Goal: Information Seeking & Learning: Check status

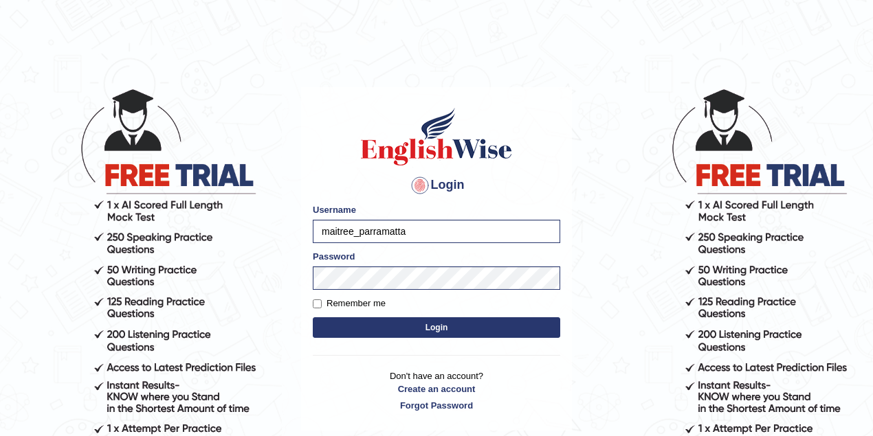
type input "drashti_parramatta"
click at [436, 330] on button "Login" at bounding box center [436, 328] width 247 height 21
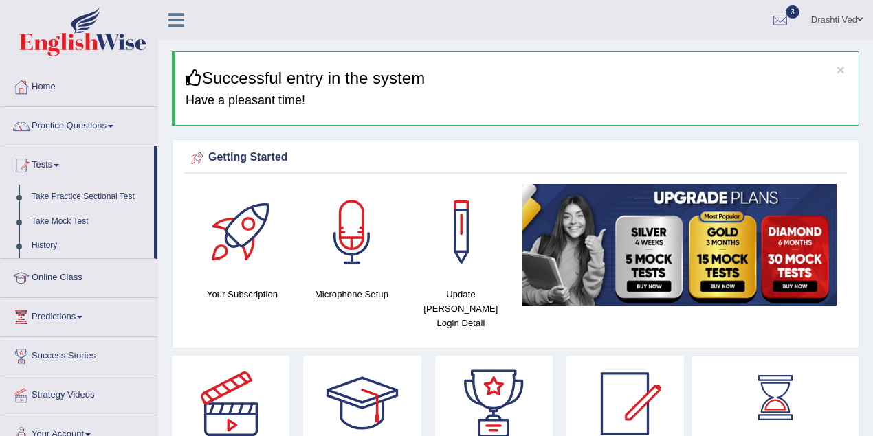
click at [41, 198] on link "Take Practice Sectional Test" at bounding box center [89, 197] width 129 height 25
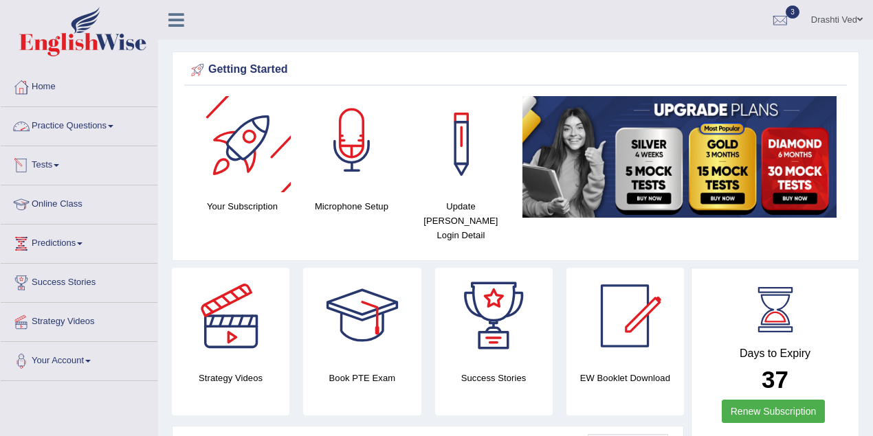
click at [830, 22] on link "Drashti Ved" at bounding box center [837, 18] width 72 height 36
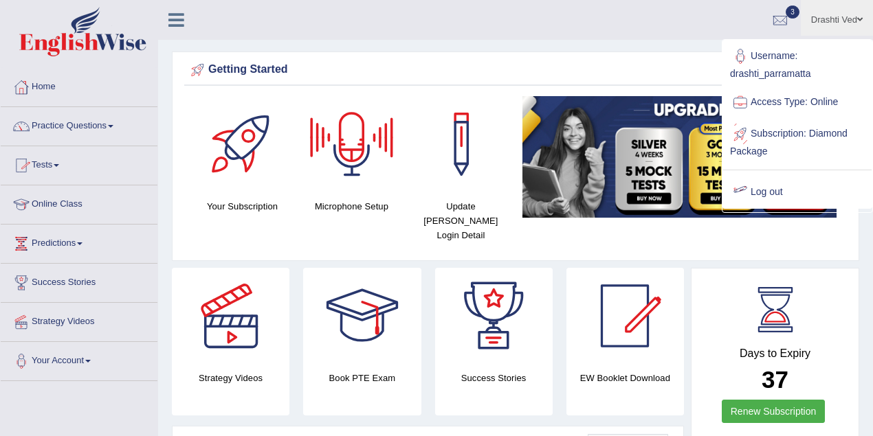
click at [768, 177] on link "Log out" at bounding box center [797, 193] width 148 height 32
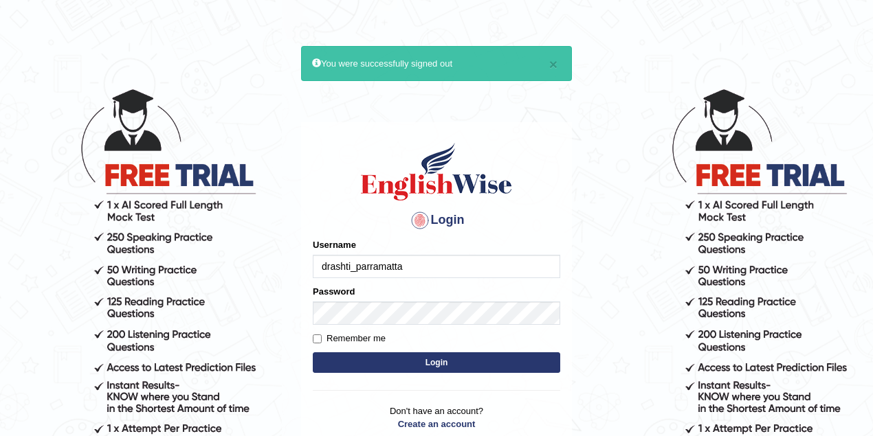
drag, startPoint x: 0, startPoint y: 0, endPoint x: 465, endPoint y: 257, distance: 531.0
click at [465, 257] on input "drashti_parramatta" at bounding box center [436, 266] width 247 height 23
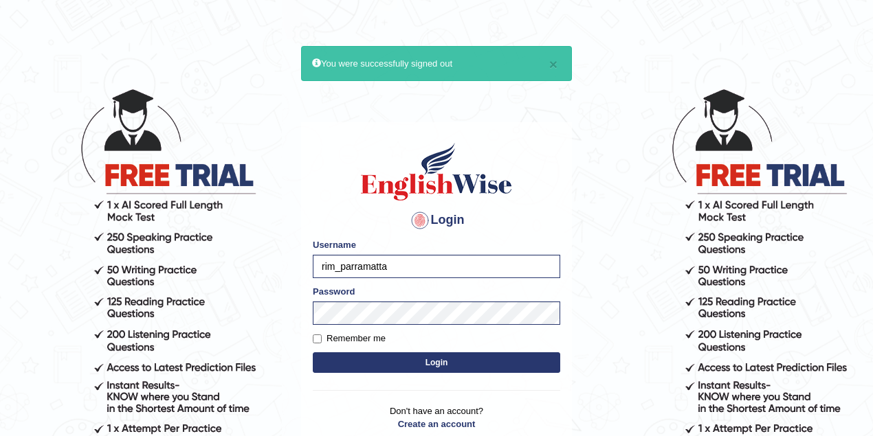
type input "rim_parramatta"
click at [454, 370] on button "Login" at bounding box center [436, 363] width 247 height 21
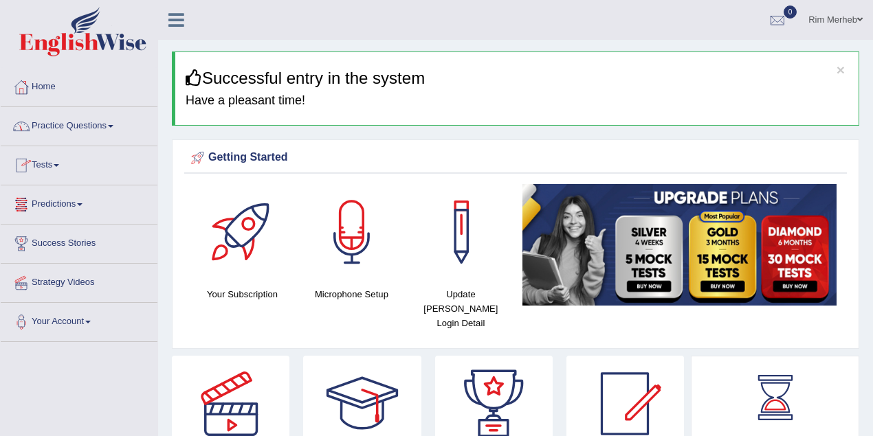
click at [50, 160] on link "Tests" at bounding box center [79, 163] width 157 height 34
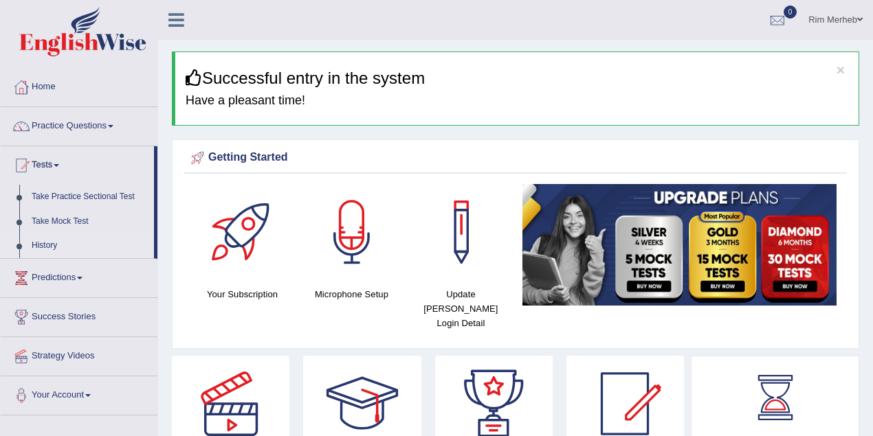
click at [56, 246] on link "History" at bounding box center [89, 246] width 129 height 25
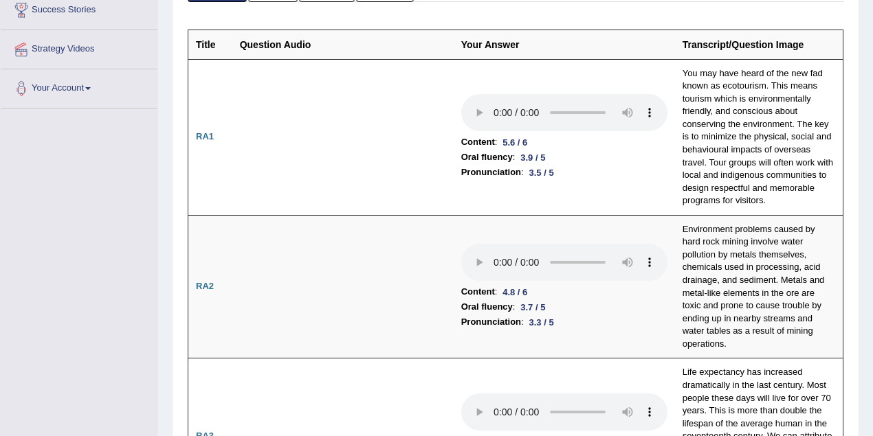
scroll to position [244, 0]
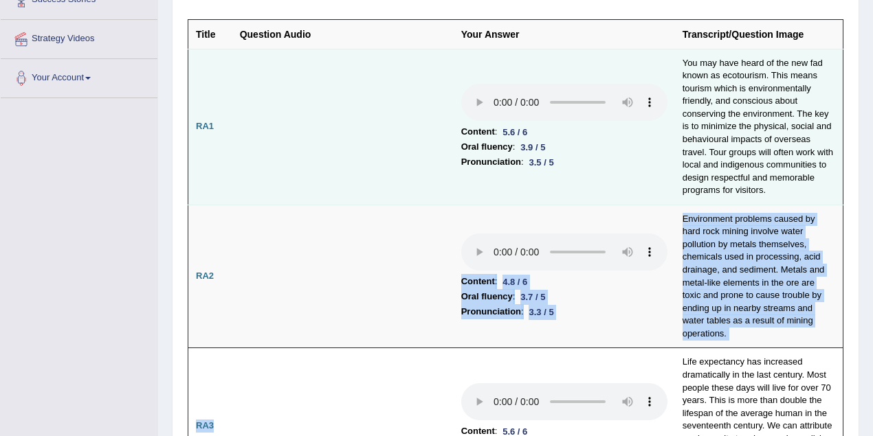
drag, startPoint x: 253, startPoint y: 300, endPoint x: 502, endPoint y: 157, distance: 287.0
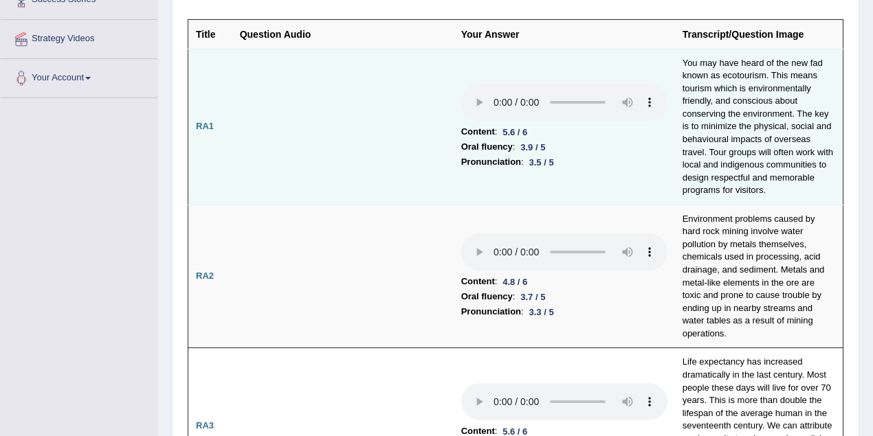
click at [551, 191] on td "Content : 5.6 / 6 Oral fluency : 3.9 / 5 Pronunciation : 3.5 / 5" at bounding box center [564, 127] width 221 height 156
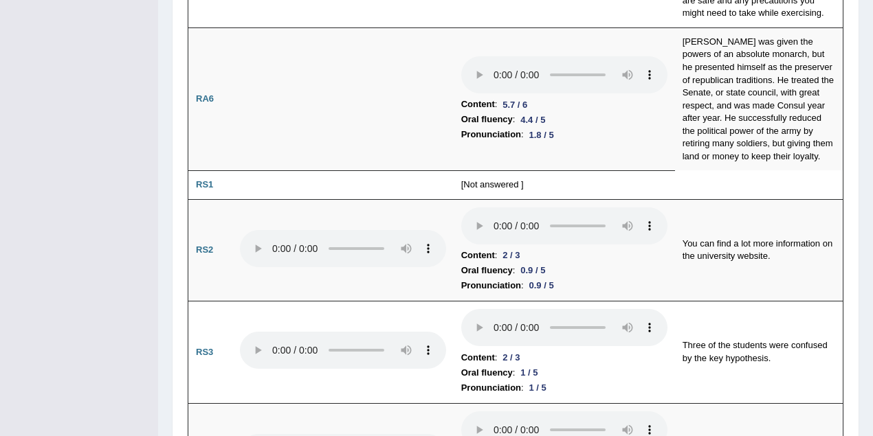
scroll to position [1039, 0]
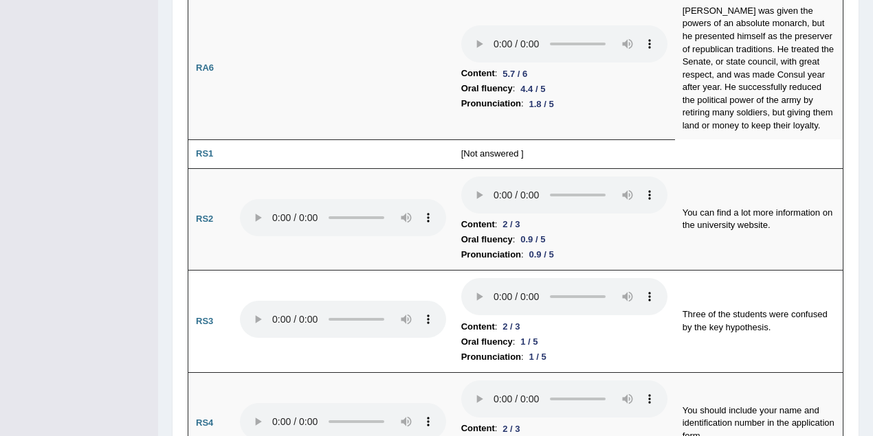
drag, startPoint x: 330, startPoint y: 151, endPoint x: 720, endPoint y: 129, distance: 391.1
click at [375, 146] on td at bounding box center [342, 154] width 221 height 29
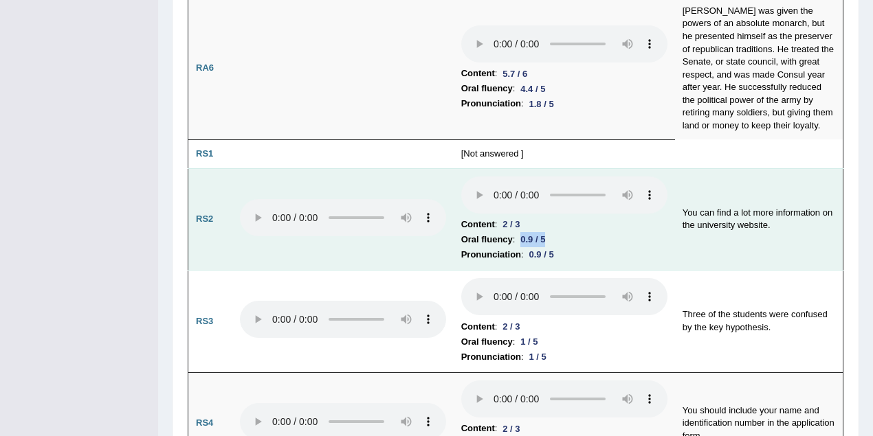
drag, startPoint x: 517, startPoint y: 219, endPoint x: 597, endPoint y: 223, distance: 79.8
click at [597, 232] on li "Oral fluency : 0.9 / 5" at bounding box center [564, 239] width 206 height 15
click at [538, 247] on div "0.9 / 5" at bounding box center [542, 254] width 36 height 14
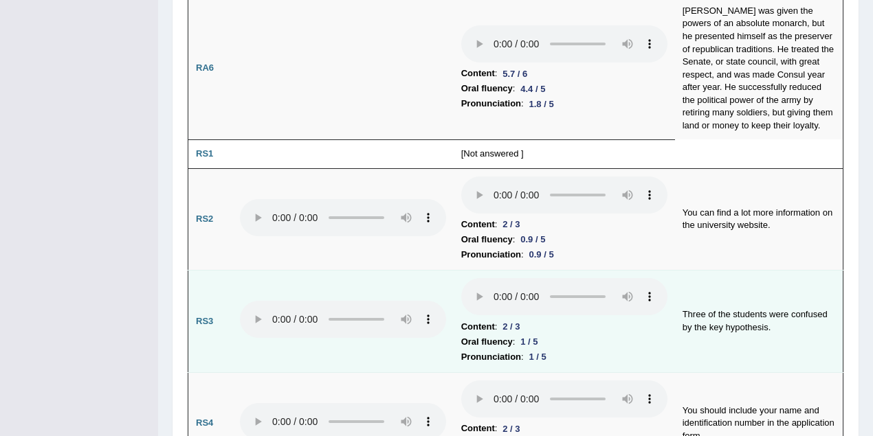
scroll to position [1283, 0]
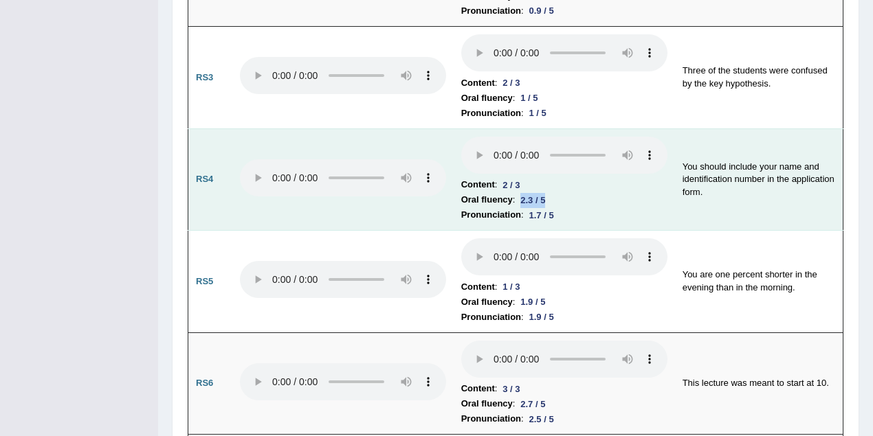
drag, startPoint x: 516, startPoint y: 176, endPoint x: 565, endPoint y: 183, distance: 50.0
click at [565, 192] on li "Oral fluency : 2.3 / 5" at bounding box center [564, 199] width 206 height 15
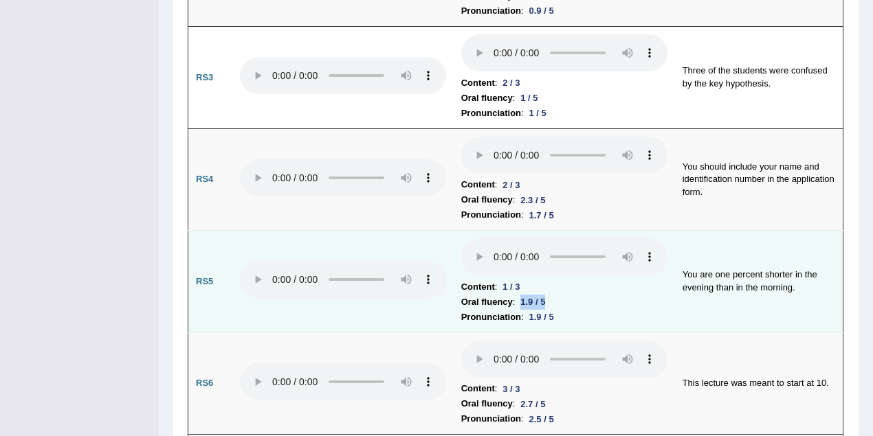
drag, startPoint x: 518, startPoint y: 285, endPoint x: 576, endPoint y: 280, distance: 58.6
click at [576, 295] on li "Oral fluency : 1.9 / 5" at bounding box center [564, 302] width 206 height 15
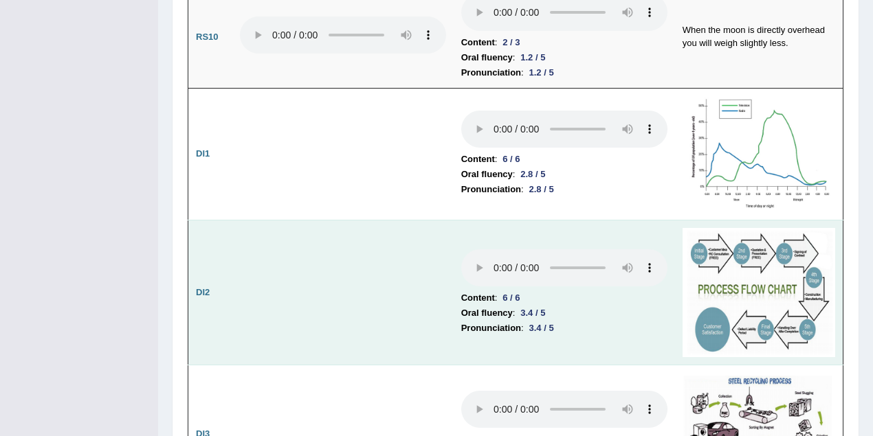
scroll to position [2077, 0]
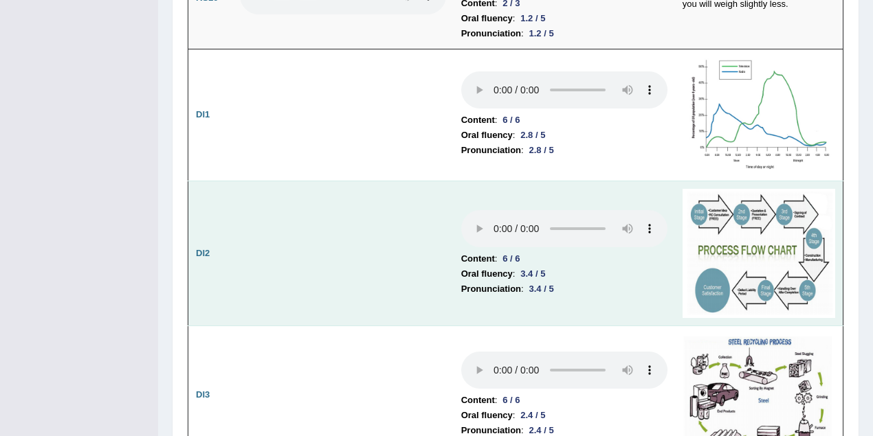
click at [721, 194] on img at bounding box center [759, 253] width 153 height 129
click at [754, 189] on img at bounding box center [759, 253] width 153 height 129
click at [716, 207] on tr "DI2 Content : 6 / 6 Oral fluency : 3.4 / 5 Pronunciation : 3.4 / 5" at bounding box center [515, 253] width 655 height 145
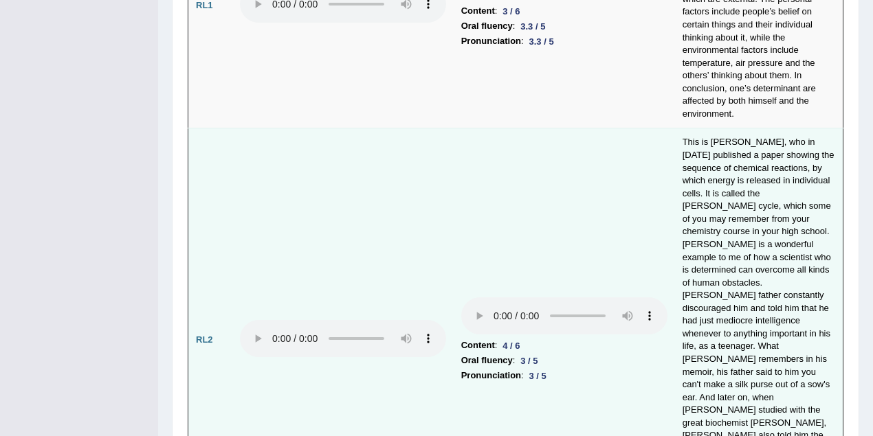
scroll to position [2994, 0]
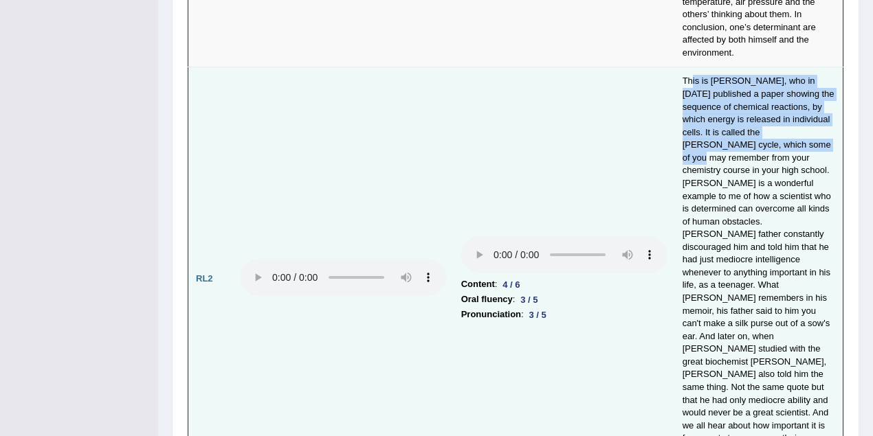
drag, startPoint x: 694, startPoint y: 65, endPoint x: 821, endPoint y: 124, distance: 139.9
click at [821, 124] on td "This is Hans Krebs, who in 1937 published a paper showing the sequence of chemi…" at bounding box center [759, 279] width 168 height 424
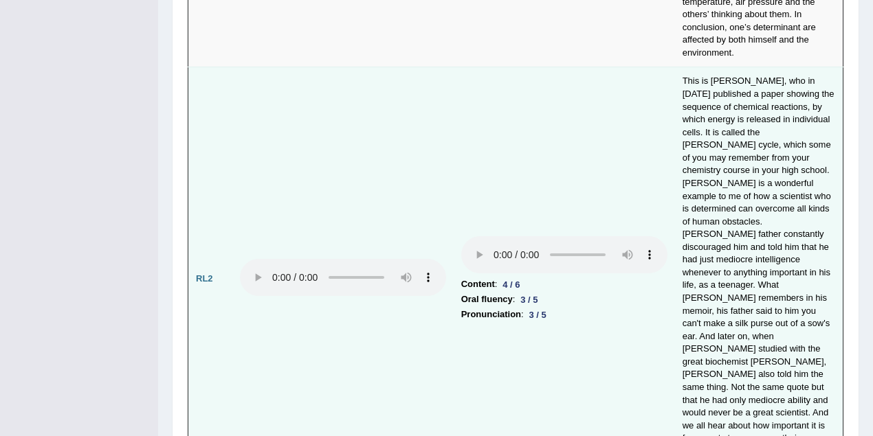
click at [777, 164] on td "This is Hans Krebs, who in 1937 published a paper showing the sequence of chemi…" at bounding box center [759, 279] width 168 height 424
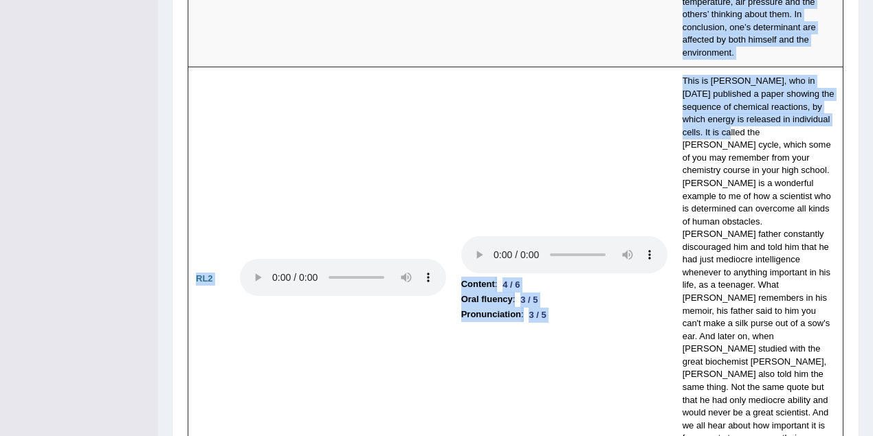
drag, startPoint x: 752, startPoint y: 111, endPoint x: 844, endPoint y: 113, distance: 92.1
click at [844, 113] on div "Speaking Writing Reading Listening Title Question Audio Your Answer Transcript/…" at bounding box center [515, 112] width 663 height 5796
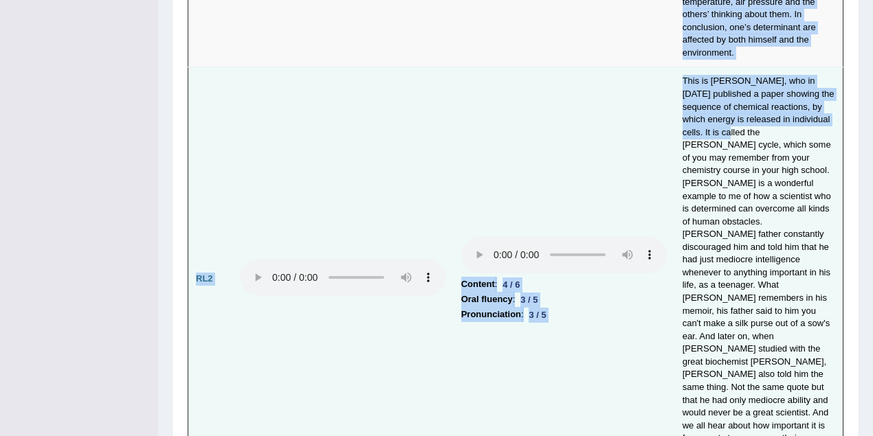
click at [788, 119] on td "This is Hans Krebs, who in 1937 published a paper showing the sequence of chemi…" at bounding box center [759, 279] width 168 height 424
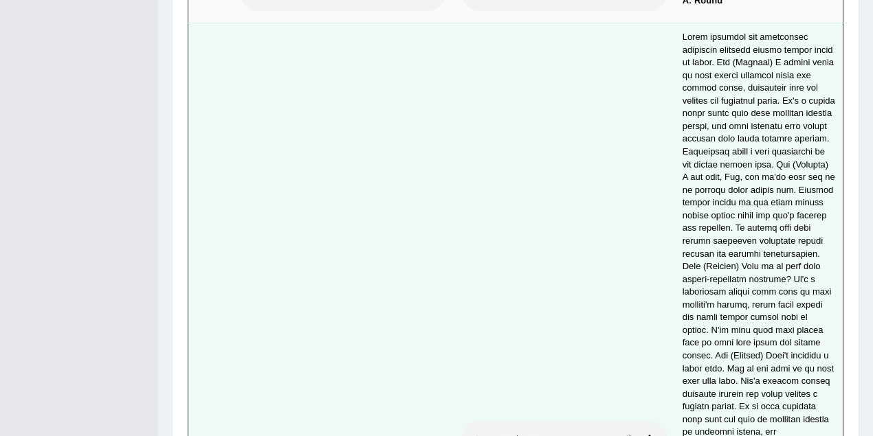
scroll to position [3910, 0]
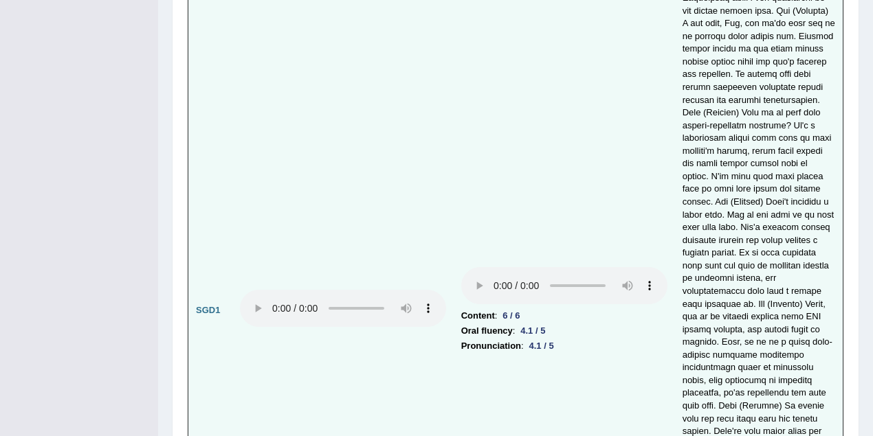
click at [500, 217] on td "Content : 6 / 6 Oral fluency : 4.1 / 5 Pronunciation : 4.1 / 5" at bounding box center [564, 310] width 221 height 883
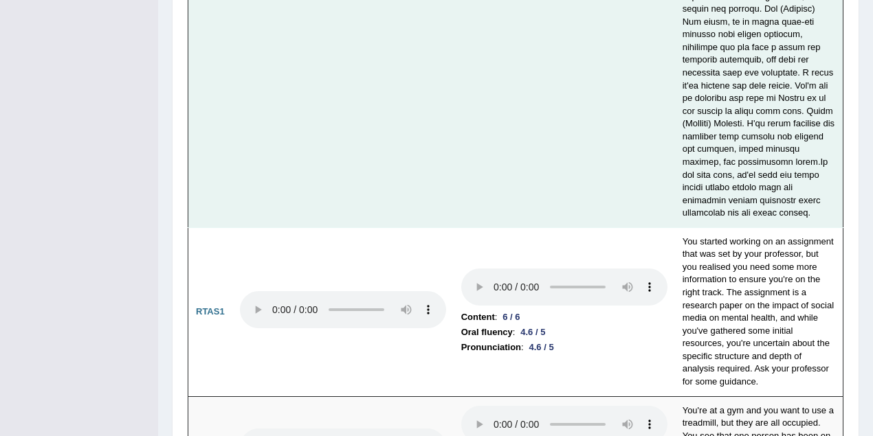
scroll to position [5496, 0]
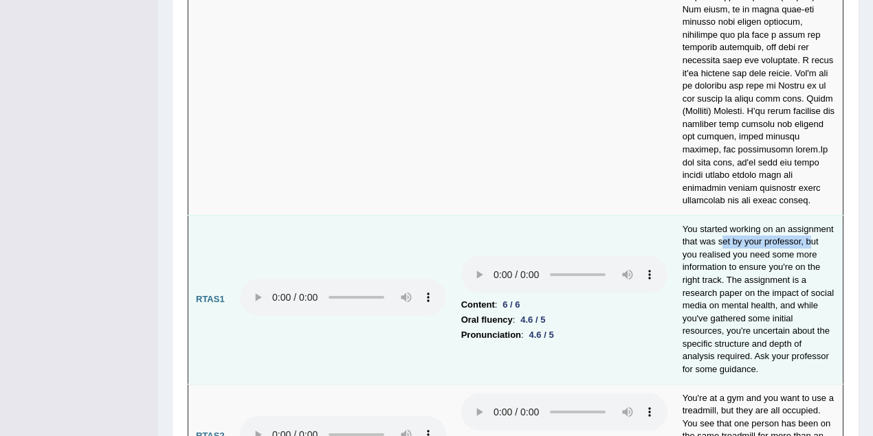
drag, startPoint x: 720, startPoint y: 120, endPoint x: 812, endPoint y: 118, distance: 92.8
click at [812, 215] on td "You started working on an assignment that was set by your professor, but you re…" at bounding box center [759, 299] width 168 height 169
click at [788, 215] on td "You started working on an assignment that was set by your professor, but you re…" at bounding box center [759, 299] width 168 height 169
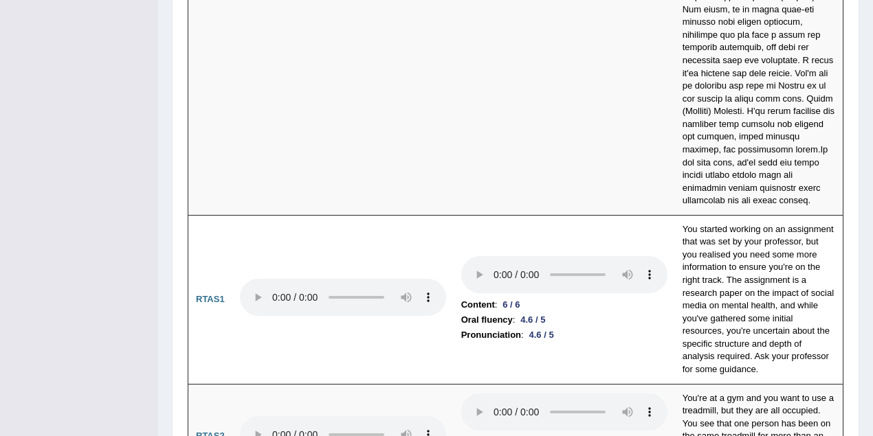
drag, startPoint x: 879, startPoint y: 110, endPoint x: 870, endPoint y: 114, distance: 9.8
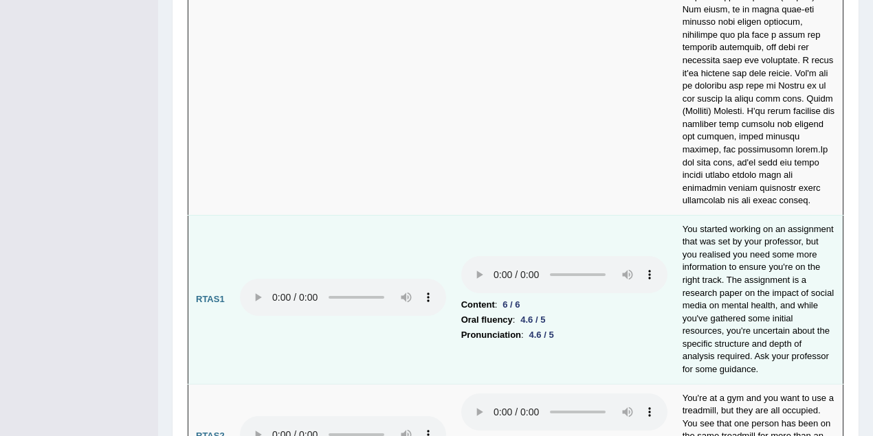
click at [571, 215] on td "Content : 6 / 6 Oral fluency : 4.6 / 5 Pronunciation : 4.6 / 5" at bounding box center [564, 299] width 221 height 169
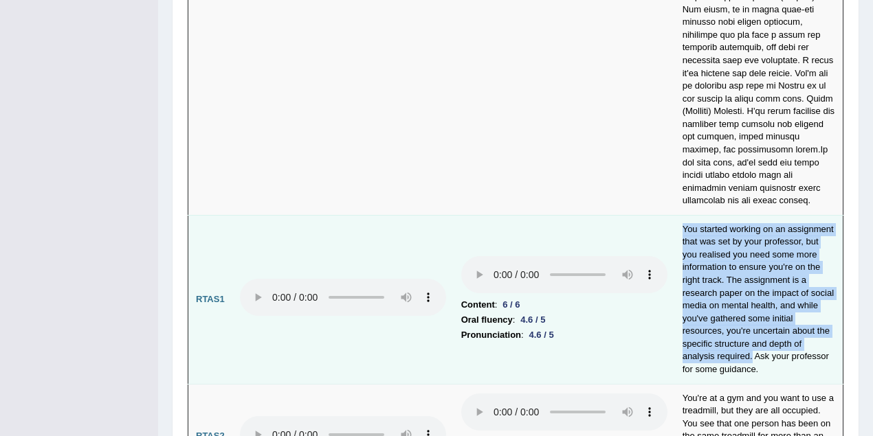
drag, startPoint x: 683, startPoint y: 103, endPoint x: 751, endPoint y: 236, distance: 150.0
click at [751, 236] on td "You started working on an assignment that was set by your professor, but you re…" at bounding box center [759, 299] width 168 height 169
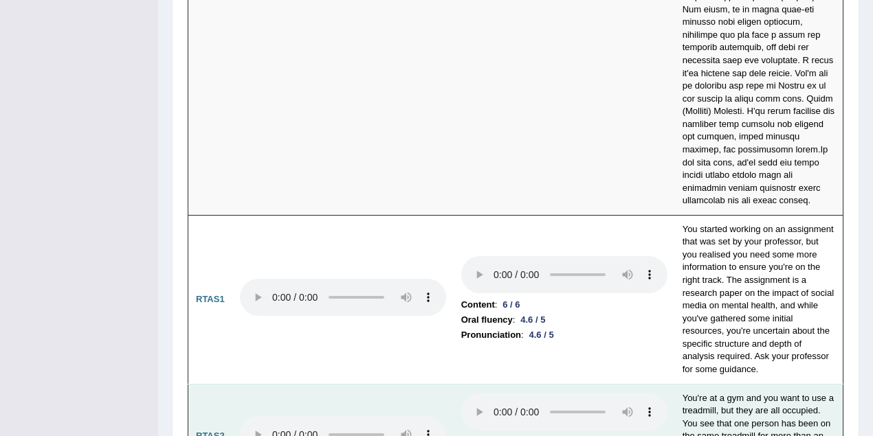
drag, startPoint x: 683, startPoint y: 272, endPoint x: 610, endPoint y: 330, distance: 93.5
click at [683, 384] on td "You're at a gym and you want to use a treadmill, but they are all occupied. You…" at bounding box center [759, 436] width 168 height 105
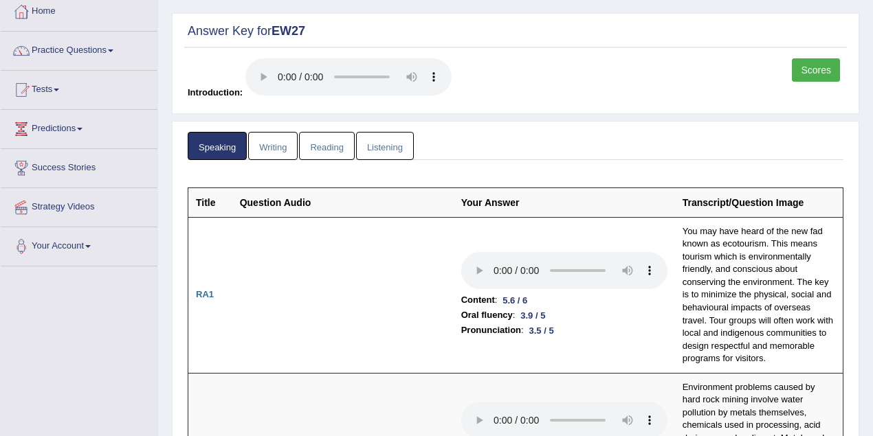
scroll to position [0, 0]
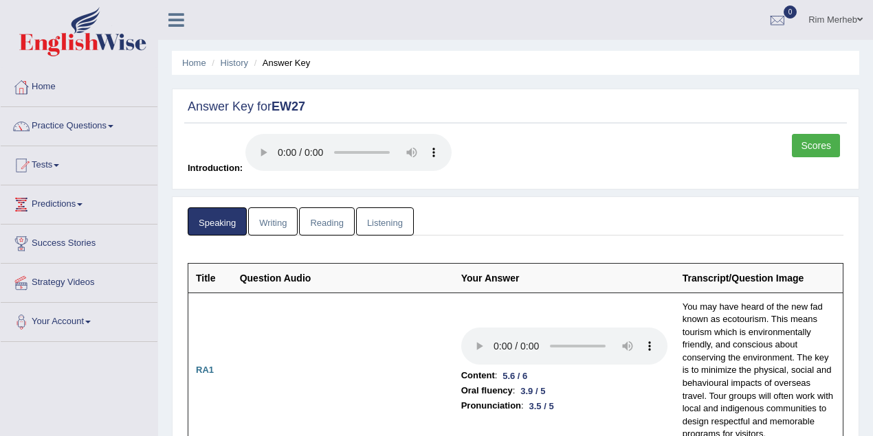
click at [286, 228] on link "Writing" at bounding box center [272, 222] width 49 height 28
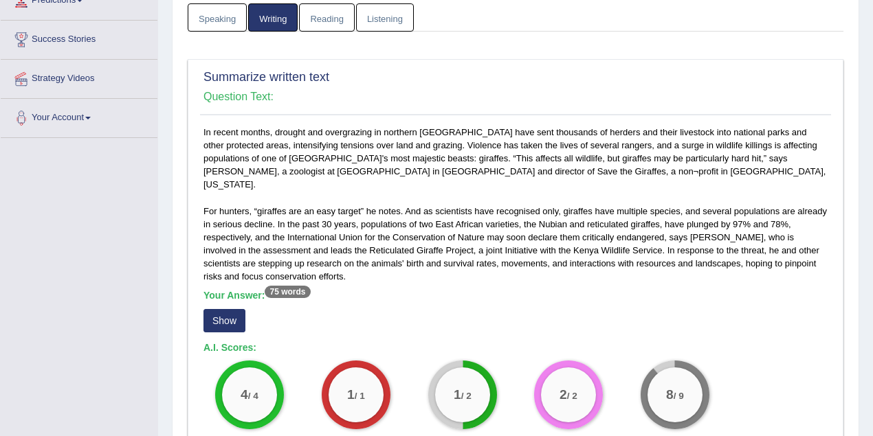
scroll to position [244, 0]
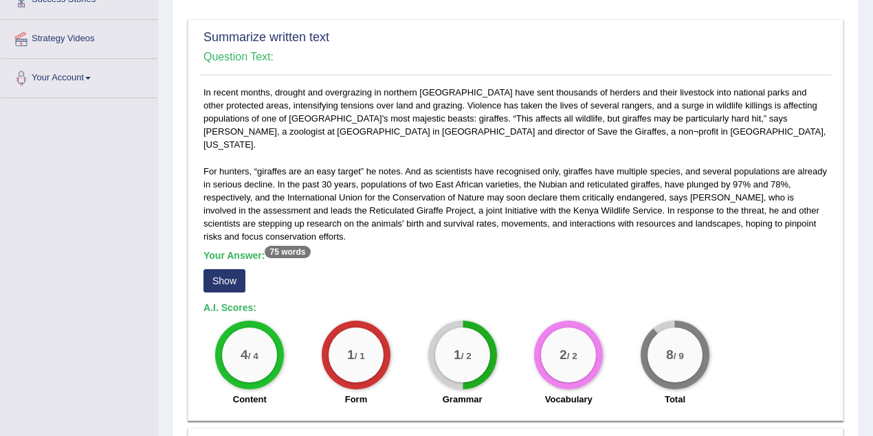
click at [213, 269] on button "Show" at bounding box center [224, 280] width 42 height 23
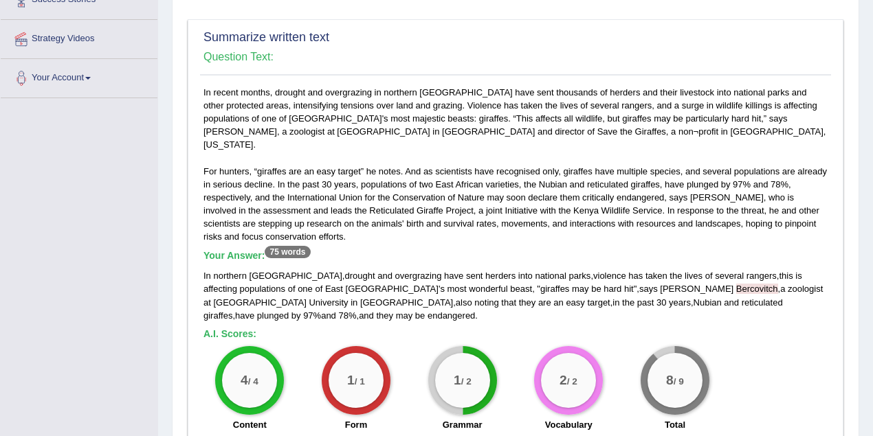
scroll to position [305, 0]
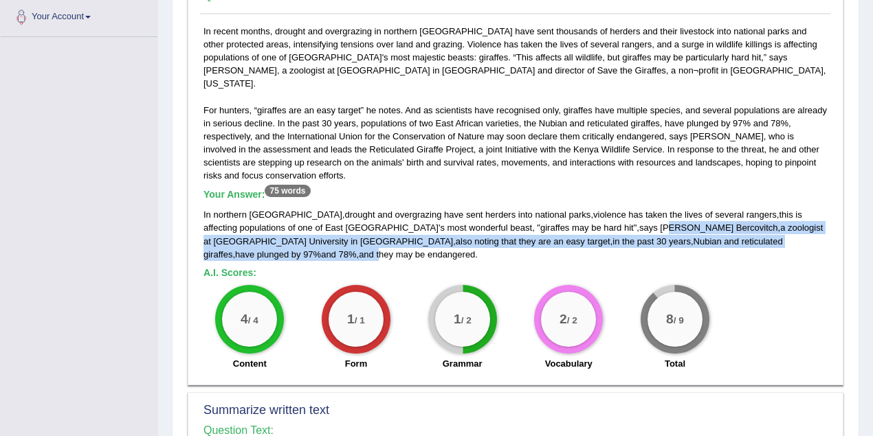
drag, startPoint x: 515, startPoint y: 214, endPoint x: 639, endPoint y: 220, distance: 124.5
click at [639, 220] on div "In northern Kenya , drought and overgrazing have sent herders into national par…" at bounding box center [515, 234] width 624 height 52
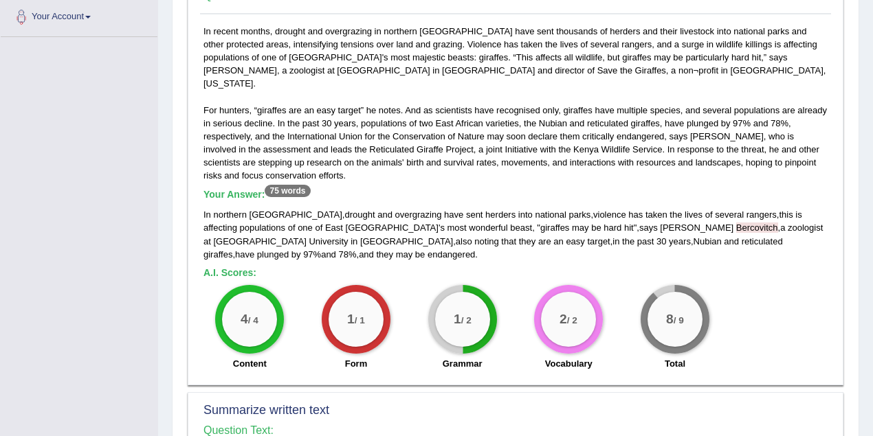
drag, startPoint x: 532, startPoint y: 260, endPoint x: 544, endPoint y: 251, distance: 15.3
click at [532, 285] on div "2 / 2 Vocabulary" at bounding box center [569, 329] width 107 height 89
click at [736, 223] on span "Bercovitch" at bounding box center [757, 228] width 42 height 10
click at [623, 118] on div "In recent months, drought and overgrazing in northern Kenya have sent thousands…" at bounding box center [515, 201] width 631 height 353
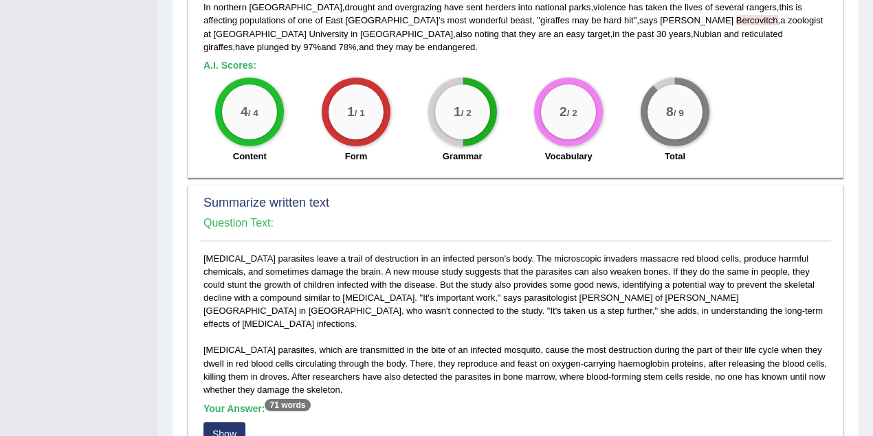
scroll to position [610, 0]
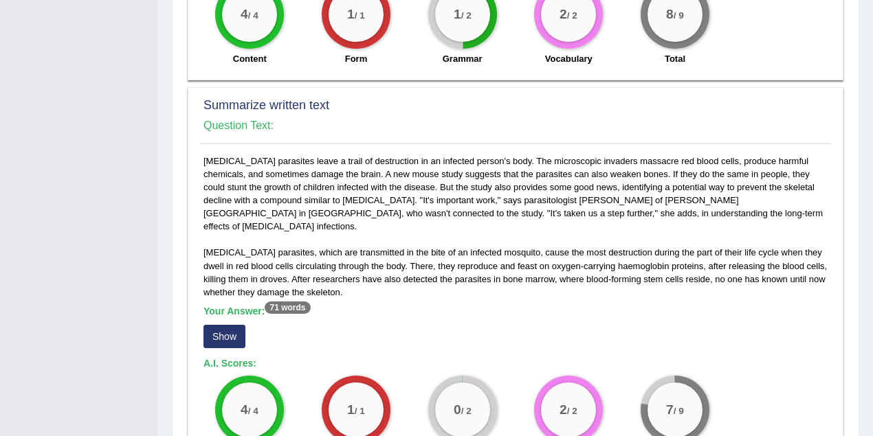
click at [222, 325] on button "Show" at bounding box center [224, 336] width 42 height 23
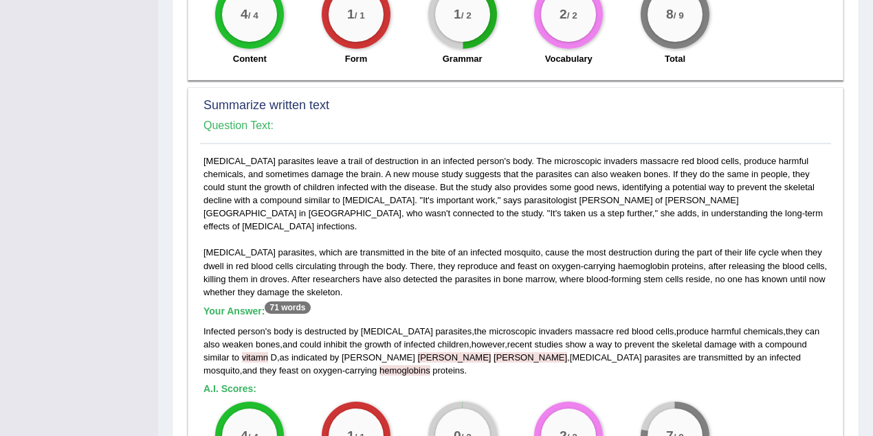
click at [242, 353] on span "vitamn" at bounding box center [255, 358] width 26 height 10
click at [642, 340] on div "Malaria parasites leave a trail of destruction in an infected person's body. Th…" at bounding box center [515, 325] width 631 height 340
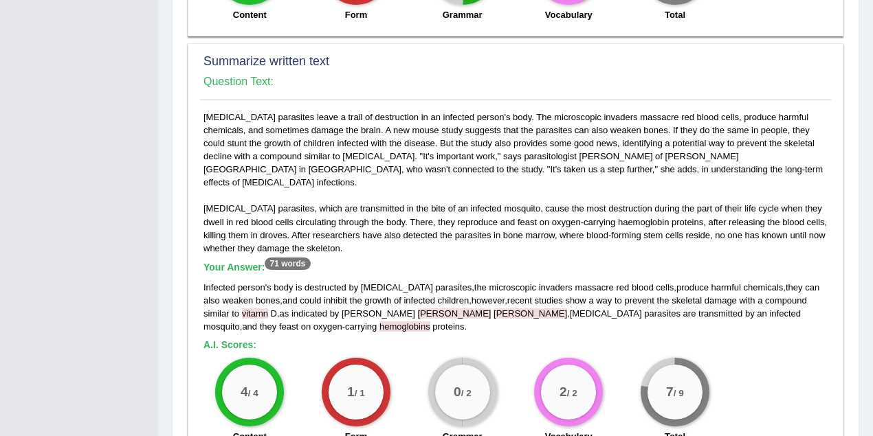
scroll to position [672, 0]
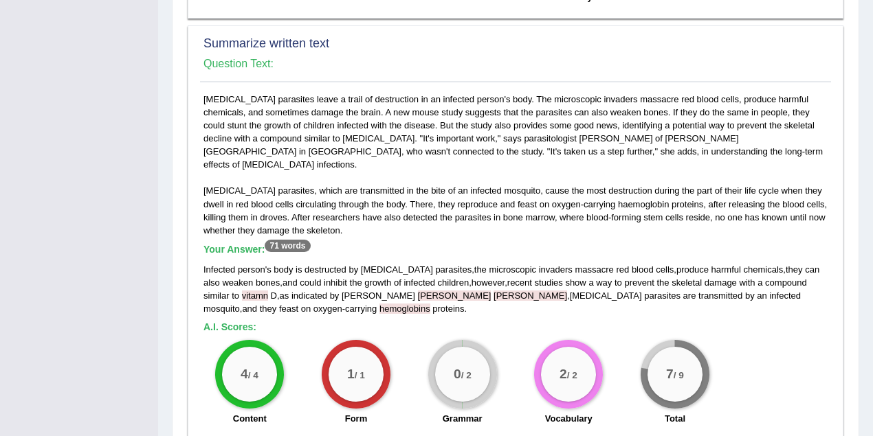
click at [570, 291] on span "Malaria" at bounding box center [606, 296] width 72 height 10
click at [404, 272] on div "Infected person ' s body is destructed by Malaria parasites , the microscopic i…" at bounding box center [515, 289] width 624 height 52
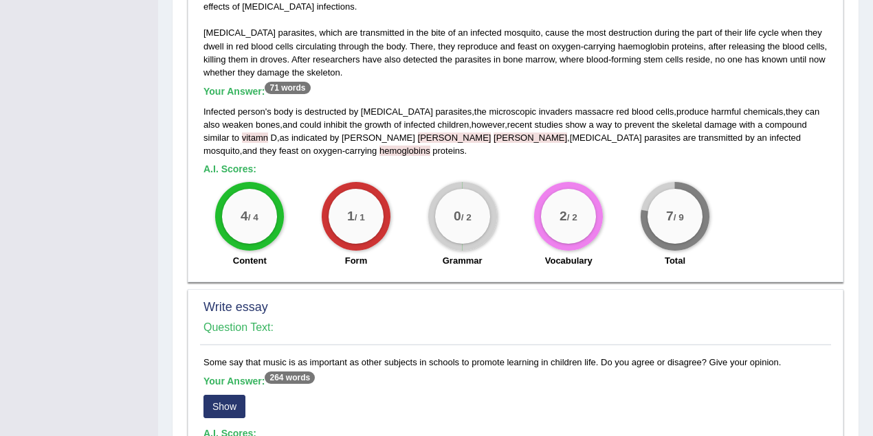
scroll to position [977, 0]
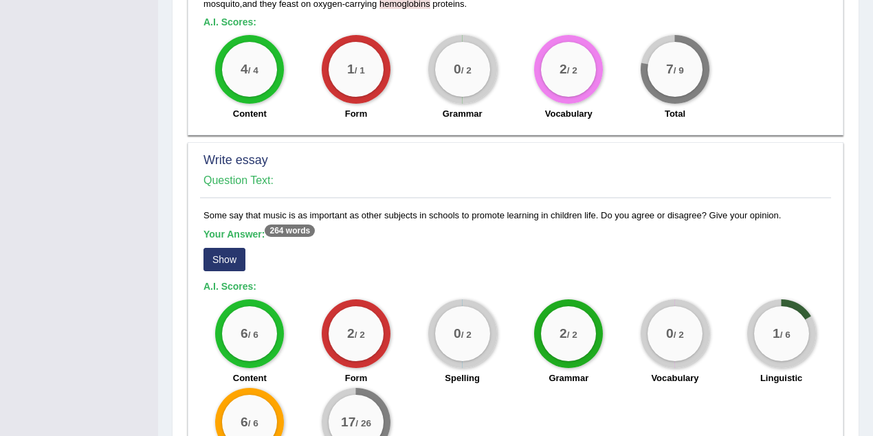
click at [231, 248] on button "Show" at bounding box center [224, 259] width 42 height 23
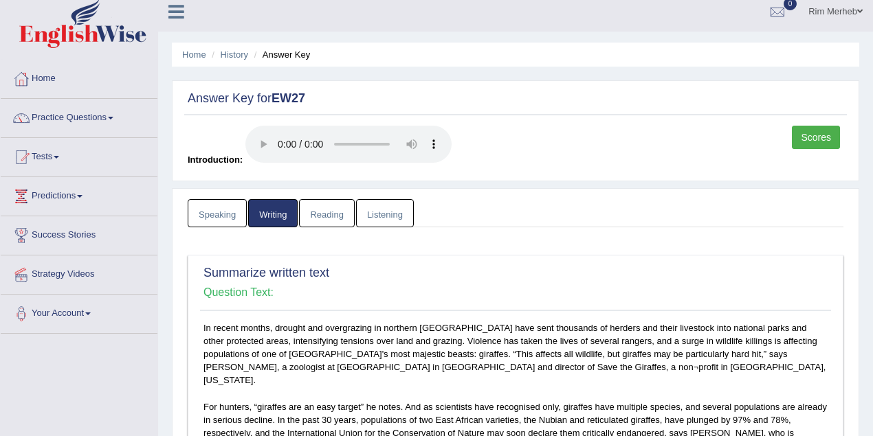
scroll to position [0, 0]
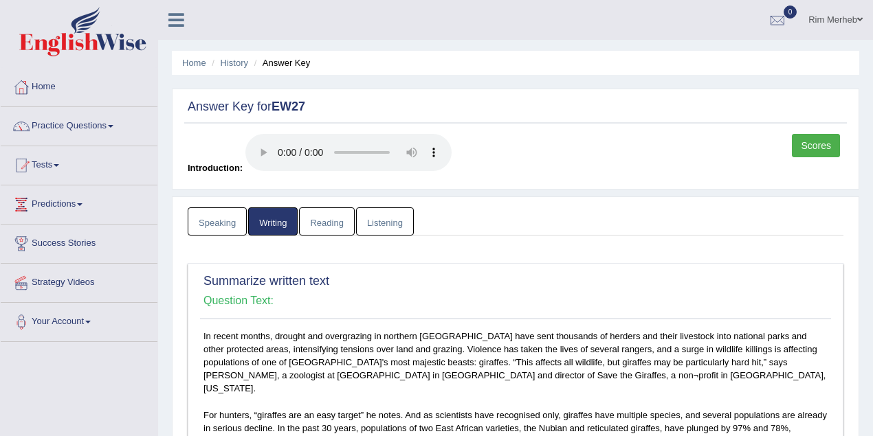
click at [321, 214] on link "Reading" at bounding box center [326, 222] width 55 height 28
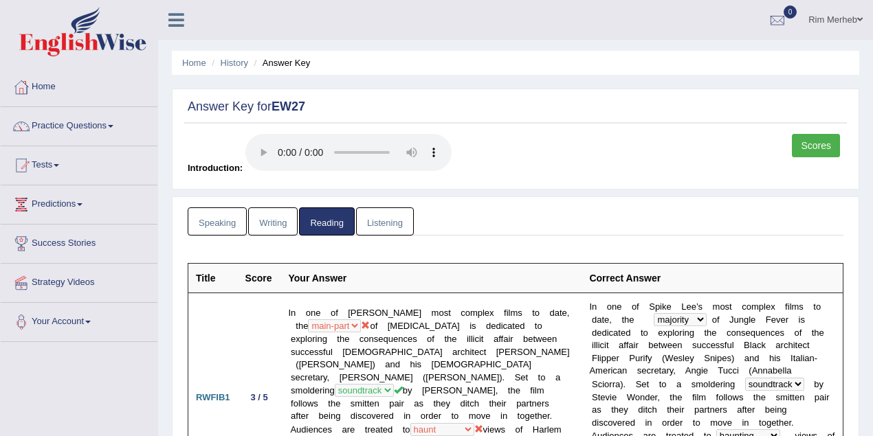
scroll to position [244, 0]
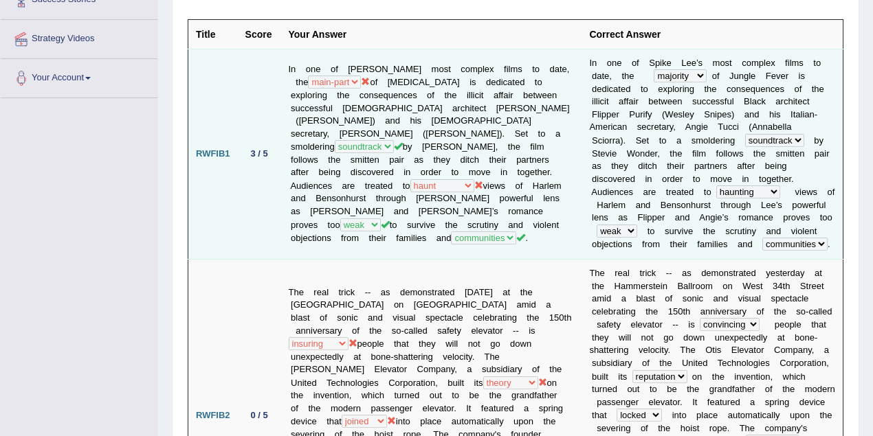
click at [510, 173] on td "In one of Spike Lee’s most complex films to date, the majority most main-part e…" at bounding box center [431, 154] width 301 height 210
click at [737, 181] on td "I n o n e o f S p i k e L e e ’ s m o s t c o m p l e x f i l m s t o d a t e ,…" at bounding box center [712, 154] width 261 height 210
drag, startPoint x: 652, startPoint y: 176, endPoint x: 752, endPoint y: 181, distance: 100.5
click at [752, 181] on td "I n o n e o f S p i k e L e e ’ s m o s t c o m p l e x f i l m s t o d a t e ,…" at bounding box center [712, 154] width 261 height 210
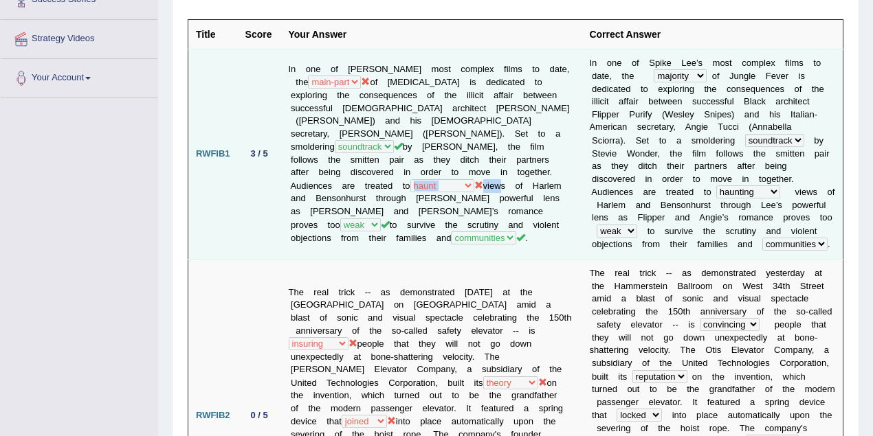
drag, startPoint x: 388, startPoint y: 178, endPoint x: 497, endPoint y: 179, distance: 108.6
click at [497, 179] on td "In one of Spike Lee’s most complex films to date, the majority most main-part e…" at bounding box center [431, 154] width 301 height 210
click at [396, 179] on td "In one of Spike Lee’s most complex films to date, the majority most main-part e…" at bounding box center [431, 154] width 301 height 210
drag, startPoint x: 327, startPoint y: 170, endPoint x: 514, endPoint y: 179, distance: 187.2
click at [514, 179] on td "In one of Spike Lee’s most complex films to date, the majority most main-part e…" at bounding box center [431, 154] width 301 height 210
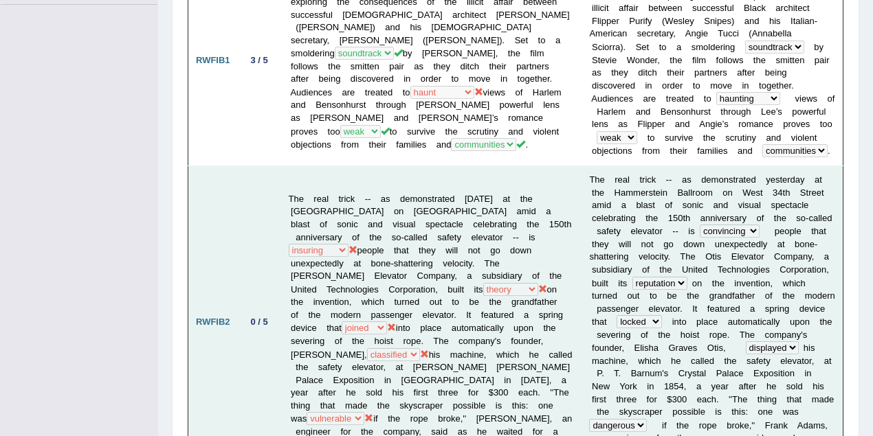
scroll to position [399, 0]
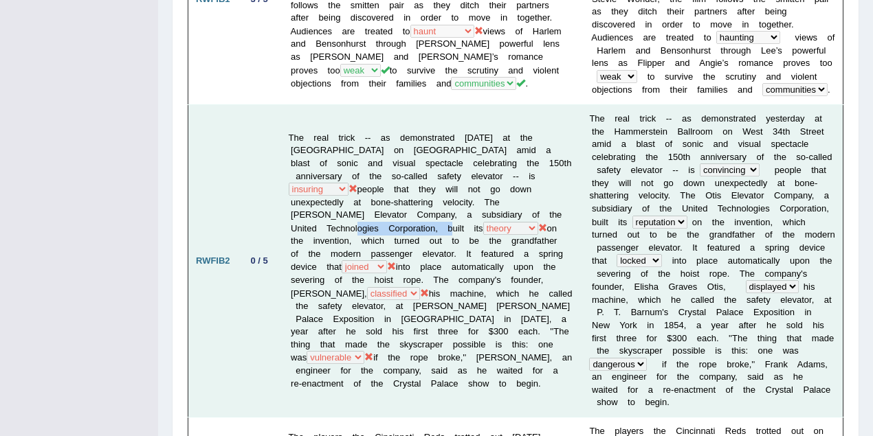
drag, startPoint x: 335, startPoint y: 186, endPoint x: 424, endPoint y: 188, distance: 89.4
click at [424, 188] on td "The real trick -- as demonstrated yesterday at the Hammerstein Ballroom on West…" at bounding box center [431, 261] width 301 height 313
click at [470, 207] on td "The real trick -- as demonstrated yesterday at the Hammerstein Ballroom on West…" at bounding box center [431, 261] width 301 height 313
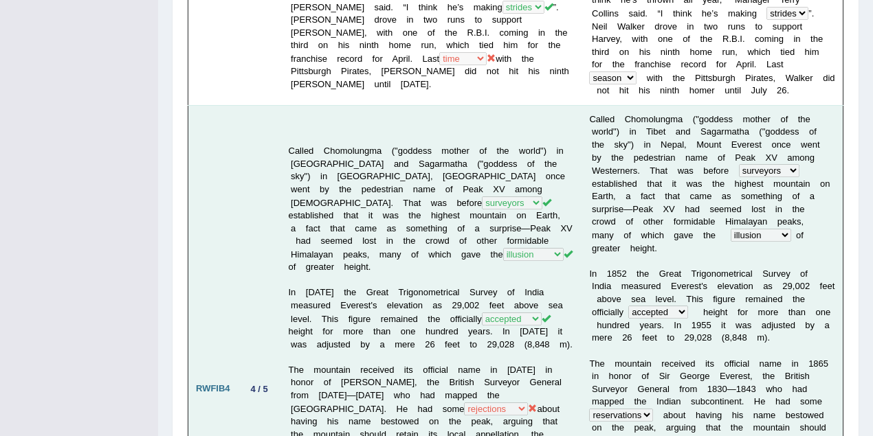
scroll to position [1024, 0]
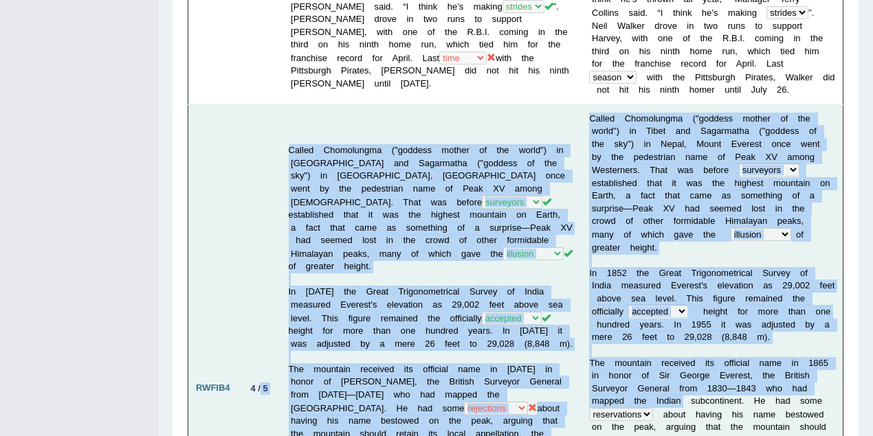
drag, startPoint x: 260, startPoint y: 54, endPoint x: 598, endPoint y: 322, distance: 432.0
click at [598, 322] on tr "RWFIB4 4 / 5 Called Chomolungma ("goddess mother of the world") in Tibet and Sa…" at bounding box center [515, 388] width 655 height 568
click at [623, 370] on b "o" at bounding box center [625, 375] width 5 height 10
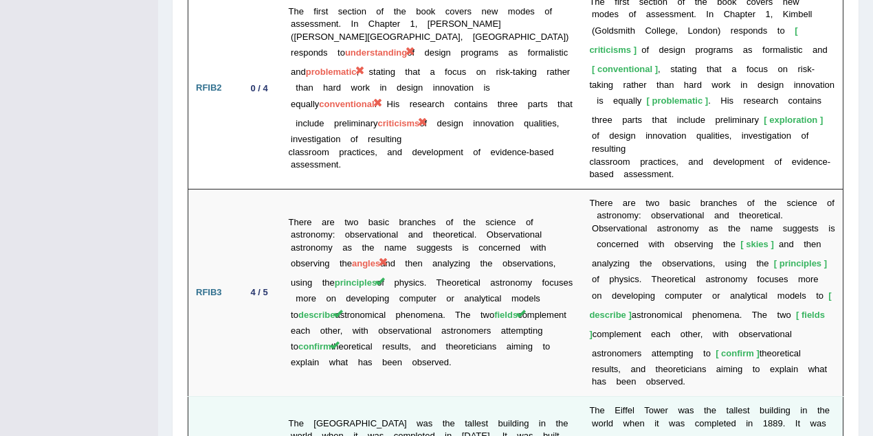
scroll to position [3101, 0]
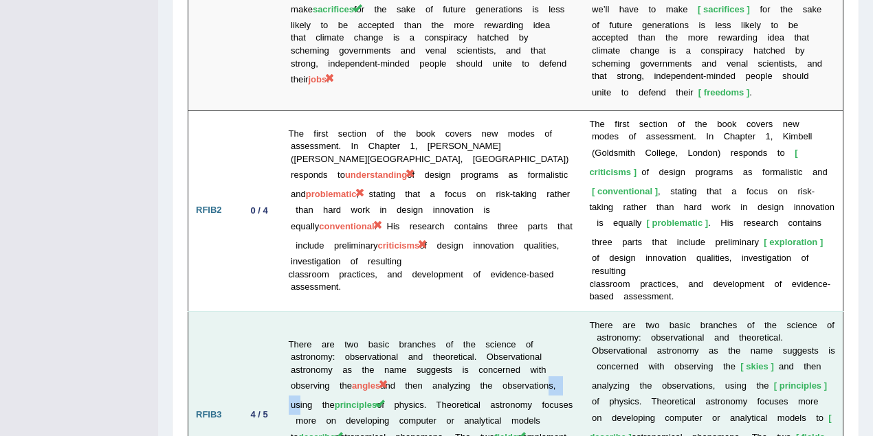
drag, startPoint x: 331, startPoint y: 160, endPoint x: 834, endPoint y: 151, distance: 503.2
click at [375, 311] on td "There are two basic branches of the science of astronomy: observational and the…" at bounding box center [431, 415] width 301 height 208
drag, startPoint x: 355, startPoint y: 125, endPoint x: 296, endPoint y: 118, distance: 59.5
click at [348, 311] on td "There are two basic branches of the science of astronomy: observational and the…" at bounding box center [431, 415] width 301 height 208
drag, startPoint x: 293, startPoint y: 120, endPoint x: 367, endPoint y: 125, distance: 74.4
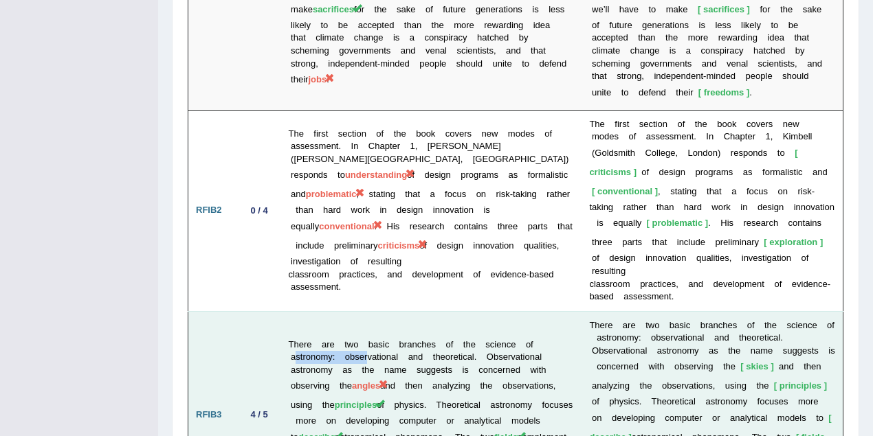
click at [367, 311] on td "There are two basic branches of the science of astronomy: observational and the…" at bounding box center [431, 415] width 301 height 208
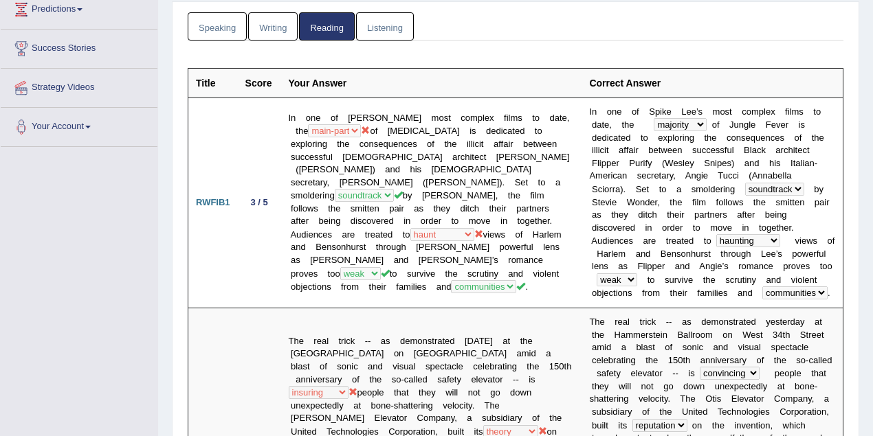
scroll to position [0, 0]
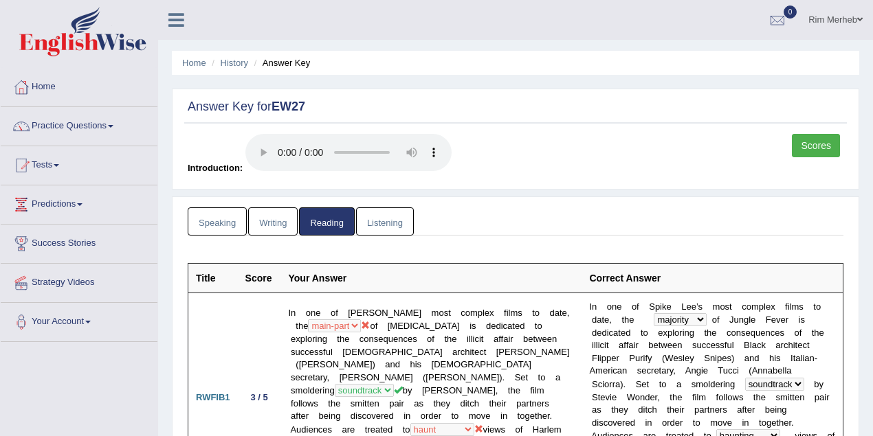
click at [379, 227] on link "Listening" at bounding box center [385, 222] width 58 height 28
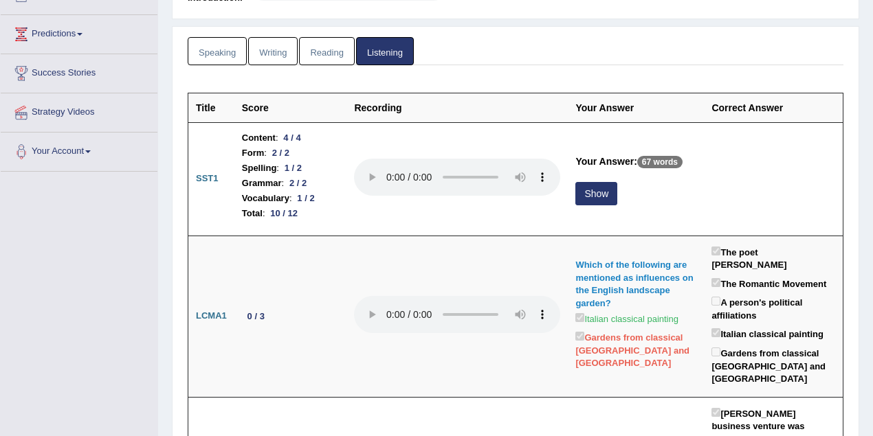
scroll to position [183, 0]
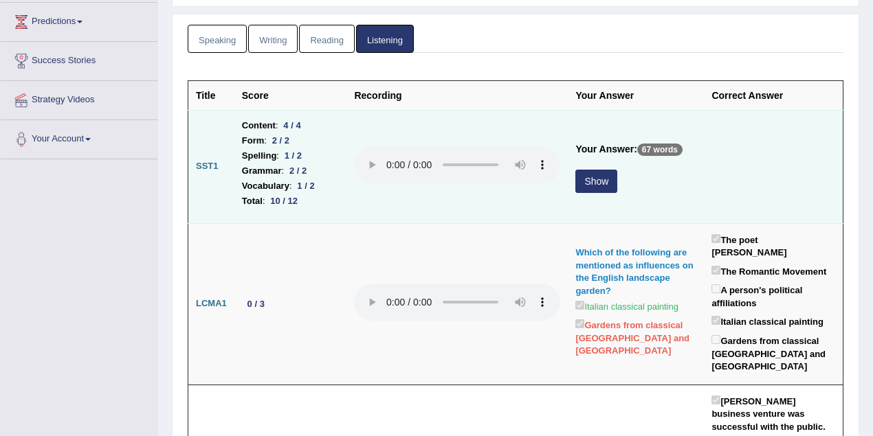
click at [593, 177] on button "Show" at bounding box center [596, 181] width 42 height 23
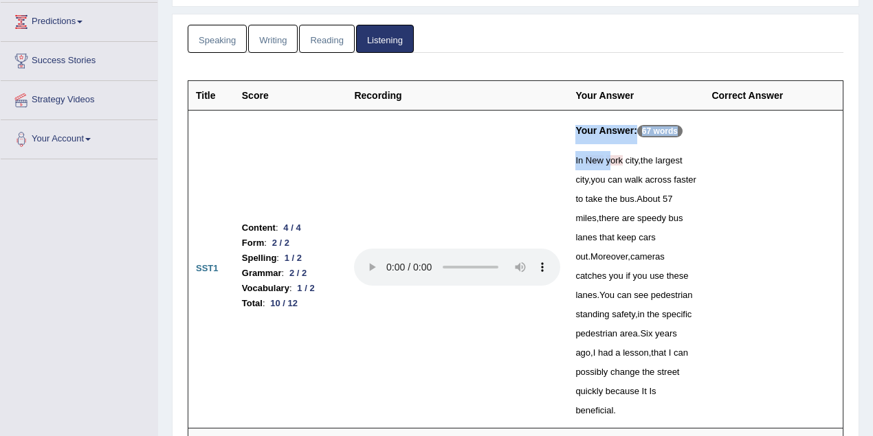
drag, startPoint x: 555, startPoint y: 152, endPoint x: 599, endPoint y: 164, distance: 46.2
click at [599, 164] on tr "SST1 Content : 4 / 4 Form : 2 / 2 Spelling : 1 / 2 Grammar : 2 / 2 Vocabulary :…" at bounding box center [515, 269] width 655 height 318
click at [604, 183] on div "In New york city , the largest city , you can walk across faster to take the bu…" at bounding box center [635, 285] width 121 height 269
drag, startPoint x: 234, startPoint y: 264, endPoint x: 324, endPoint y: 271, distance: 90.3
click at [324, 271] on td "Content : 4 / 4 Form : 2 / 2 Spelling : 1 / 2 Grammar : 2 / 2 Vocabulary : 1 / …" at bounding box center [290, 269] width 113 height 318
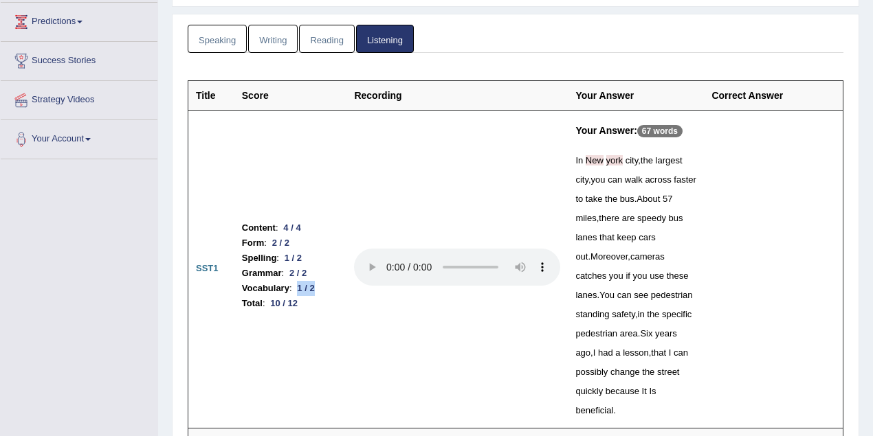
click at [324, 281] on li "Vocabulary : 1 / 2" at bounding box center [291, 288] width 98 height 15
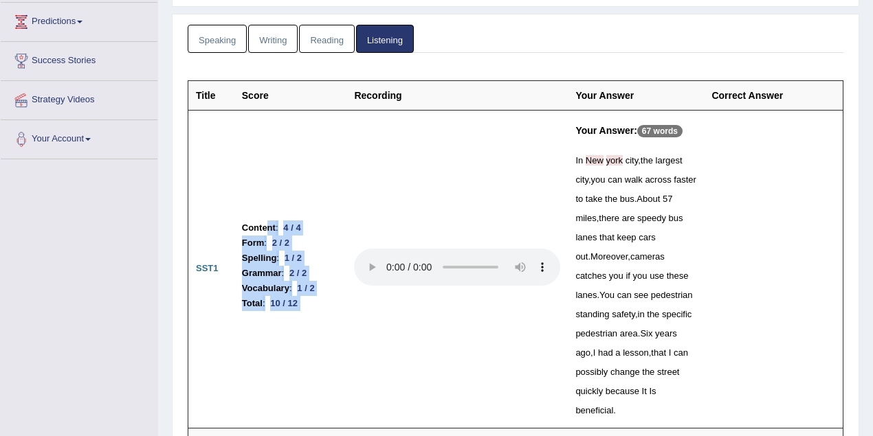
drag, startPoint x: 267, startPoint y: 202, endPoint x: 342, endPoint y: 203, distance: 74.9
click at [342, 203] on tr "SST1 Content : 4 / 4 Form : 2 / 2 Spelling : 1 / 2 Grammar : 2 / 2 Vocabulary :…" at bounding box center [515, 269] width 655 height 318
click at [346, 203] on td at bounding box center [456, 269] width 221 height 318
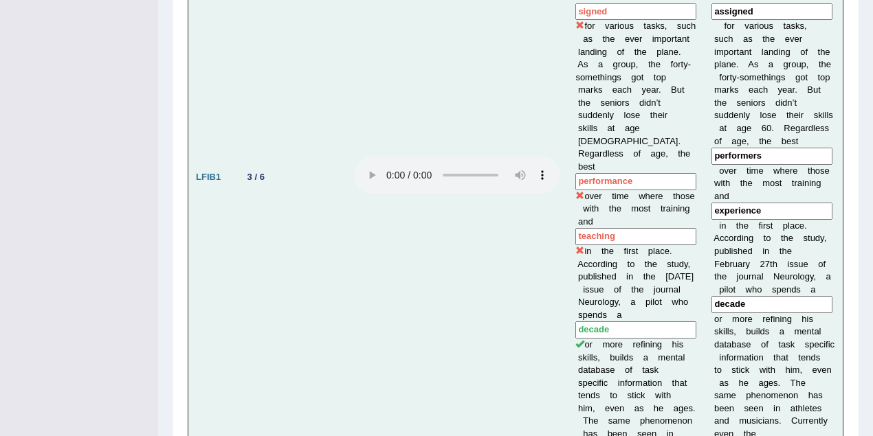
scroll to position [1222, 0]
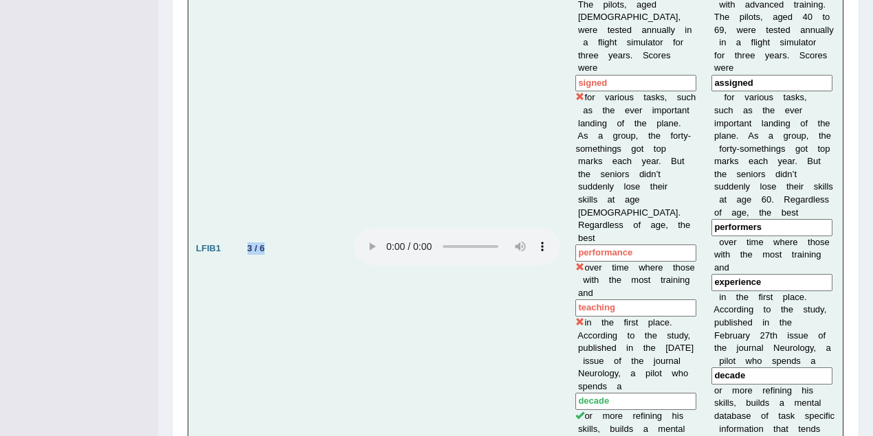
drag, startPoint x: 245, startPoint y: 132, endPoint x: 285, endPoint y: 129, distance: 40.0
click at [285, 129] on td "3 / 6" at bounding box center [290, 248] width 113 height 755
click at [302, 173] on td "3 / 6" at bounding box center [290, 248] width 113 height 755
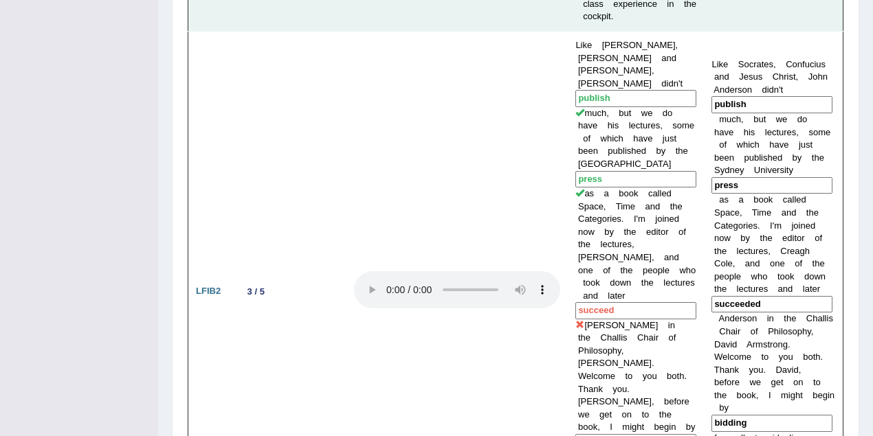
scroll to position [1833, 0]
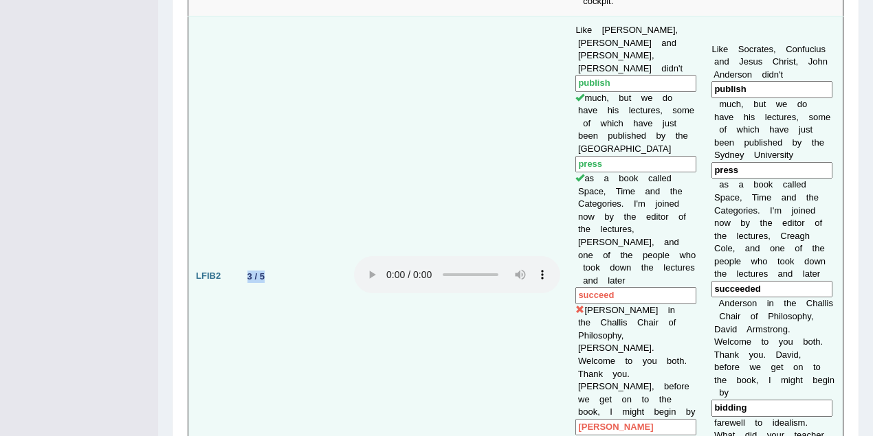
drag, startPoint x: 247, startPoint y: 112, endPoint x: 293, endPoint y: 120, distance: 46.1
click at [293, 120] on td "3 / 5" at bounding box center [290, 276] width 113 height 521
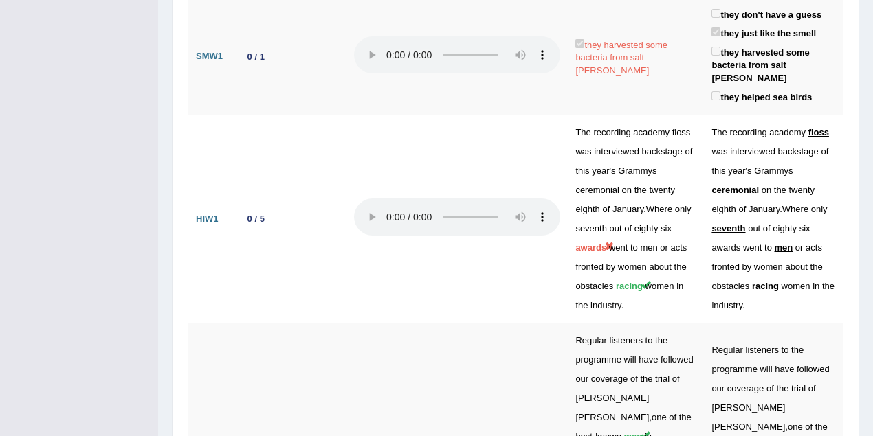
scroll to position [3972, 0]
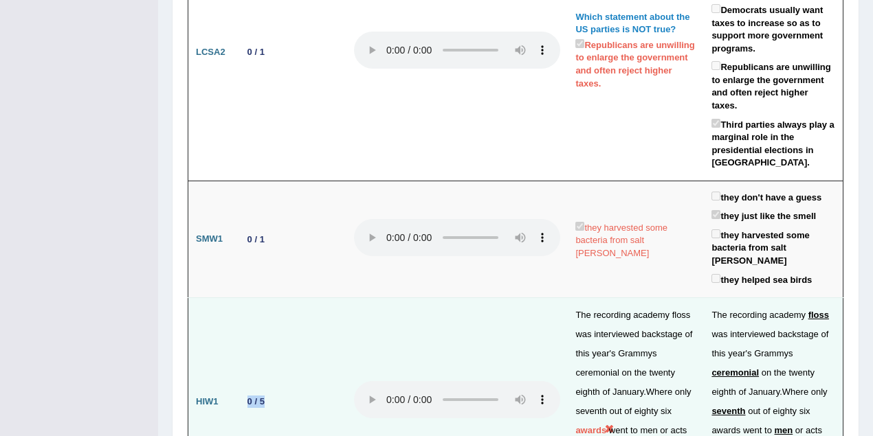
click at [364, 298] on tr "HIW1 0 / 5 The recording academy floss was interviewed backstage of this year '…" at bounding box center [515, 402] width 655 height 208
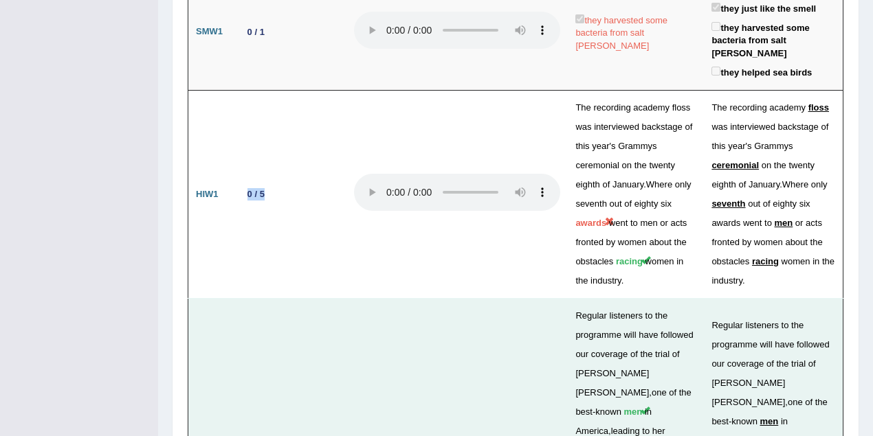
scroll to position [4216, 0]
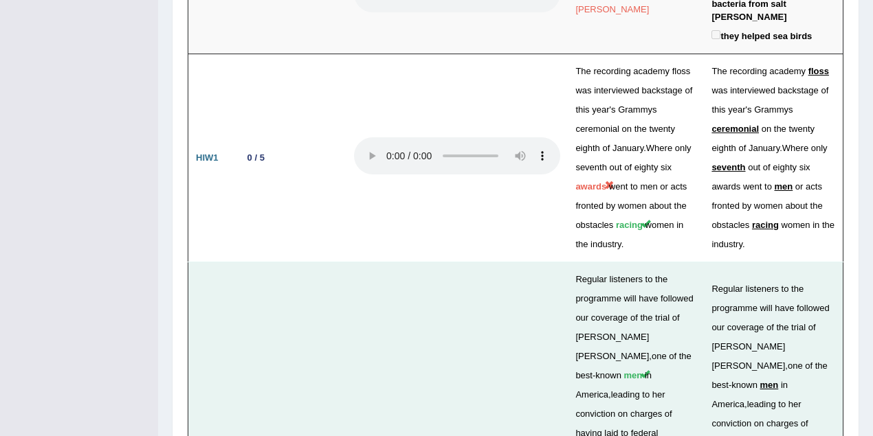
drag, startPoint x: 227, startPoint y: 206, endPoint x: 308, endPoint y: 212, distance: 81.3
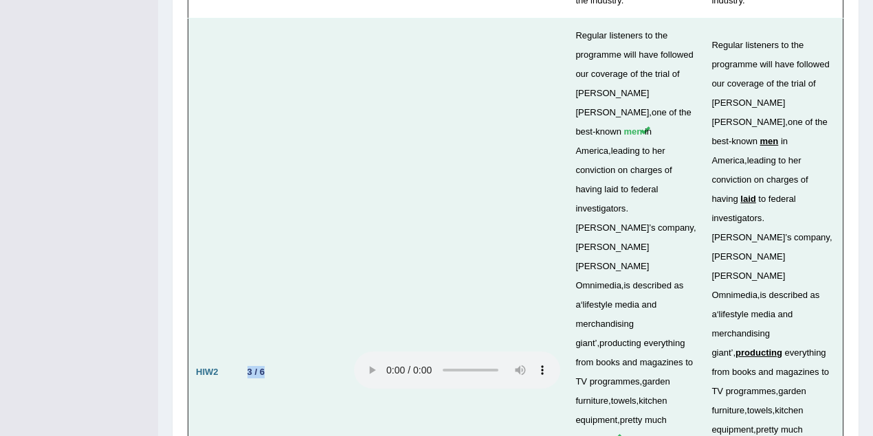
scroll to position [4526, 0]
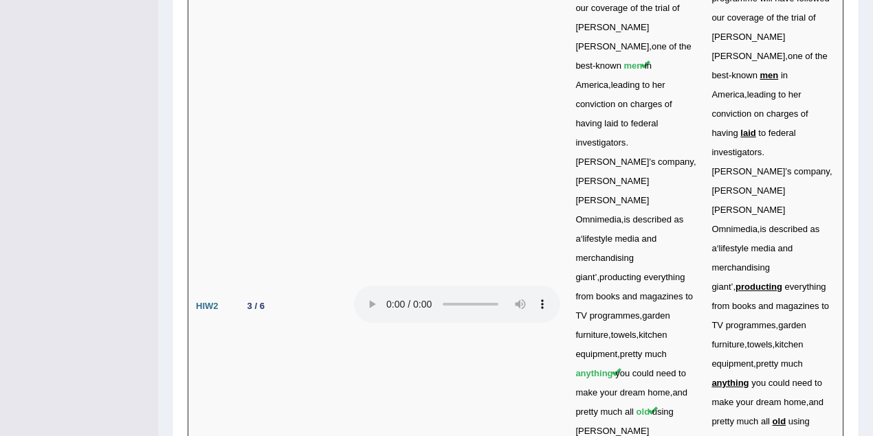
drag, startPoint x: 241, startPoint y: 203, endPoint x: 264, endPoint y: 201, distance: 23.5
drag, startPoint x: 248, startPoint y: 340, endPoint x: 296, endPoint y: 338, distance: 47.5
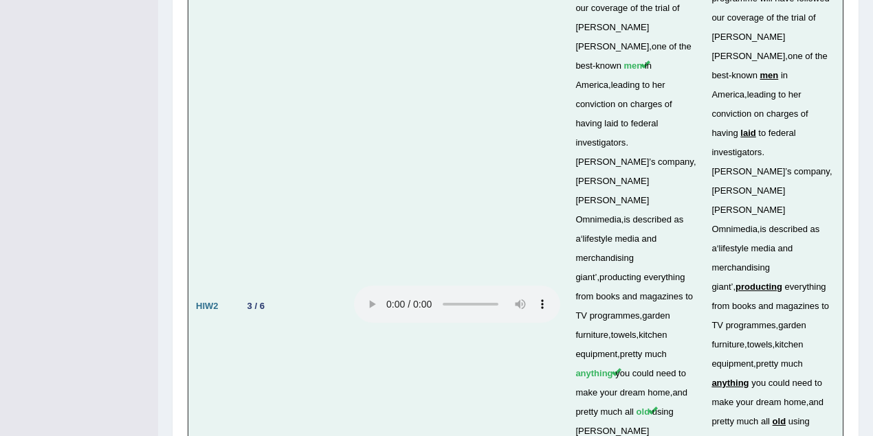
click at [786, 15] on td "Regular listeners to the programme will have followed our coverage of the trial…" at bounding box center [773, 307] width 139 height 709
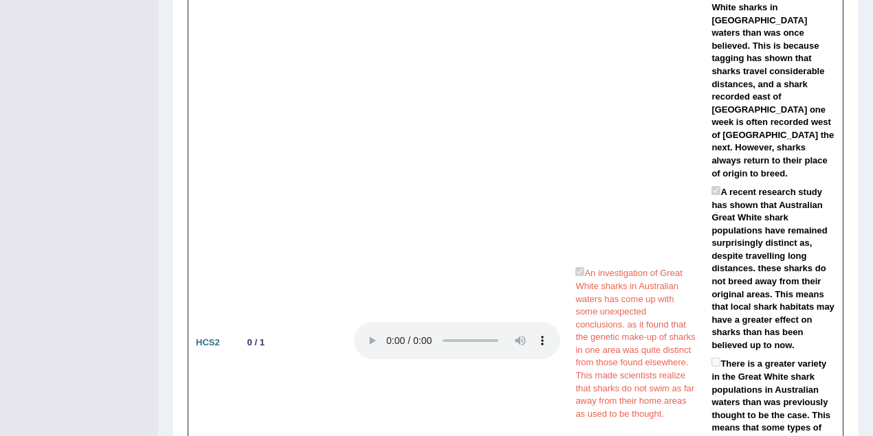
scroll to position [2998, 0]
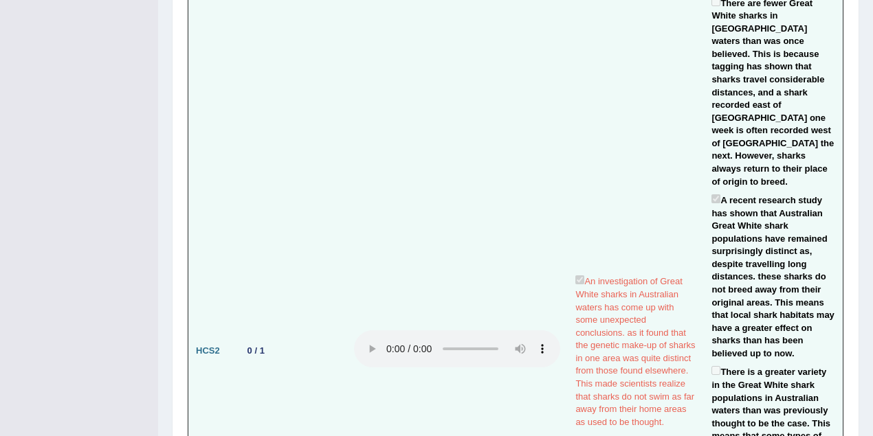
drag, startPoint x: 571, startPoint y: 264, endPoint x: 557, endPoint y: 231, distance: 35.7
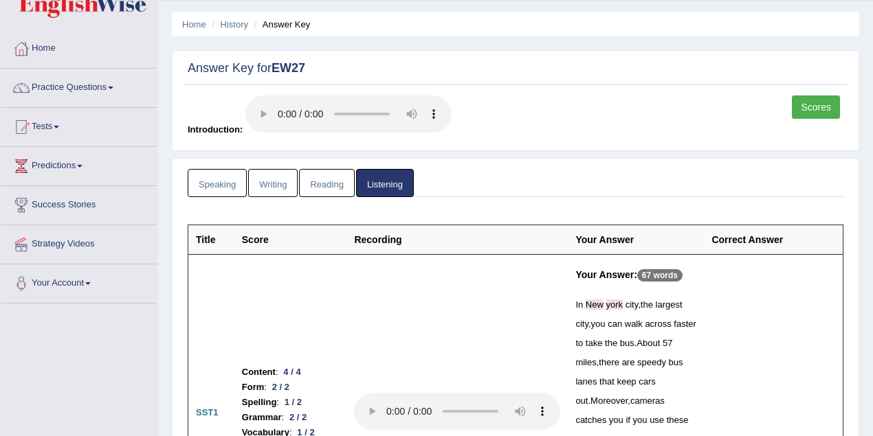
scroll to position [0, 0]
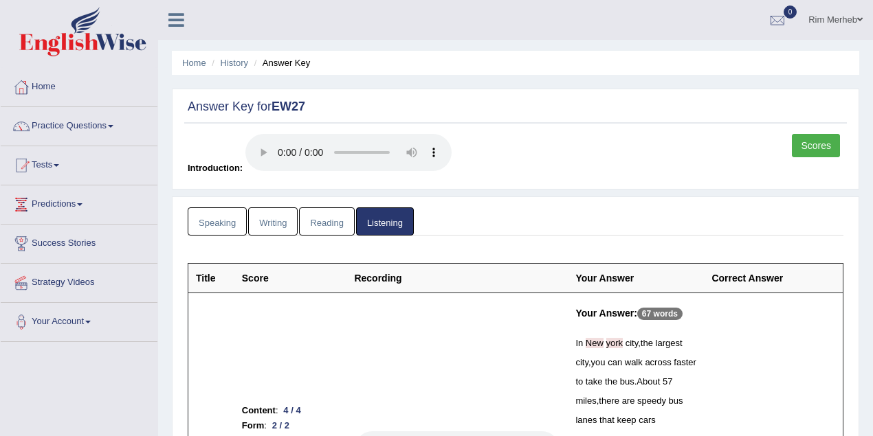
click at [844, 26] on link "Rim Merheb" at bounding box center [835, 18] width 75 height 36
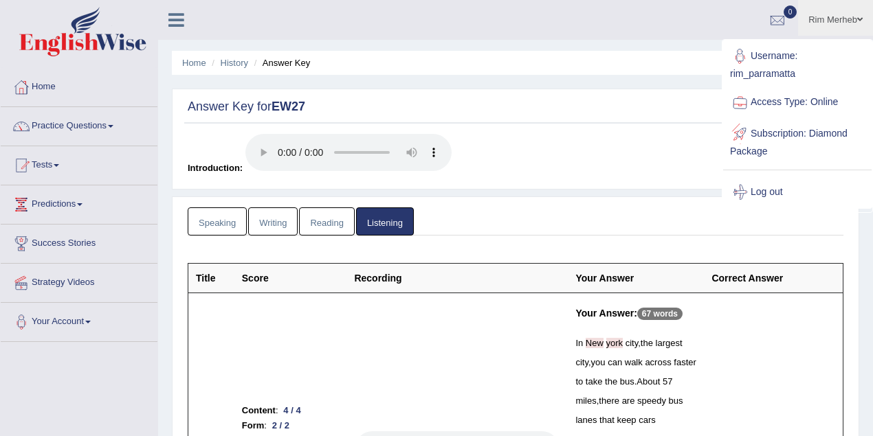
click at [784, 190] on link "Log out" at bounding box center [797, 193] width 148 height 32
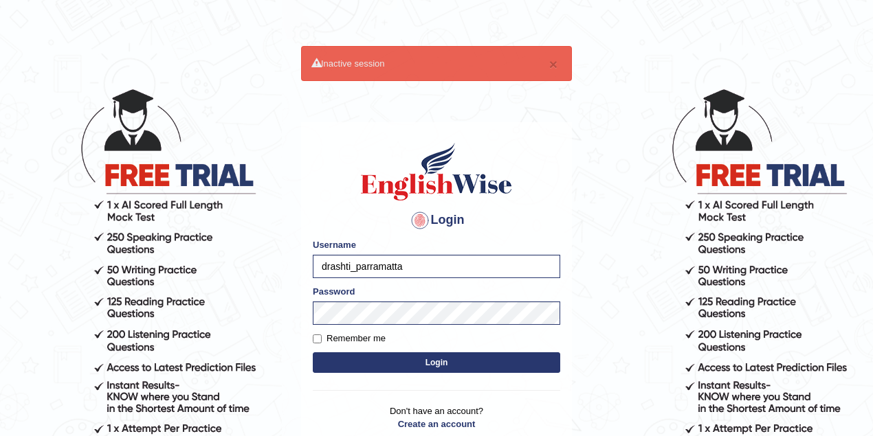
click at [352, 263] on input "drashti_parramatta" at bounding box center [436, 266] width 247 height 23
type input "kalsang_parramatta"
click at [313, 353] on button "Login" at bounding box center [436, 363] width 247 height 21
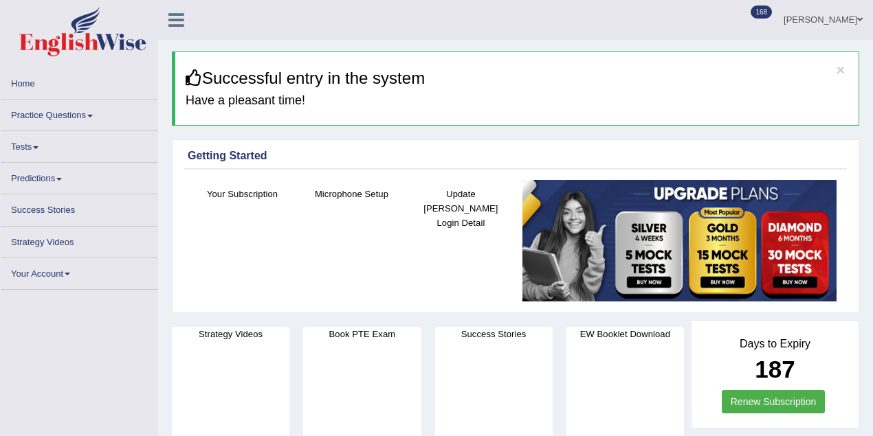
click at [86, 122] on link "Practice Questions" at bounding box center [79, 113] width 157 height 27
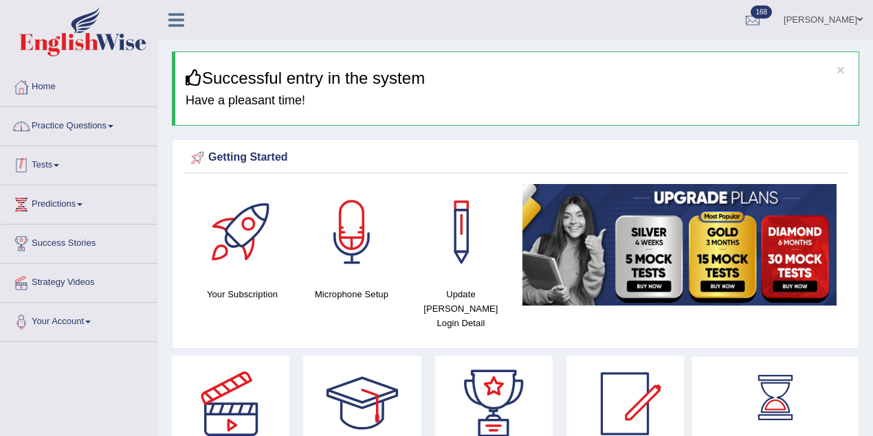
click at [78, 133] on link "Practice Questions" at bounding box center [79, 124] width 157 height 34
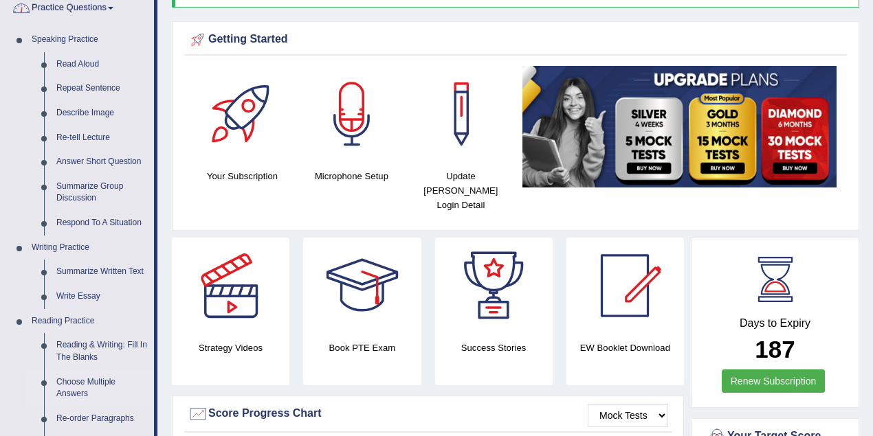
scroll to position [183, 0]
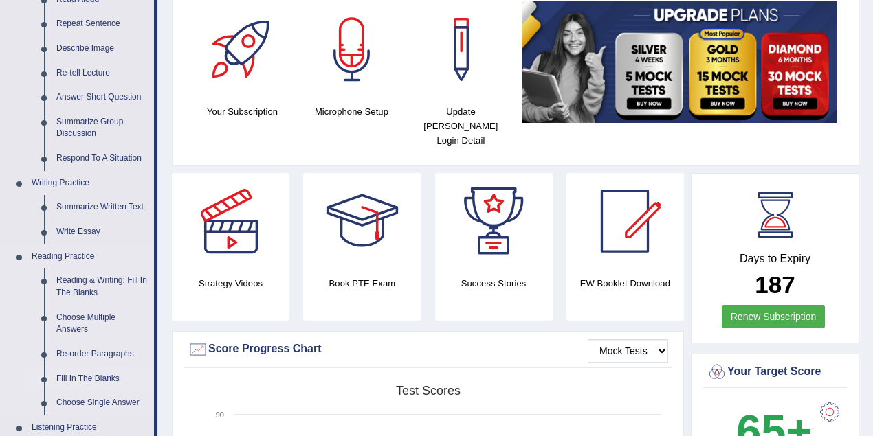
click at [98, 379] on link "Fill In The Blanks" at bounding box center [102, 379] width 104 height 25
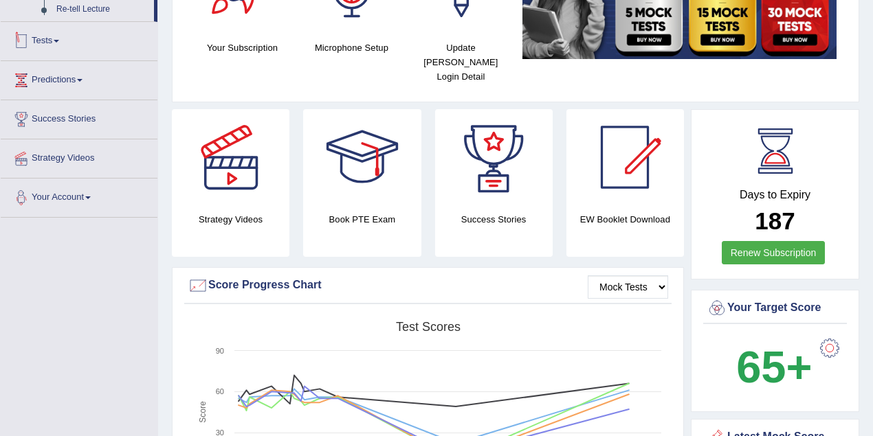
scroll to position [423, 0]
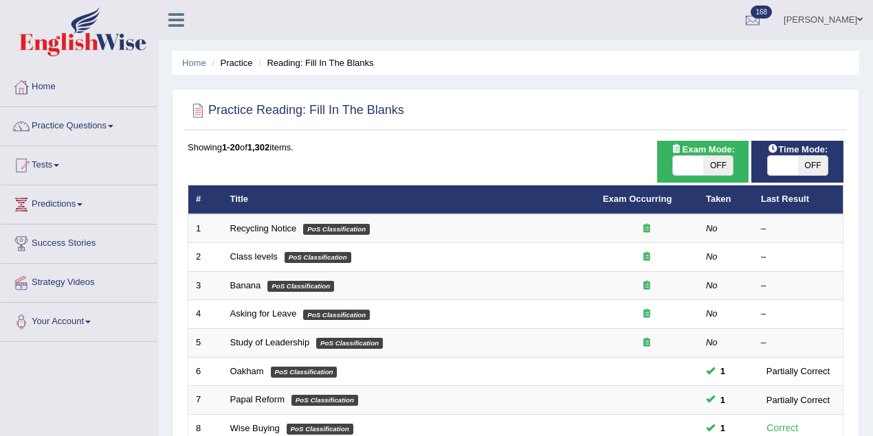
click at [700, 162] on span at bounding box center [688, 165] width 30 height 19
checkbox input "true"
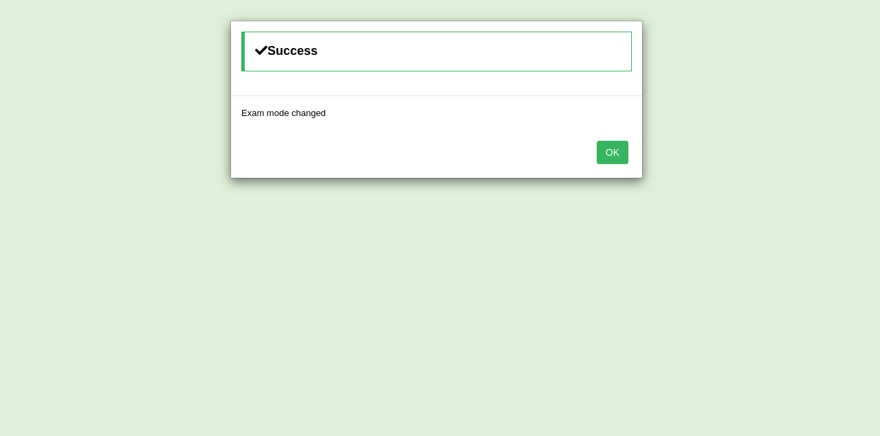
click at [616, 147] on button "OK" at bounding box center [613, 152] width 32 height 23
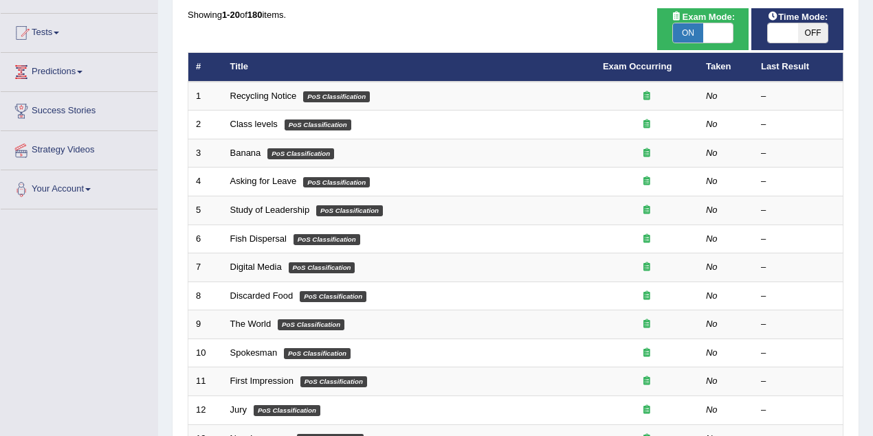
scroll to position [122, 0]
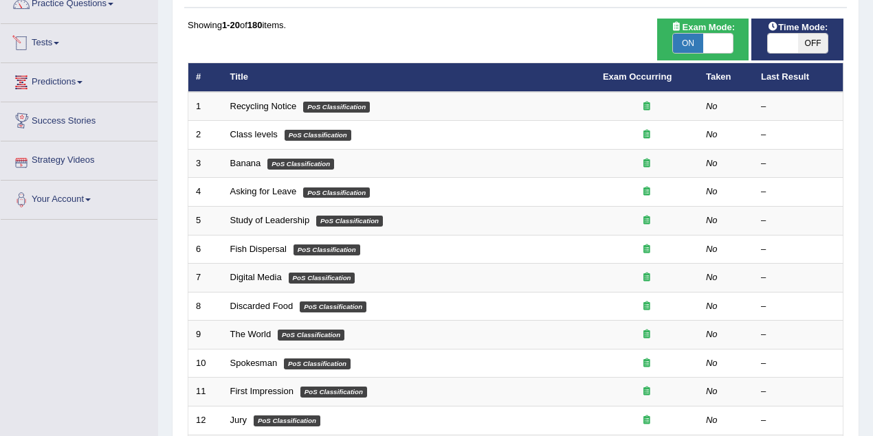
click at [59, 43] on span at bounding box center [56, 43] width 5 height 3
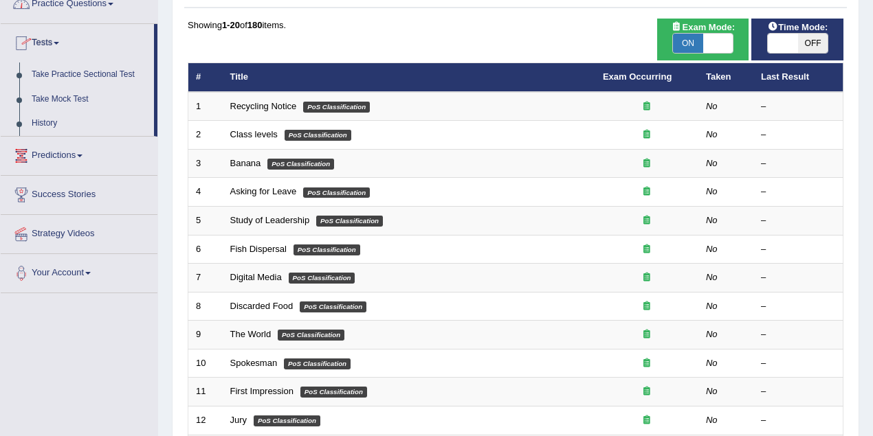
click at [81, 8] on link "Practice Questions" at bounding box center [79, 2] width 157 height 34
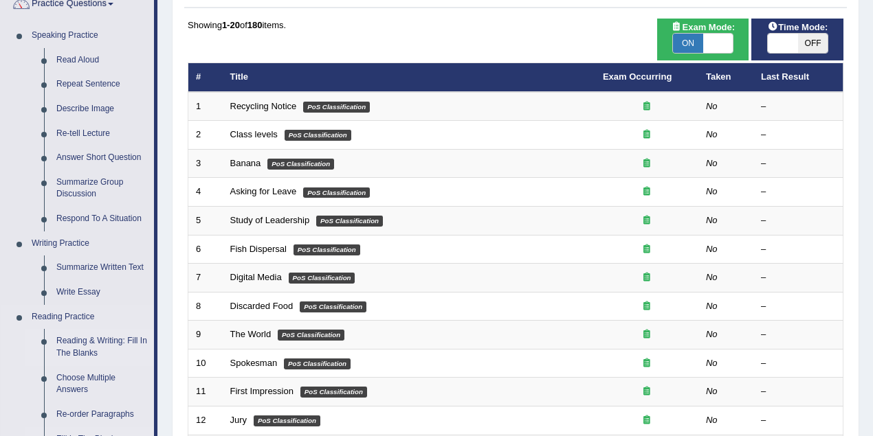
click at [73, 345] on link "Reading & Writing: Fill In The Blanks" at bounding box center [102, 347] width 104 height 36
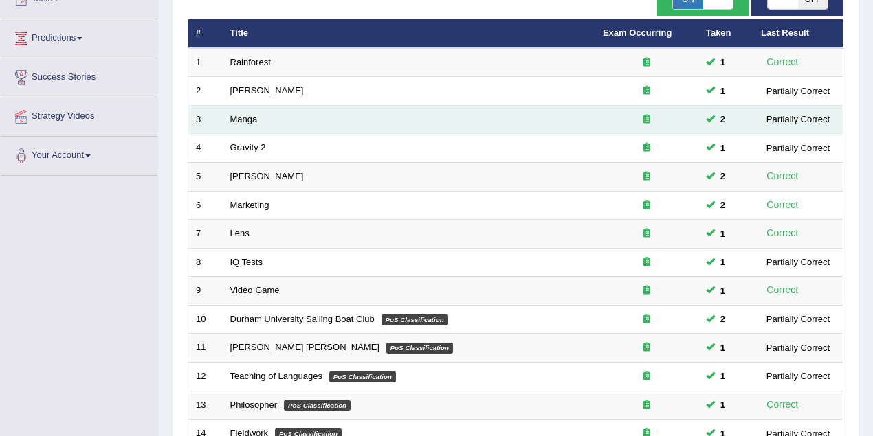
scroll to position [122, 0]
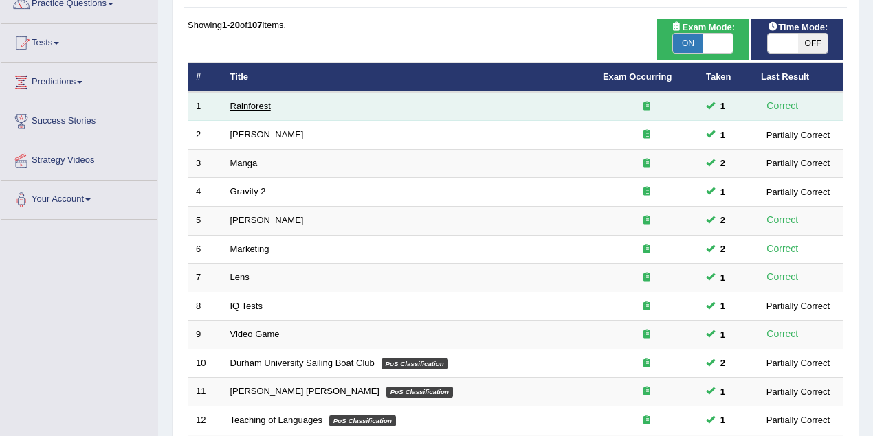
click at [267, 101] on link "Rainforest" at bounding box center [250, 106] width 41 height 10
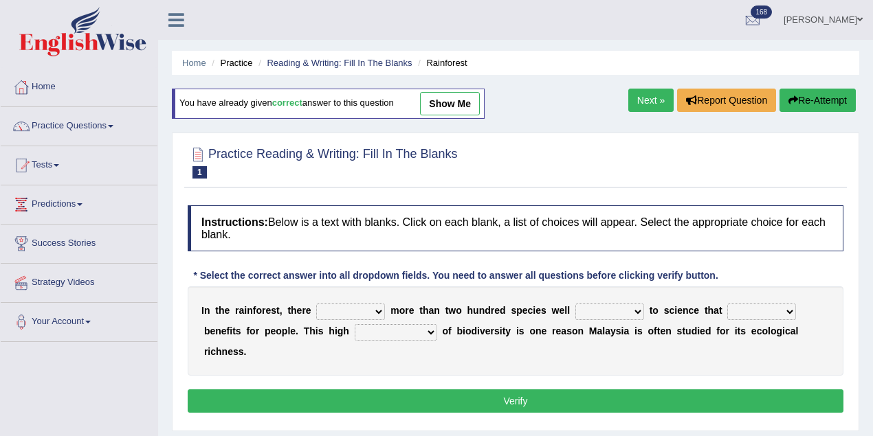
click at [472, 107] on link "show me" at bounding box center [450, 103] width 60 height 23
select select "can be"
select select "known"
select select "contains"
select select "complexity"
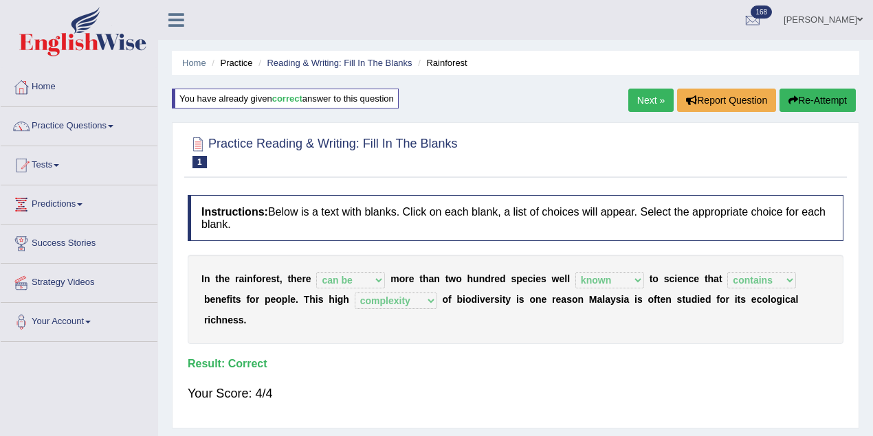
click at [656, 102] on link "Next »" at bounding box center [650, 100] width 45 height 23
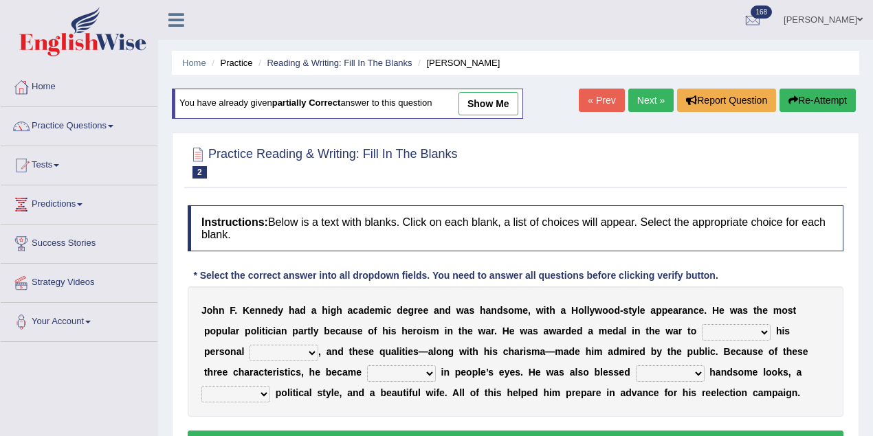
click at [473, 109] on link "show me" at bounding box center [488, 103] width 60 height 23
select select "prove"
select select "courage"
select select "iconic"
select select "with"
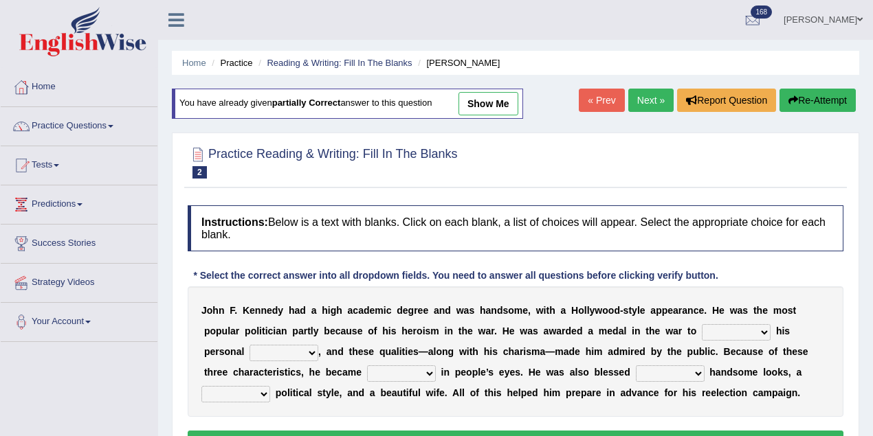
select select "mend"
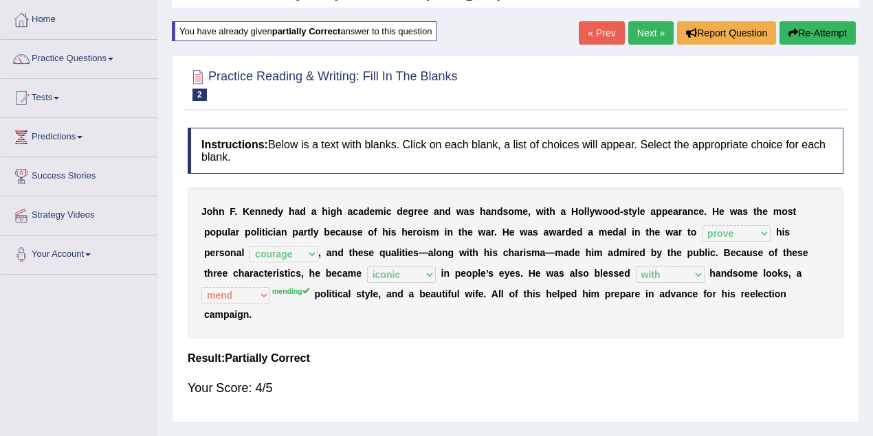
scroll to position [122, 0]
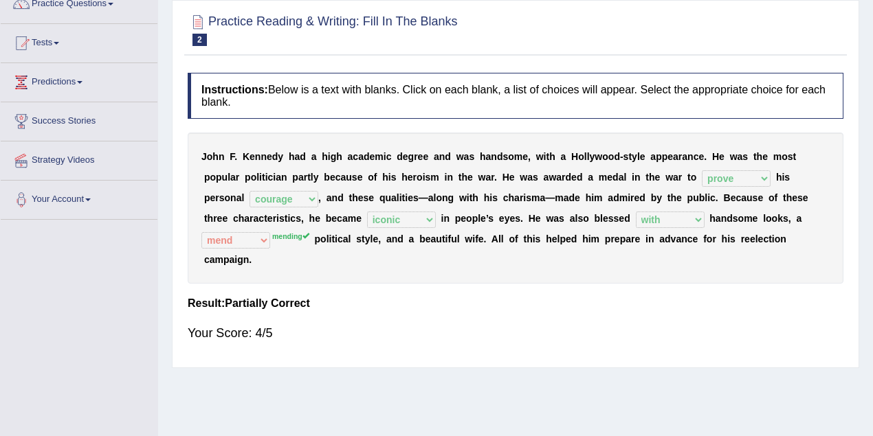
click at [296, 237] on sup "mending" at bounding box center [290, 236] width 37 height 8
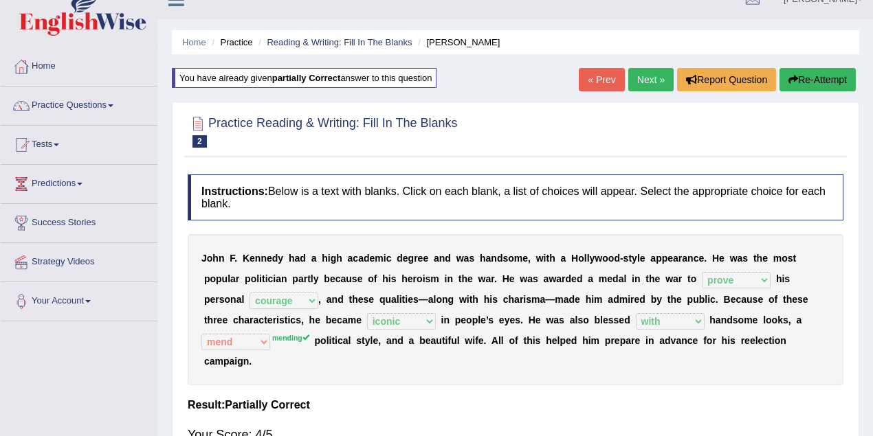
scroll to position [0, 0]
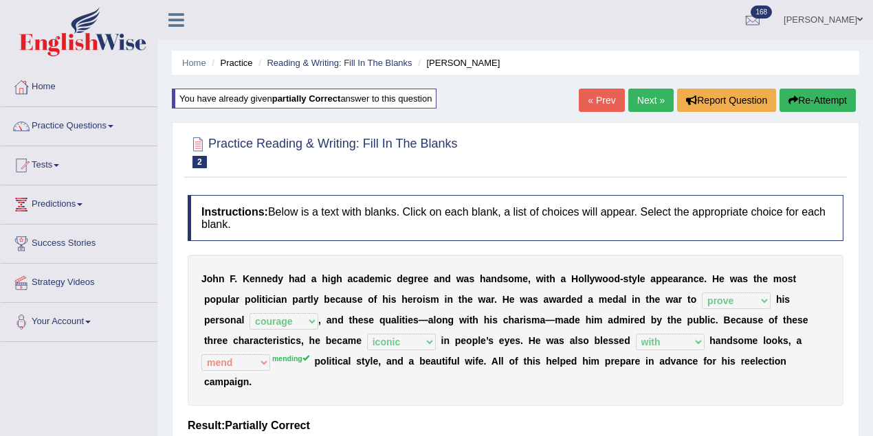
click at [652, 104] on link "Next »" at bounding box center [650, 100] width 45 height 23
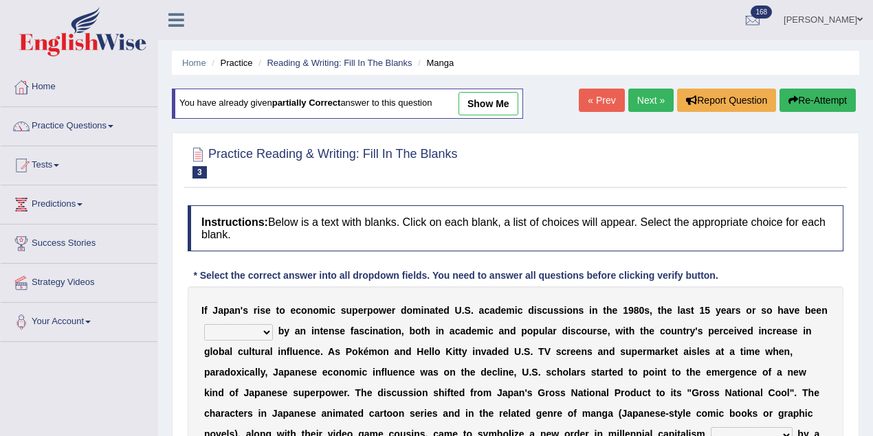
click at [488, 97] on link "show me" at bounding box center [488, 103] width 60 height 23
select select "marked"
select select "characterized"
select select "proportional"
select select "on the contrary"
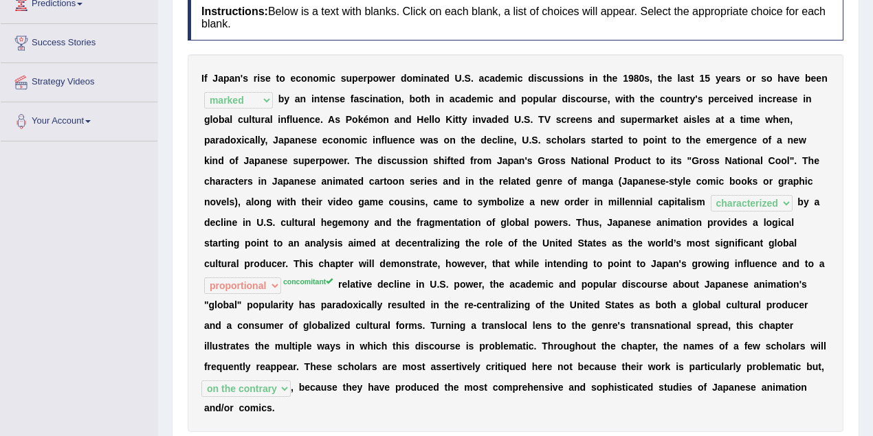
scroll to position [244, 0]
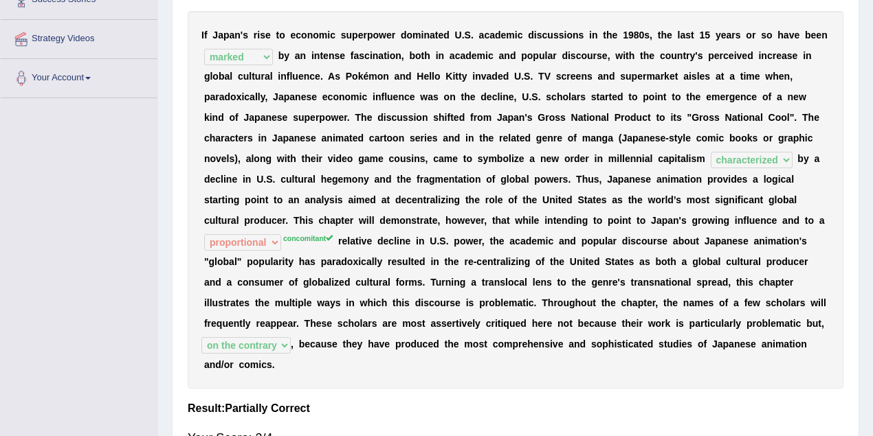
click at [302, 237] on sup "concomitant" at bounding box center [307, 238] width 49 height 8
click at [350, 236] on b "a" at bounding box center [352, 241] width 5 height 11
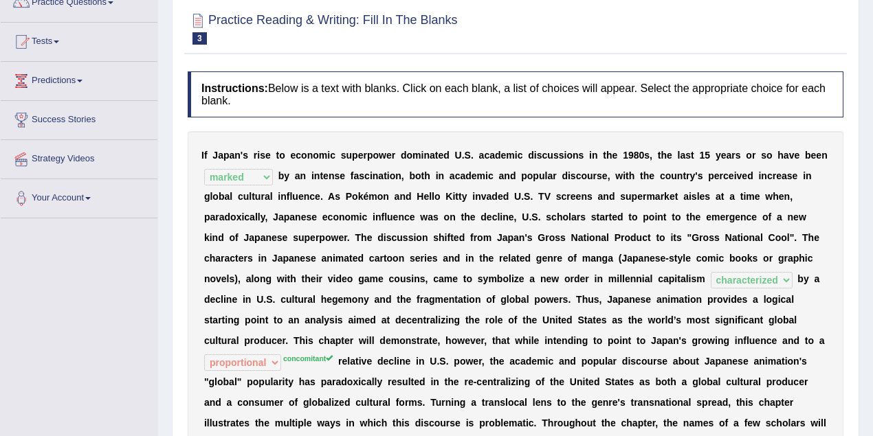
scroll to position [0, 0]
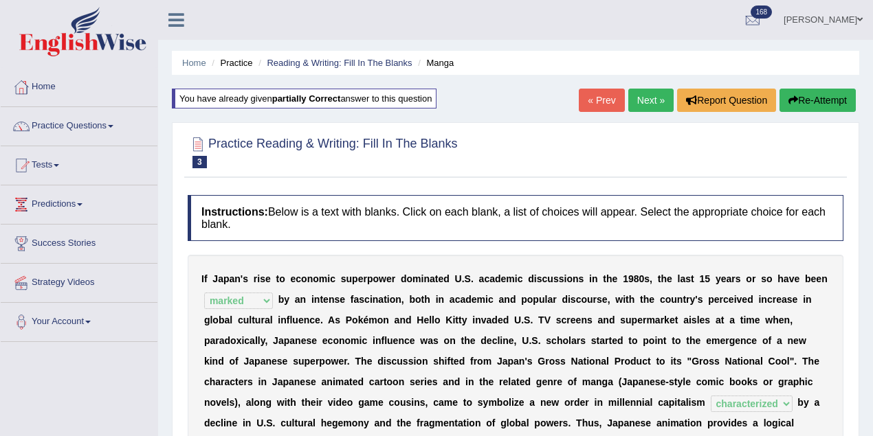
click at [631, 108] on link "Next »" at bounding box center [650, 100] width 45 height 23
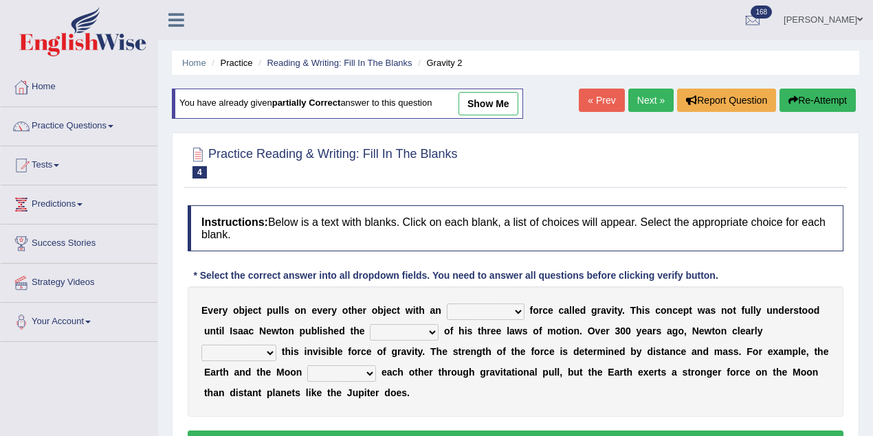
click at [498, 106] on link "show me" at bounding box center [488, 103] width 60 height 23
select select "invisible"
select select "theory"
select select "explained"
select select "spin"
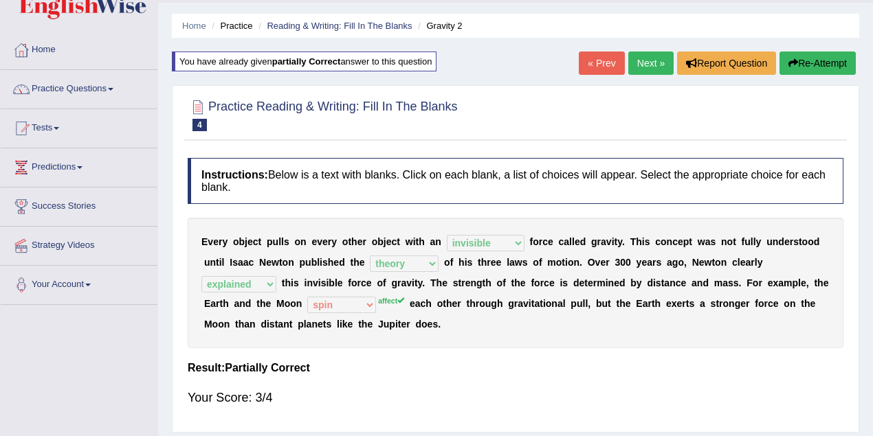
scroll to position [60, 0]
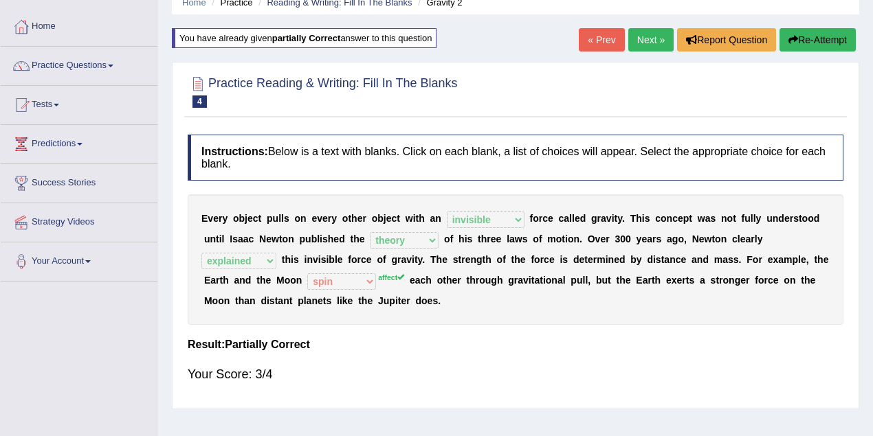
click at [630, 37] on link "Next »" at bounding box center [650, 39] width 45 height 23
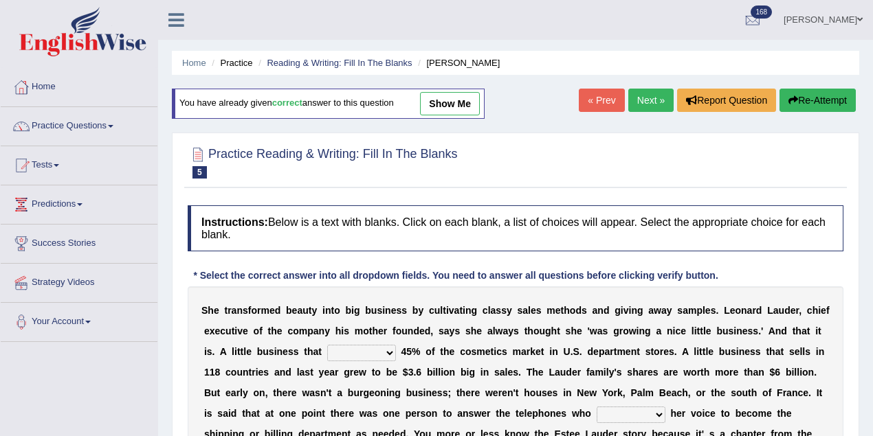
click at [655, 104] on link "Next »" at bounding box center [650, 100] width 45 height 23
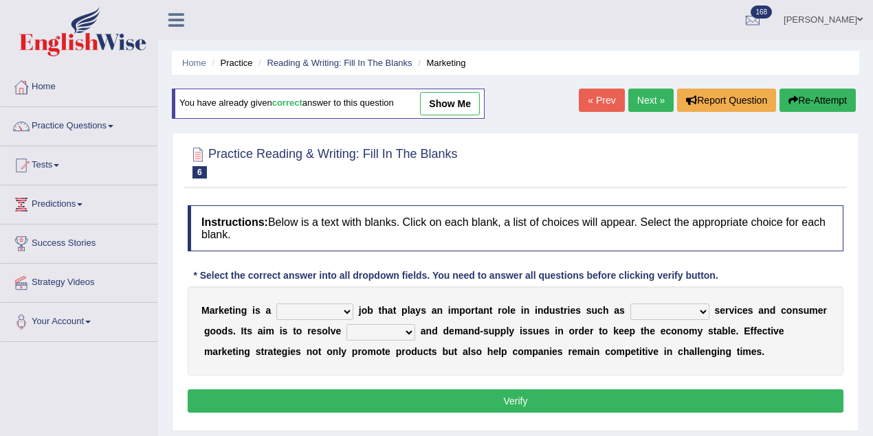
click at [645, 98] on link "Next »" at bounding box center [650, 100] width 45 height 23
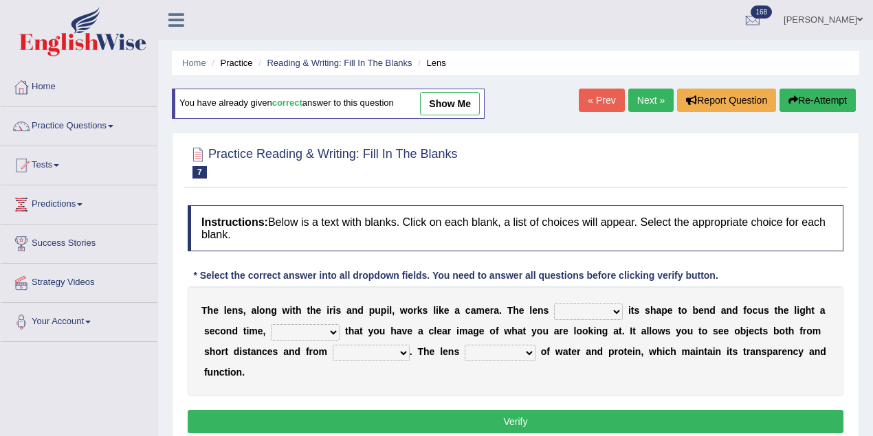
click at [645, 98] on link "Next »" at bounding box center [650, 100] width 45 height 23
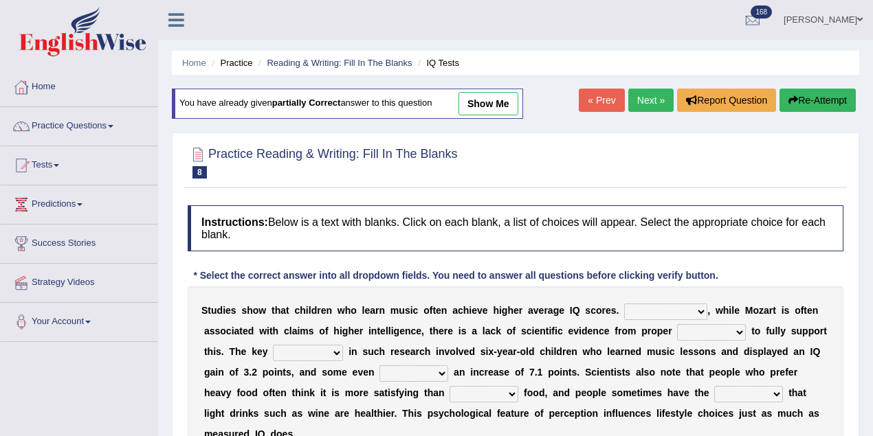
click at [500, 108] on link "show me" at bounding box center [488, 103] width 60 height 23
select select "However"
select select "test"
select select "process"
select select "learned"
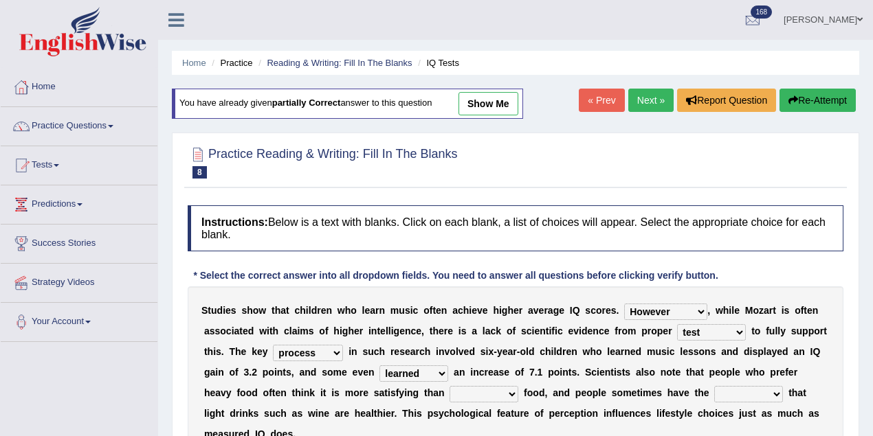
select select "lighter"
select select "illusion"
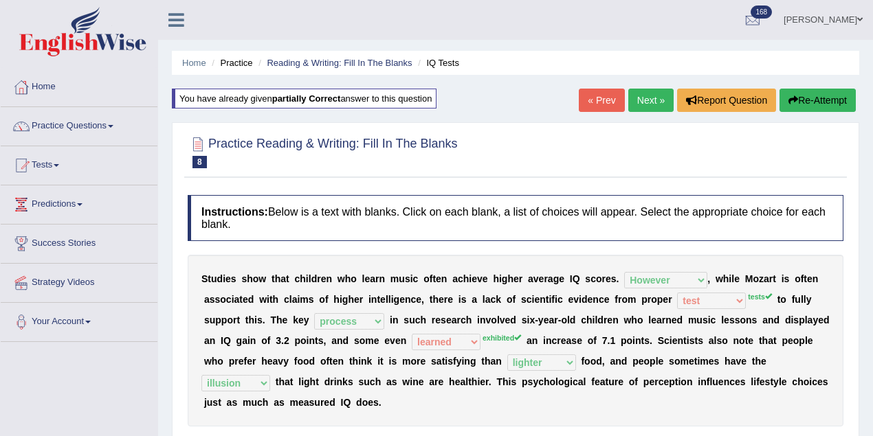
click at [656, 100] on link "Next »" at bounding box center [650, 100] width 45 height 23
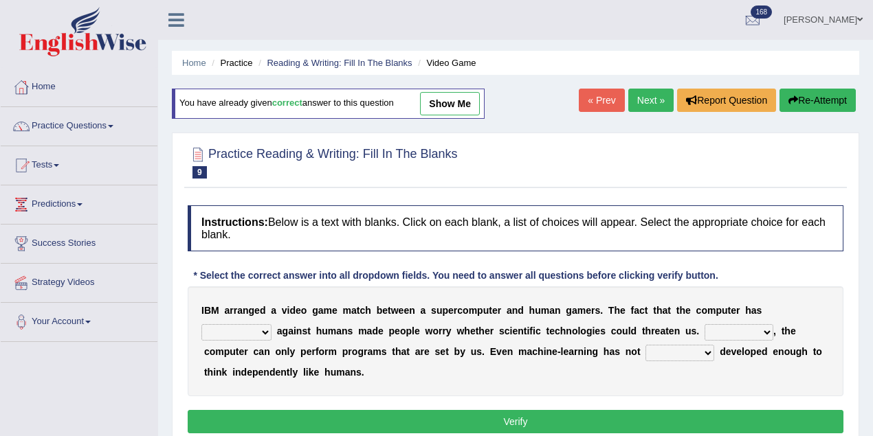
click at [641, 102] on link "Next »" at bounding box center [650, 100] width 45 height 23
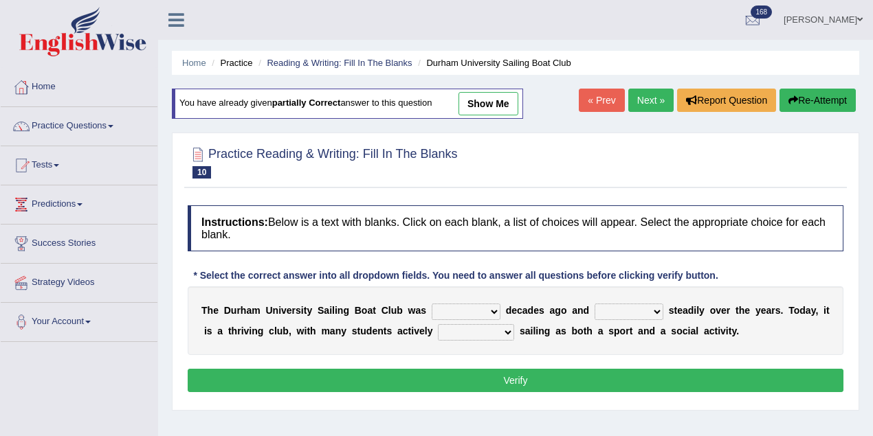
click at [495, 97] on link "show me" at bounding box center [488, 103] width 60 height 23
select select "founded"
select select "has grown"
select select "enjoying"
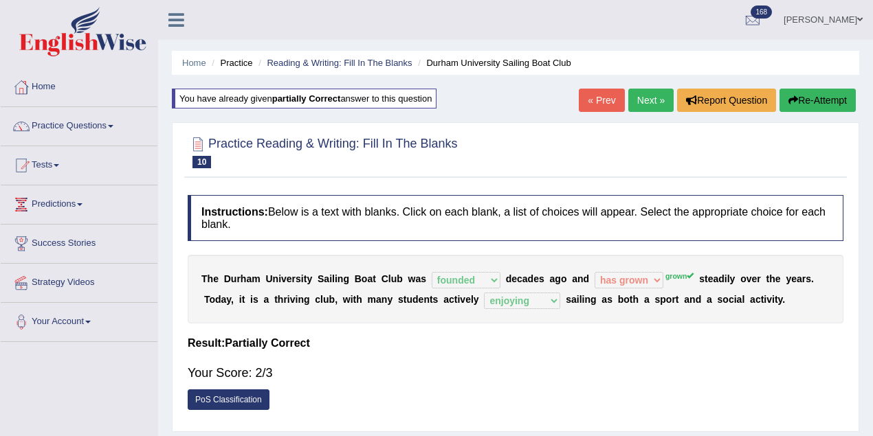
click at [826, 87] on div "Home Practice Reading & Writing: Fill In The Blanks Durham University Sailing B…" at bounding box center [515, 343] width 715 height 687
click at [826, 97] on button "Re-Attempt" at bounding box center [817, 100] width 76 height 23
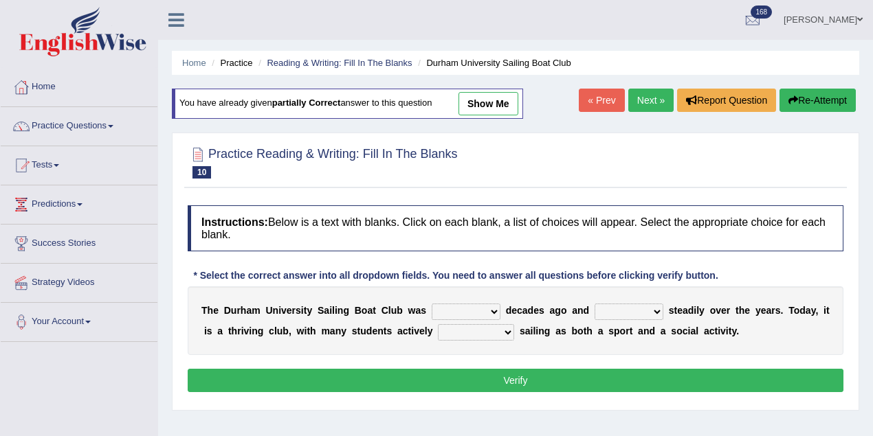
click at [643, 313] on select "grow growing has grown grown" at bounding box center [629, 312] width 69 height 16
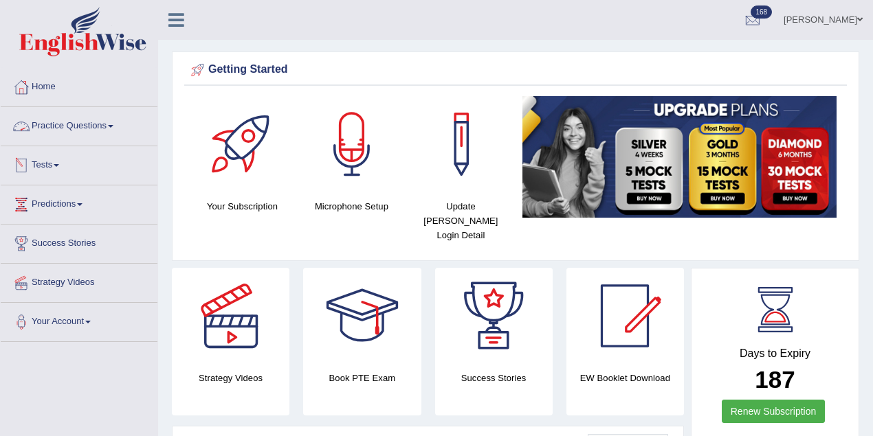
click at [48, 157] on link "Tests" at bounding box center [79, 163] width 157 height 34
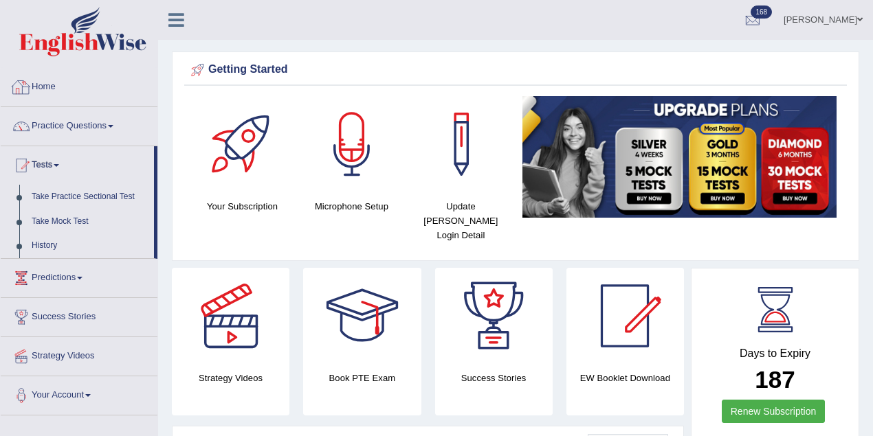
click at [74, 120] on link "Practice Questions" at bounding box center [79, 124] width 157 height 34
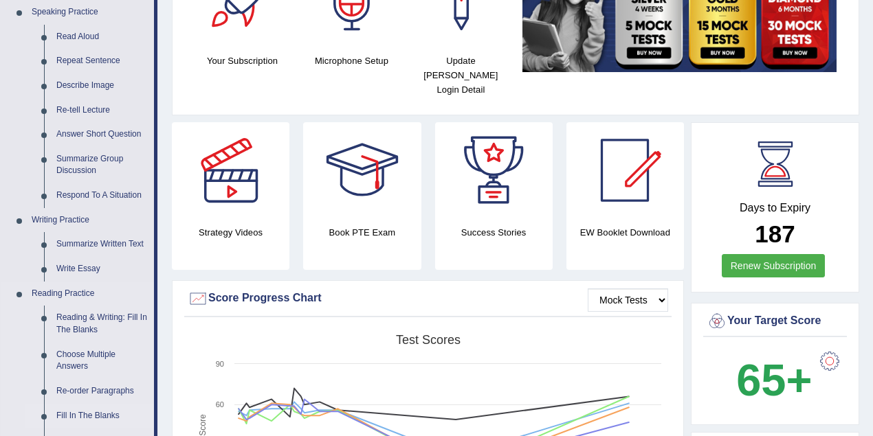
scroll to position [183, 0]
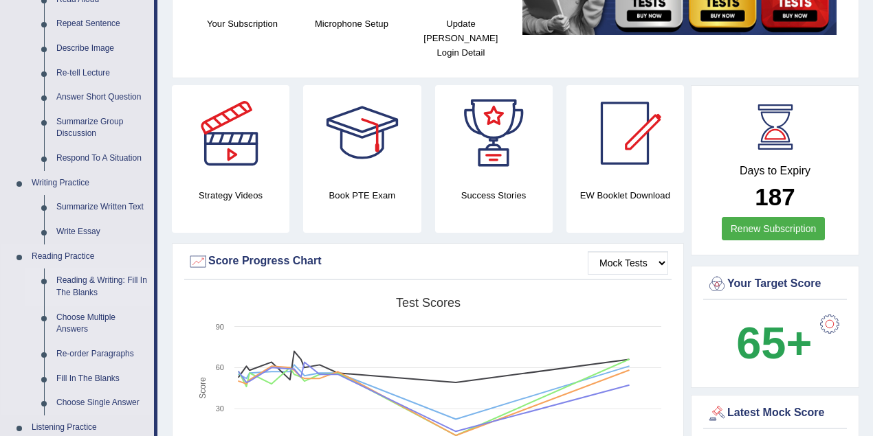
click at [82, 274] on link "Reading & Writing: Fill In The Blanks" at bounding box center [102, 287] width 104 height 36
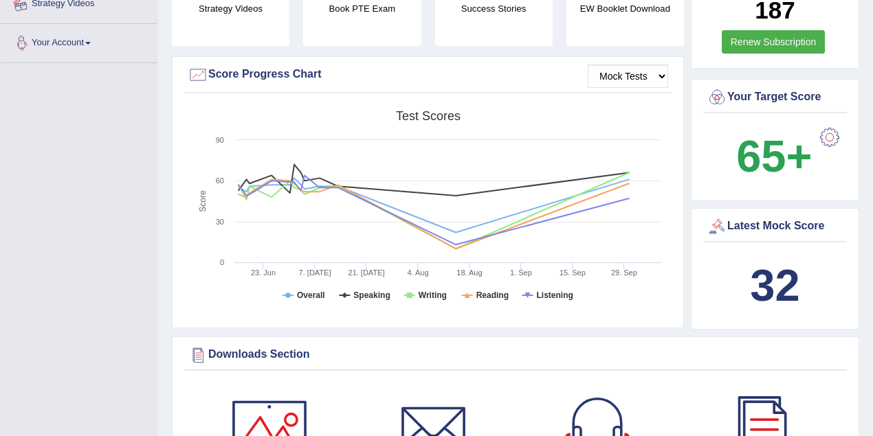
scroll to position [428, 0]
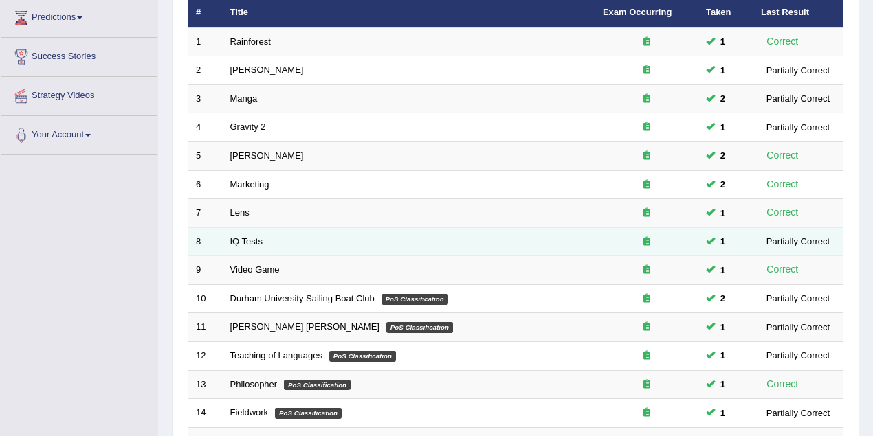
scroll to position [244, 0]
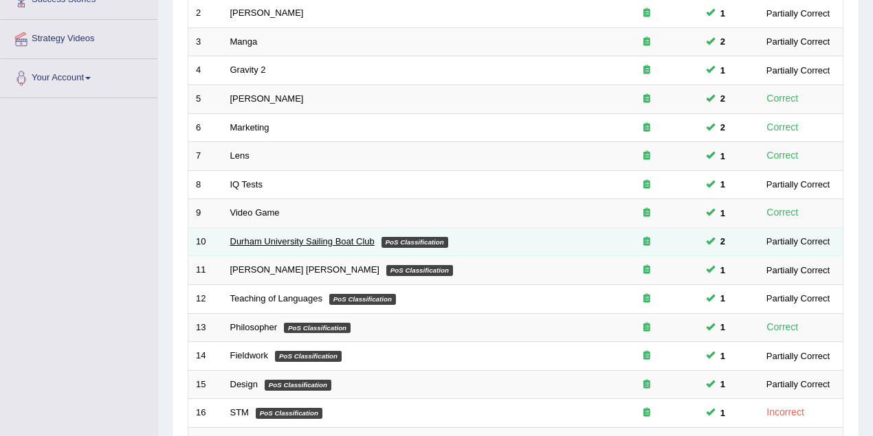
click at [259, 239] on link "Durham University Sailing Boat Club" at bounding box center [302, 241] width 144 height 10
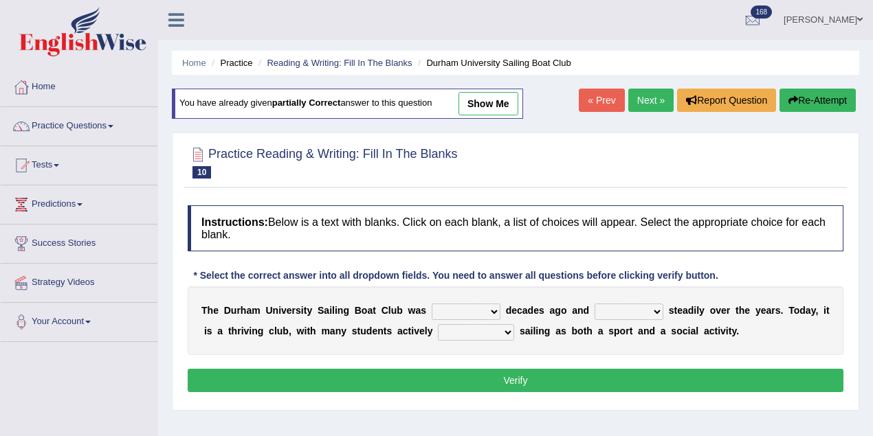
click at [638, 311] on select "grow growing has grown grown" at bounding box center [629, 312] width 69 height 16
select select "grown"
click at [595, 304] on select "grow growing has grown grown" at bounding box center [629, 312] width 69 height 16
click at [616, 379] on button "Verify" at bounding box center [516, 380] width 656 height 23
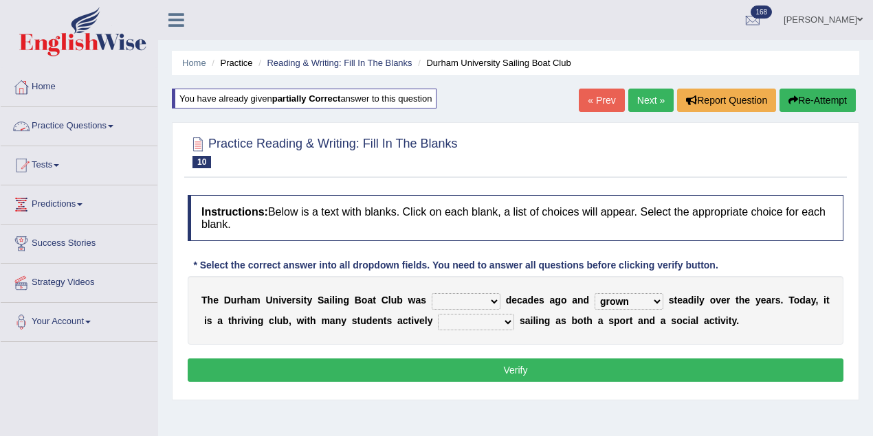
click at [90, 120] on link "Practice Questions" at bounding box center [79, 124] width 157 height 34
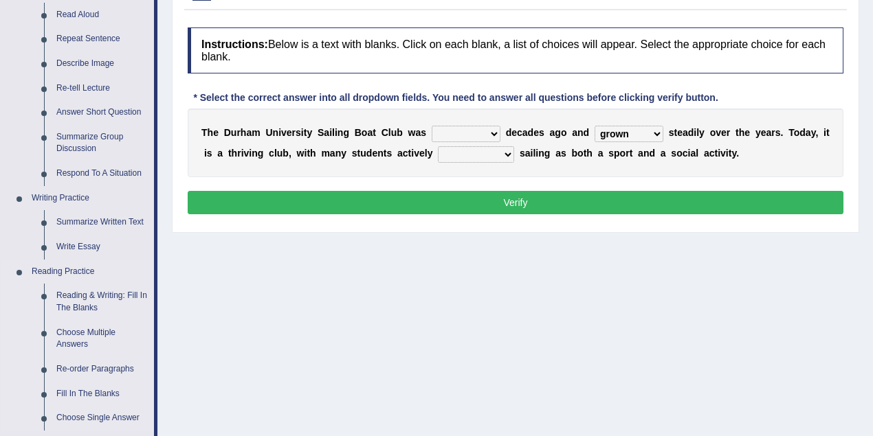
scroll to position [183, 0]
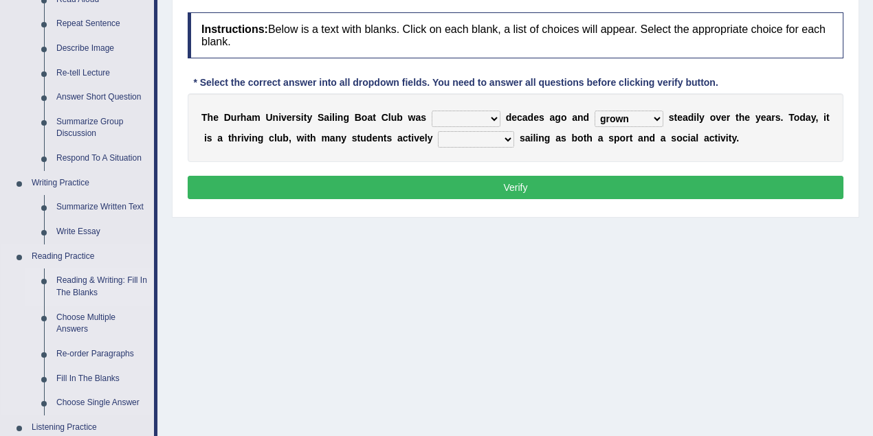
click at [56, 301] on link "Reading & Writing: Fill In The Blanks" at bounding box center [102, 287] width 104 height 36
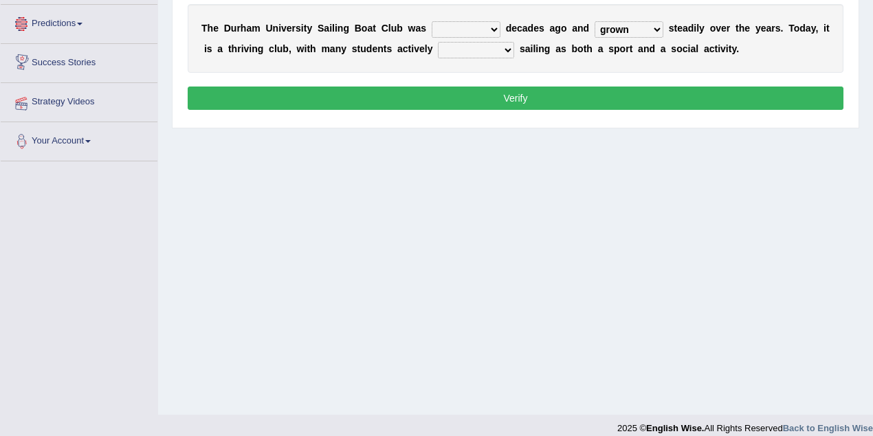
scroll to position [278, 0]
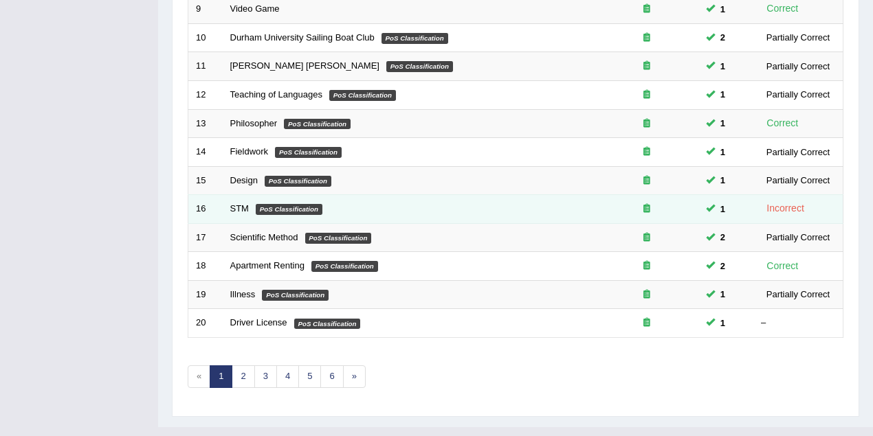
scroll to position [467, 0]
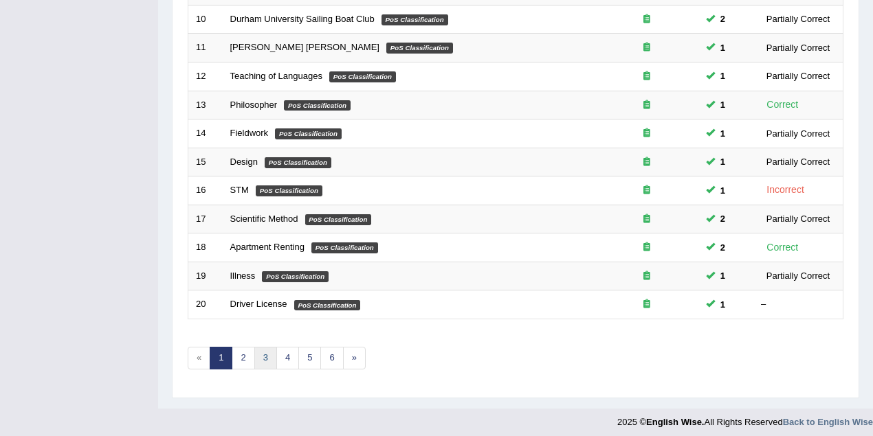
click at [261, 356] on link "3" at bounding box center [265, 358] width 23 height 23
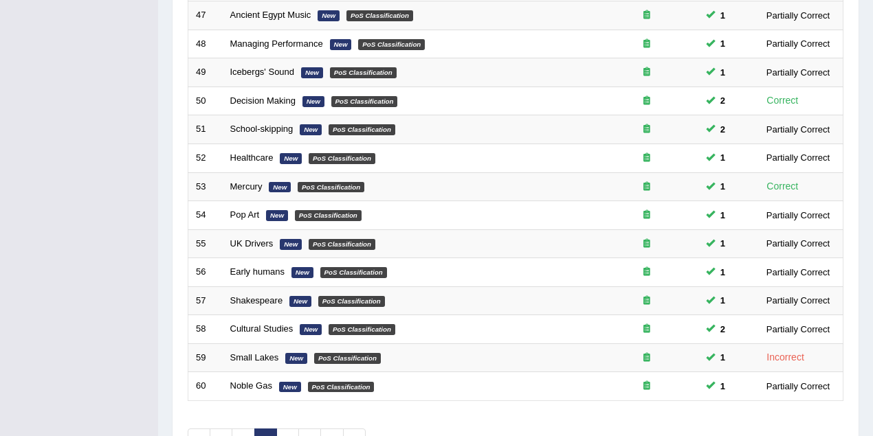
scroll to position [467, 0]
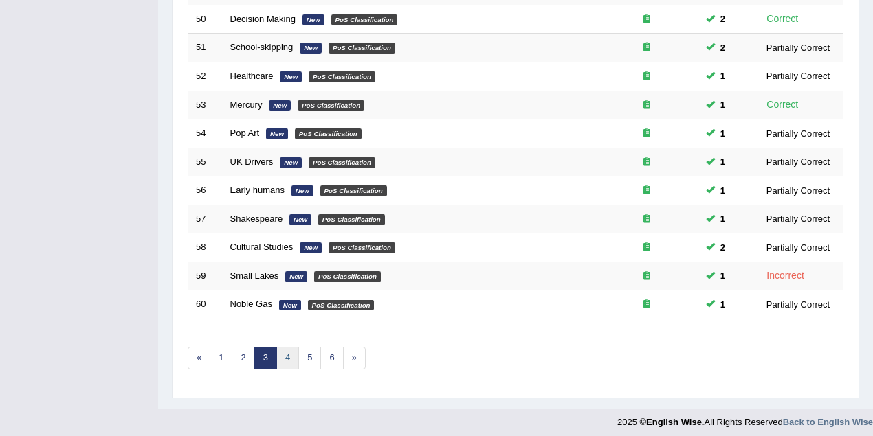
click at [294, 356] on link "4" at bounding box center [287, 358] width 23 height 23
click at [300, 356] on link "5" at bounding box center [309, 358] width 23 height 23
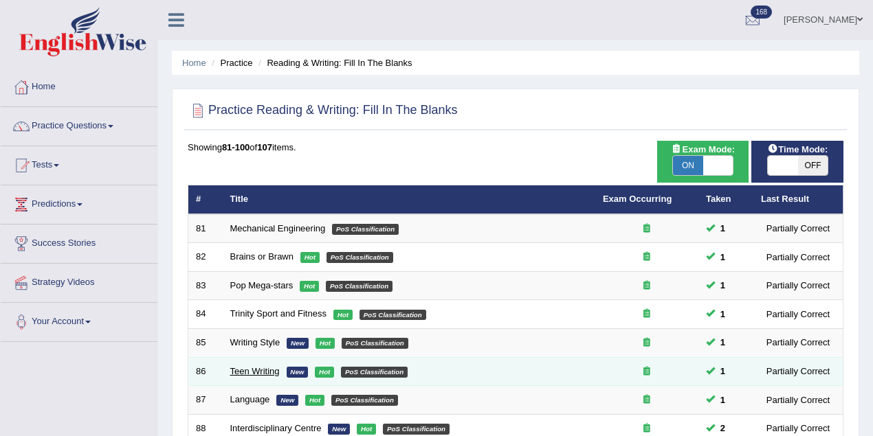
click at [256, 368] on link "Teen Writing" at bounding box center [254, 371] width 49 height 10
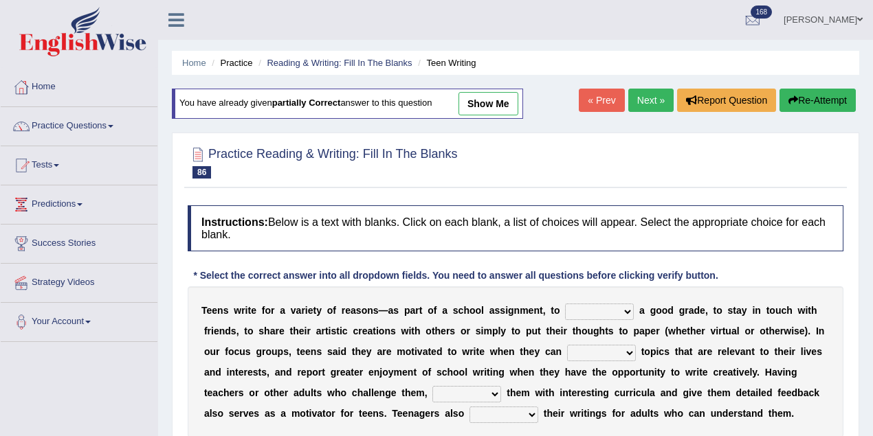
click at [481, 106] on link "show me" at bounding box center [488, 103] width 60 height 23
select select "get"
select select "handle"
select select "present"
select select "show"
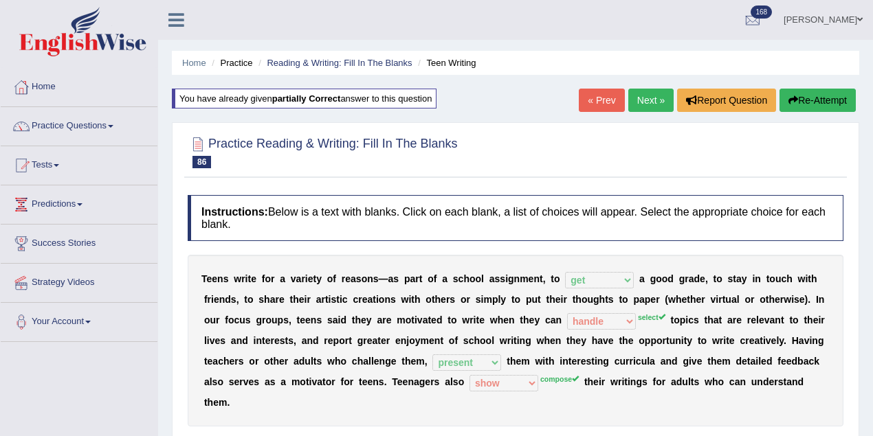
scroll to position [60, 0]
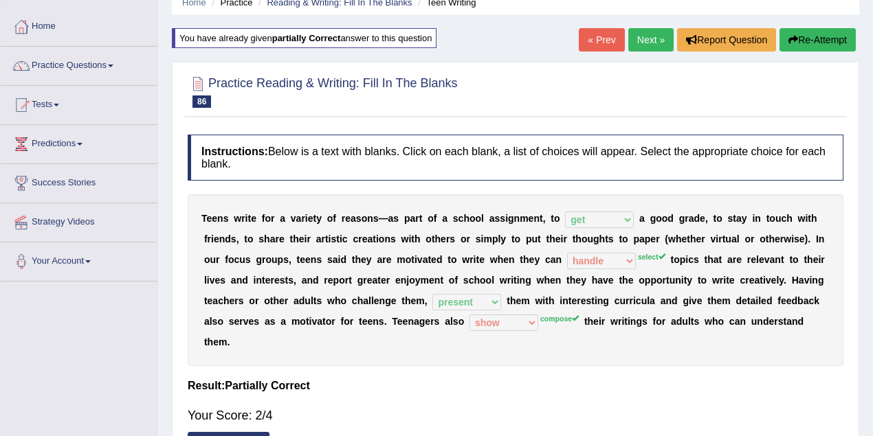
click at [635, 43] on link "Next »" at bounding box center [650, 39] width 45 height 23
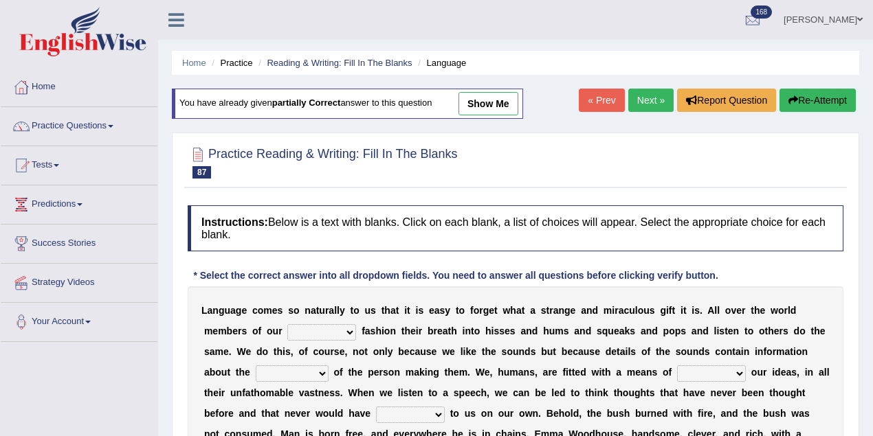
click at [486, 96] on link "show me" at bounding box center [488, 103] width 60 height 23
select select "special"
select select "intentions"
select select "sharing"
select select "reckoned"
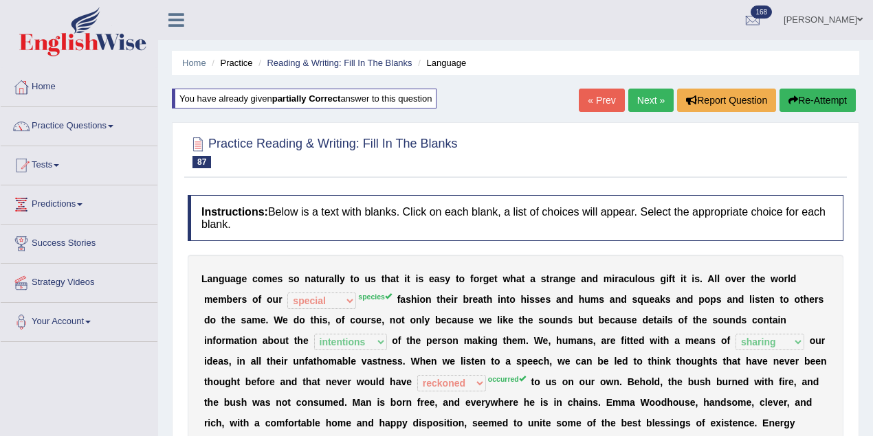
click at [828, 102] on button "Re-Attempt" at bounding box center [817, 100] width 76 height 23
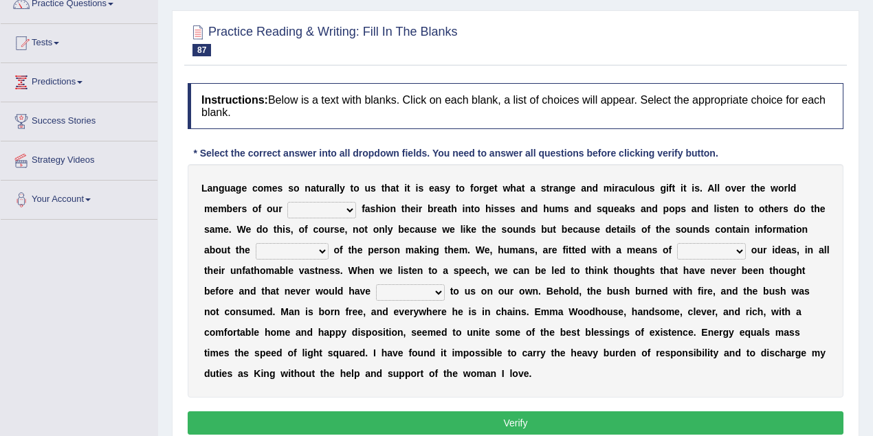
scroll to position [129, 0]
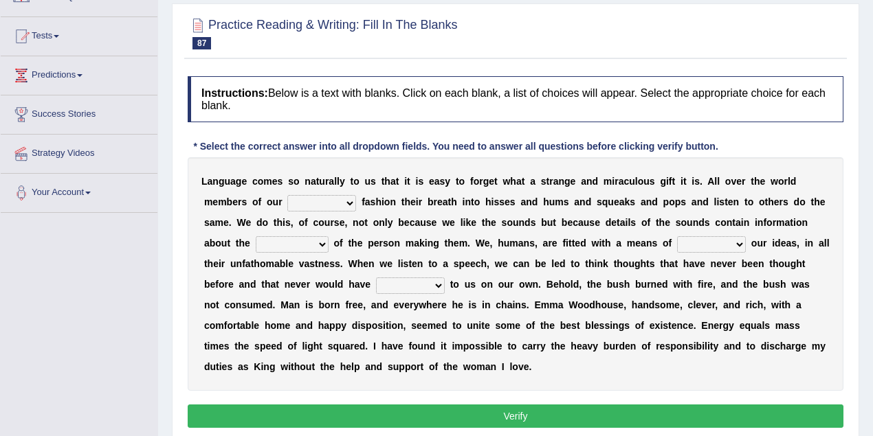
click at [328, 201] on select "species special specified sample" at bounding box center [321, 203] width 69 height 16
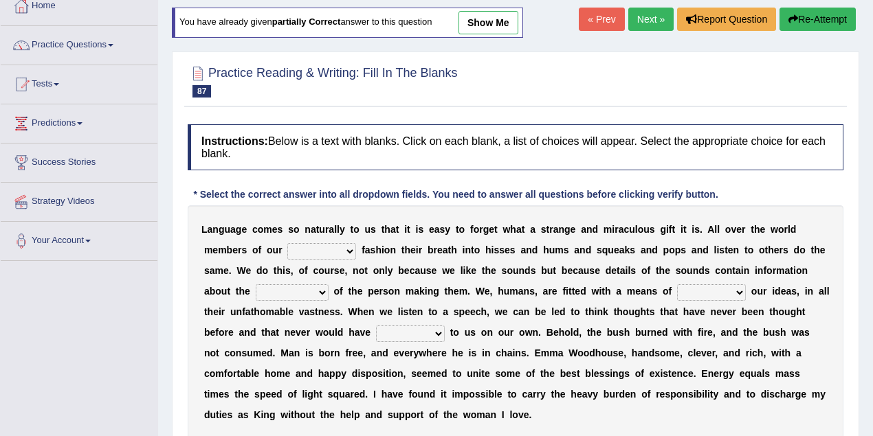
scroll to position [68, 0]
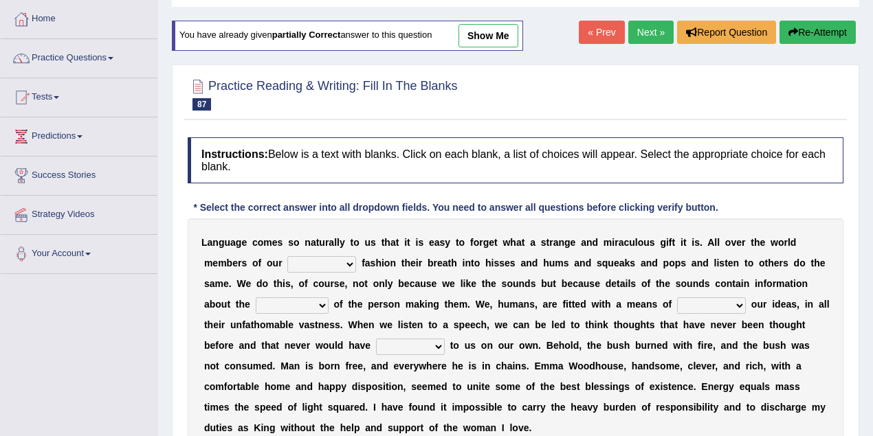
click at [634, 36] on link "Next »" at bounding box center [650, 32] width 45 height 23
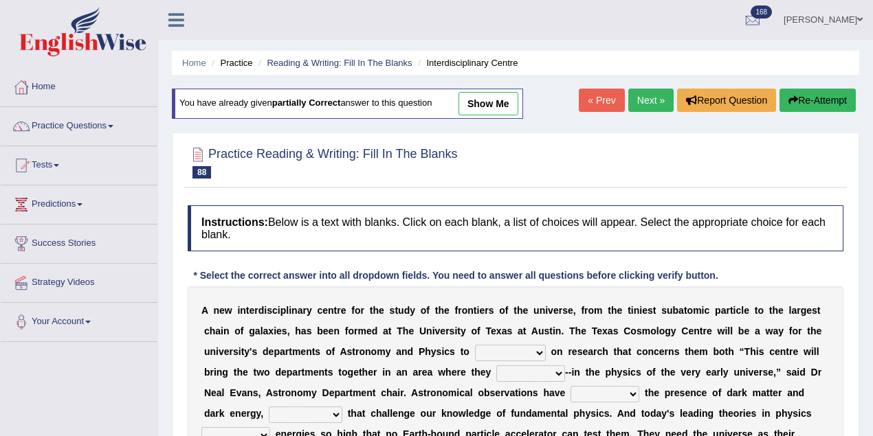
click at [483, 104] on link "show me" at bounding box center [488, 103] width 60 height 23
select select "collaborate"
select select "overlap"
select select "revealed"
select select "places"
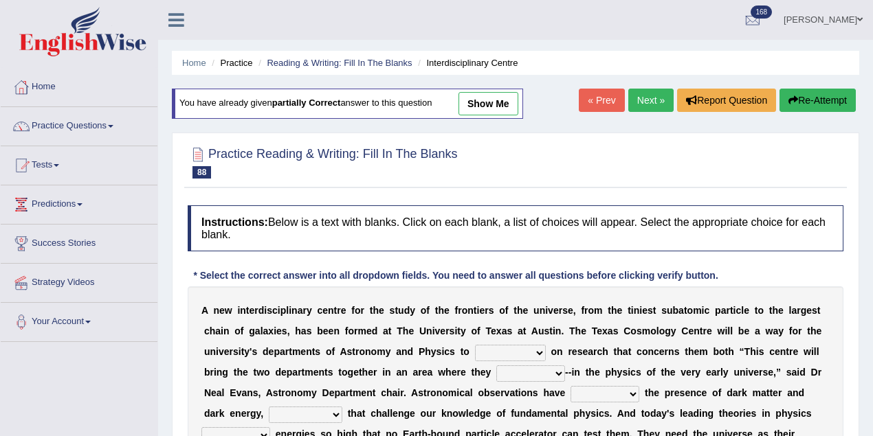
select select "solve"
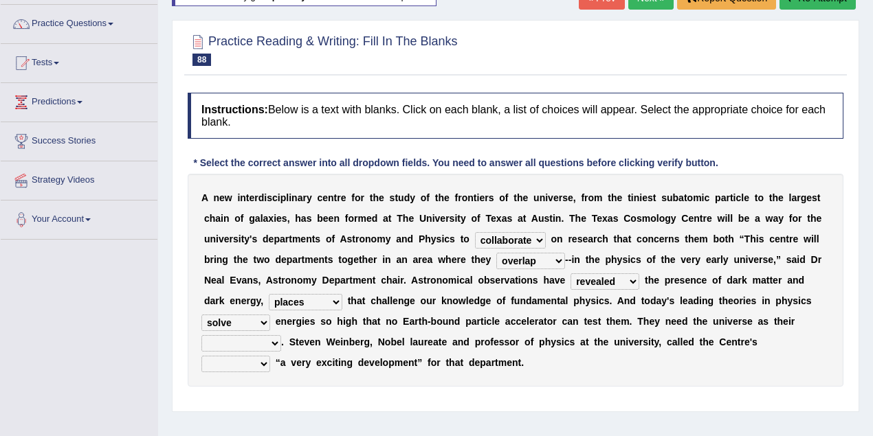
scroll to position [63, 0]
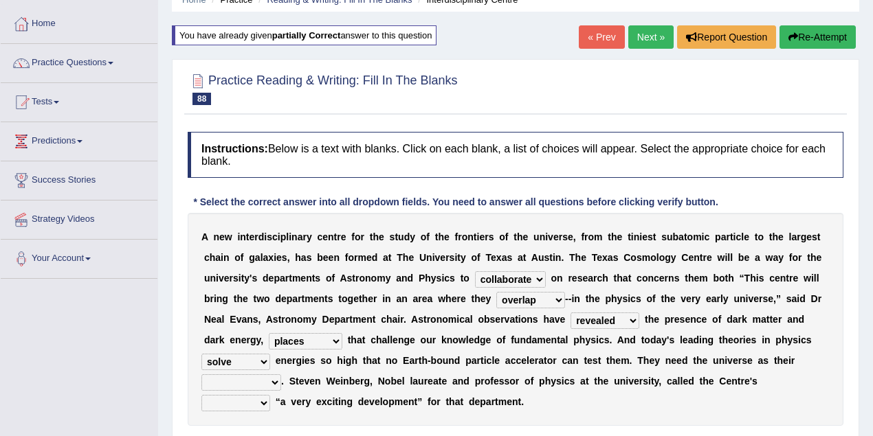
click at [803, 42] on button "Re-Attempt" at bounding box center [817, 36] width 76 height 23
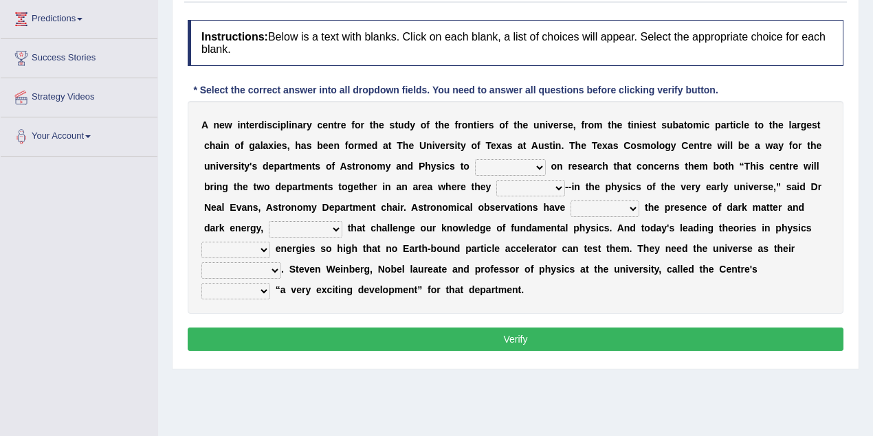
scroll to position [208, 0]
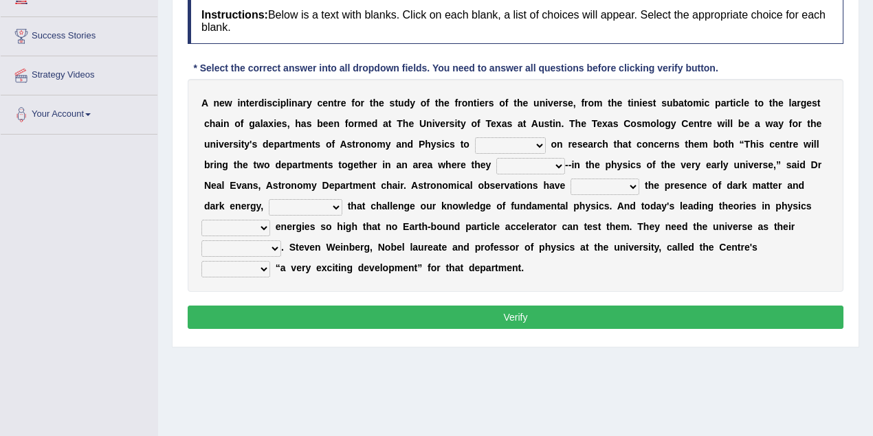
click at [530, 144] on select "collaborate tackled stapled extract" at bounding box center [510, 145] width 71 height 16
select select "collaborate"
click at [475, 137] on select "collaborate tackled stapled extract" at bounding box center [510, 145] width 71 height 16
click at [546, 170] on select "present stareed overlap brought" at bounding box center [530, 166] width 69 height 16
select select "overlap"
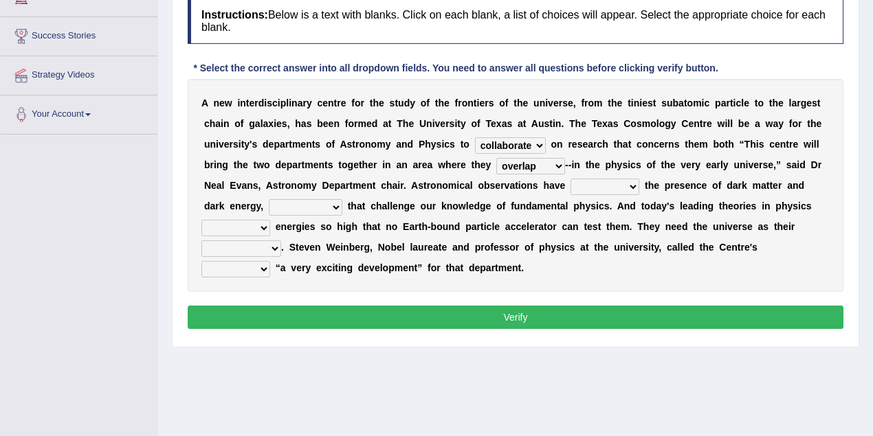
click at [496, 158] on select "present stareed overlap brought" at bounding box center [530, 166] width 69 height 16
click at [625, 186] on select "discussed seiged involved revealed" at bounding box center [605, 187] width 69 height 16
click at [506, 188] on b "v" at bounding box center [507, 185] width 5 height 11
click at [603, 188] on select "discussed seiged involved revealed" at bounding box center [605, 187] width 69 height 16
select select "revealed"
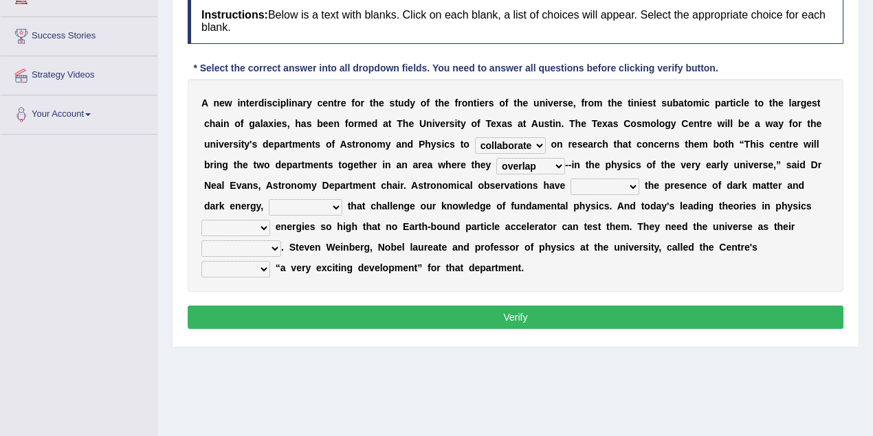
click at [571, 179] on select "discussed seiged involved revealed" at bounding box center [605, 187] width 69 height 16
click at [305, 206] on select "places discoveries stereotypes effects" at bounding box center [306, 207] width 74 height 16
select select "discoveries"
click at [269, 199] on select "places discoveries stereotypes effects" at bounding box center [306, 207] width 74 height 16
click at [241, 227] on select "dissolve intsall involve solve" at bounding box center [235, 228] width 69 height 16
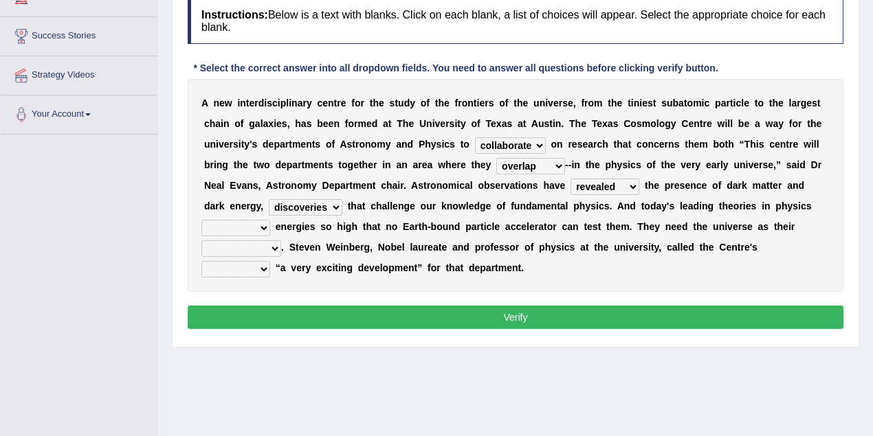
select select "involve"
click at [201, 220] on select "dissolve intsall involve solve" at bounding box center [235, 228] width 69 height 16
click at [263, 246] on select "regulatory explanantory assessment laboratory" at bounding box center [241, 249] width 80 height 16
select select "laboratory"
click at [201, 241] on select "regulatory explanantory assessment laboratory" at bounding box center [241, 249] width 80 height 16
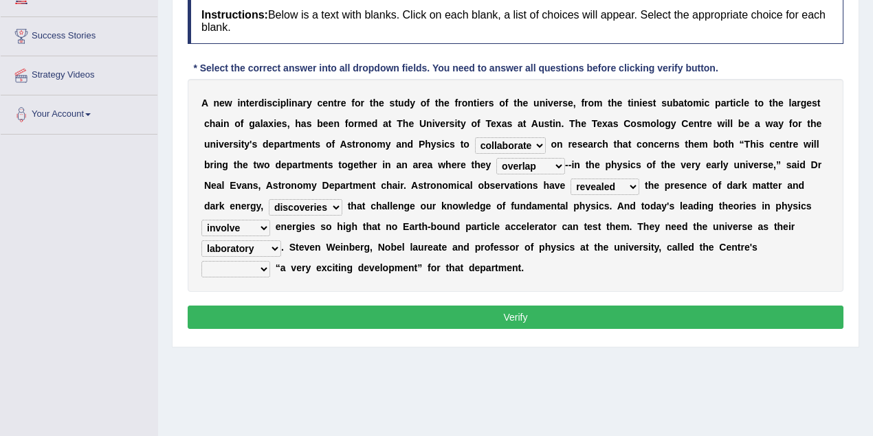
click at [270, 261] on select "advent revert expense repent" at bounding box center [235, 269] width 69 height 16
select select "advent"
click at [270, 261] on select "advent revert expense repent" at bounding box center [235, 269] width 69 height 16
click at [518, 320] on button "Verify" at bounding box center [516, 317] width 656 height 23
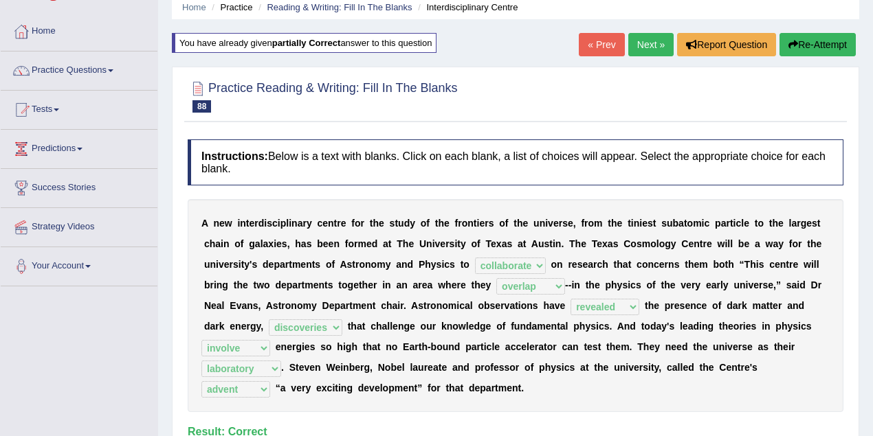
scroll to position [0, 0]
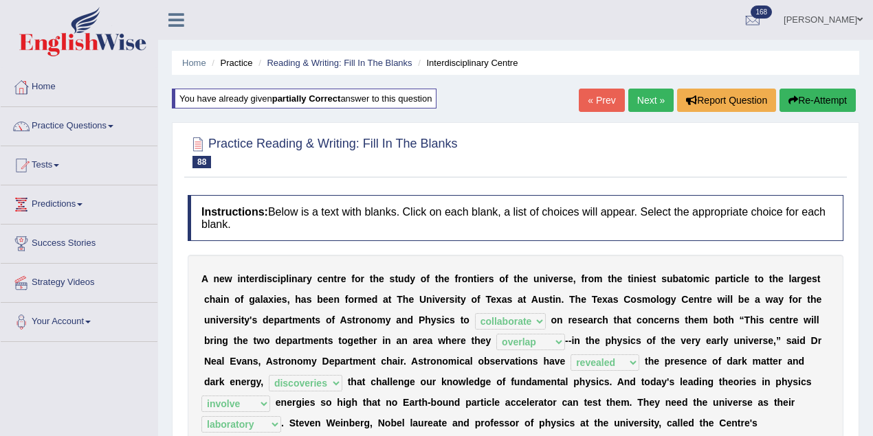
click at [650, 96] on link "Next »" at bounding box center [650, 100] width 45 height 23
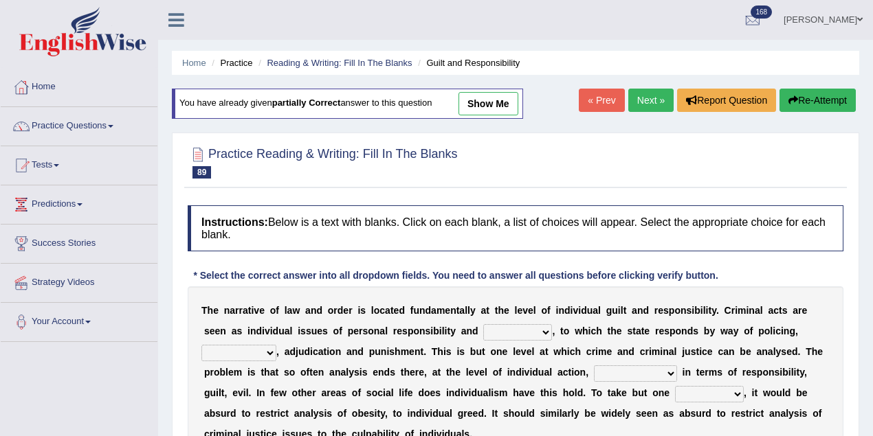
click at [466, 100] on link "show me" at bounding box center [488, 103] width 60 height 23
select select "capability"
select select "execution"
select select "characterised"
select select "instance"
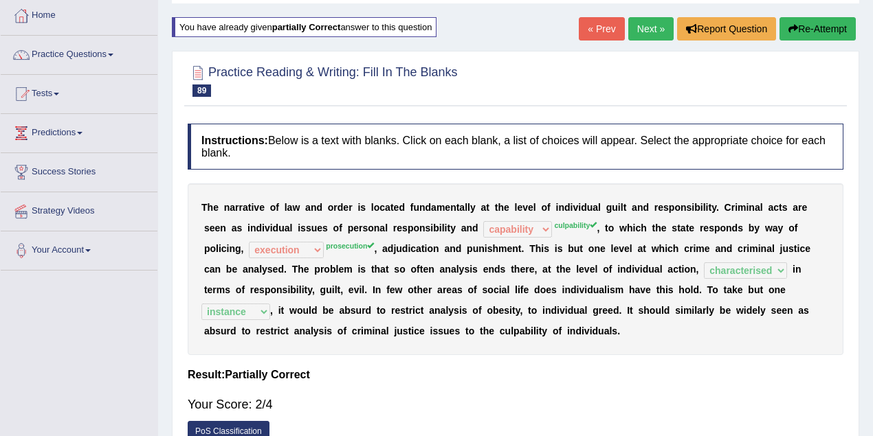
scroll to position [122, 0]
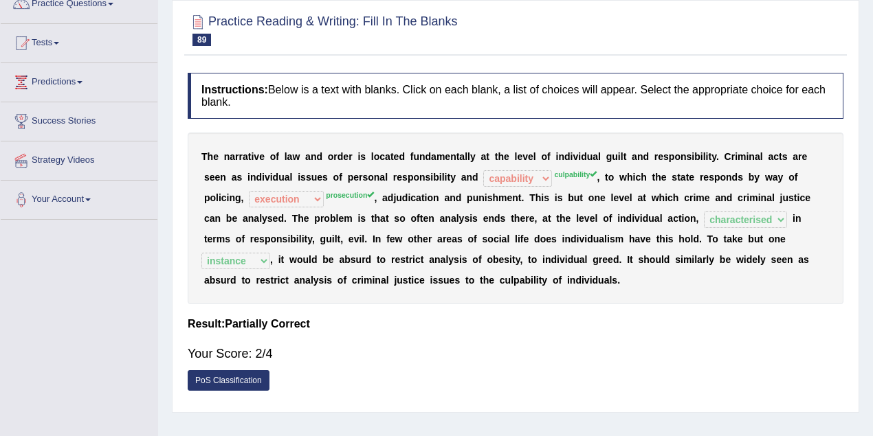
click at [564, 180] on div "T h e n a r r a t i v e o f l a w a n d o r d e r i s l o c a t e d f u n d a m…" at bounding box center [516, 219] width 656 height 172
drag, startPoint x: 389, startPoint y: 188, endPoint x: 423, endPoint y: 188, distance: 33.7
click at [407, 188] on div "T h e n a r r a t i v e o f l a w a n d o r d e r i s l o c a t e d f u n d a m…" at bounding box center [516, 219] width 656 height 172
click at [423, 188] on div "T h e n a r r a t i v e o f l a w a n d o r d e r i s l o c a t e d f u n d a m…" at bounding box center [516, 219] width 656 height 172
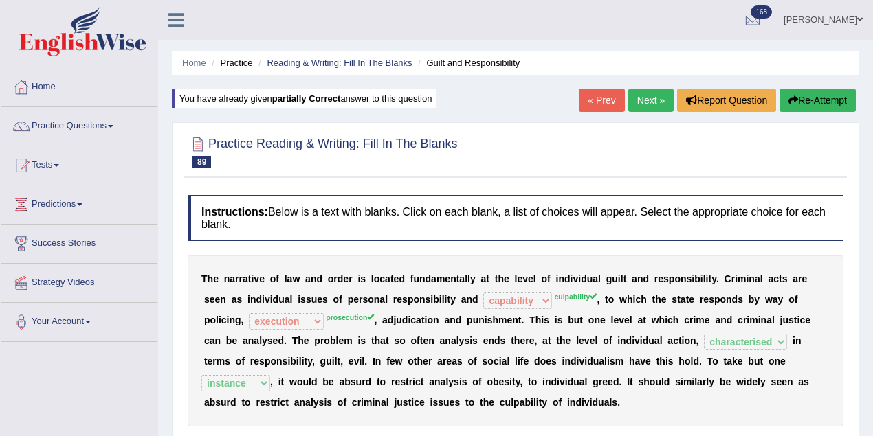
click at [645, 105] on link "Next »" at bounding box center [650, 100] width 45 height 23
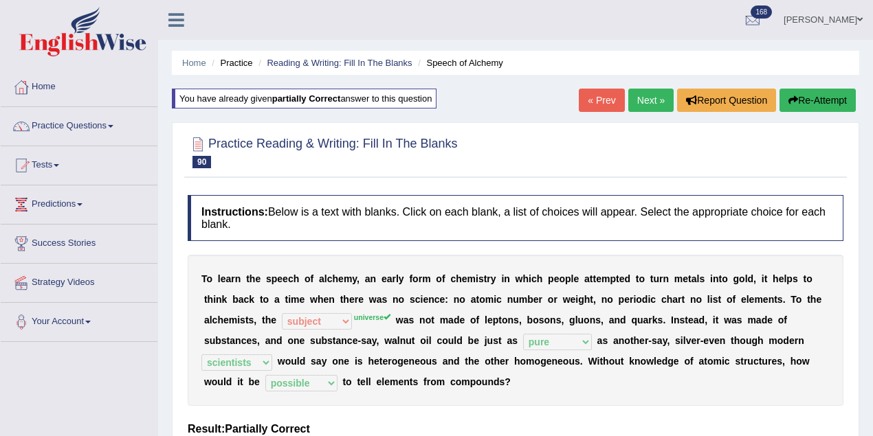
select select "subject"
select select "pure"
select select "scientists"
select select "possible"
click at [74, 122] on link "Practice Questions" at bounding box center [79, 124] width 157 height 34
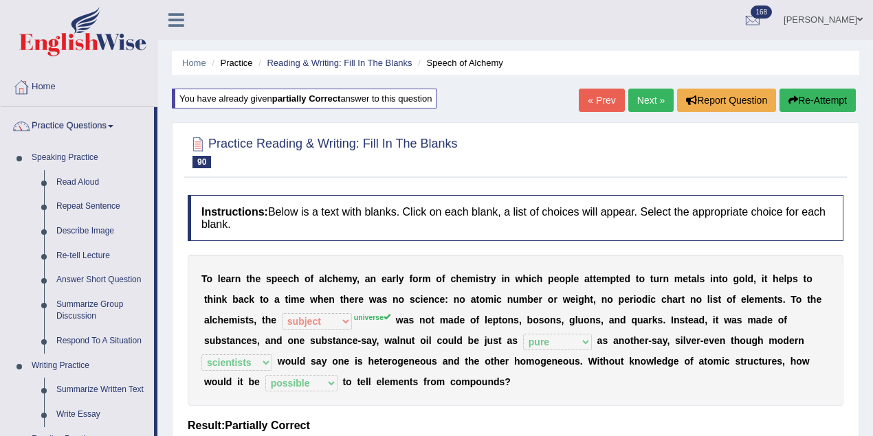
click at [838, 12] on link "Kalsang Dolker" at bounding box center [823, 18] width 100 height 36
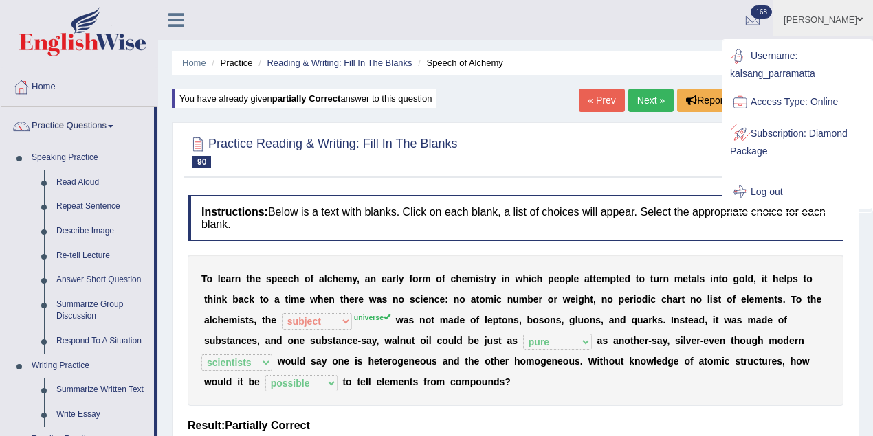
click at [750, 195] on link "Log out" at bounding box center [797, 193] width 148 height 32
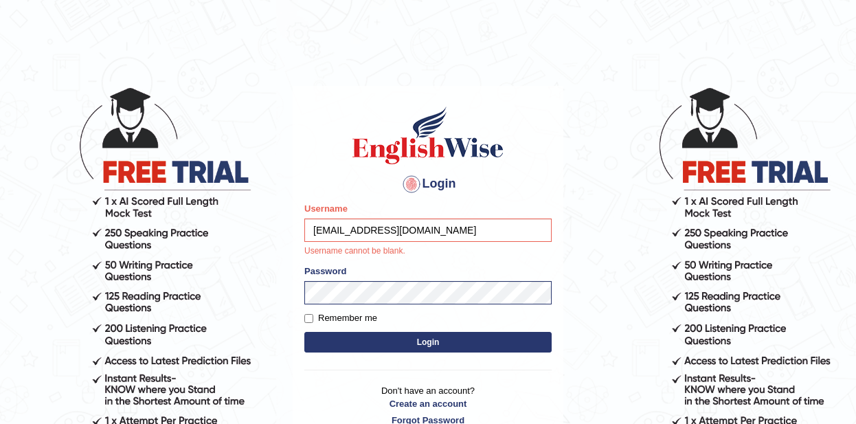
type input "joanjepkoechcheruiyot@gmail.com"
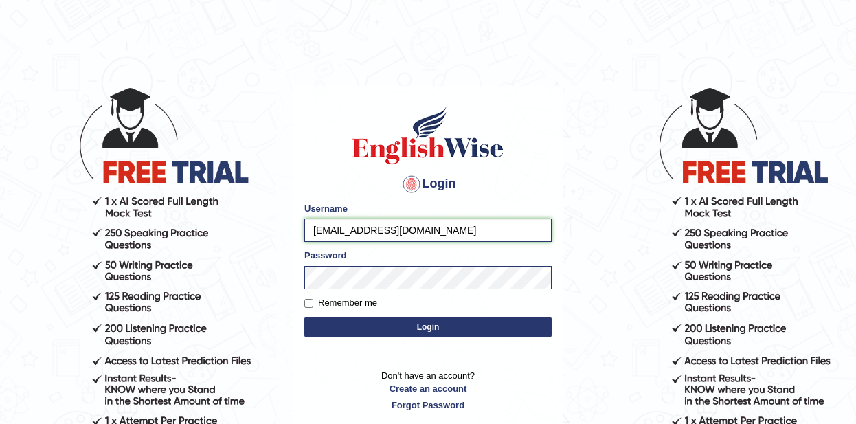
drag, startPoint x: 313, startPoint y: 228, endPoint x: 544, endPoint y: 230, distance: 231.6
click at [544, 230] on input "joanjepkoechcheruiyot@gmail.com" at bounding box center [428, 230] width 247 height 23
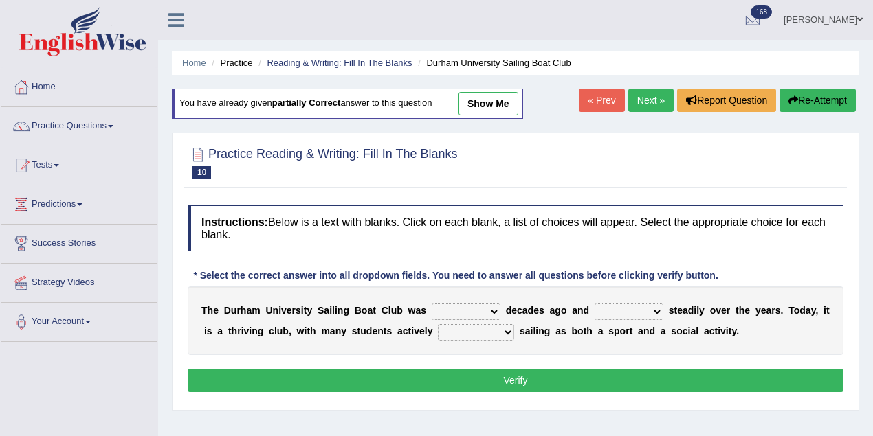
click at [812, 20] on link "[PERSON_NAME]" at bounding box center [823, 18] width 100 height 36
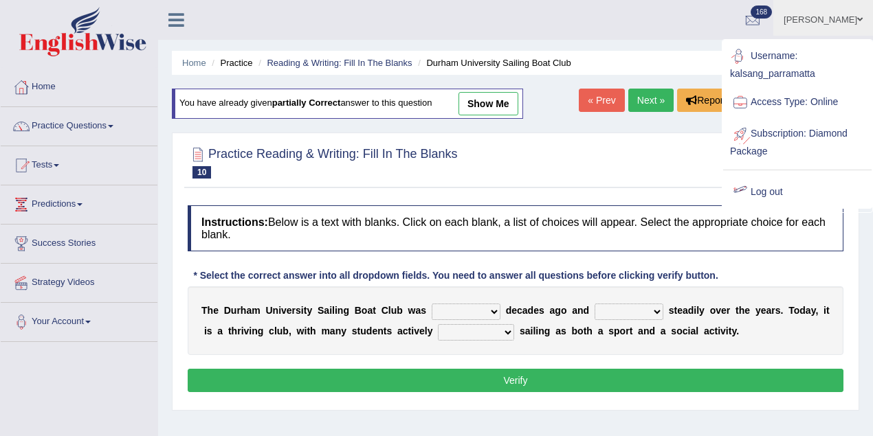
click at [753, 192] on link "Log out" at bounding box center [797, 193] width 148 height 32
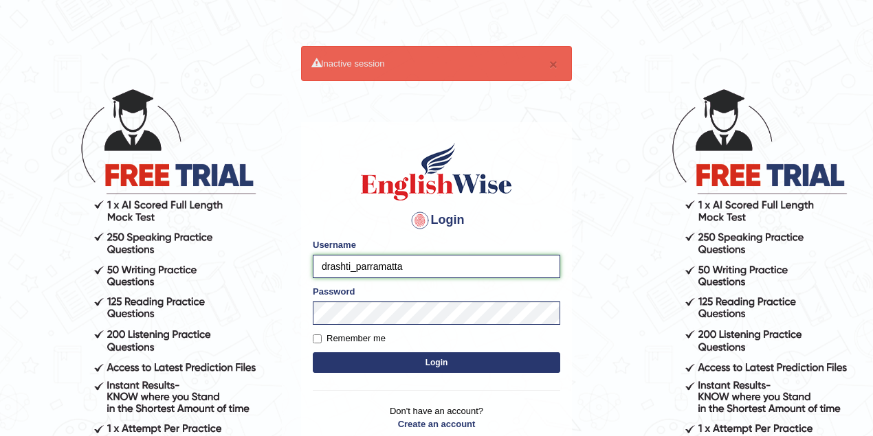
click at [349, 262] on input "drashti_parramatta" at bounding box center [436, 266] width 247 height 23
type input "rim_parramatta"
click at [313, 353] on button "Login" at bounding box center [436, 363] width 247 height 21
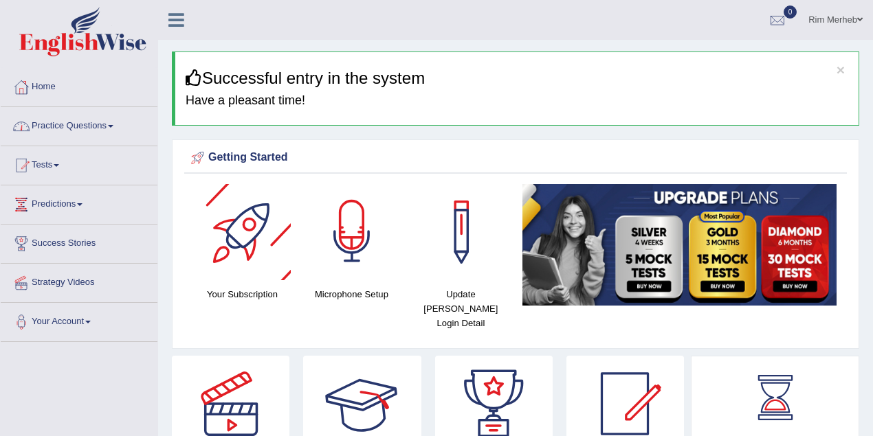
click at [107, 114] on link "Practice Questions" at bounding box center [79, 124] width 157 height 34
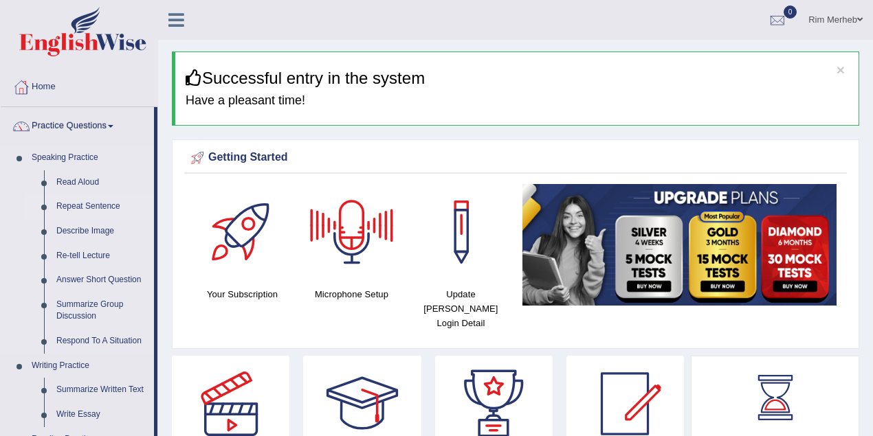
click at [92, 208] on link "Repeat Sentence" at bounding box center [102, 207] width 104 height 25
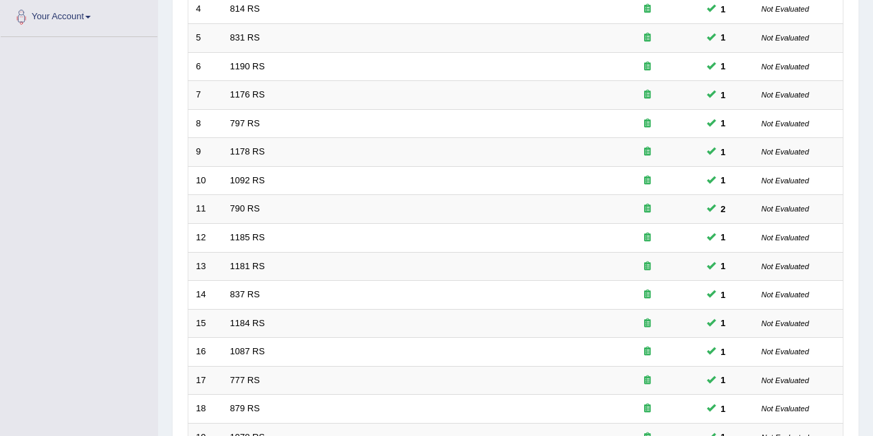
scroll to position [467, 0]
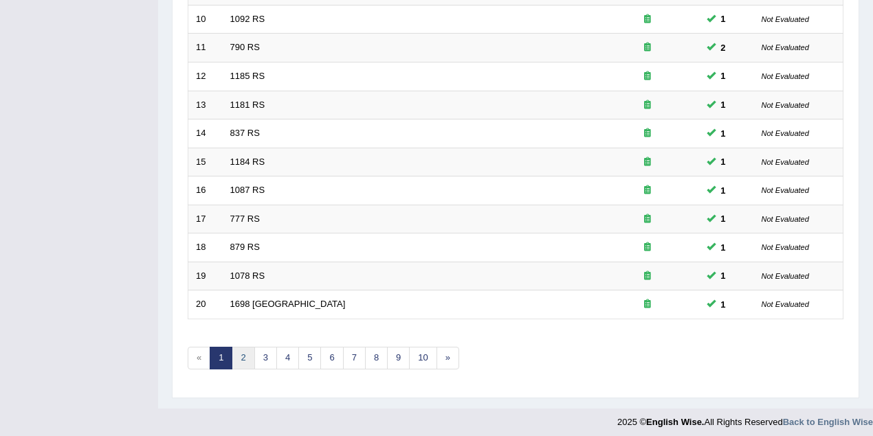
click at [247, 357] on link "2" at bounding box center [243, 358] width 23 height 23
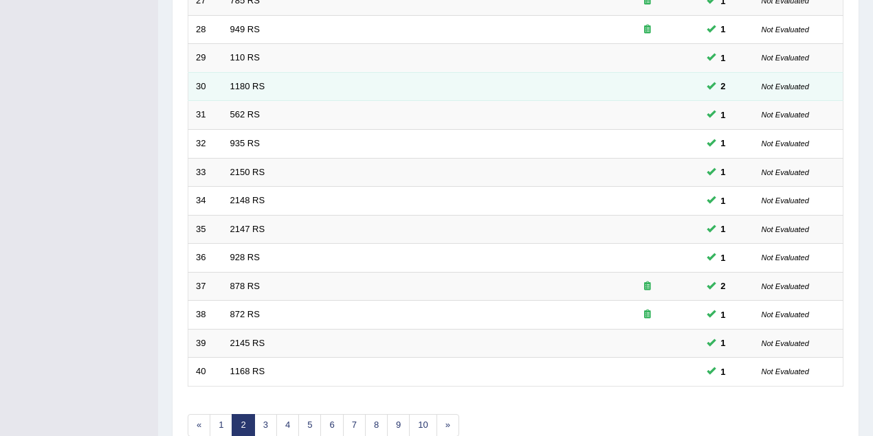
scroll to position [467, 0]
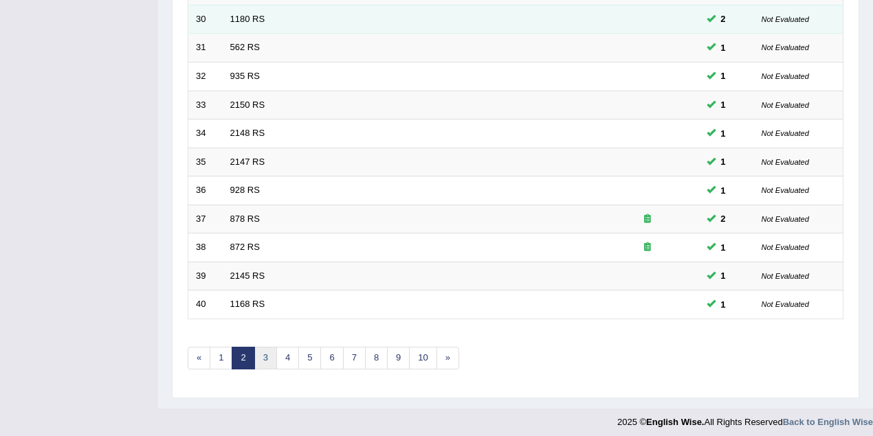
click at [264, 351] on link "3" at bounding box center [265, 358] width 23 height 23
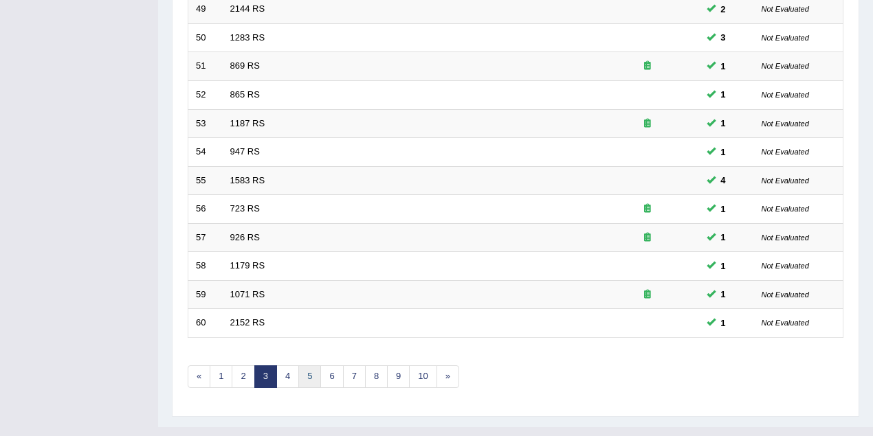
scroll to position [467, 0]
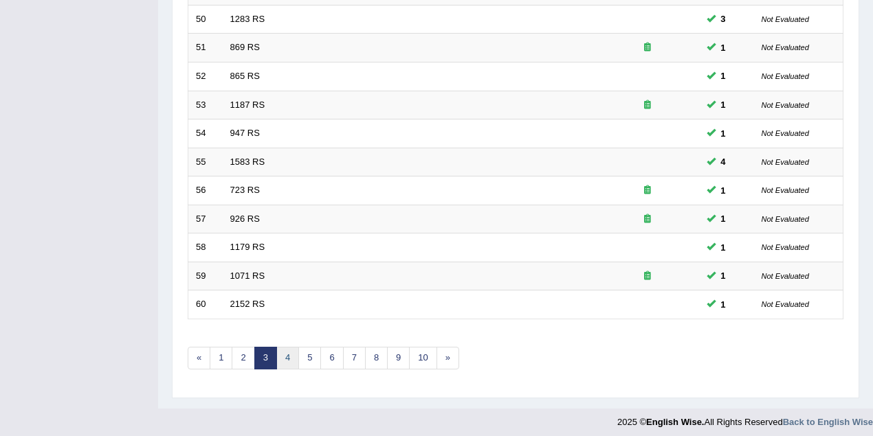
click at [280, 348] on link "4" at bounding box center [287, 358] width 23 height 23
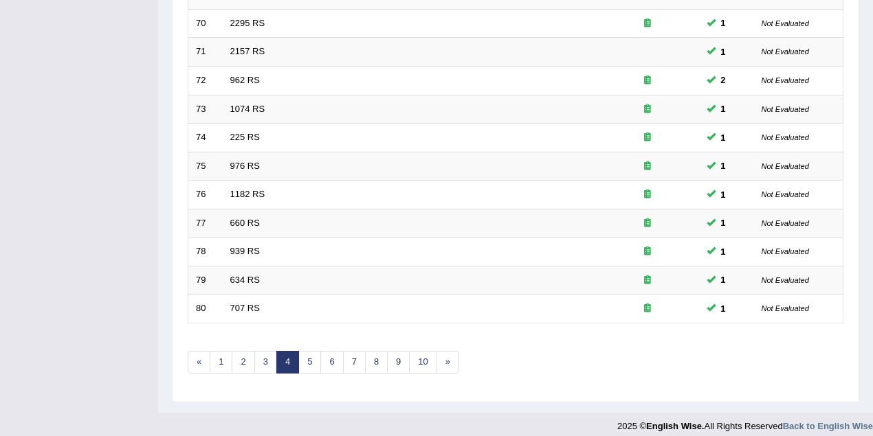
scroll to position [467, 0]
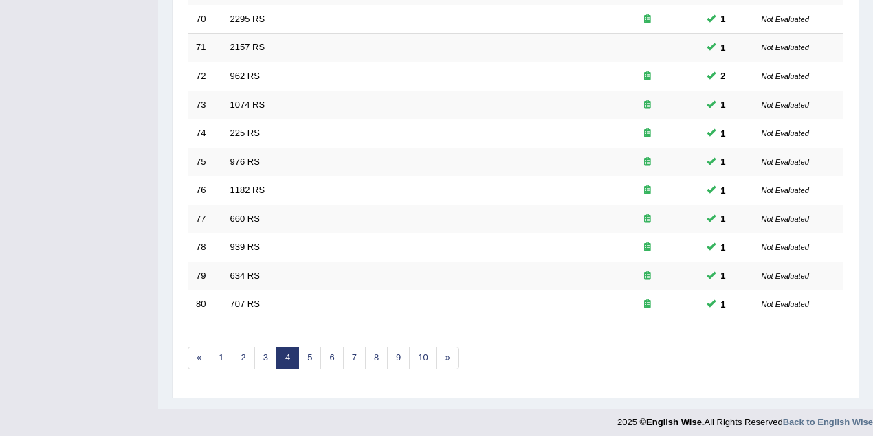
click at [293, 351] on link "4" at bounding box center [287, 358] width 23 height 23
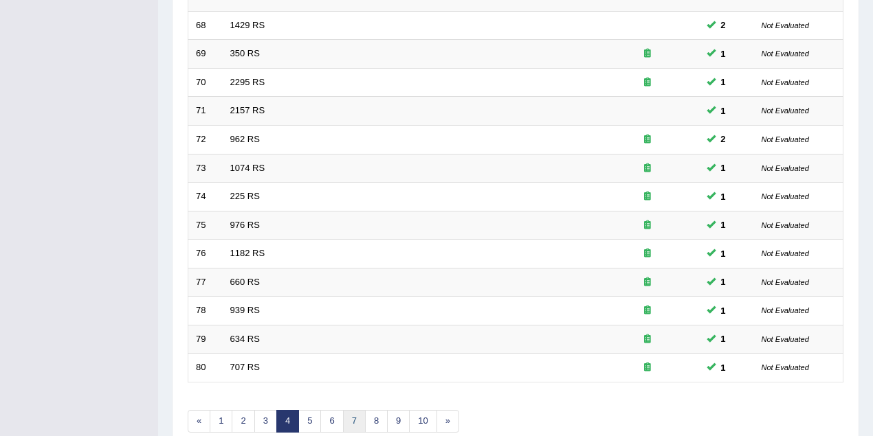
scroll to position [467, 0]
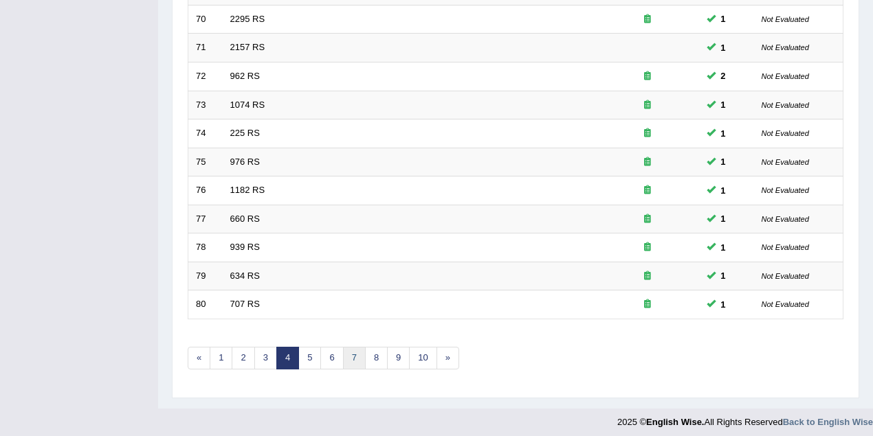
click at [344, 347] on link "7" at bounding box center [354, 358] width 23 height 23
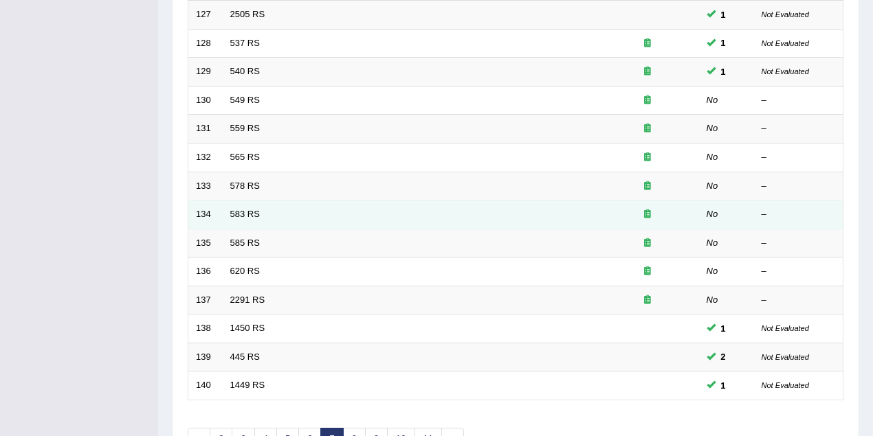
scroll to position [467, 0]
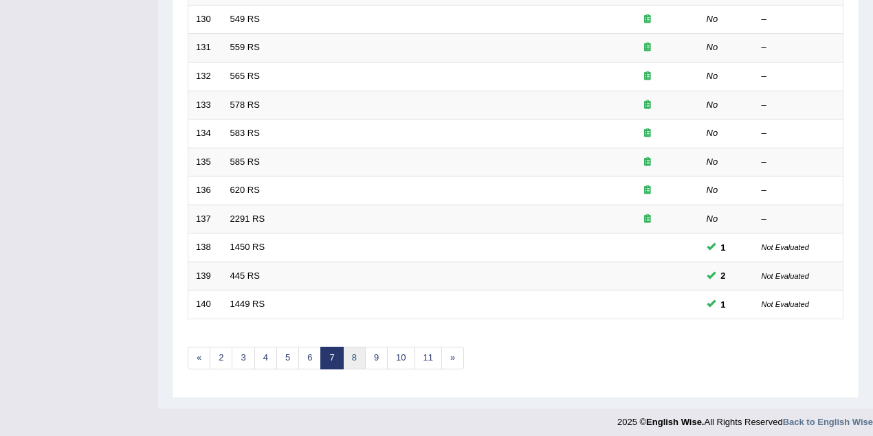
click at [351, 348] on link "8" at bounding box center [354, 358] width 23 height 23
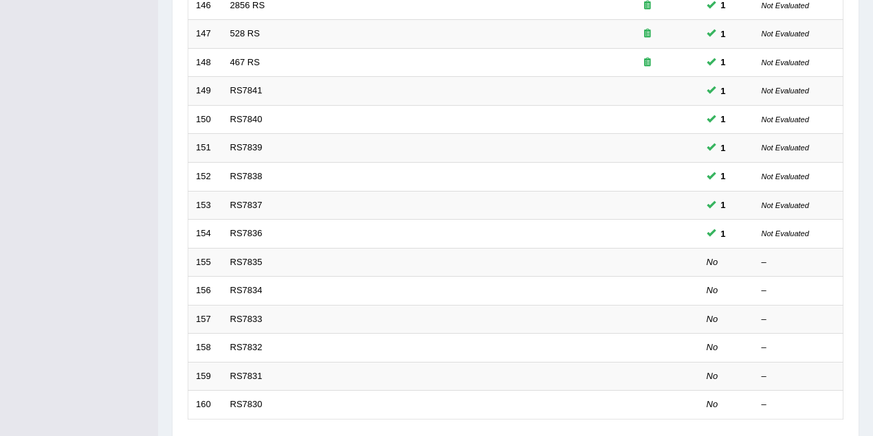
scroll to position [428, 0]
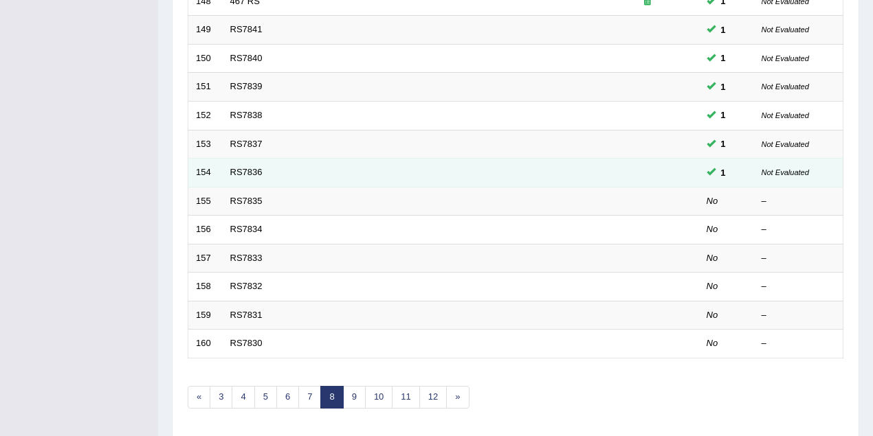
click at [231, 175] on td "RS7836" at bounding box center [409, 173] width 373 height 29
click at [239, 169] on link "RS7836" at bounding box center [246, 172] width 32 height 10
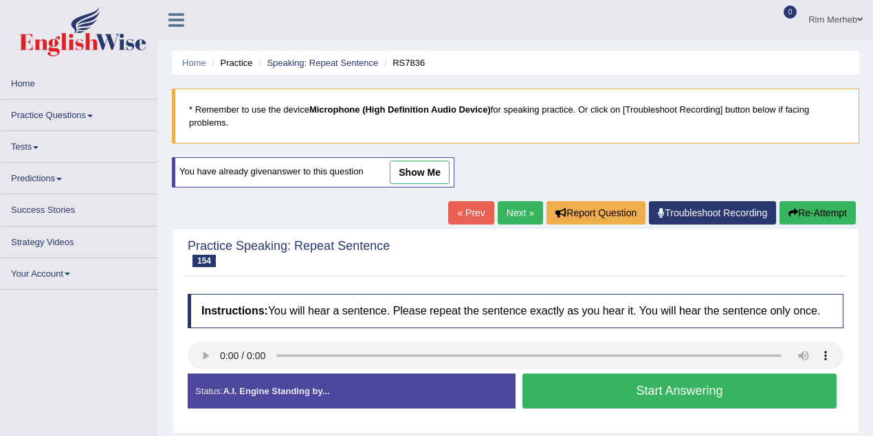
click at [428, 176] on link "show me" at bounding box center [420, 172] width 60 height 23
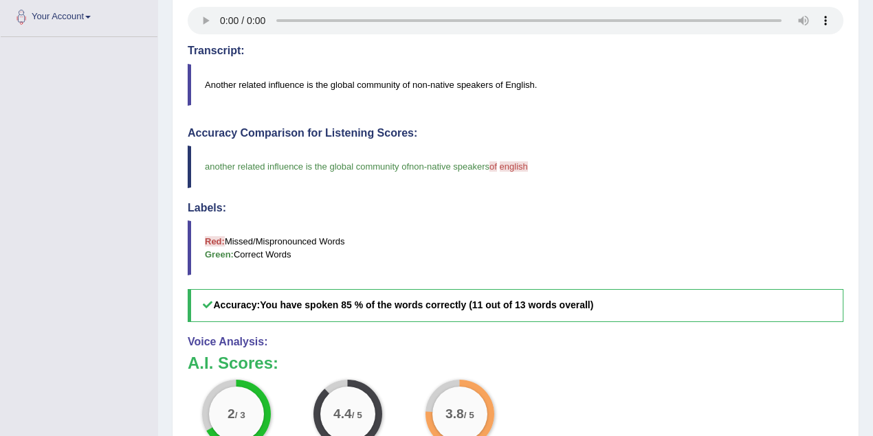
scroll to position [122, 0]
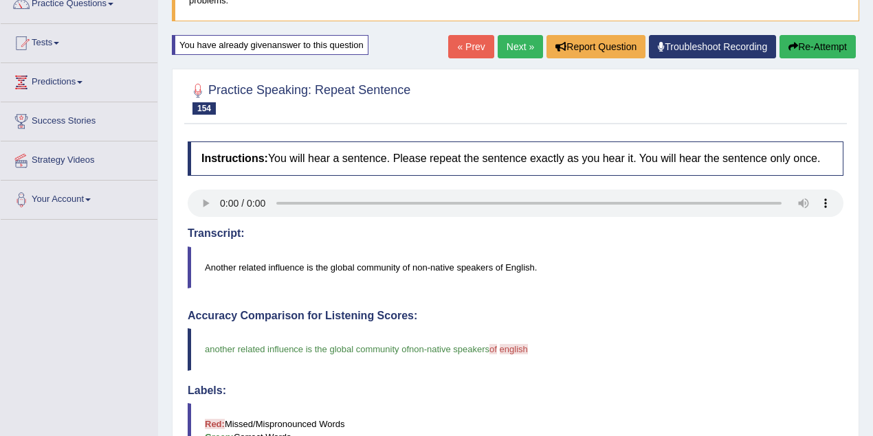
click at [470, 52] on link "« Prev" at bounding box center [470, 46] width 45 height 23
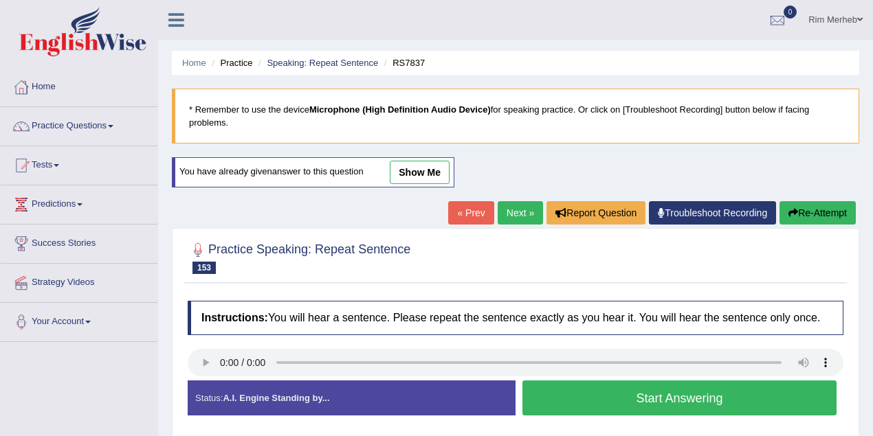
click at [433, 184] on div "You have already given answer to this question show me" at bounding box center [313, 172] width 283 height 30
click at [423, 172] on link "show me" at bounding box center [420, 172] width 60 height 23
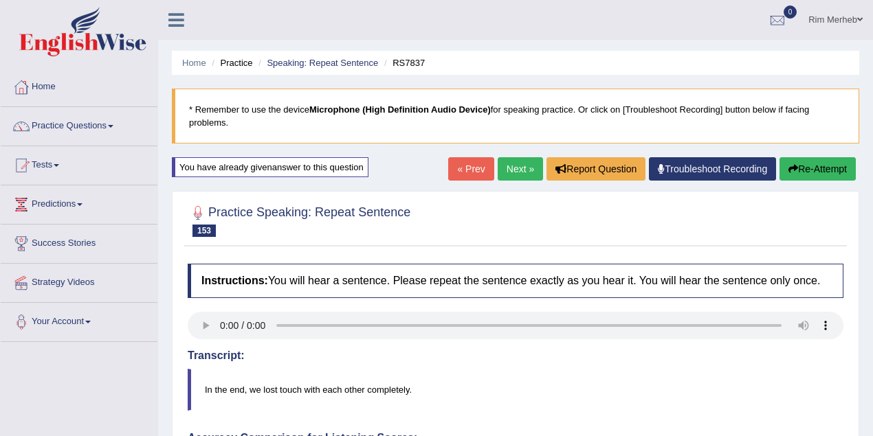
click at [480, 162] on link "« Prev" at bounding box center [470, 168] width 45 height 23
click at [93, 124] on link "Practice Questions" at bounding box center [79, 124] width 157 height 34
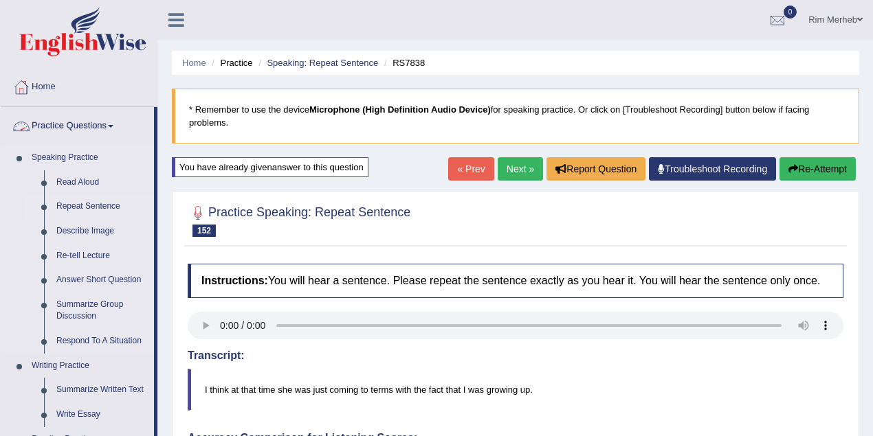
click at [84, 203] on link "Repeat Sentence" at bounding box center [102, 207] width 104 height 25
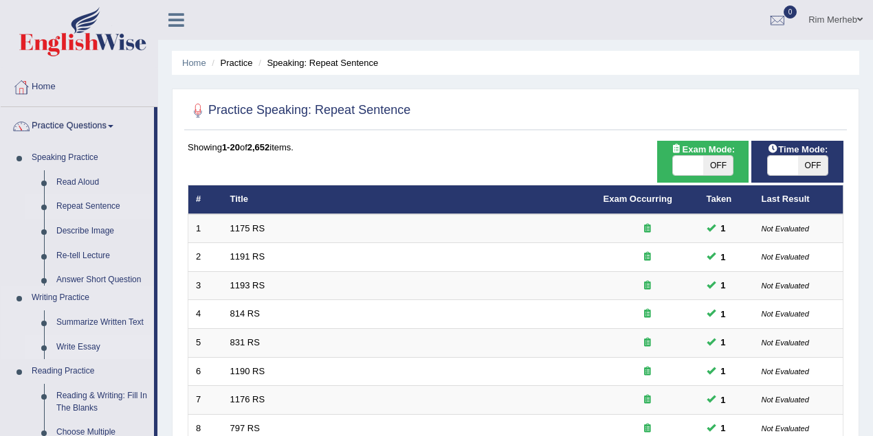
drag, startPoint x: 71, startPoint y: 234, endPoint x: 78, endPoint y: 228, distance: 9.8
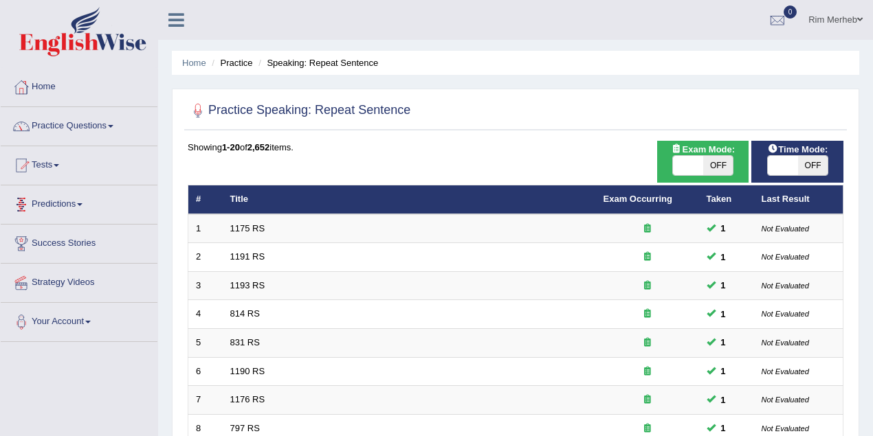
click at [76, 127] on link "Practice Questions" at bounding box center [79, 124] width 157 height 34
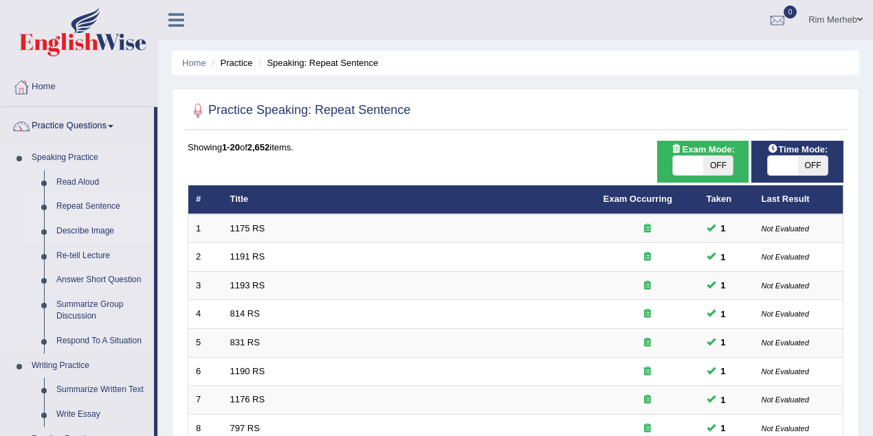
click at [99, 229] on link "Describe Image" at bounding box center [102, 231] width 104 height 25
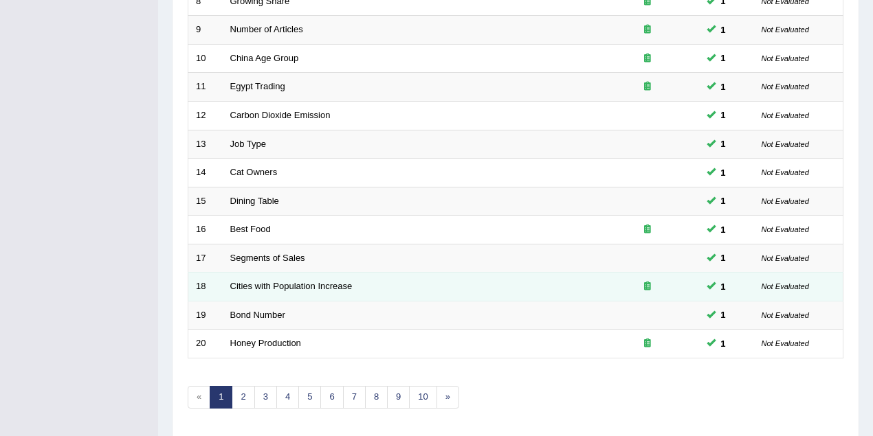
scroll to position [467, 0]
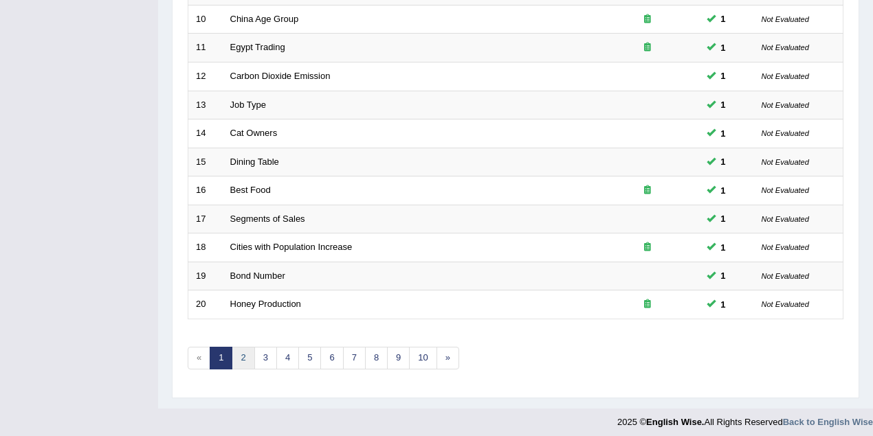
click at [245, 347] on link "2" at bounding box center [243, 358] width 23 height 23
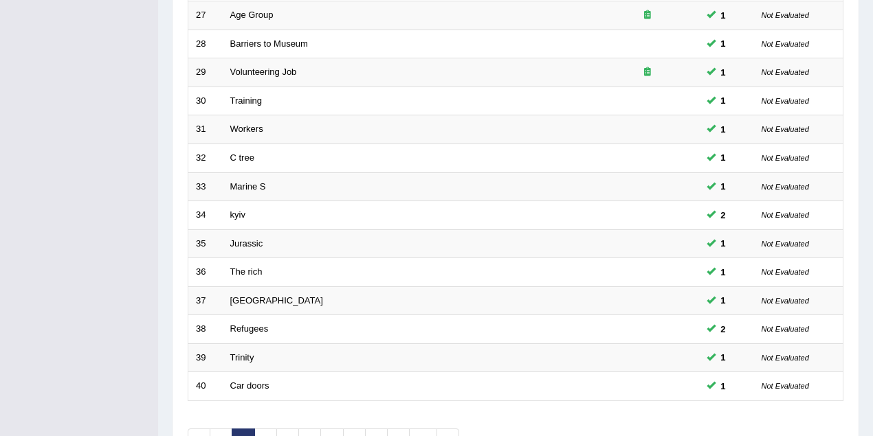
scroll to position [467, 0]
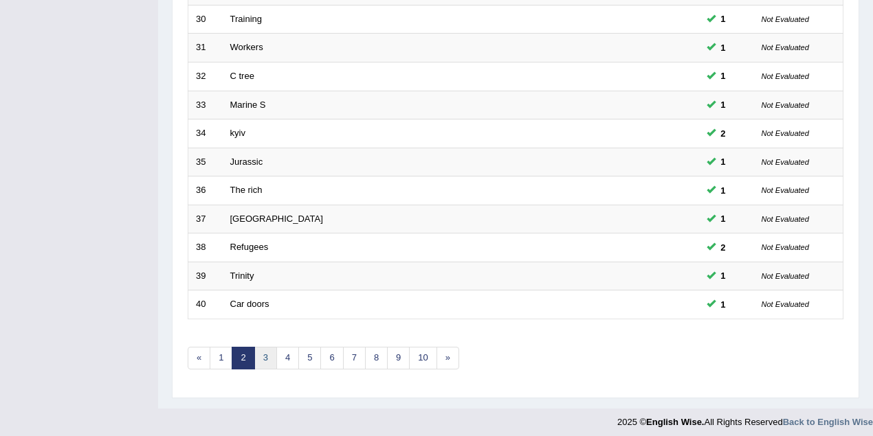
click at [268, 347] on link "3" at bounding box center [265, 358] width 23 height 23
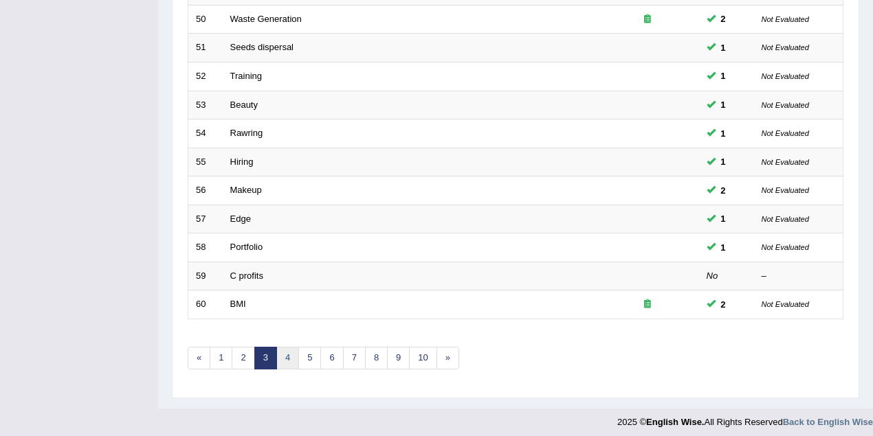
click at [287, 349] on link "4" at bounding box center [287, 358] width 23 height 23
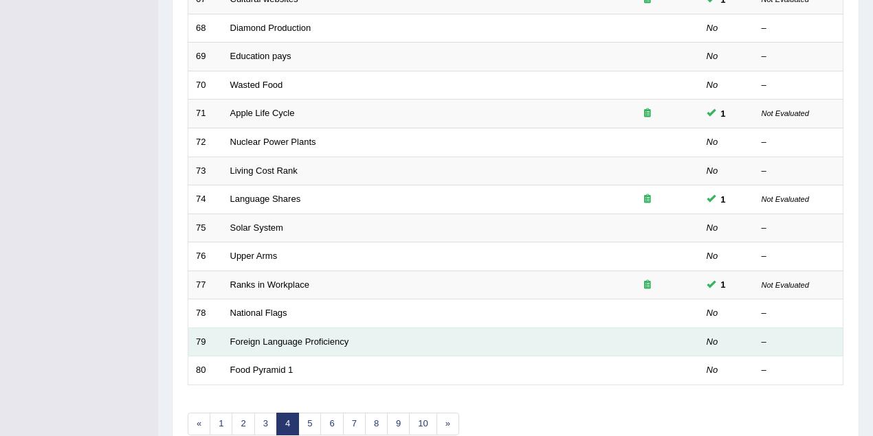
scroll to position [467, 0]
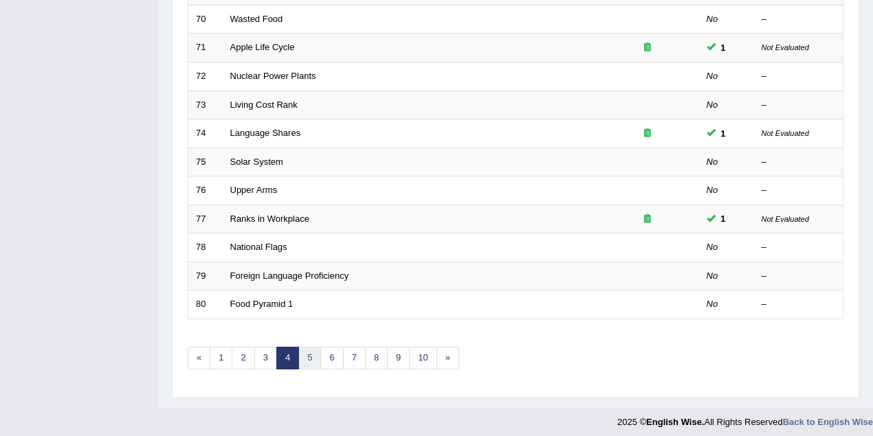
click at [316, 349] on link "5" at bounding box center [309, 358] width 23 height 23
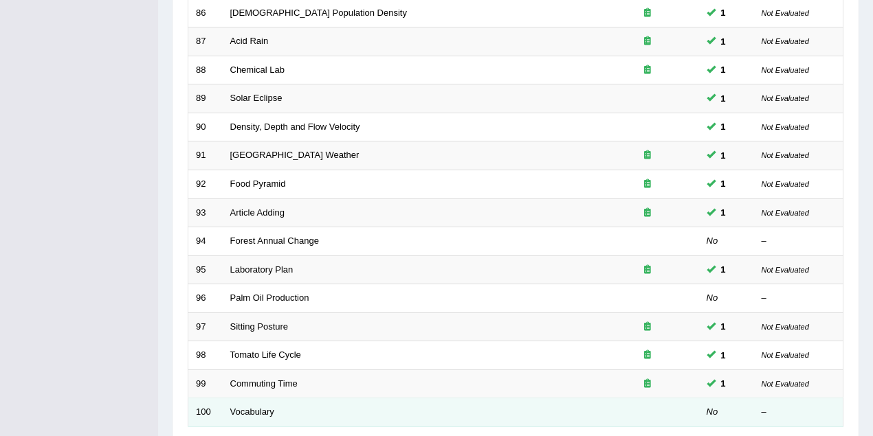
scroll to position [467, 0]
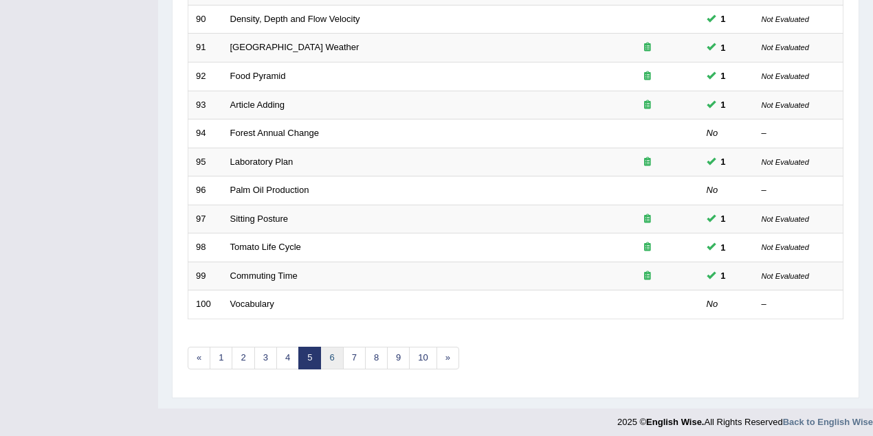
click at [328, 348] on link "6" at bounding box center [331, 358] width 23 height 23
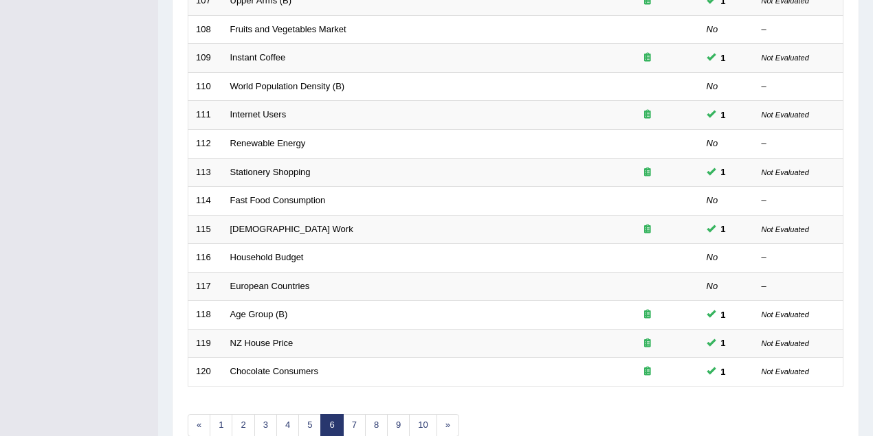
scroll to position [467, 0]
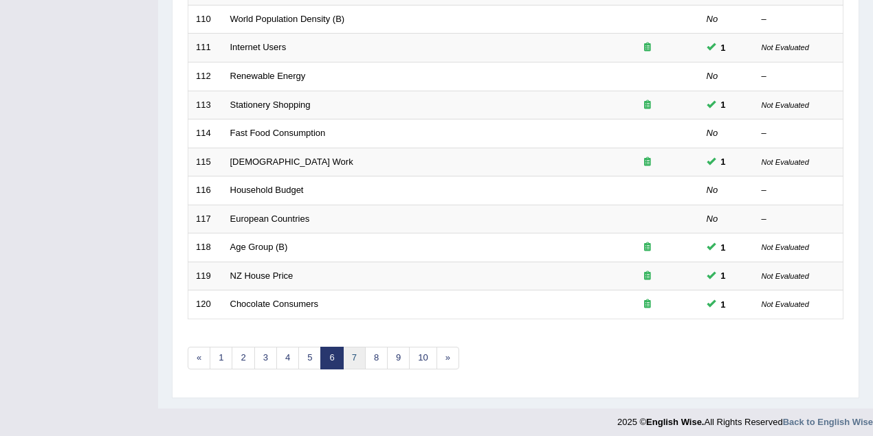
click at [348, 351] on link "7" at bounding box center [354, 358] width 23 height 23
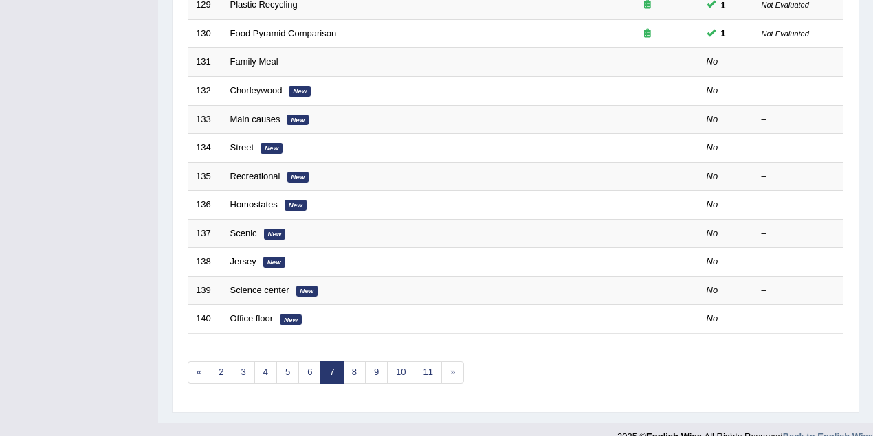
scroll to position [467, 0]
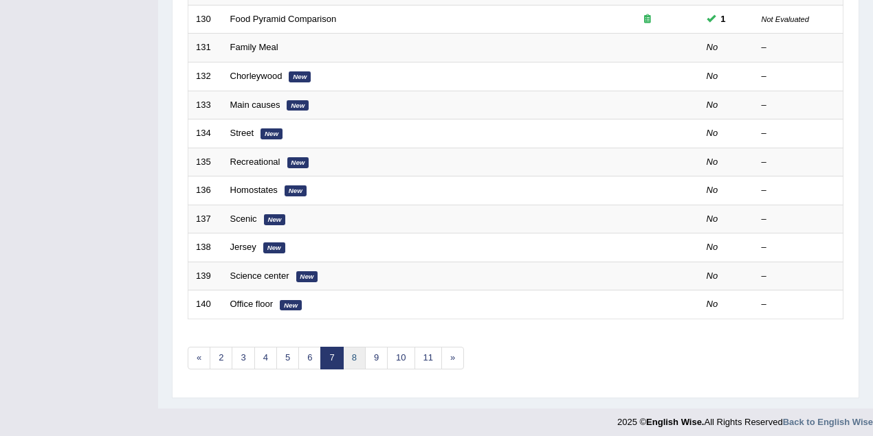
click at [355, 353] on link "8" at bounding box center [354, 358] width 23 height 23
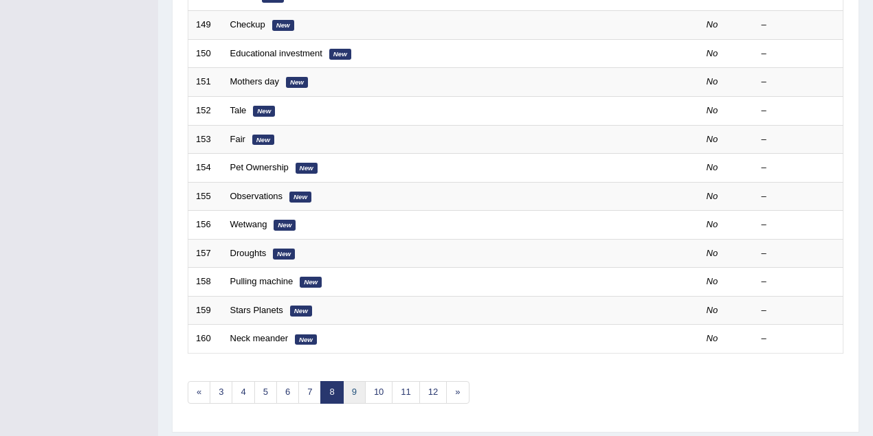
scroll to position [467, 0]
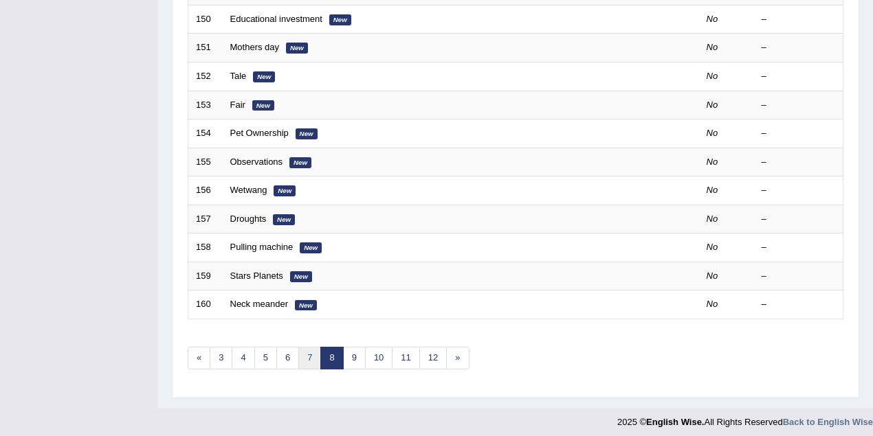
click at [312, 355] on link "7" at bounding box center [309, 358] width 23 height 23
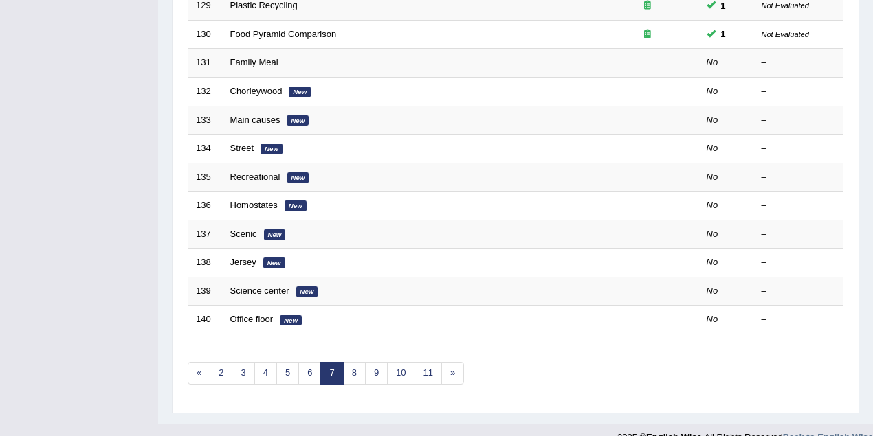
scroll to position [467, 0]
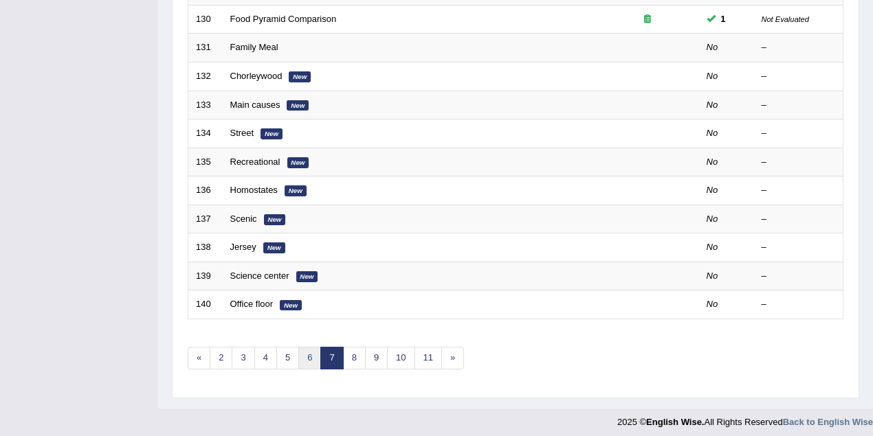
click at [298, 351] on link "6" at bounding box center [309, 358] width 23 height 23
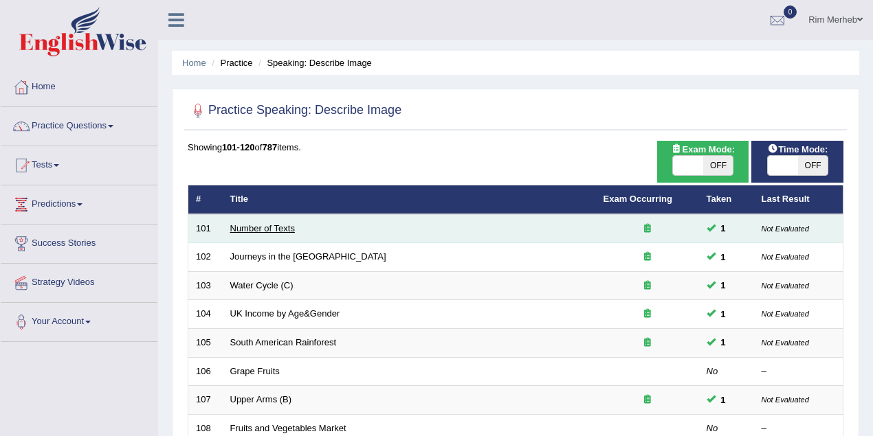
click at [275, 231] on td "Number of Texts" at bounding box center [409, 228] width 373 height 29
click at [275, 228] on link "Number of Texts" at bounding box center [262, 228] width 65 height 10
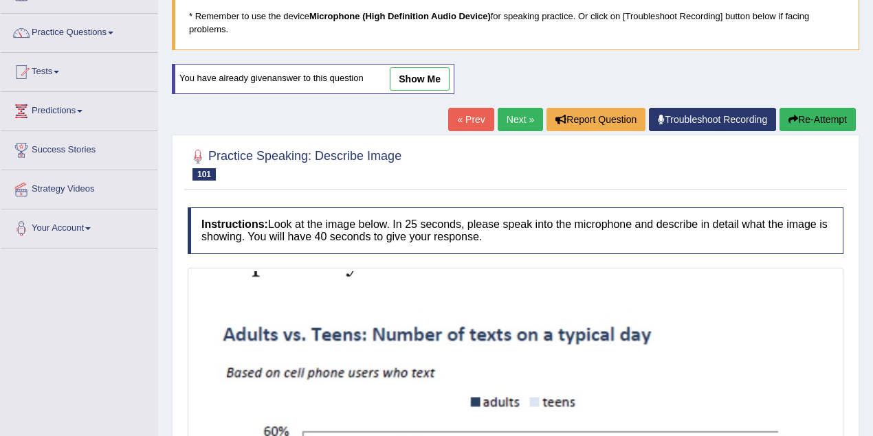
scroll to position [60, 0]
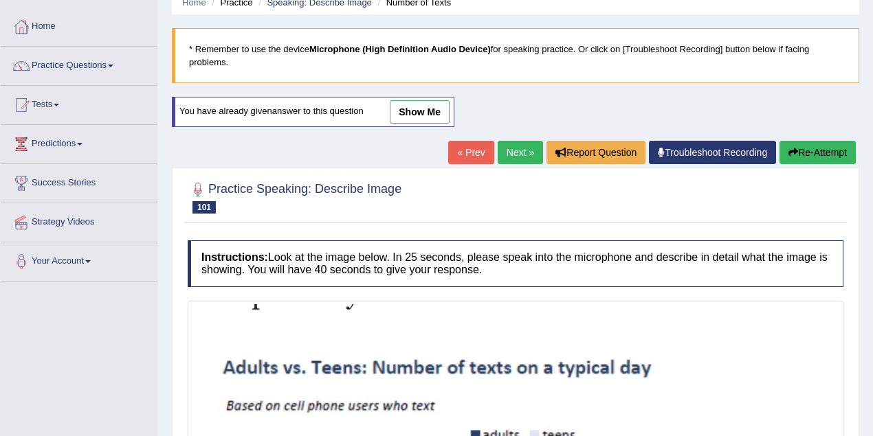
click at [511, 143] on link "Next »" at bounding box center [520, 152] width 45 height 23
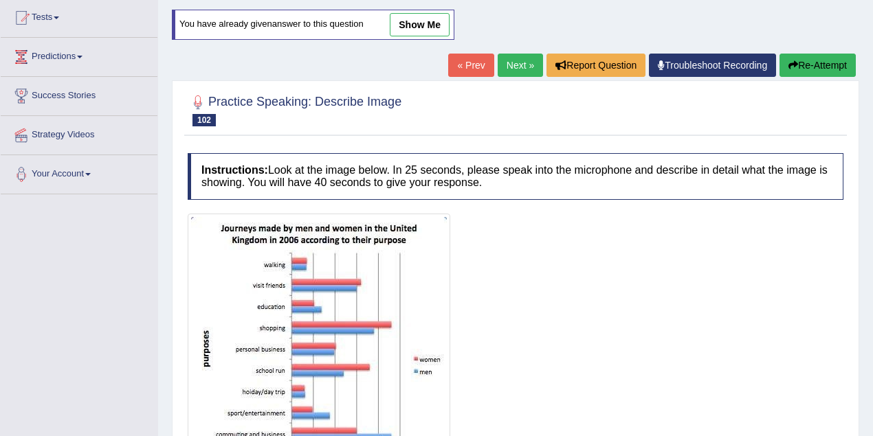
scroll to position [60, 0]
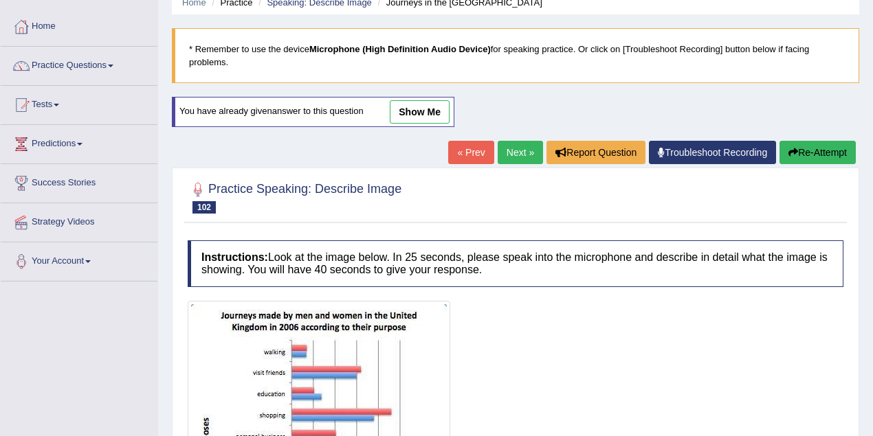
click at [513, 148] on link "Next »" at bounding box center [520, 152] width 45 height 23
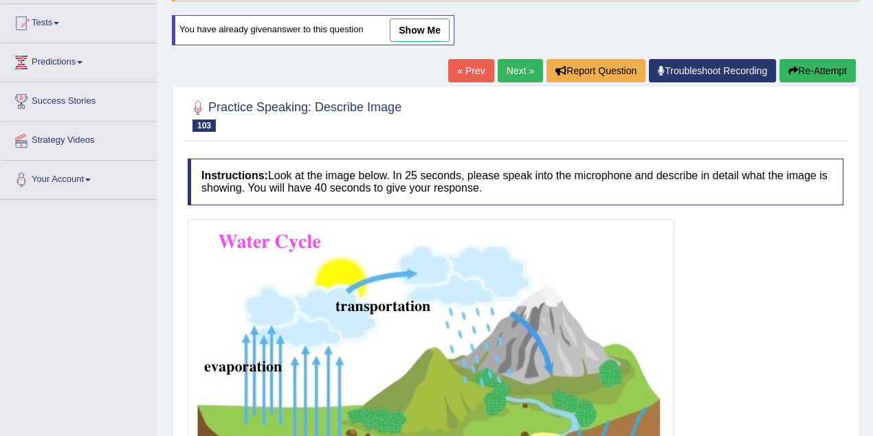
scroll to position [122, 0]
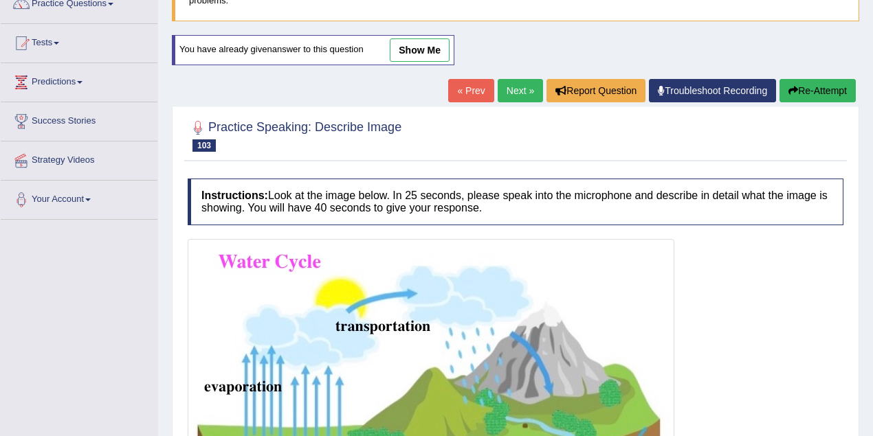
click at [417, 47] on link "show me" at bounding box center [420, 49] width 60 height 23
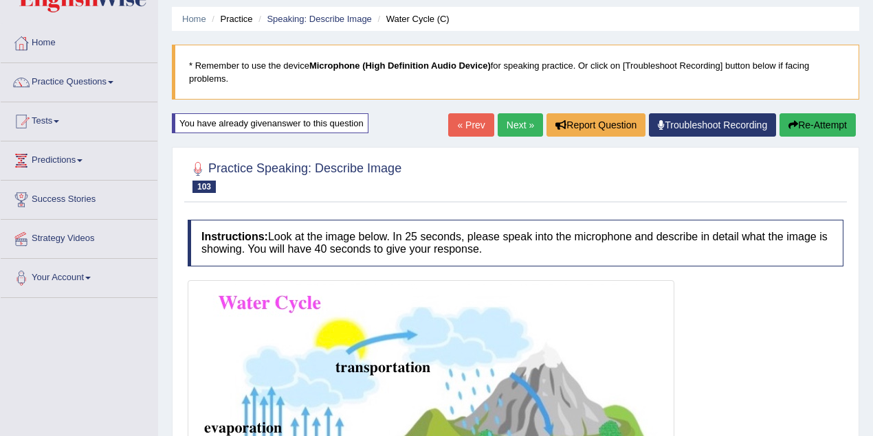
scroll to position [0, 0]
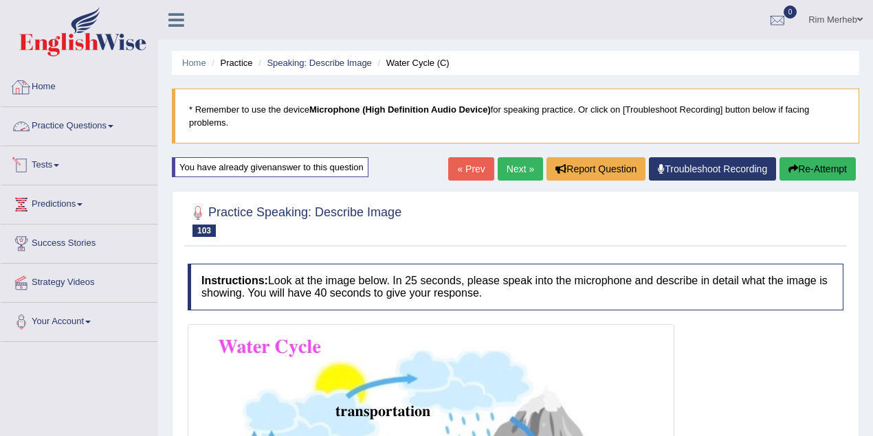
click at [121, 125] on link "Practice Questions" at bounding box center [79, 124] width 157 height 34
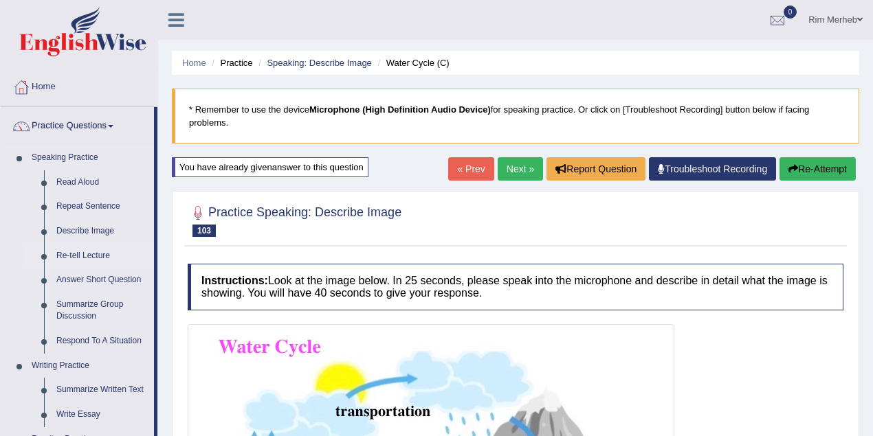
click at [80, 244] on link "Re-tell Lecture" at bounding box center [102, 256] width 104 height 25
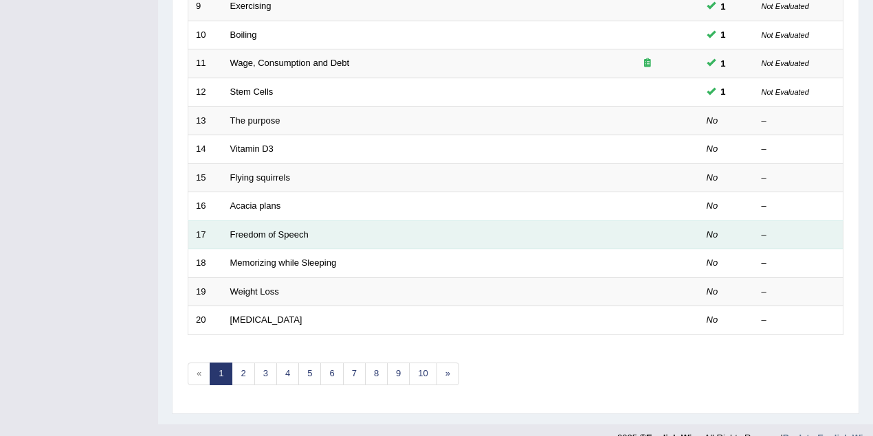
scroll to position [467, 0]
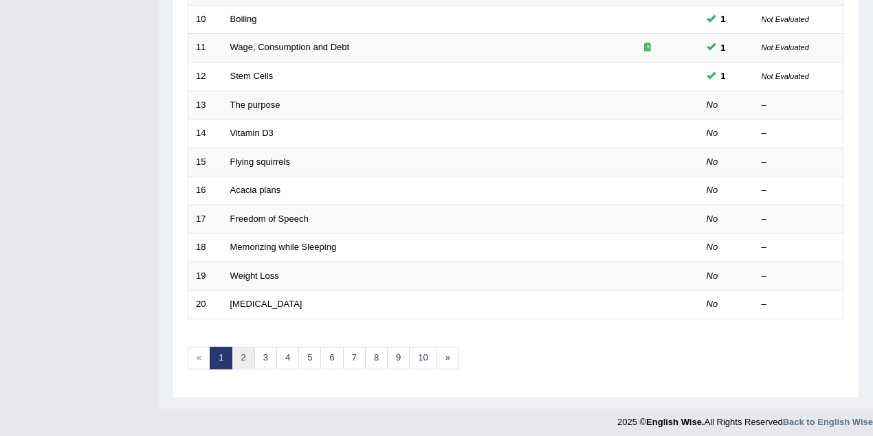
click at [236, 355] on link "2" at bounding box center [243, 358] width 23 height 23
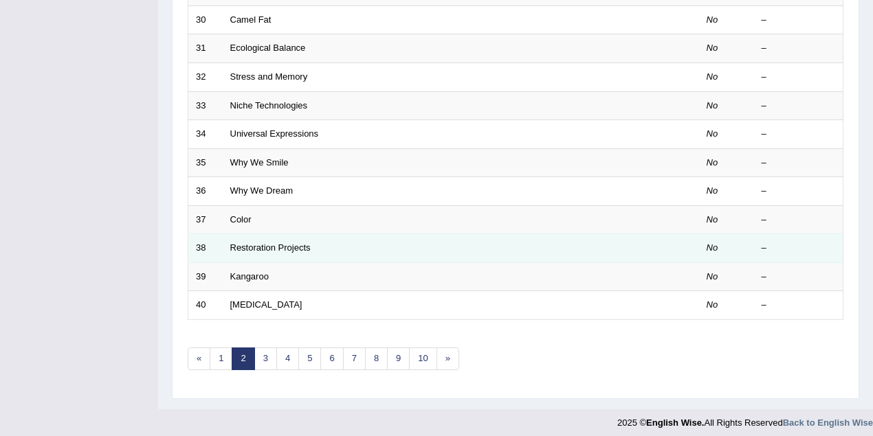
scroll to position [467, 0]
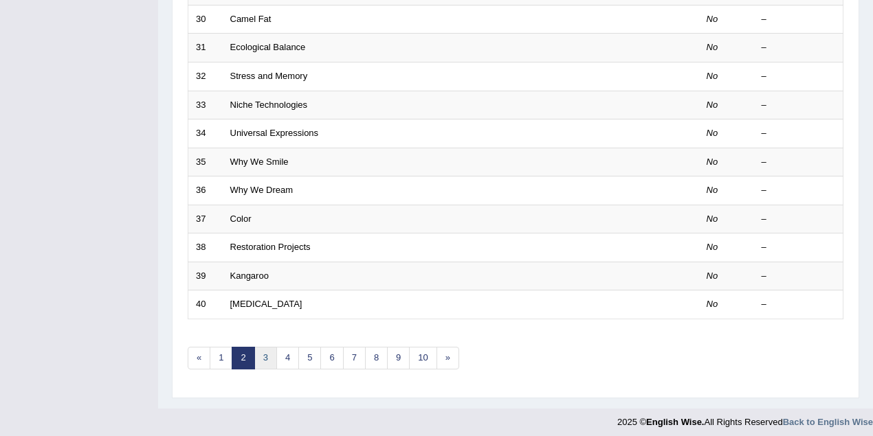
click at [264, 353] on link "3" at bounding box center [265, 358] width 23 height 23
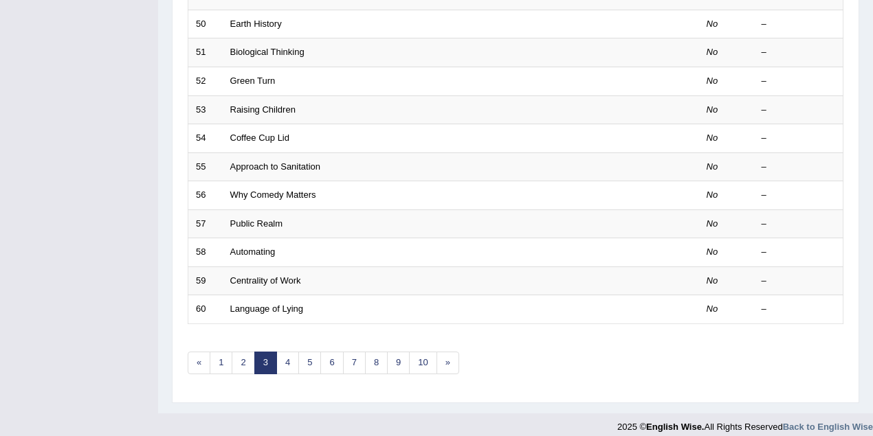
scroll to position [467, 0]
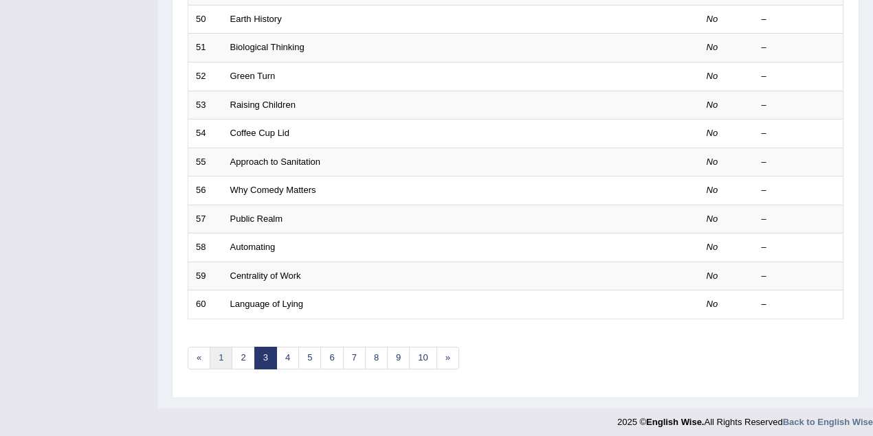
click at [224, 356] on link "1" at bounding box center [221, 358] width 23 height 23
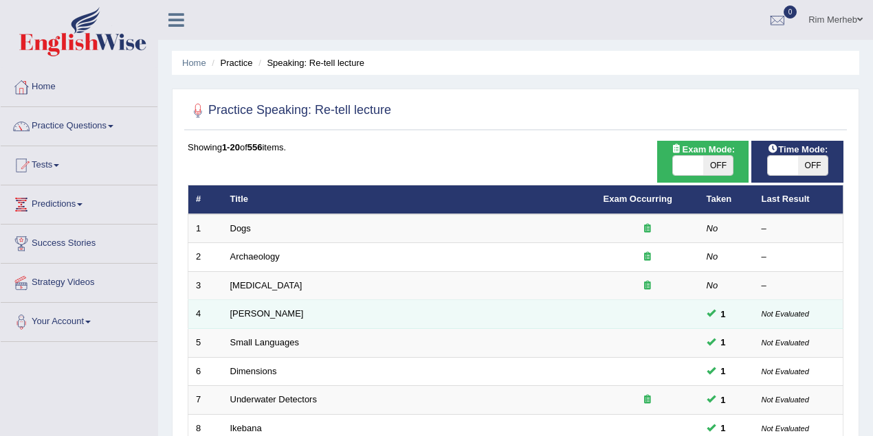
click at [252, 318] on td "Amory Lovins" at bounding box center [409, 314] width 373 height 29
click at [256, 313] on link "Amory Lovins" at bounding box center [267, 314] width 74 height 10
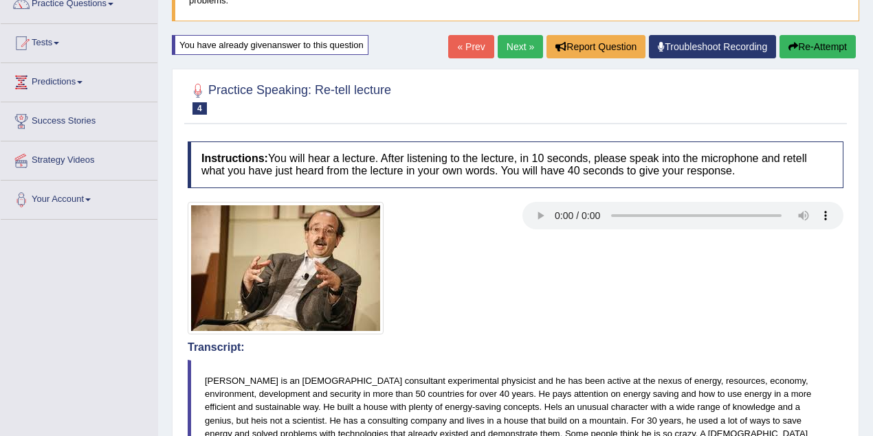
scroll to position [60, 0]
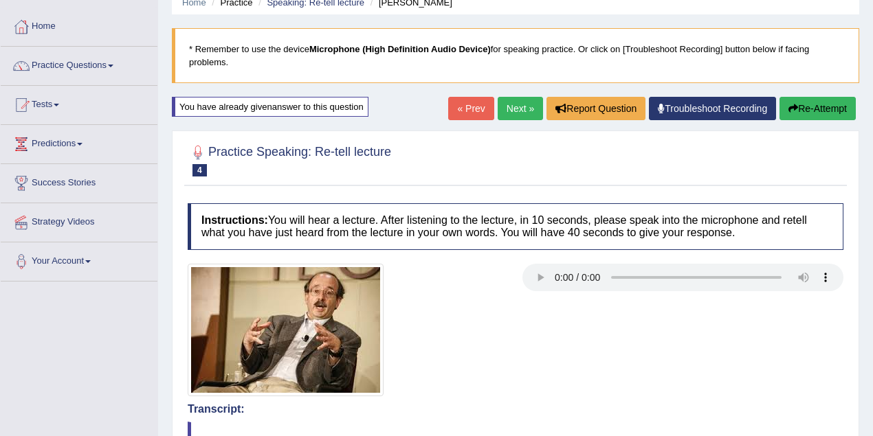
click at [502, 107] on link "Next »" at bounding box center [520, 108] width 45 height 23
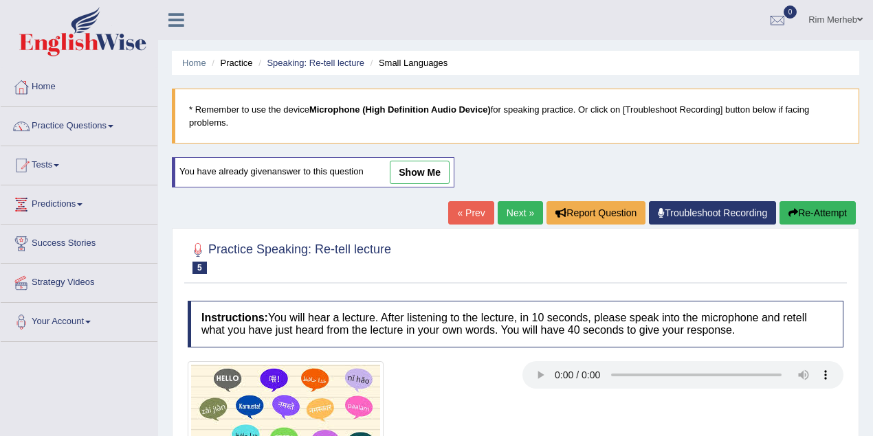
click at [418, 164] on link "show me" at bounding box center [420, 172] width 60 height 23
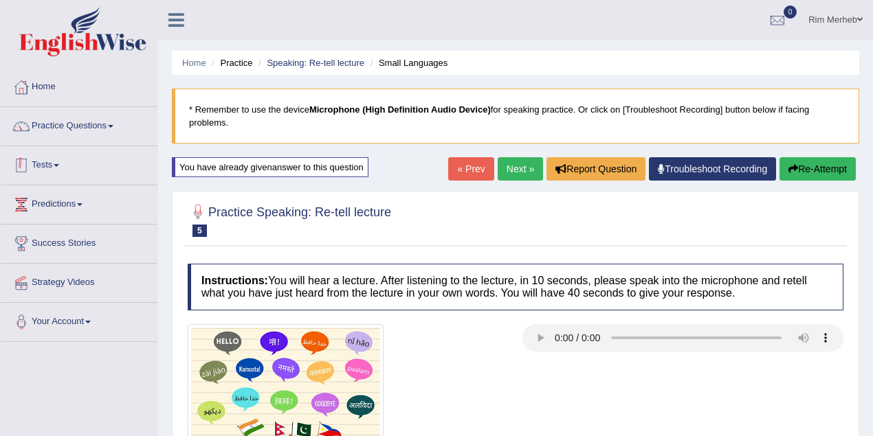
click at [89, 122] on link "Practice Questions" at bounding box center [79, 124] width 157 height 34
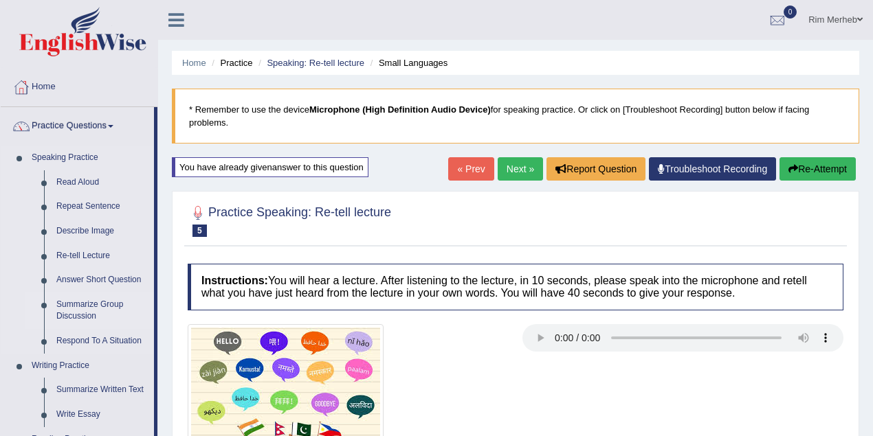
click at [87, 300] on link "Summarize Group Discussion" at bounding box center [102, 311] width 104 height 36
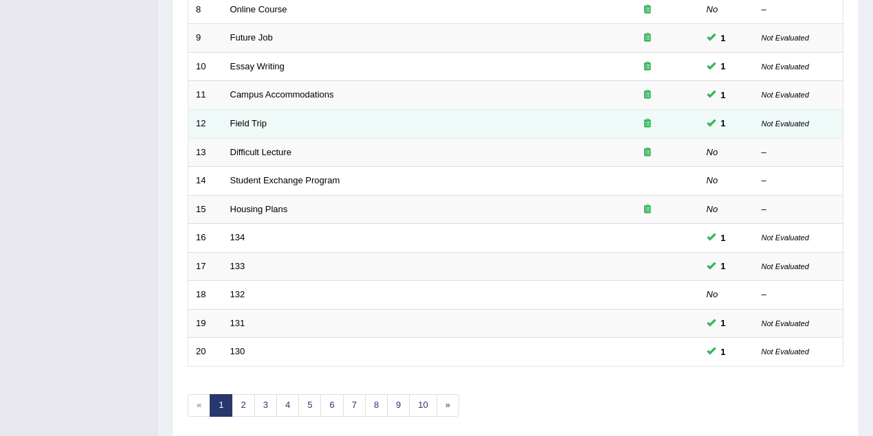
scroll to position [467, 0]
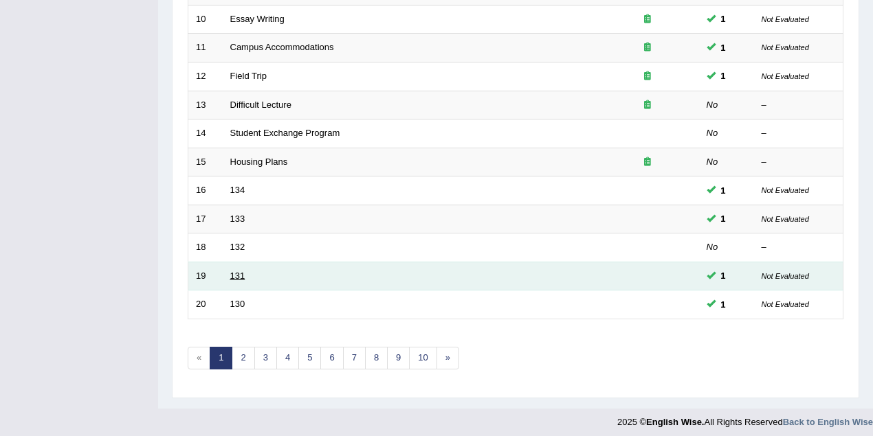
click at [236, 271] on link "131" at bounding box center [237, 276] width 15 height 10
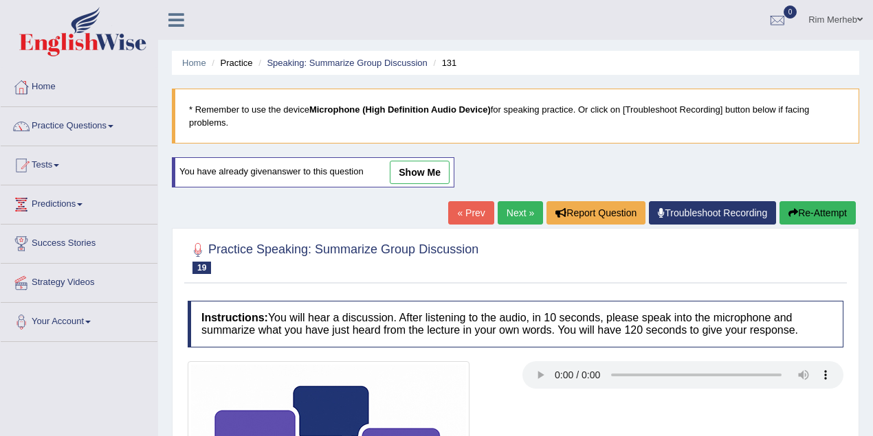
click at [404, 168] on link "show me" at bounding box center [420, 172] width 60 height 23
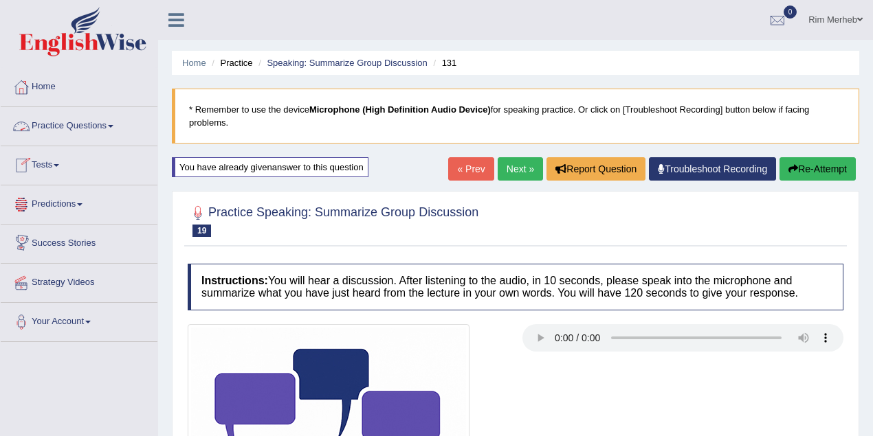
click at [511, 169] on link "Next »" at bounding box center [520, 168] width 45 height 23
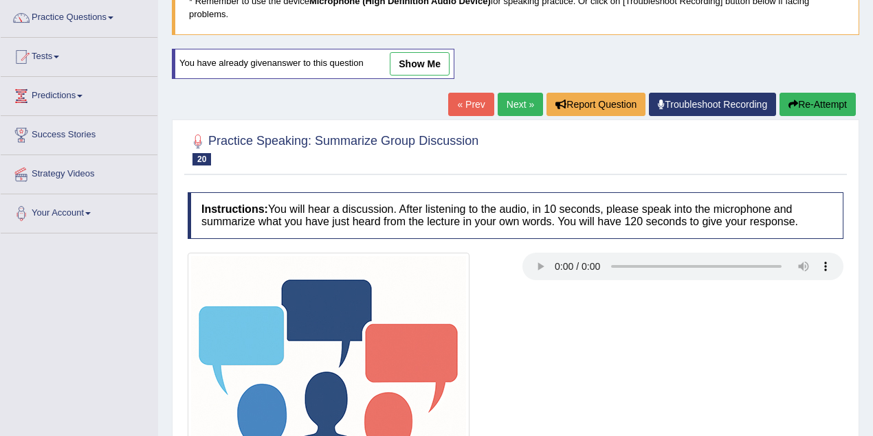
scroll to position [65, 0]
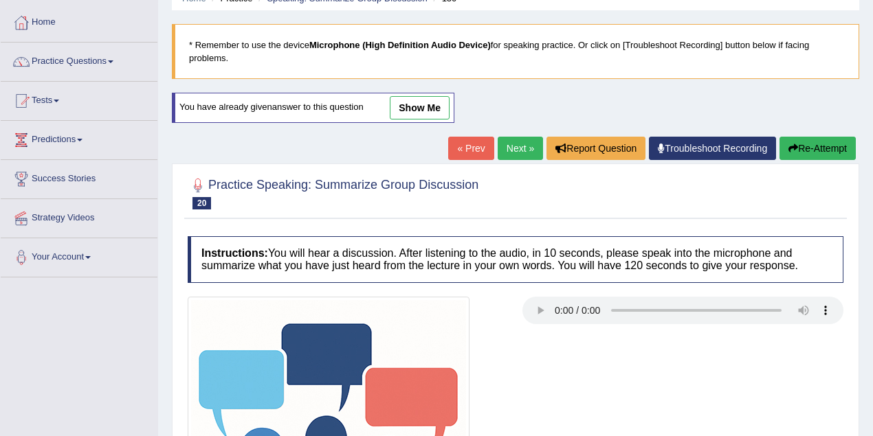
click at [375, 113] on div "You have already given answer to this question show me" at bounding box center [313, 108] width 283 height 30
click at [392, 109] on link "show me" at bounding box center [420, 107] width 60 height 23
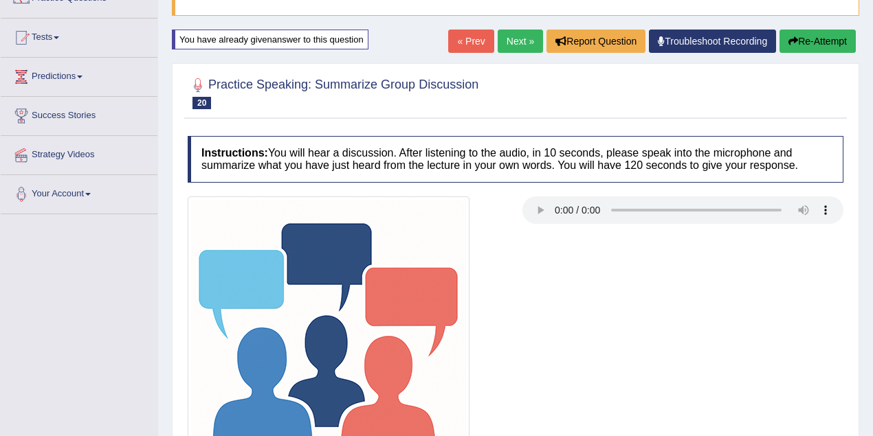
scroll to position [120, 0]
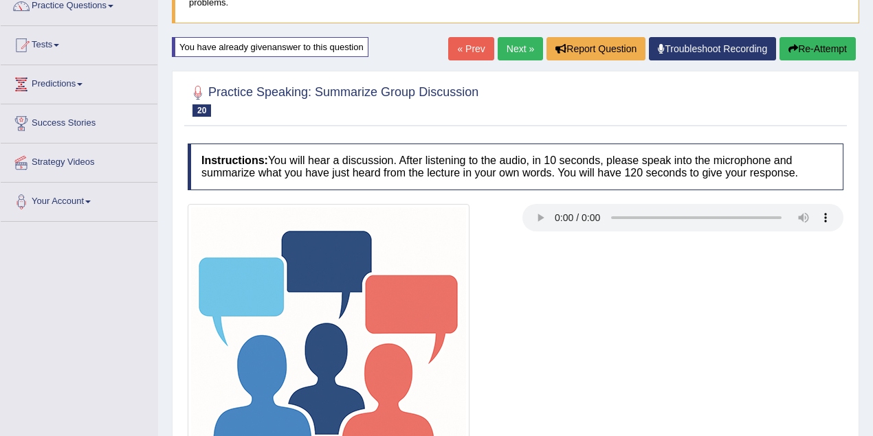
click at [506, 41] on link "Next »" at bounding box center [520, 48] width 45 height 23
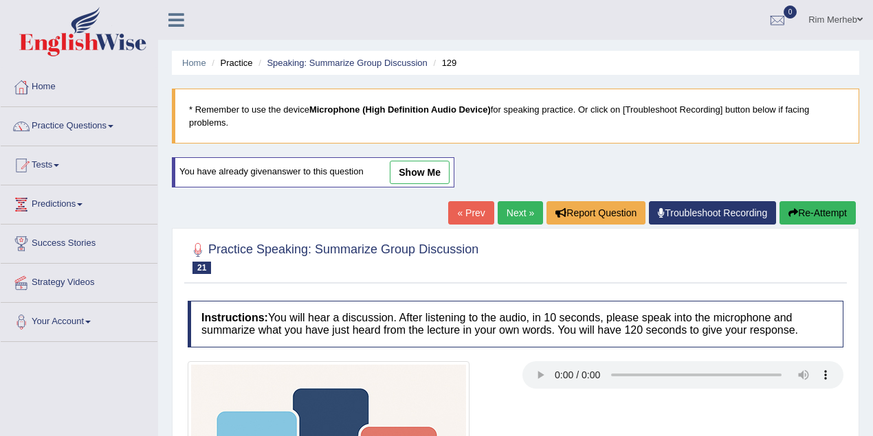
click at [406, 170] on link "show me" at bounding box center [420, 172] width 60 height 23
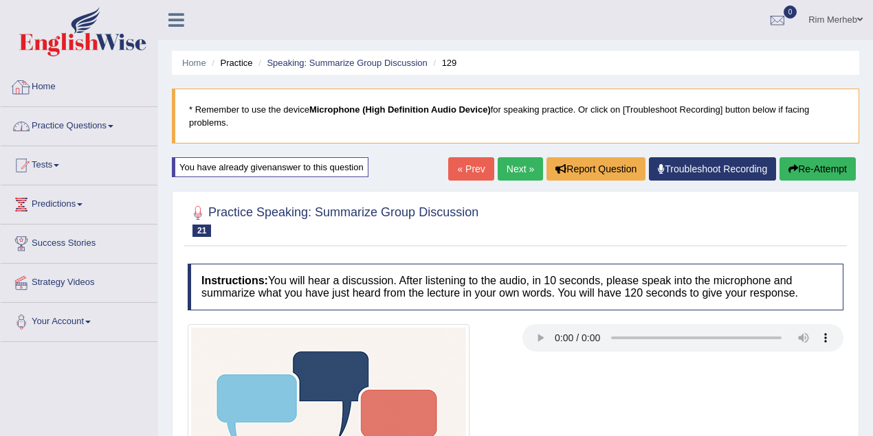
click at [115, 129] on link "Practice Questions" at bounding box center [79, 124] width 157 height 34
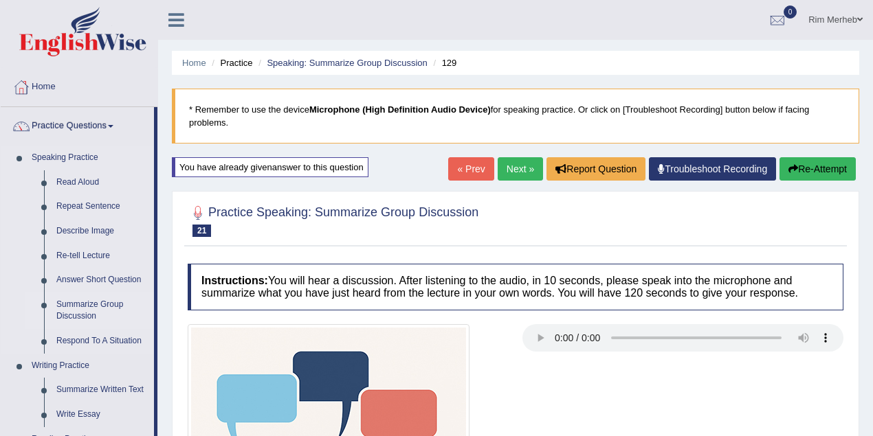
click at [99, 302] on link "Summarize Group Discussion" at bounding box center [102, 311] width 104 height 36
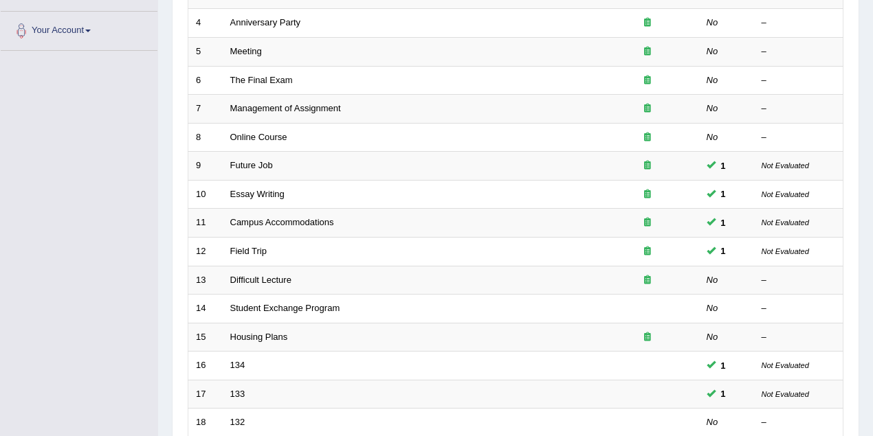
scroll to position [244, 0]
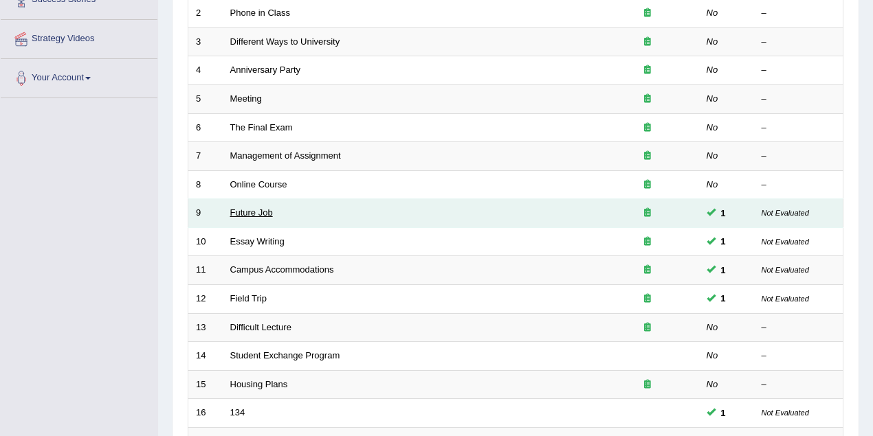
click at [266, 208] on link "Future Job" at bounding box center [251, 213] width 43 height 10
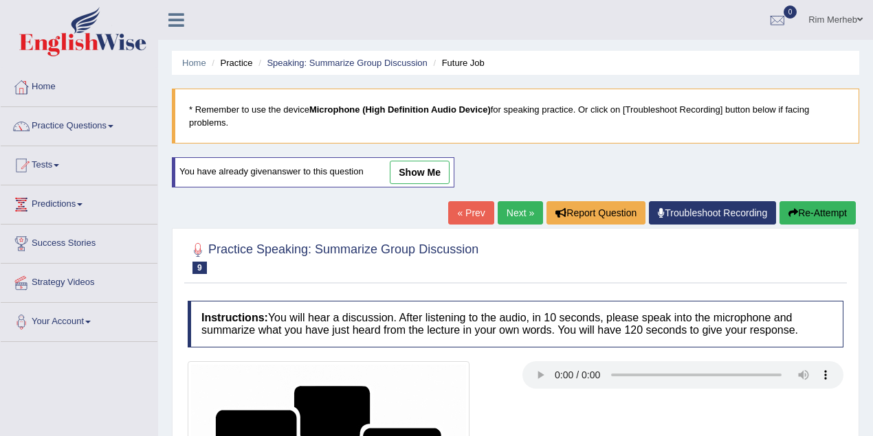
click at [440, 169] on link "show me" at bounding box center [420, 172] width 60 height 23
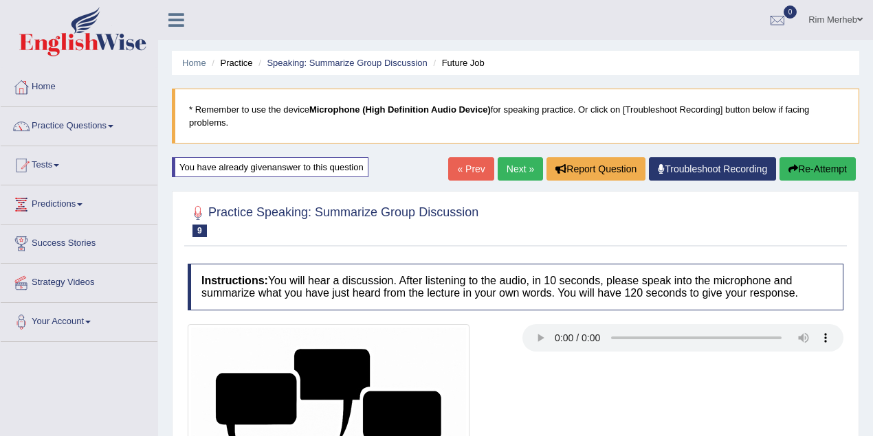
click at [525, 165] on link "Next »" at bounding box center [520, 168] width 45 height 23
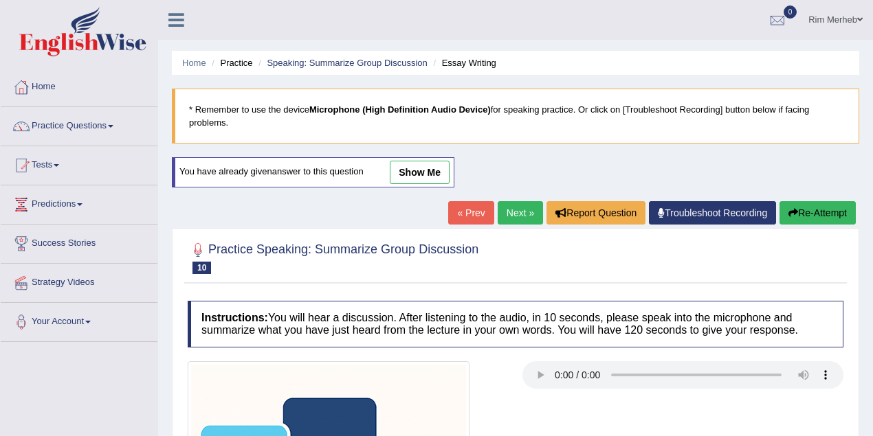
scroll to position [122, 0]
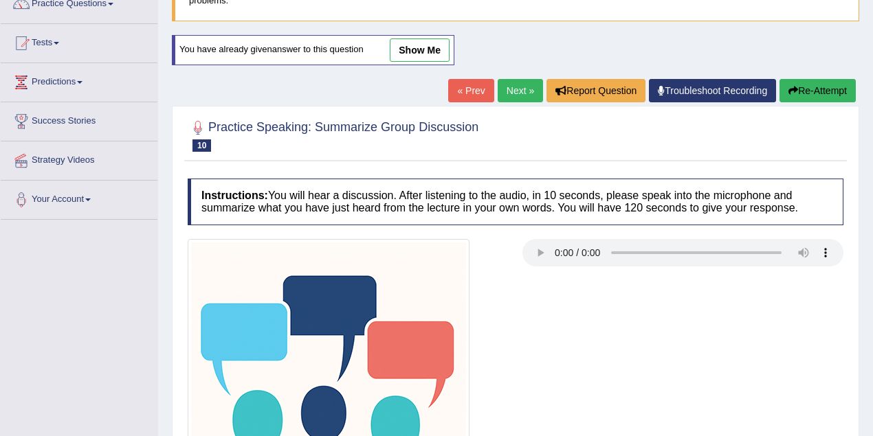
click at [418, 54] on link "show me" at bounding box center [420, 49] width 60 height 23
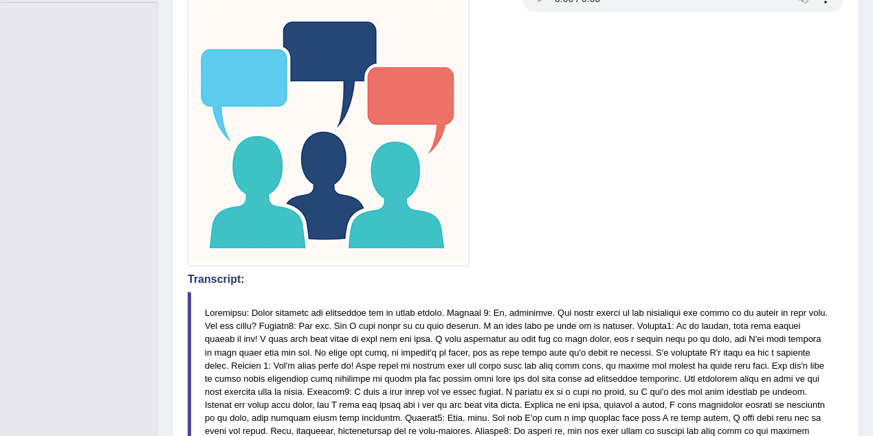
scroll to position [0, 0]
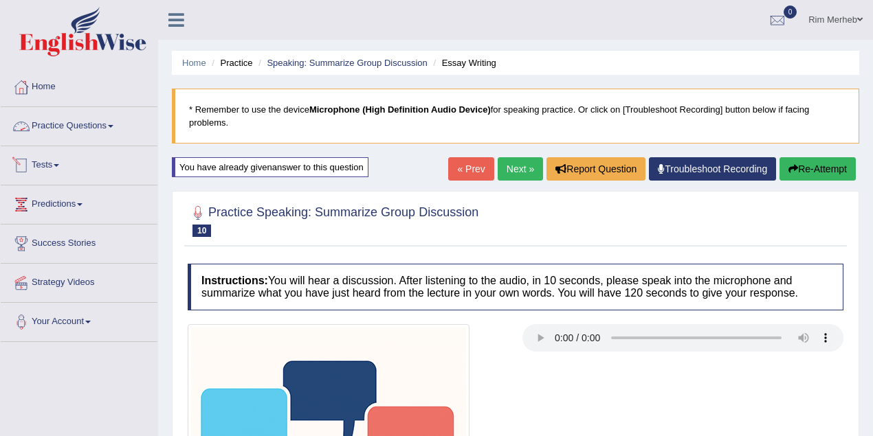
click at [90, 120] on link "Practice Questions" at bounding box center [79, 124] width 157 height 34
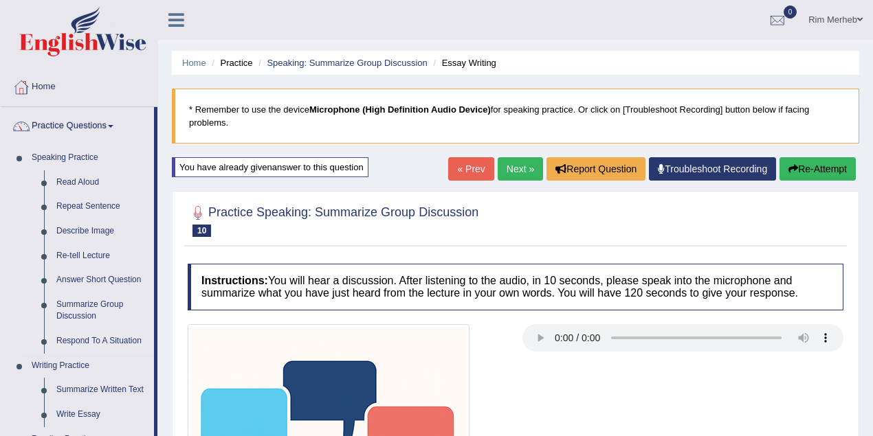
click at [92, 337] on link "Respond To A Situation" at bounding box center [102, 341] width 104 height 25
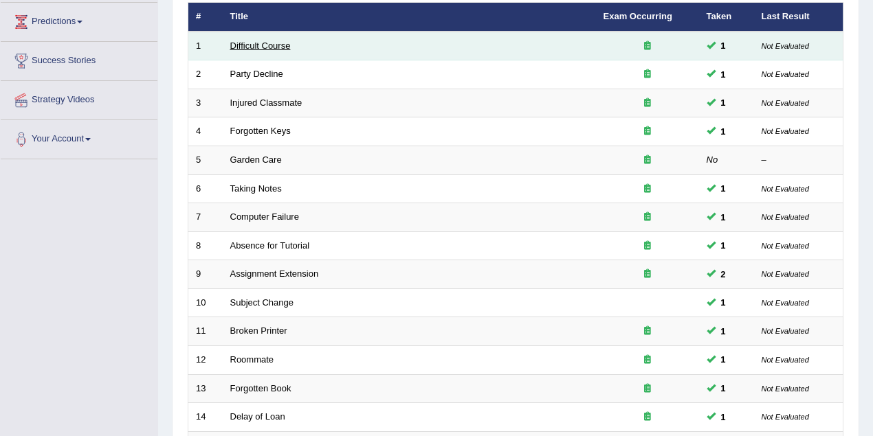
click at [254, 43] on link "Difficult Course" at bounding box center [260, 46] width 60 height 10
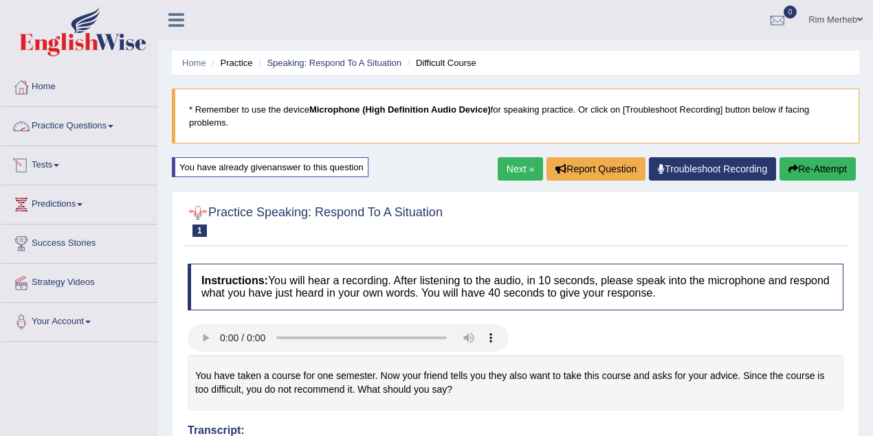
click at [75, 116] on link "Practice Questions" at bounding box center [79, 124] width 157 height 34
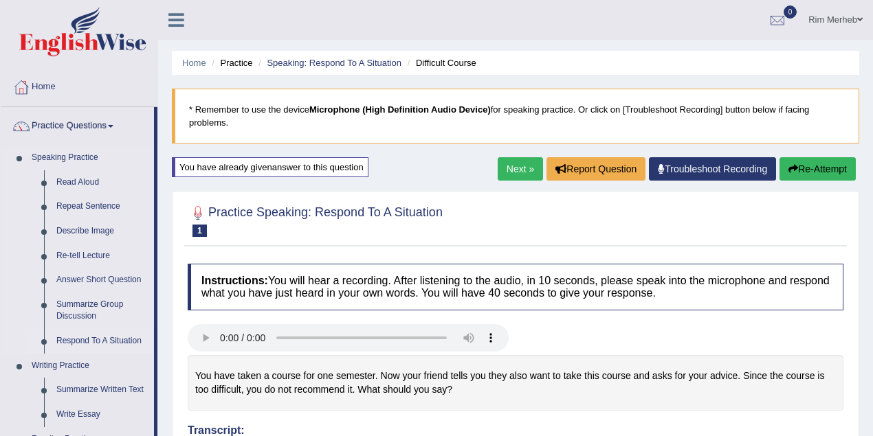
click at [110, 344] on link "Respond To A Situation" at bounding box center [102, 341] width 104 height 25
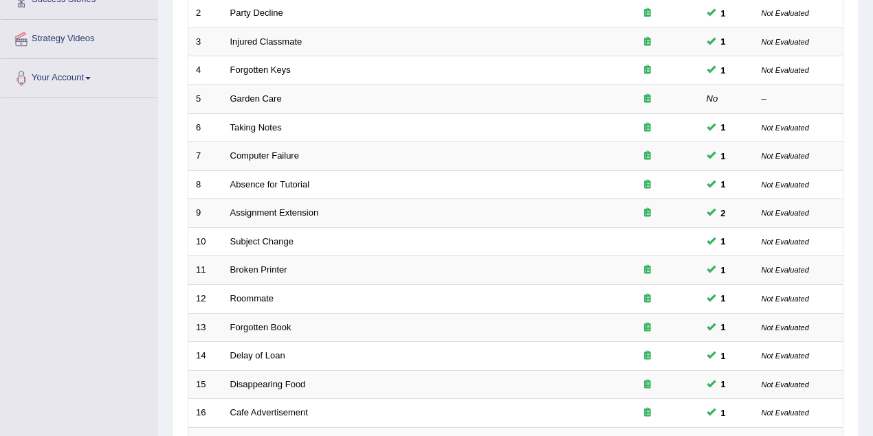
scroll to position [467, 0]
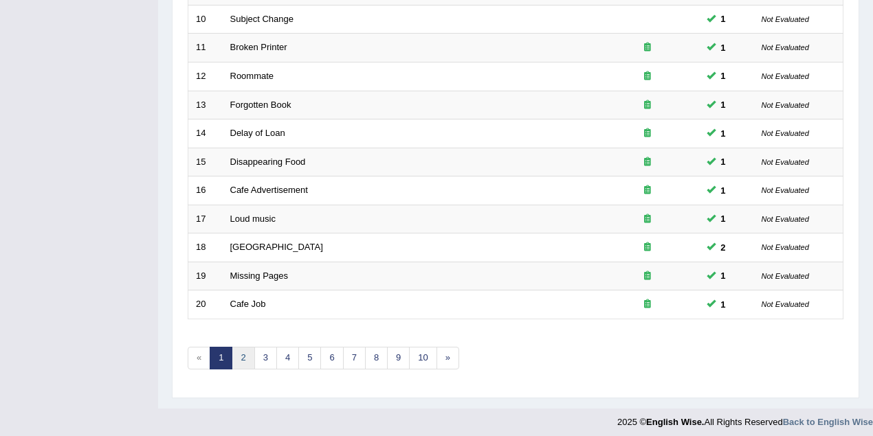
click at [246, 353] on link "2" at bounding box center [243, 358] width 23 height 23
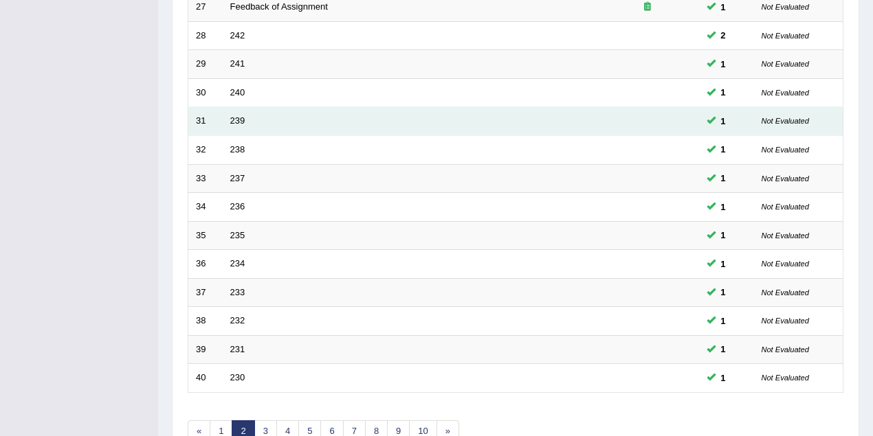
scroll to position [428, 0]
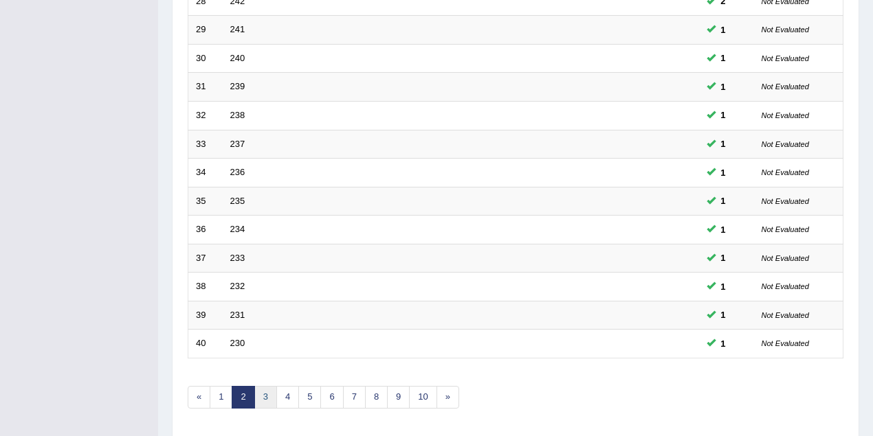
click at [261, 392] on link "3" at bounding box center [265, 397] width 23 height 23
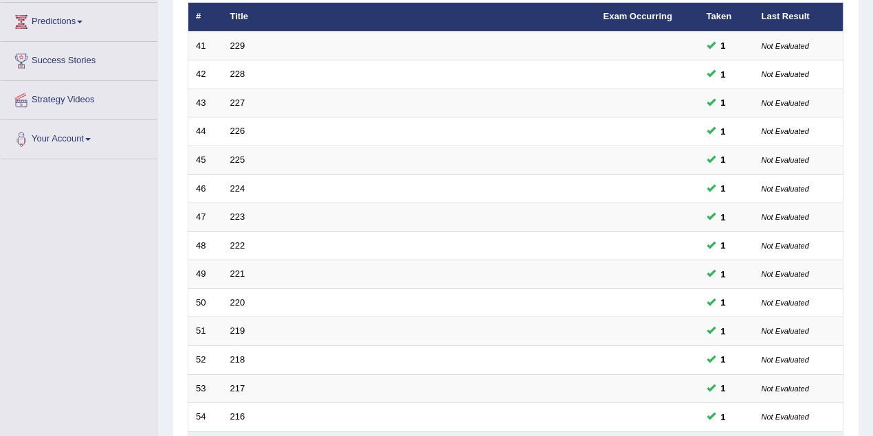
scroll to position [467, 0]
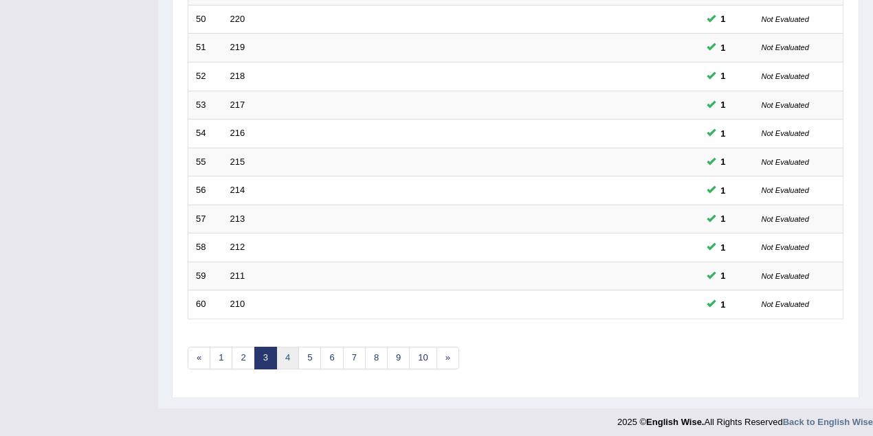
click at [276, 349] on link "4" at bounding box center [287, 358] width 23 height 23
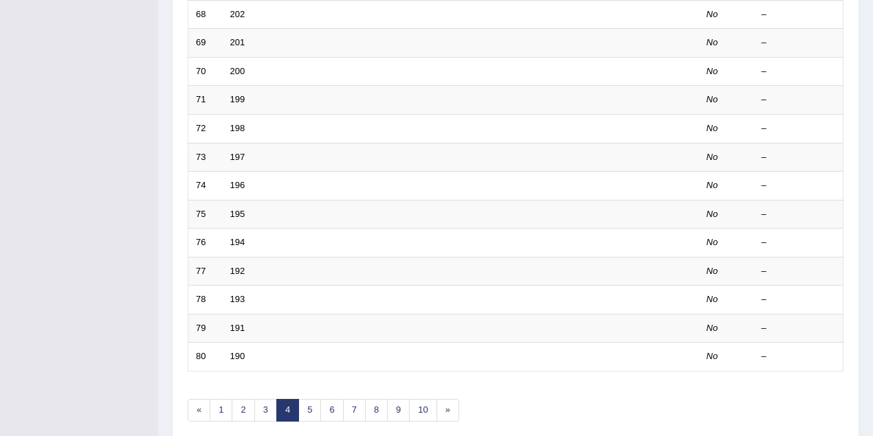
scroll to position [467, 0]
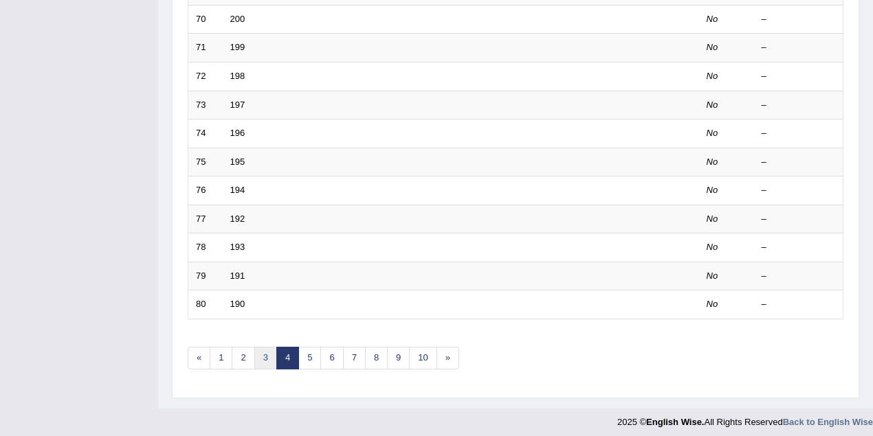
click at [264, 355] on link "3" at bounding box center [265, 358] width 23 height 23
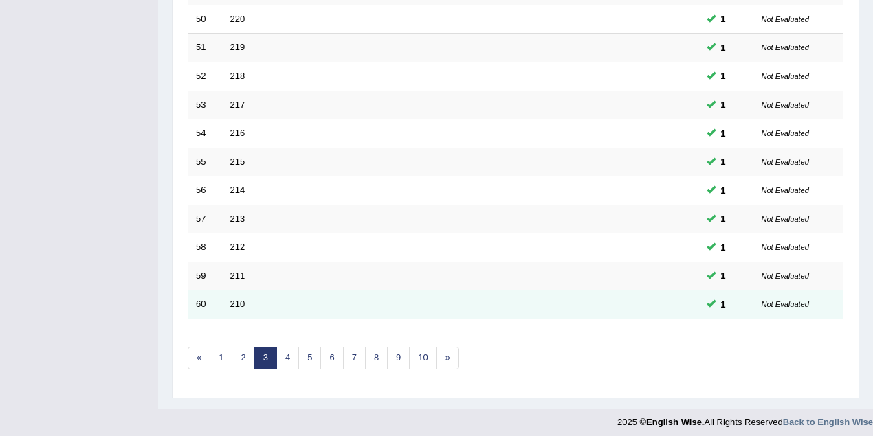
click at [234, 299] on link "210" at bounding box center [237, 304] width 15 height 10
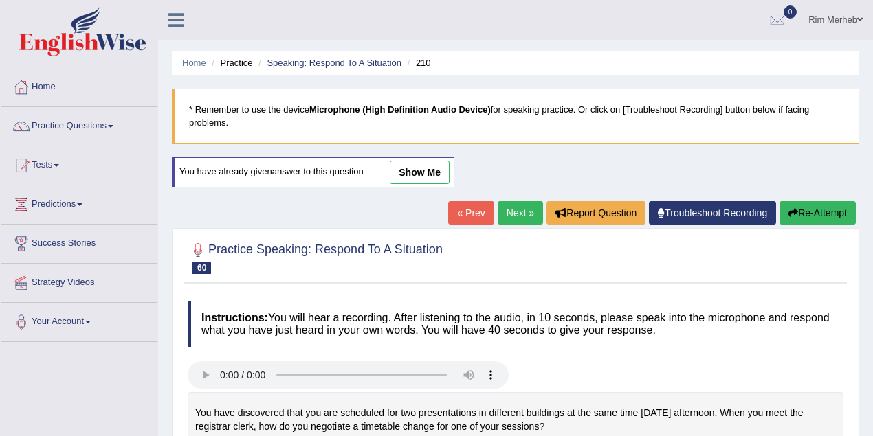
drag, startPoint x: 0, startPoint y: 0, endPoint x: 359, endPoint y: 266, distance: 446.7
click at [434, 173] on link "show me" at bounding box center [420, 172] width 60 height 23
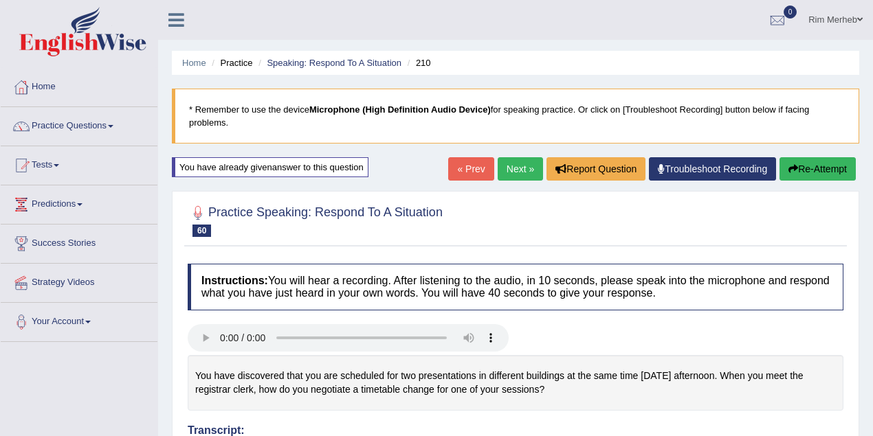
click at [506, 159] on link "Next »" at bounding box center [520, 168] width 45 height 23
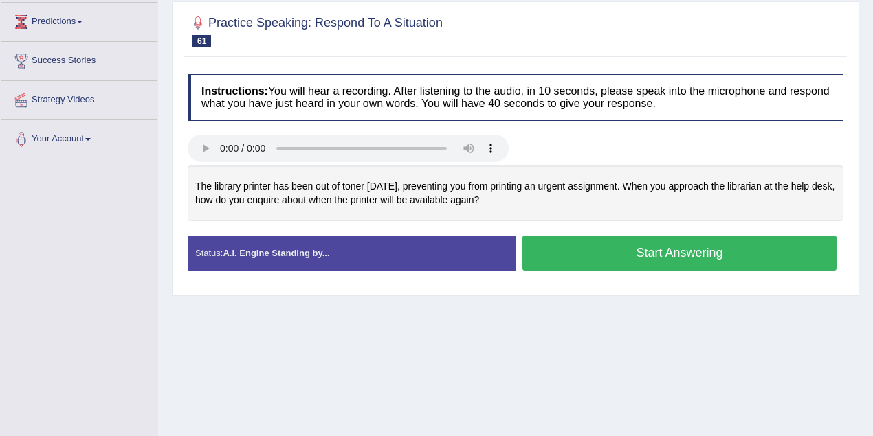
scroll to position [122, 0]
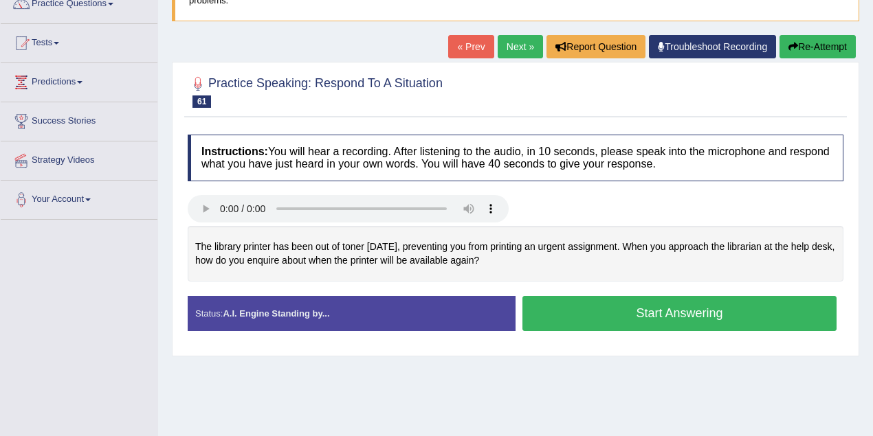
click at [458, 52] on link "« Prev" at bounding box center [470, 46] width 45 height 23
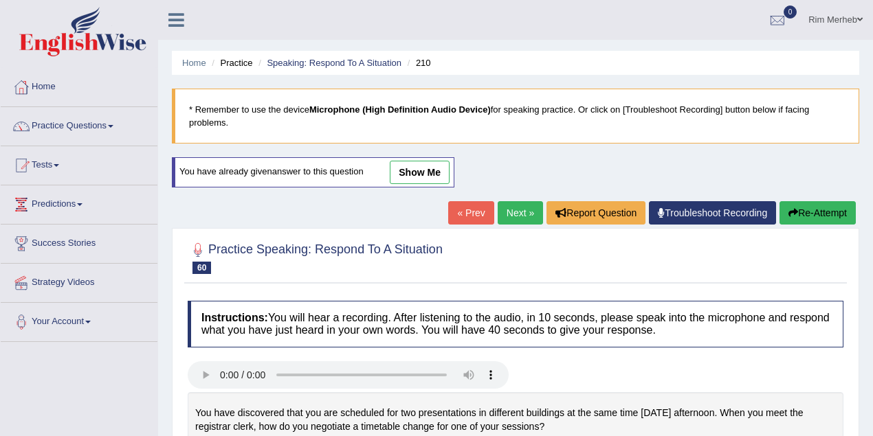
click at [451, 217] on link "« Prev" at bounding box center [470, 212] width 45 height 23
click at [412, 167] on link "show me" at bounding box center [420, 172] width 60 height 23
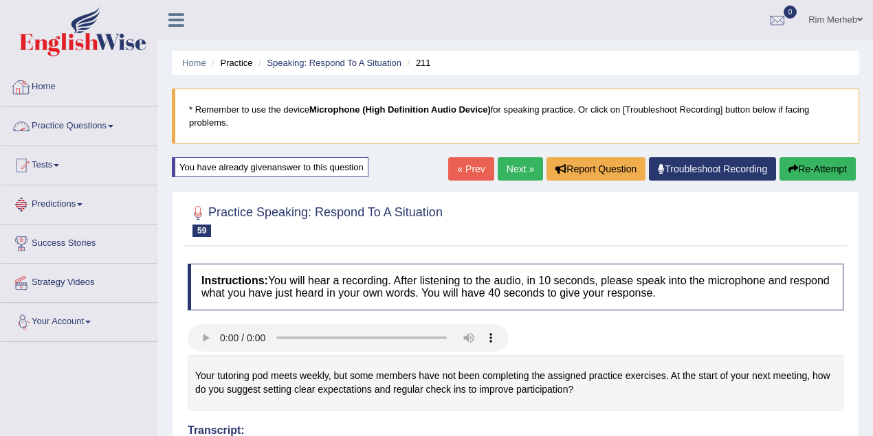
click at [54, 132] on link "Practice Questions" at bounding box center [79, 124] width 157 height 34
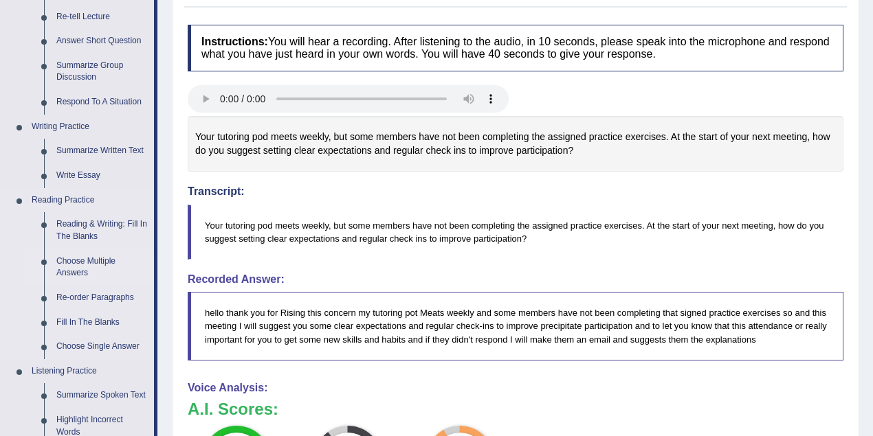
scroll to position [244, 0]
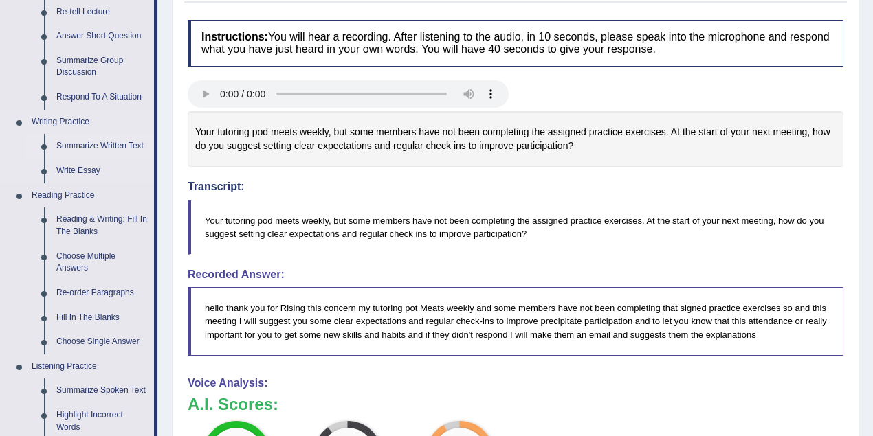
click at [88, 146] on link "Summarize Written Text" at bounding box center [102, 146] width 104 height 25
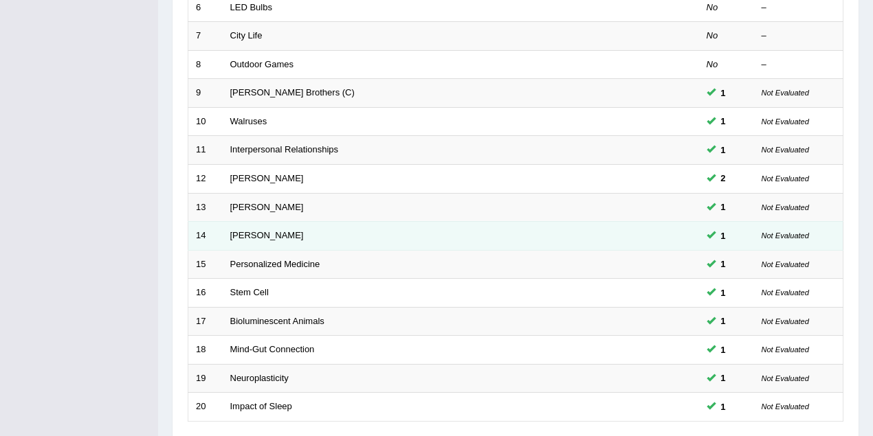
scroll to position [467, 0]
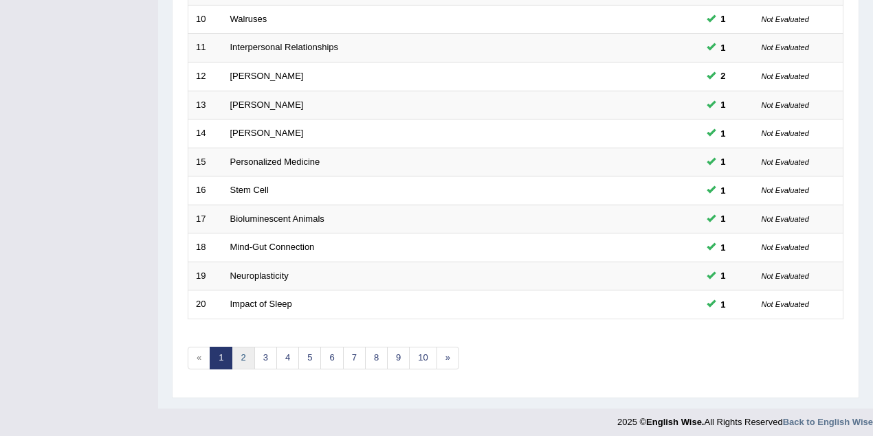
click at [243, 351] on link "2" at bounding box center [243, 358] width 23 height 23
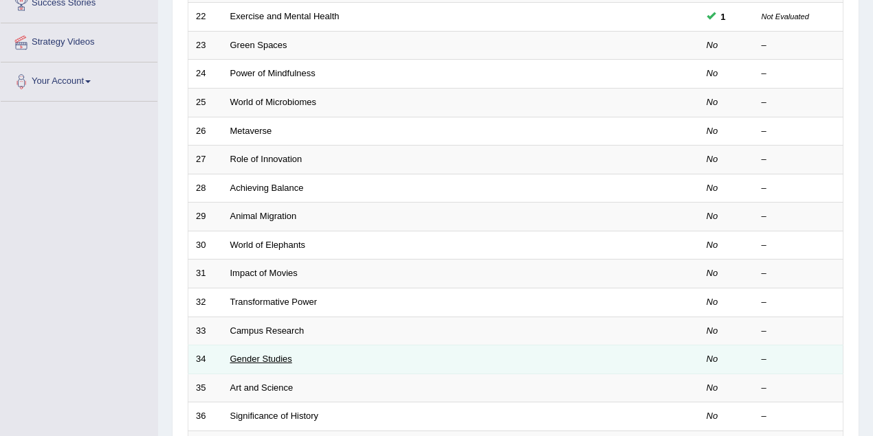
scroll to position [60, 0]
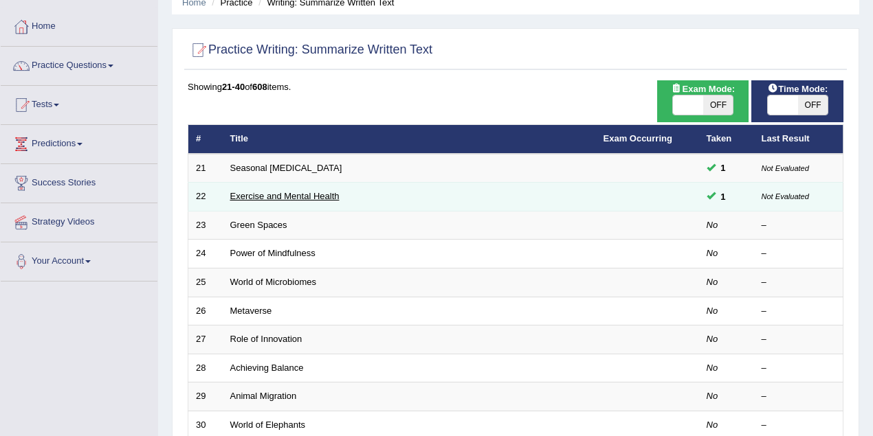
click at [289, 196] on link "Exercise and Mental Health" at bounding box center [284, 196] width 109 height 10
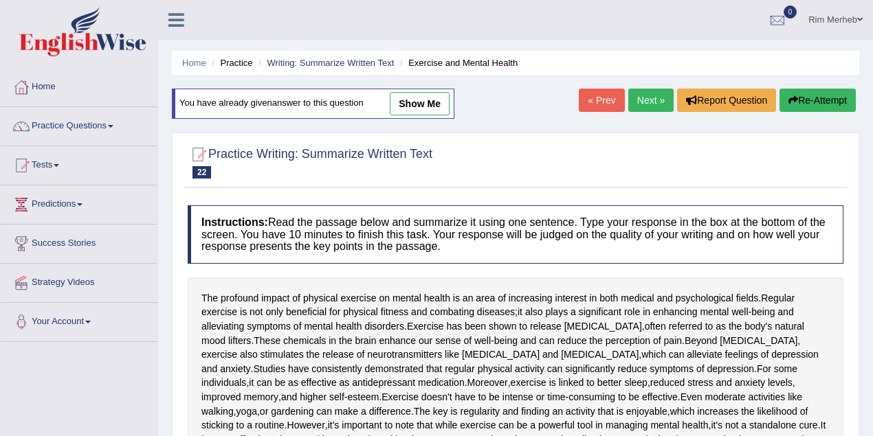
click at [412, 103] on link "show me" at bounding box center [420, 103] width 60 height 23
type textarea "There is a strong impact of physical exercise on mental health, exercising can …"
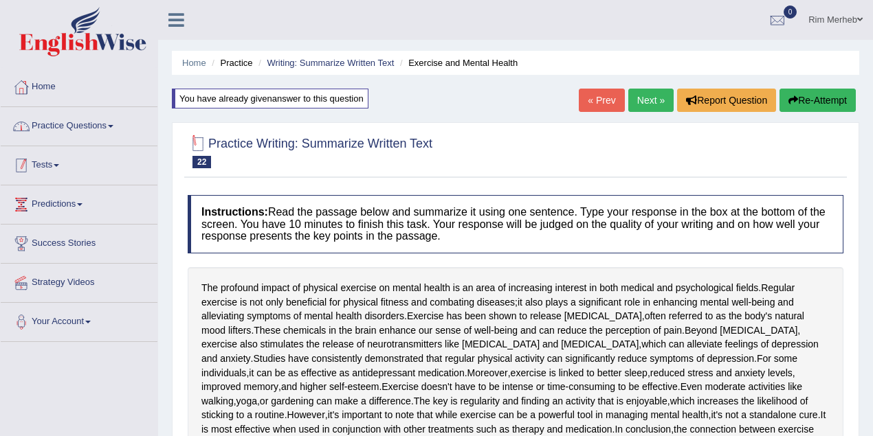
click at [79, 122] on link "Practice Questions" at bounding box center [79, 124] width 157 height 34
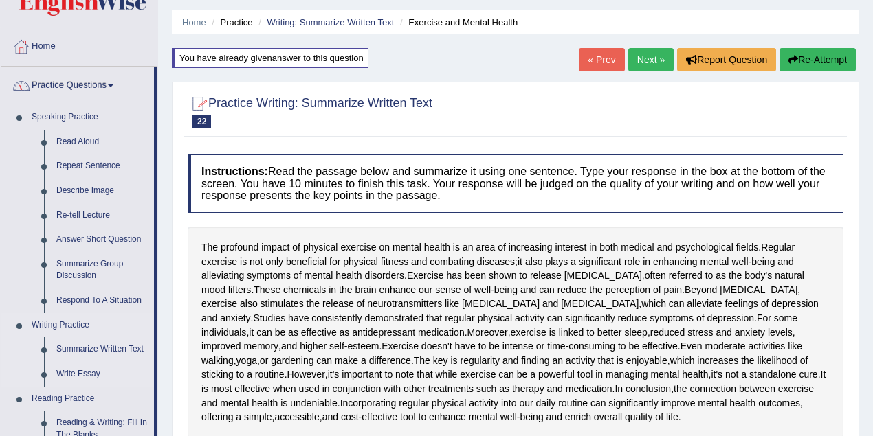
scroll to position [60, 0]
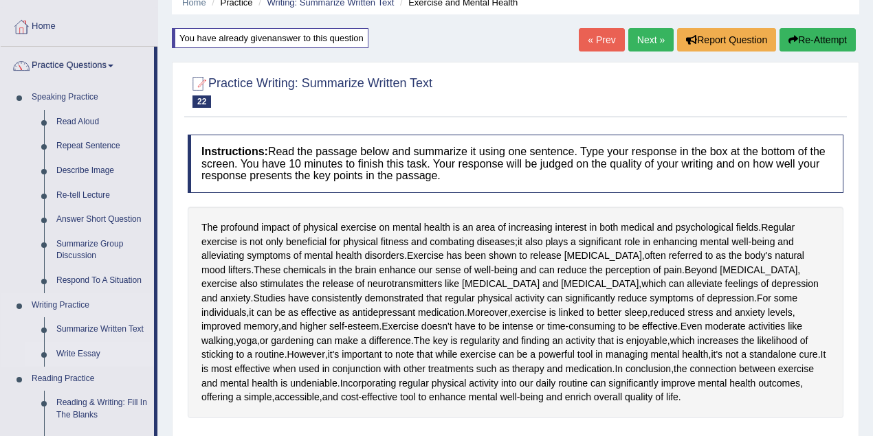
click at [77, 355] on link "Write Essay" at bounding box center [102, 354] width 104 height 25
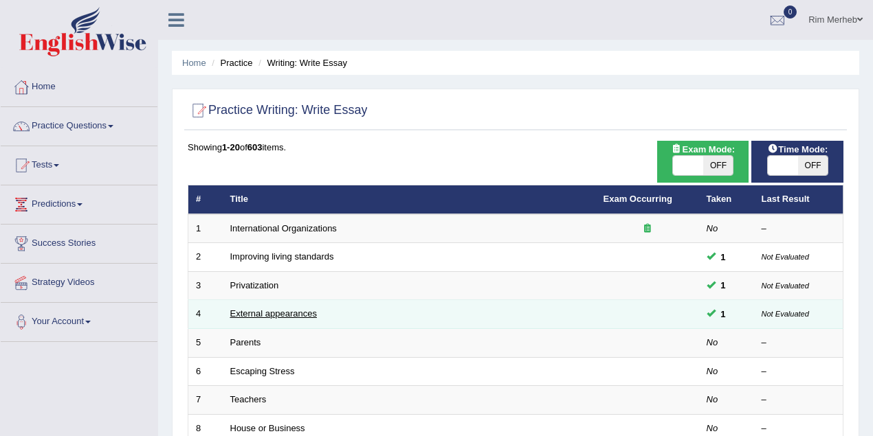
click at [253, 313] on link "External appearances" at bounding box center [273, 314] width 87 height 10
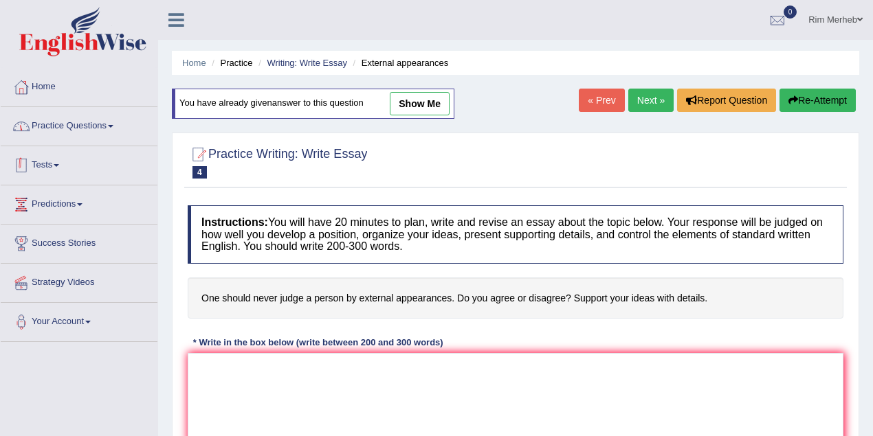
click at [78, 122] on link "Practice Questions" at bounding box center [79, 124] width 157 height 34
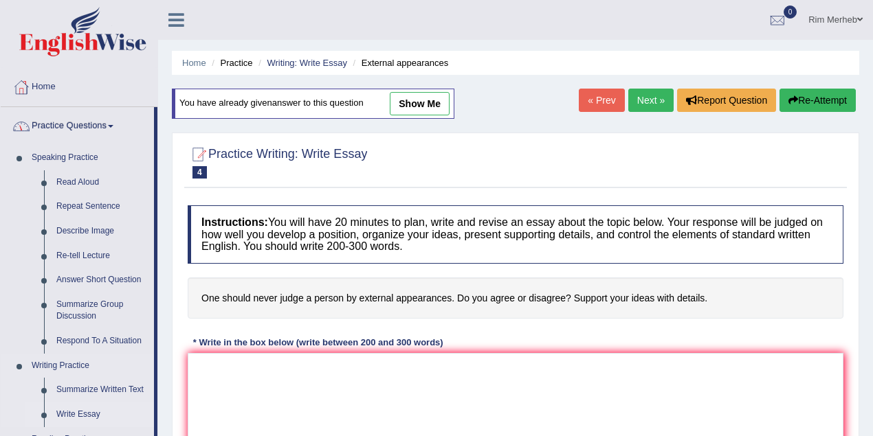
click at [85, 412] on link "Write Essay" at bounding box center [102, 415] width 104 height 25
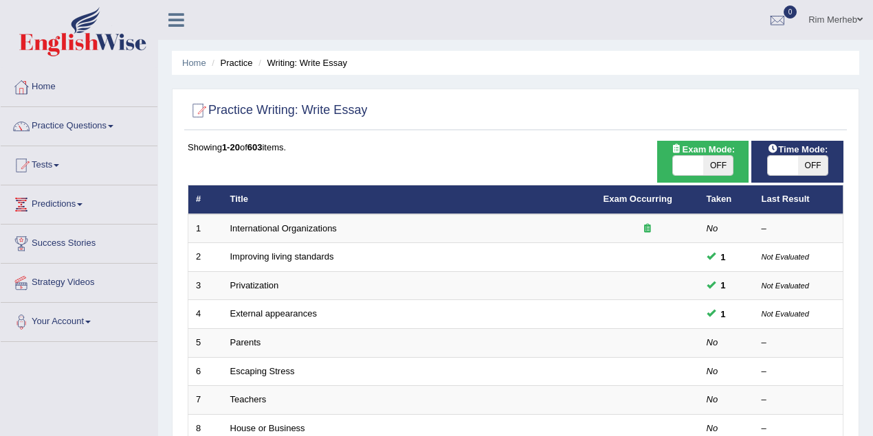
click at [697, 173] on span at bounding box center [688, 165] width 30 height 19
checkbox input "true"
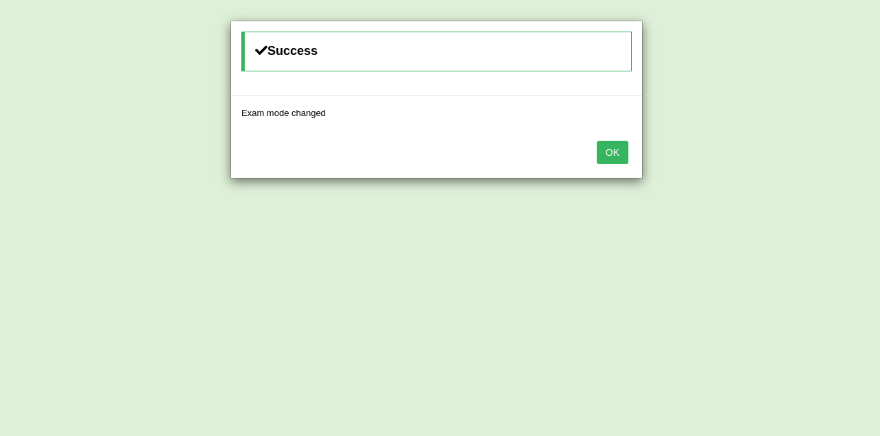
click at [612, 144] on button "OK" at bounding box center [613, 152] width 32 height 23
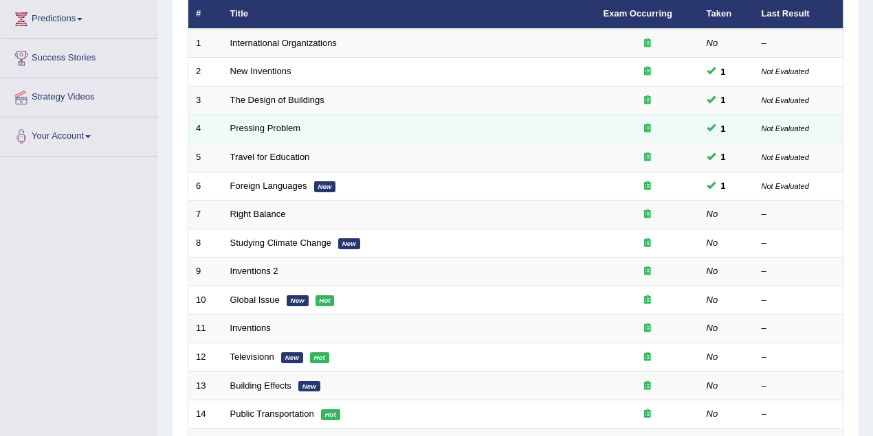
scroll to position [244, 0]
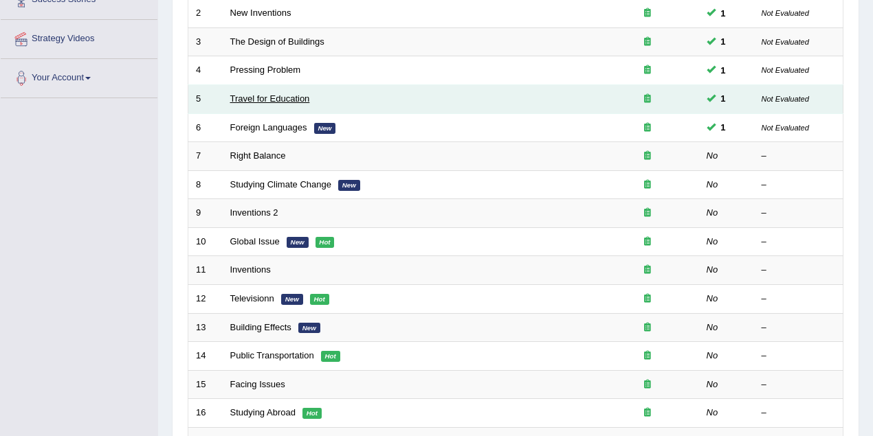
click at [265, 96] on link "Travel for Education" at bounding box center [270, 98] width 80 height 10
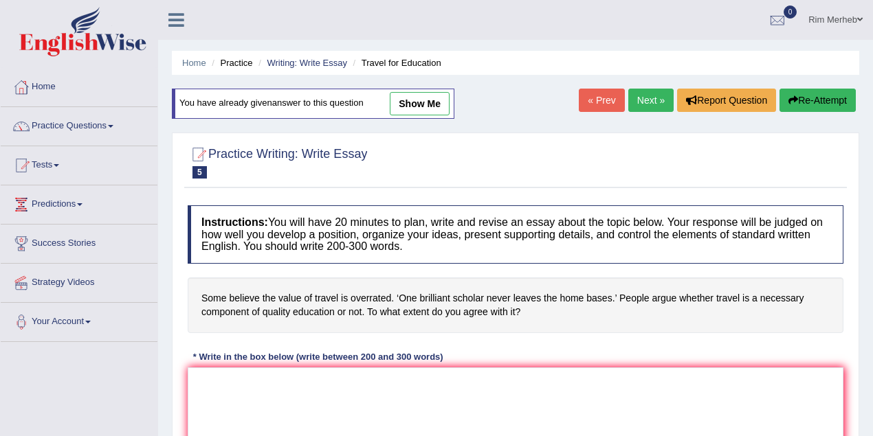
click at [410, 107] on link "show me" at bounding box center [420, 103] width 60 height 23
type textarea "Nowdays, education keeps getting harder for most of people, because of its cont…"
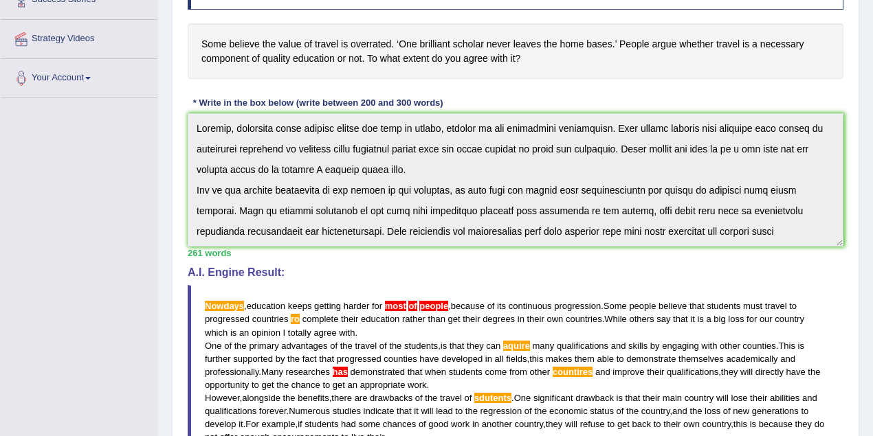
scroll to position [428, 0]
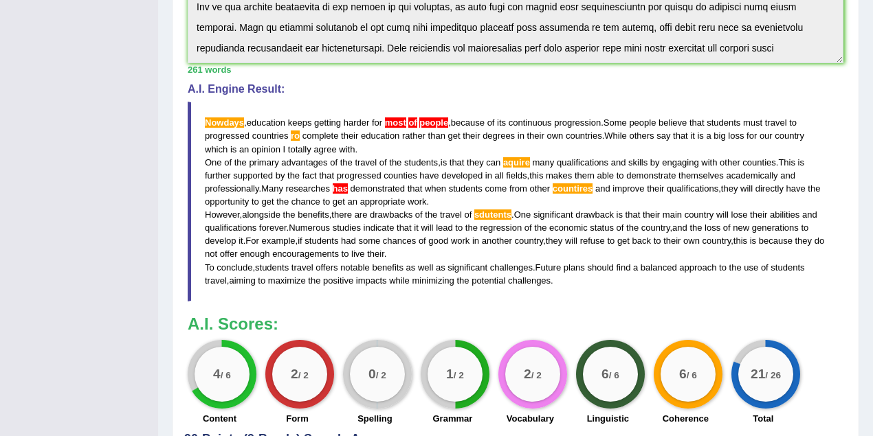
click at [439, 167] on blockquote "Nowdays , education keeps getting harder for most of people , because of its co…" at bounding box center [516, 201] width 656 height 199
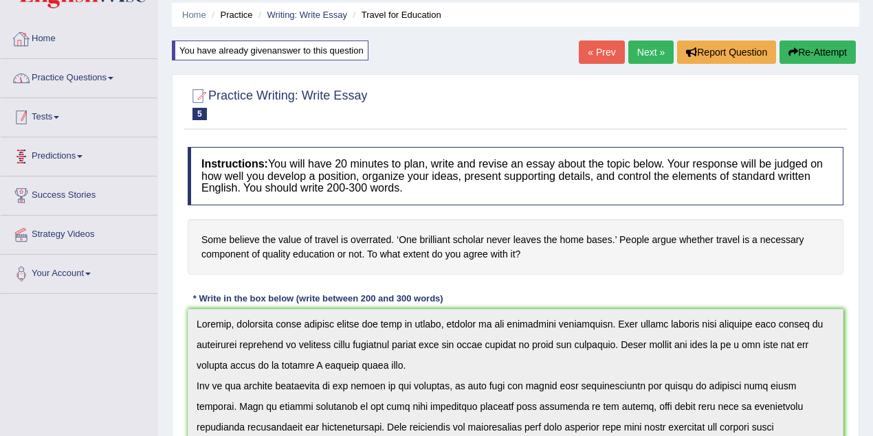
scroll to position [0, 0]
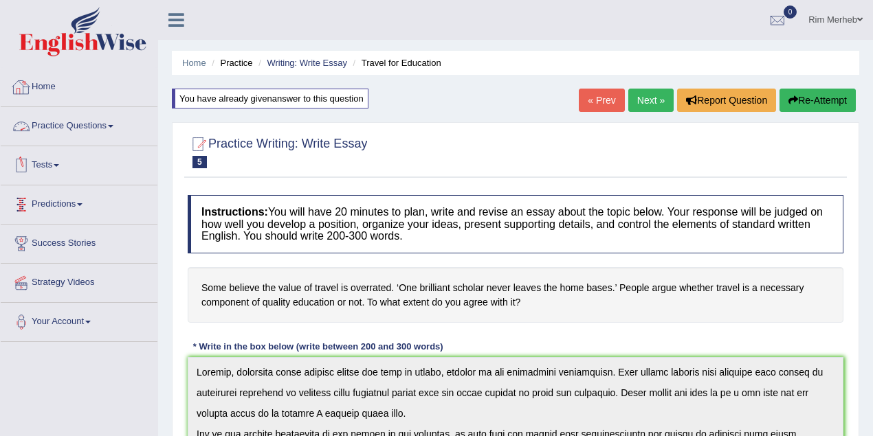
click at [84, 132] on link "Practice Questions" at bounding box center [79, 124] width 157 height 34
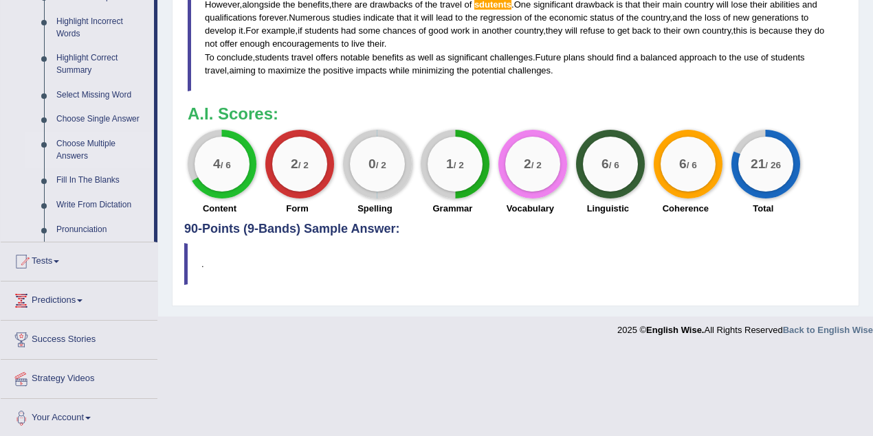
scroll to position [577, 0]
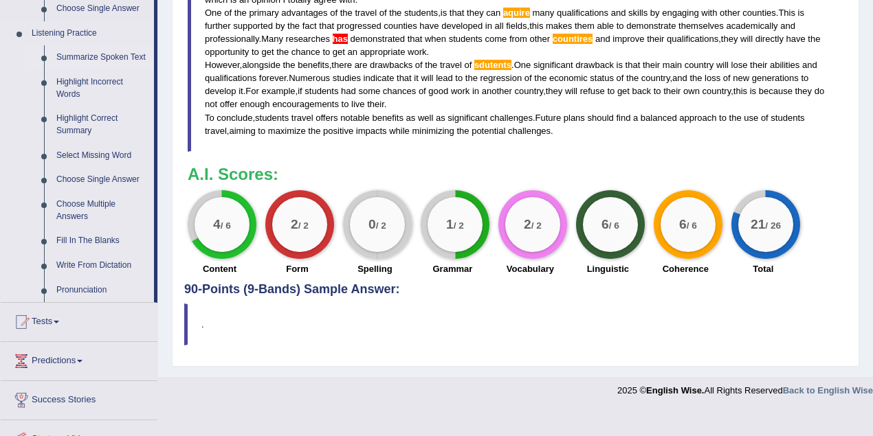
click at [108, 49] on link "Summarize Spoken Text" at bounding box center [102, 57] width 104 height 25
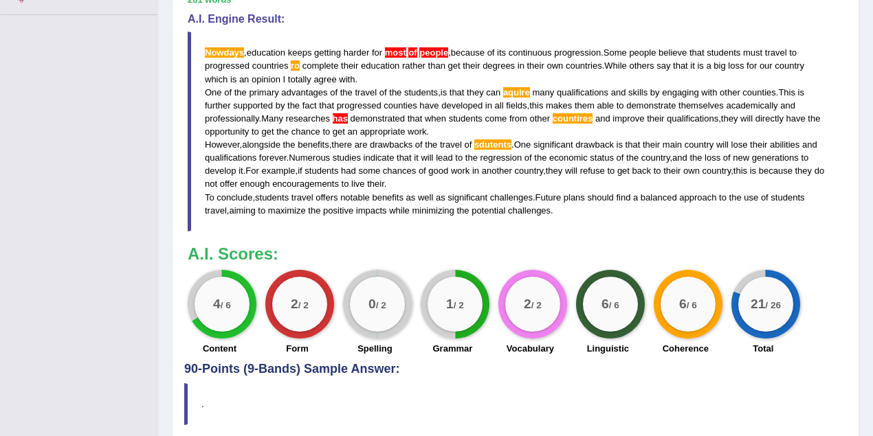
scroll to position [253, 0]
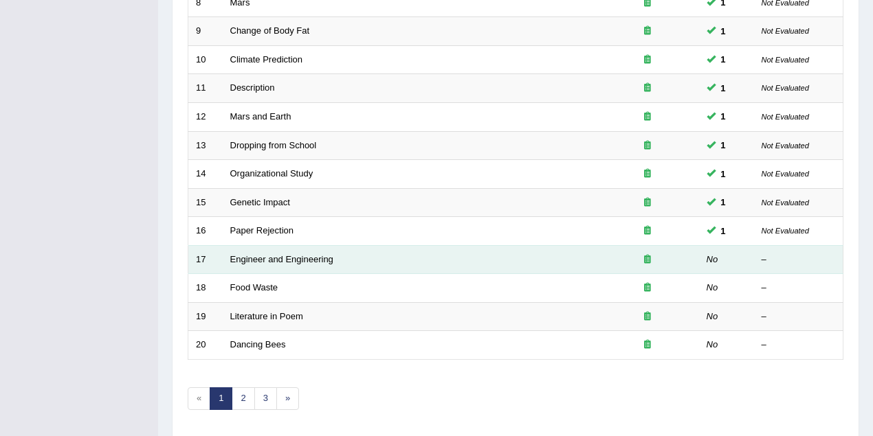
scroll to position [467, 0]
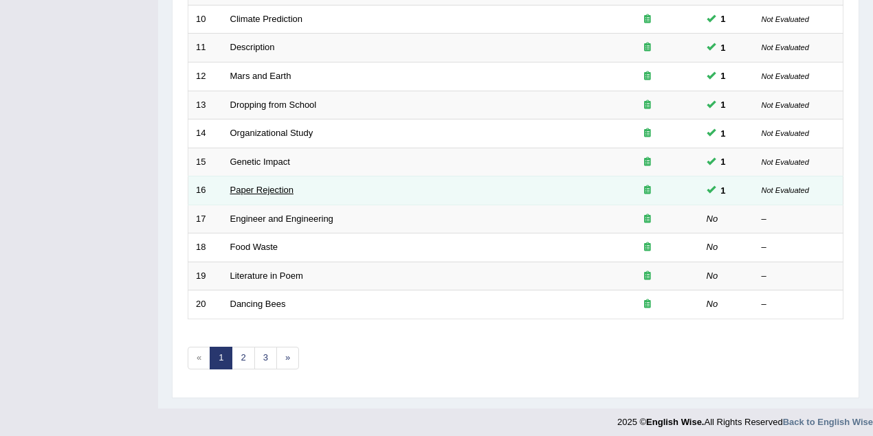
click at [256, 186] on link "Paper Rejection" at bounding box center [262, 190] width 64 height 10
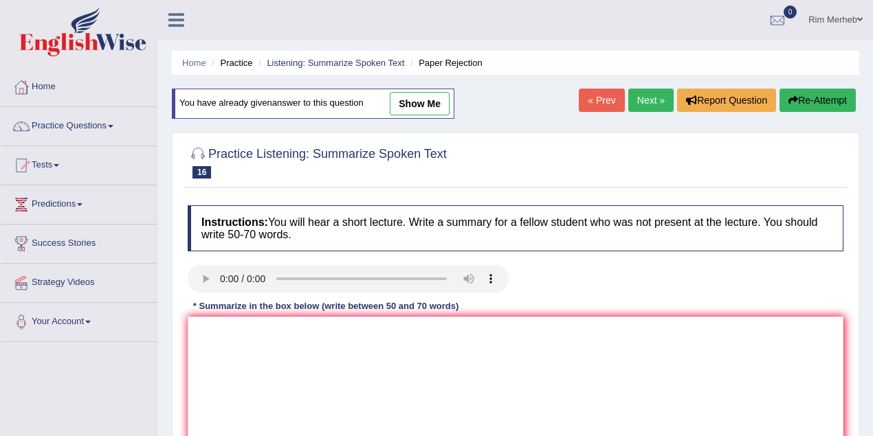
click at [430, 109] on link "show me" at bounding box center [420, 103] width 60 height 23
type textarea "Rejection happens to all of us. Young researches must know that the chance of g…"
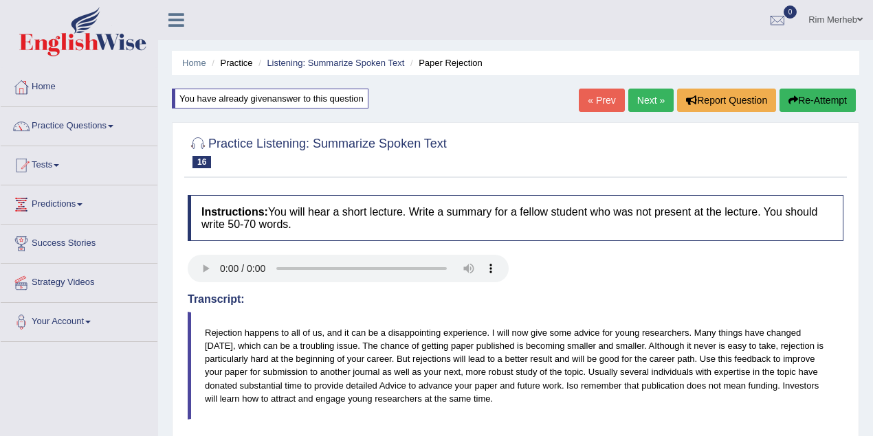
click at [825, 16] on link "Rim Merheb" at bounding box center [835, 18] width 75 height 36
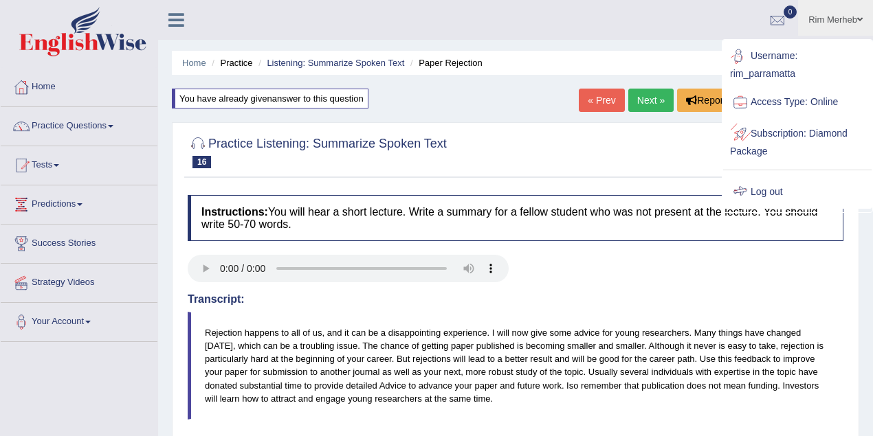
click at [783, 187] on link "Log out" at bounding box center [797, 193] width 148 height 32
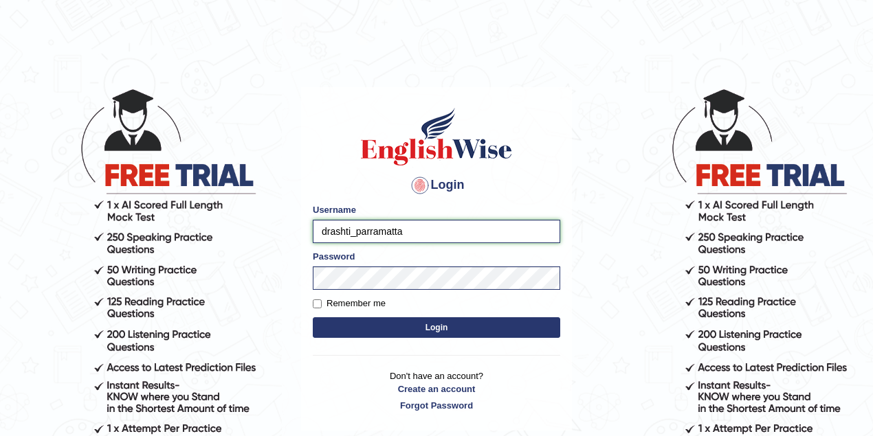
click at [353, 231] on input "drashti_parramatta" at bounding box center [436, 231] width 247 height 23
click at [349, 231] on input "drashti_parramatta" at bounding box center [436, 231] width 247 height 23
type input "kalsang_parramatta"
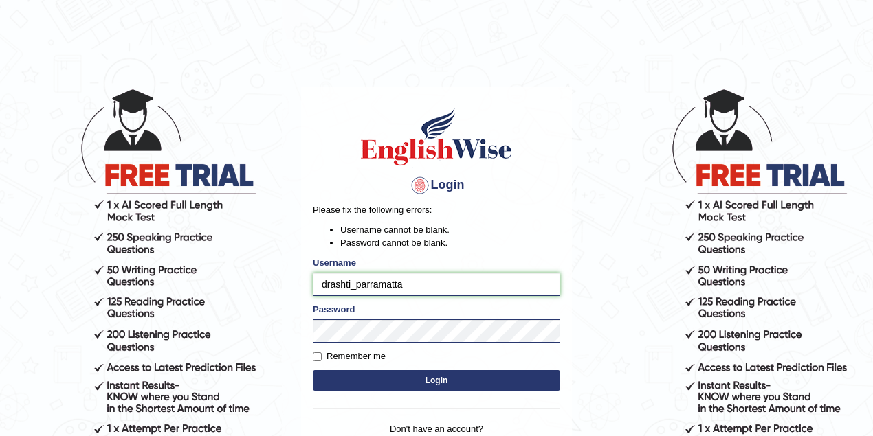
click at [351, 286] on input "drashti_parramatta" at bounding box center [436, 284] width 247 height 23
click at [351, 283] on input "drashti_parramatta" at bounding box center [436, 284] width 247 height 23
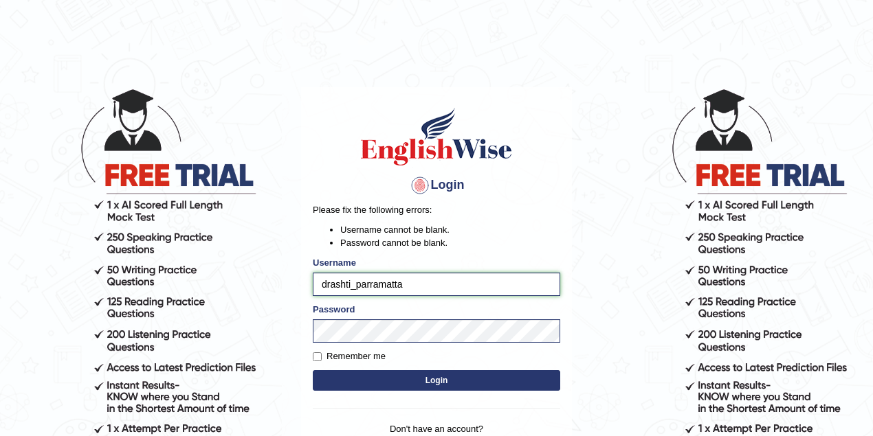
click at [350, 280] on input "drashti_parramatta" at bounding box center [436, 284] width 247 height 23
type input "kalsang_parramatta"
click at [313, 370] on button "Login" at bounding box center [436, 380] width 247 height 21
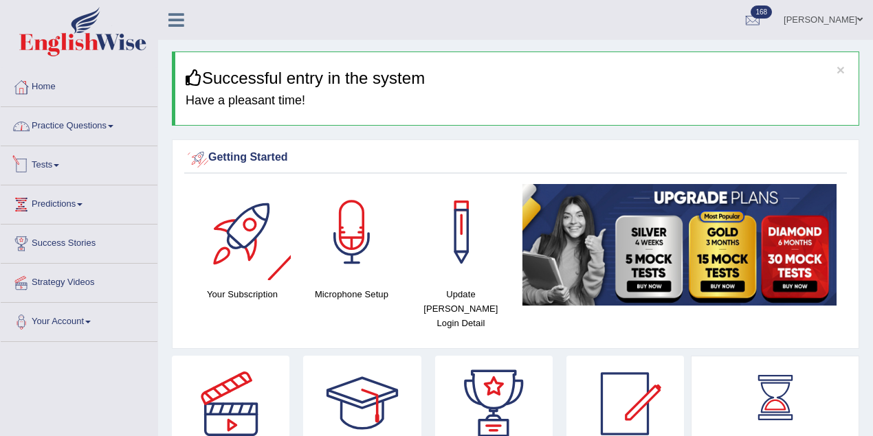
click at [104, 124] on link "Practice Questions" at bounding box center [79, 124] width 157 height 34
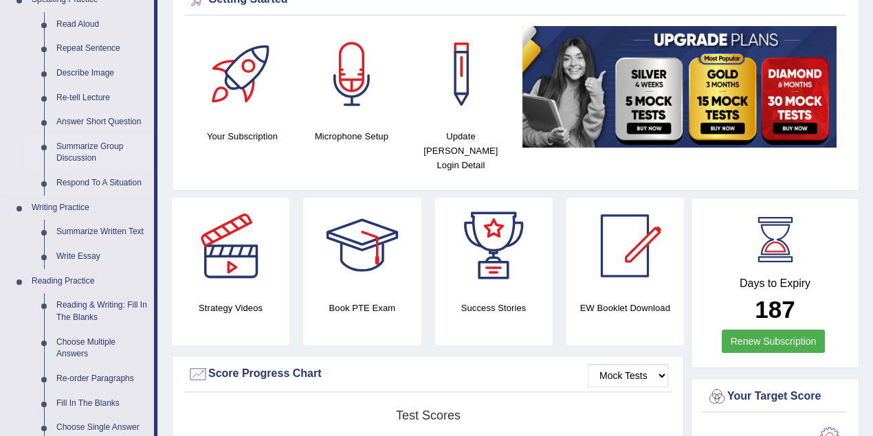
scroll to position [183, 0]
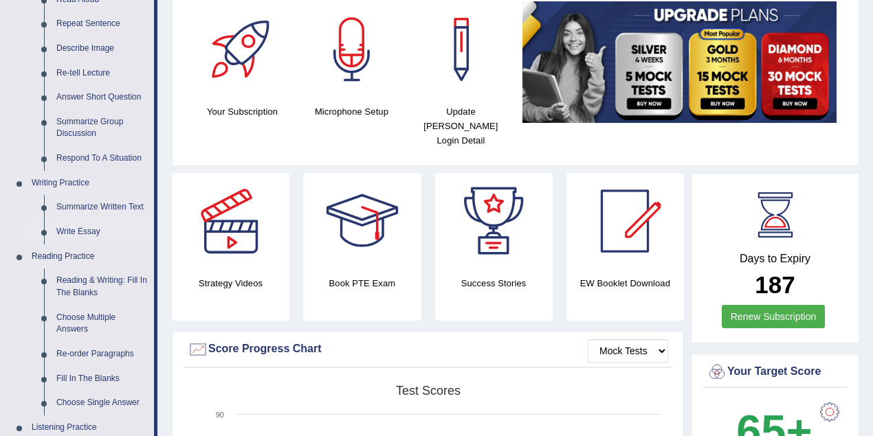
click at [86, 226] on link "Write Essay" at bounding box center [102, 232] width 104 height 25
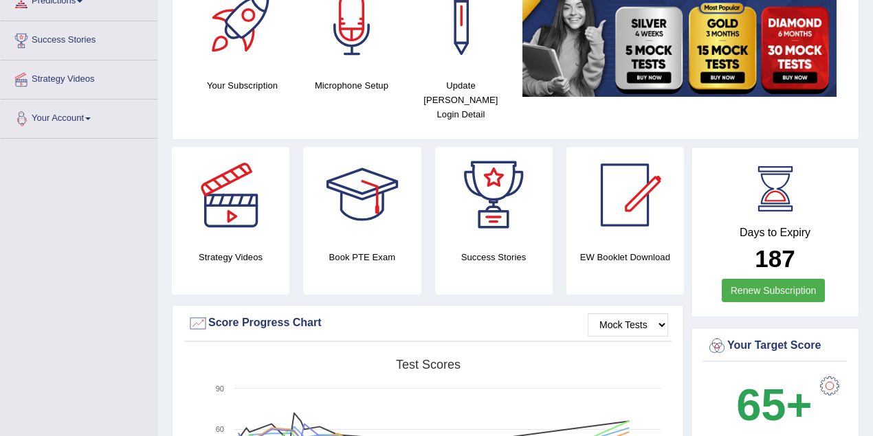
scroll to position [267, 0]
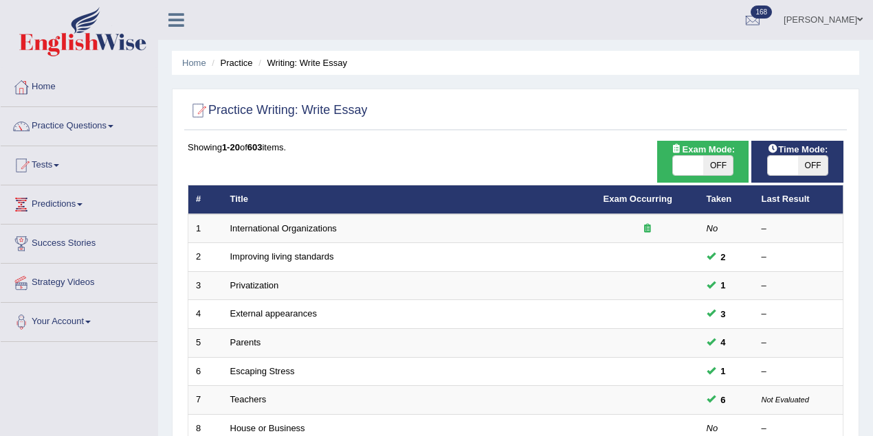
click at [676, 162] on span at bounding box center [688, 165] width 30 height 19
checkbox input "true"
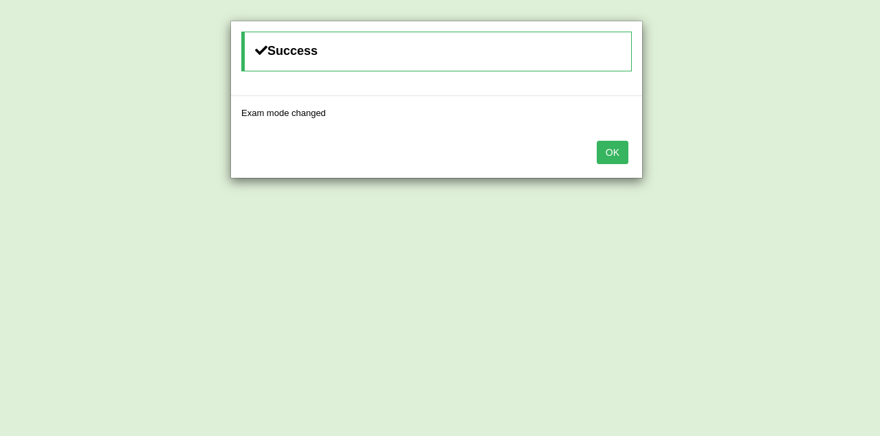
click at [612, 142] on button "OK" at bounding box center [613, 152] width 32 height 23
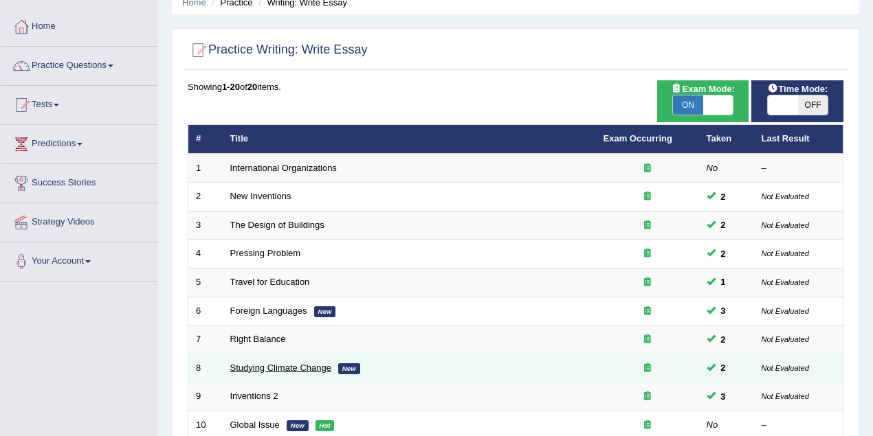
scroll to position [305, 0]
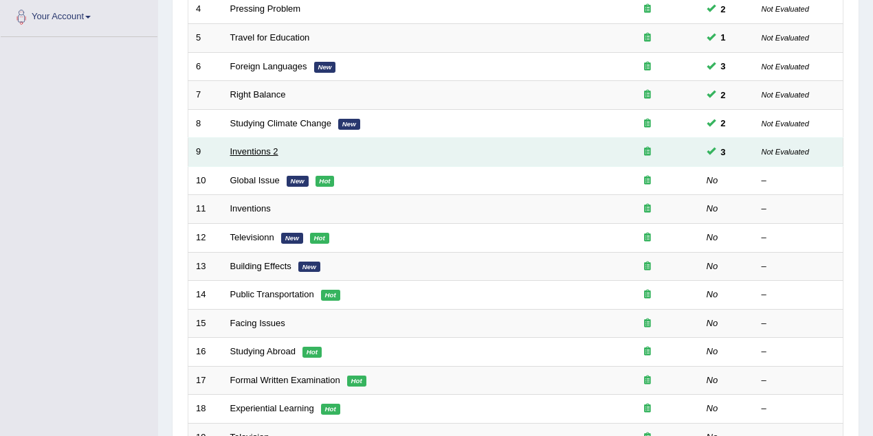
click at [268, 152] on link "Inventions 2" at bounding box center [254, 151] width 48 height 10
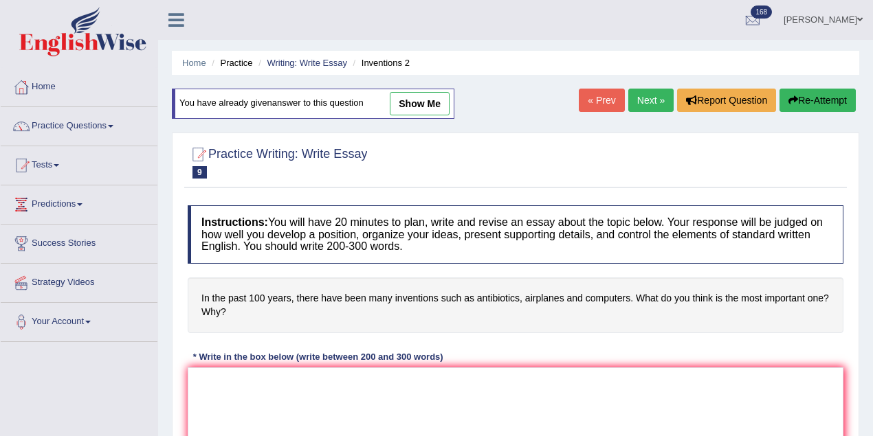
click at [417, 92] on link "show me" at bounding box center [420, 103] width 60 height 23
type textarea "The increasing influence of inventions on our lives has ignited numerous discus…"
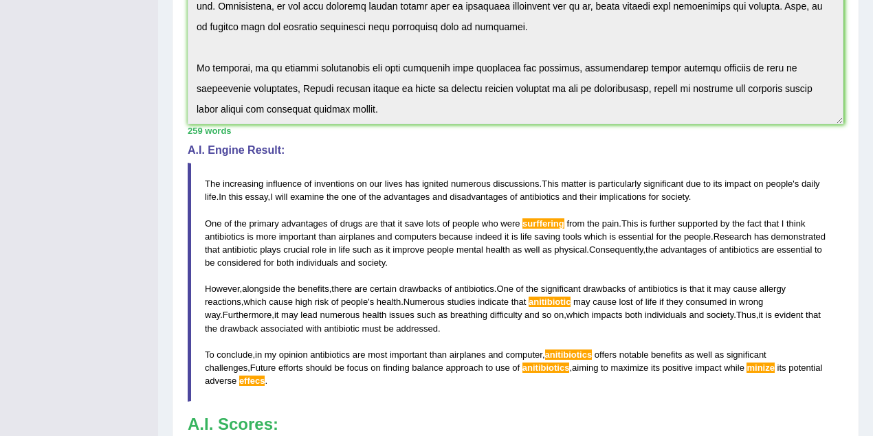
scroll to position [244, 0]
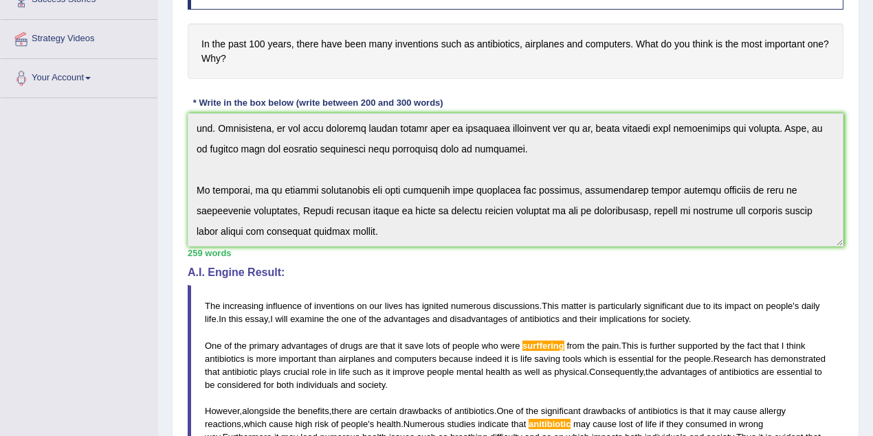
drag, startPoint x: 656, startPoint y: 44, endPoint x: 737, endPoint y: 40, distance: 80.5
click at [737, 40] on h4 "In the past 100 years, there have been many inventions such as antibiotics, air…" at bounding box center [516, 51] width 656 height 56
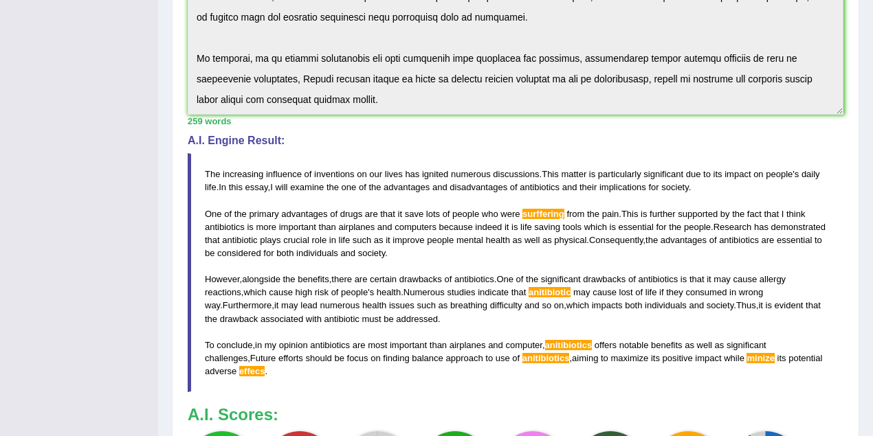
scroll to position [428, 0]
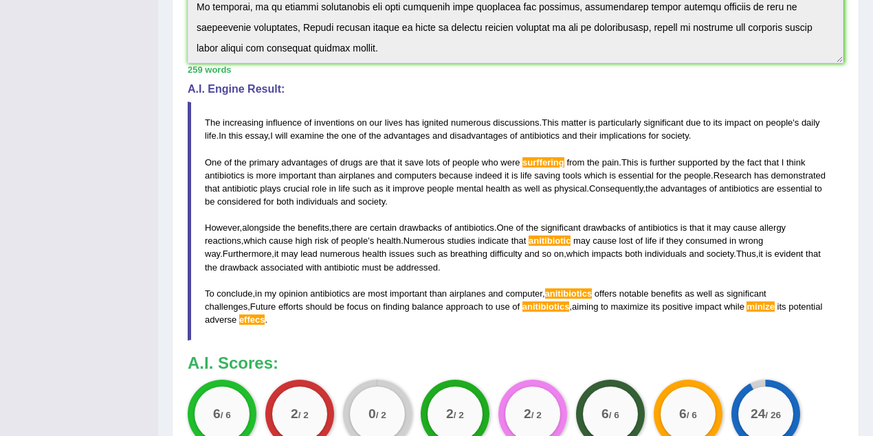
drag, startPoint x: 426, startPoint y: 159, endPoint x: 483, endPoint y: 159, distance: 56.4
click at [483, 159] on blockquote "The increasing influence of inventions on our lives has ignited numerous discus…" at bounding box center [516, 221] width 656 height 239
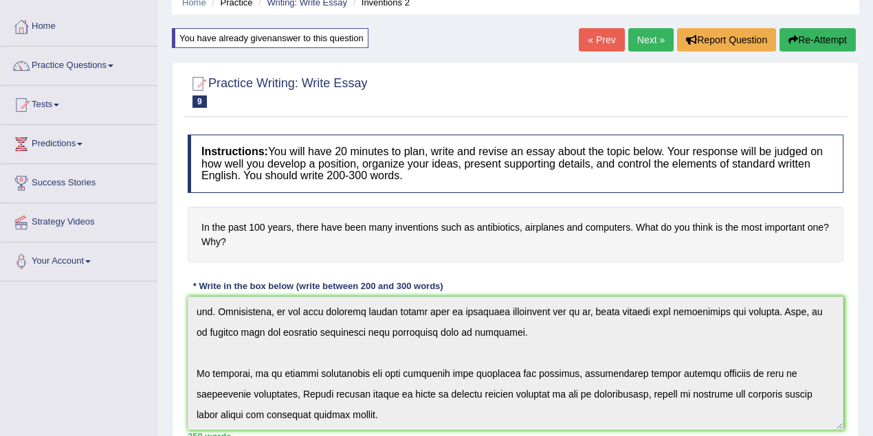
scroll to position [244, 0]
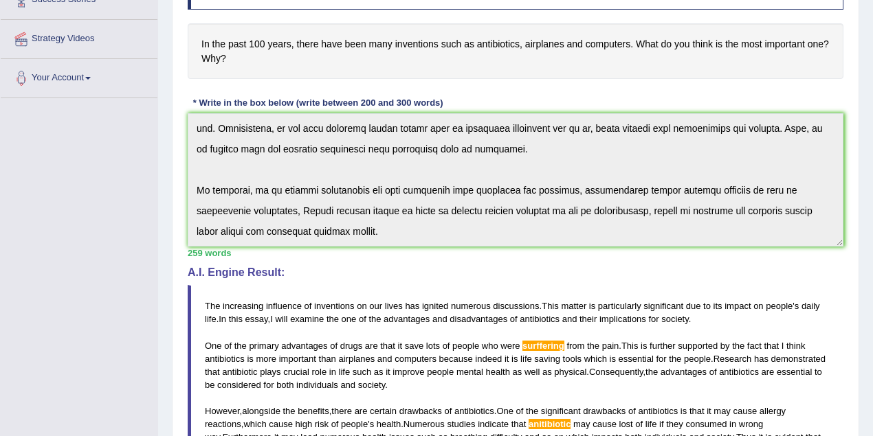
click at [512, 43] on h4 "In the past 100 years, there have been many inventions such as antibiotics, air…" at bounding box center [516, 51] width 656 height 56
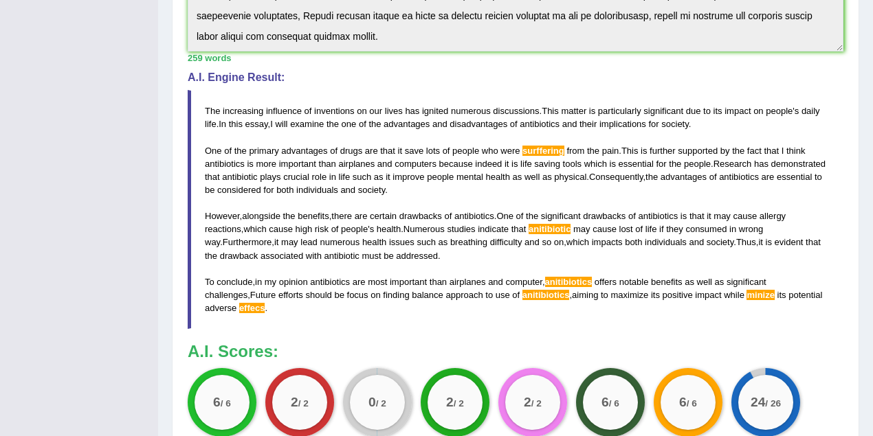
scroll to position [345, 0]
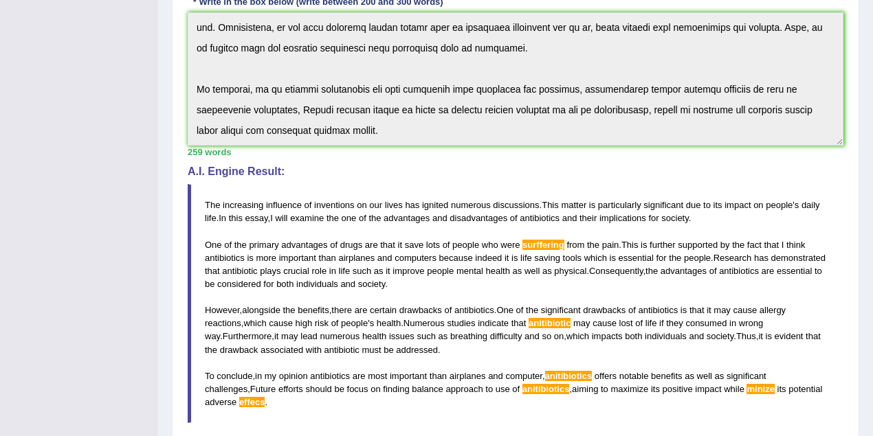
drag, startPoint x: 320, startPoint y: 313, endPoint x: 453, endPoint y: 344, distance: 136.1
click at [453, 344] on blockquote "The increasing influence of inventions on our lives has ignited numerous discus…" at bounding box center [516, 303] width 656 height 239
drag, startPoint x: 749, startPoint y: 316, endPoint x: 782, endPoint y: 316, distance: 33.7
click at [782, 316] on blockquote "The increasing influence of inventions on our lives has ignited numerous discus…" at bounding box center [516, 303] width 656 height 239
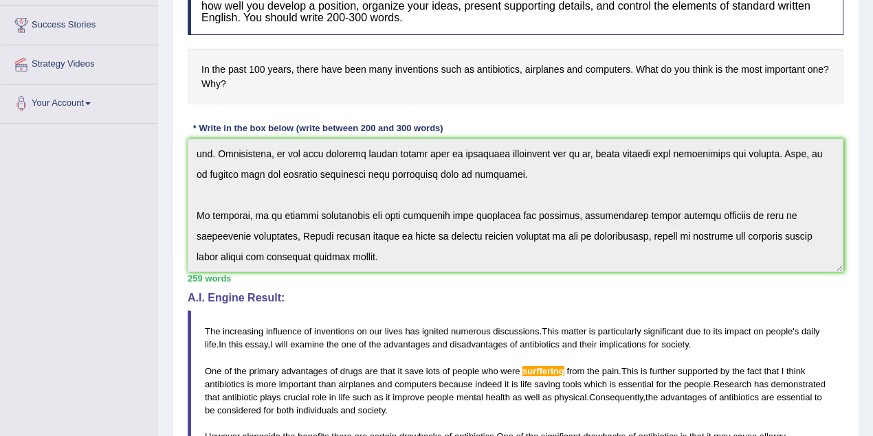
scroll to position [0, 0]
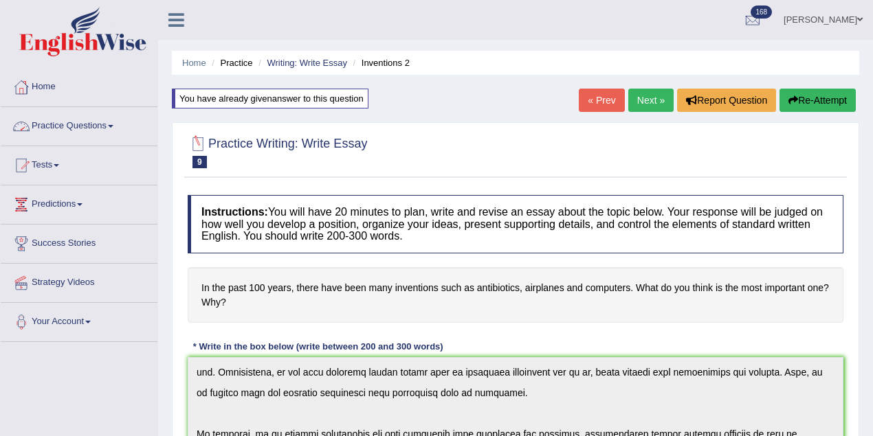
click at [111, 126] on link "Practice Questions" at bounding box center [79, 124] width 157 height 34
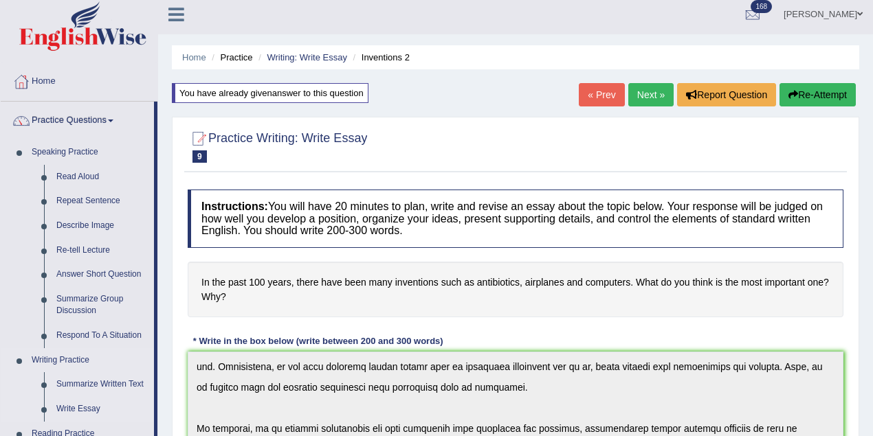
scroll to position [183, 0]
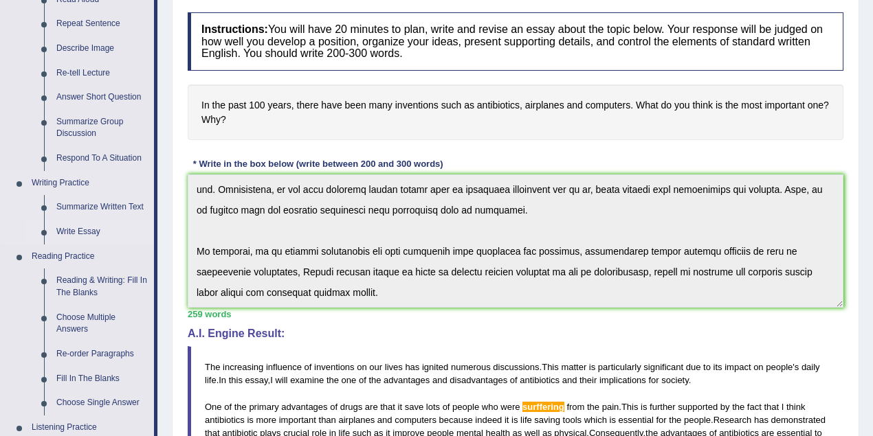
click at [81, 225] on link "Write Essay" at bounding box center [102, 232] width 104 height 25
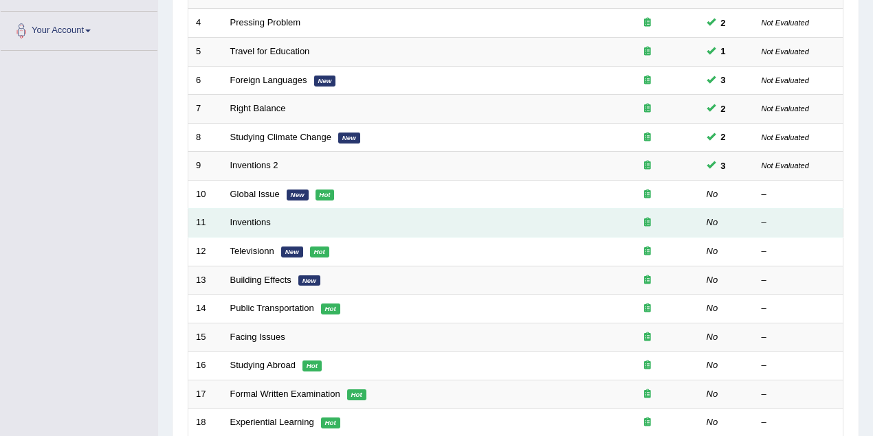
scroll to position [414, 0]
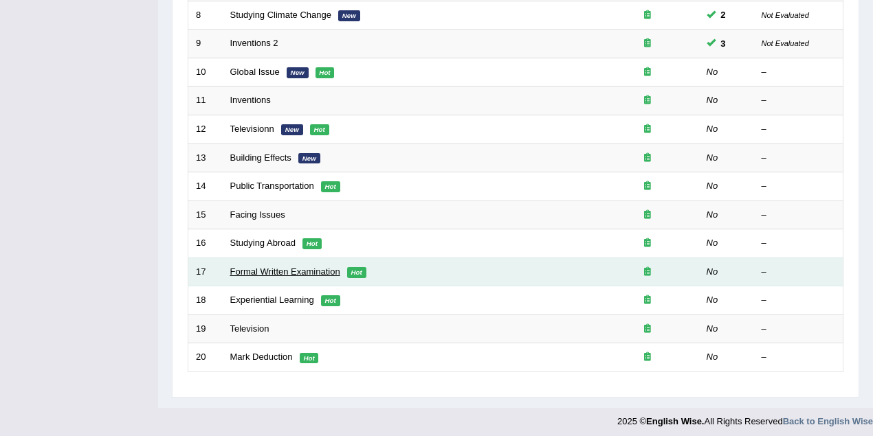
click at [311, 267] on link "Formal Written Examination" at bounding box center [285, 272] width 110 height 10
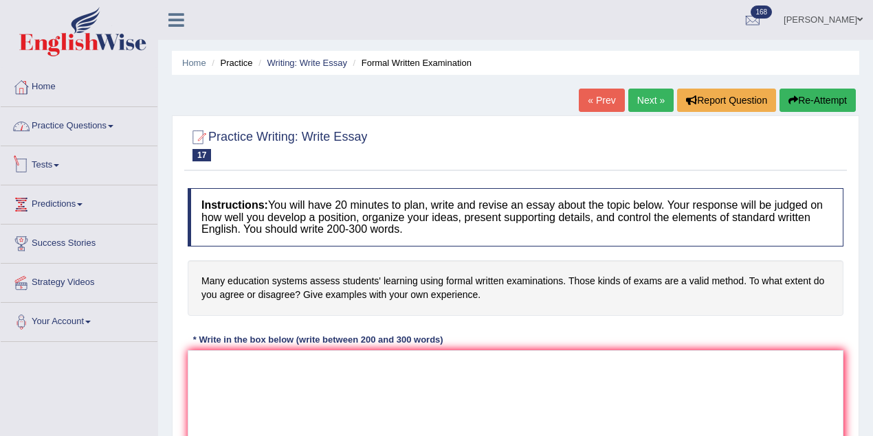
click at [104, 128] on link "Practice Questions" at bounding box center [79, 124] width 157 height 34
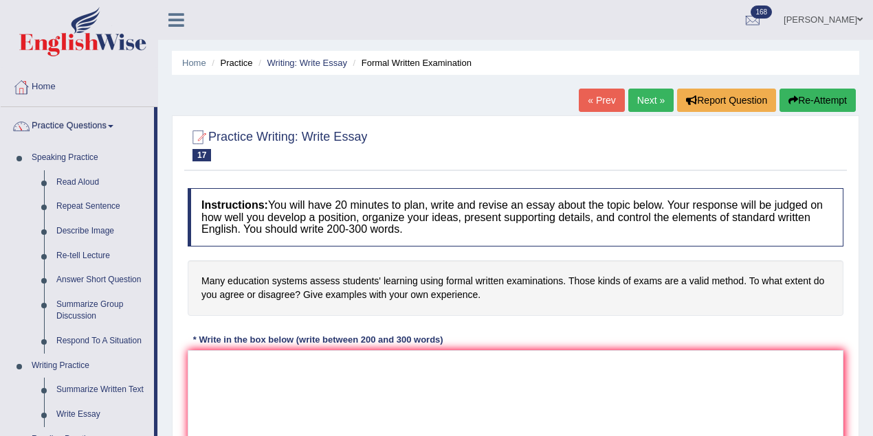
click at [200, 164] on div at bounding box center [516, 145] width 656 height 42
drag, startPoint x: 840, startPoint y: 19, endPoint x: 821, endPoint y: 56, distance: 41.8
click at [839, 19] on link "Kalsang Dolker" at bounding box center [823, 18] width 100 height 36
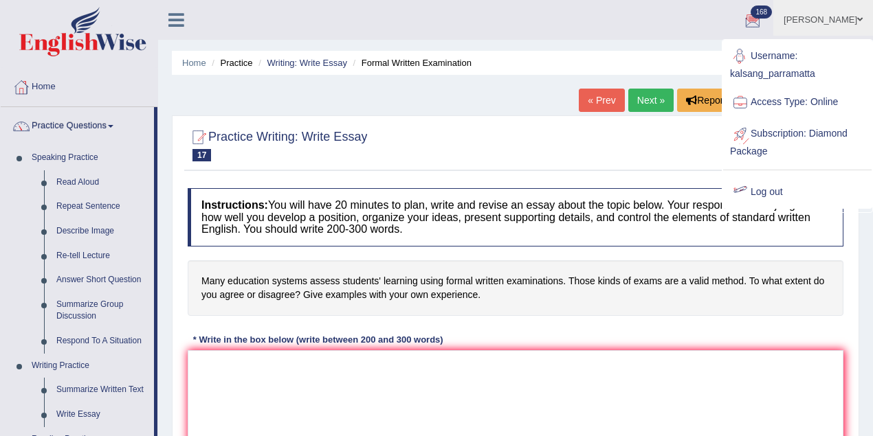
click at [753, 197] on link "Log out" at bounding box center [797, 193] width 148 height 32
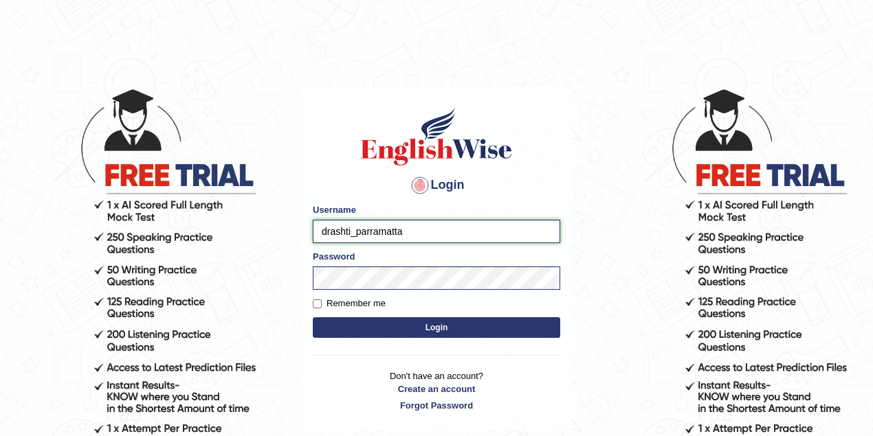
drag, startPoint x: 353, startPoint y: 228, endPoint x: 311, endPoint y: 225, distance: 42.7
click at [311, 225] on div "Login Please fix the following errors: Username drashti_parramatta Password Rem…" at bounding box center [436, 259] width 271 height 344
type input "shoeb51"
click at [454, 327] on button "Login" at bounding box center [436, 328] width 247 height 21
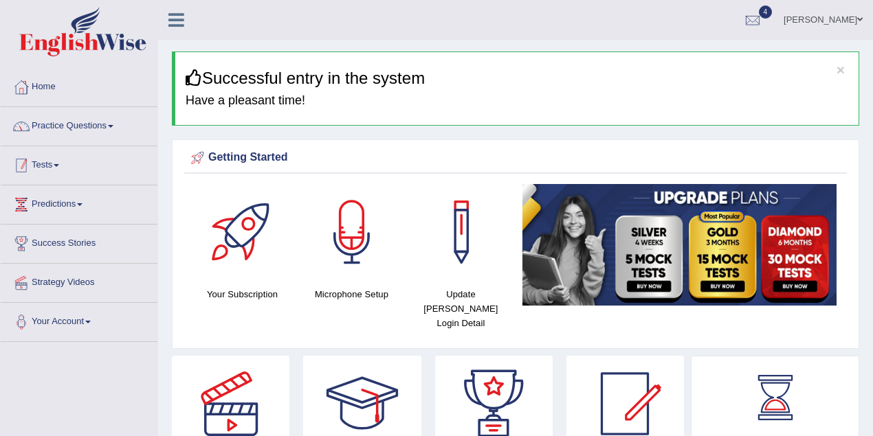
click at [97, 128] on link "Practice Questions" at bounding box center [79, 124] width 157 height 34
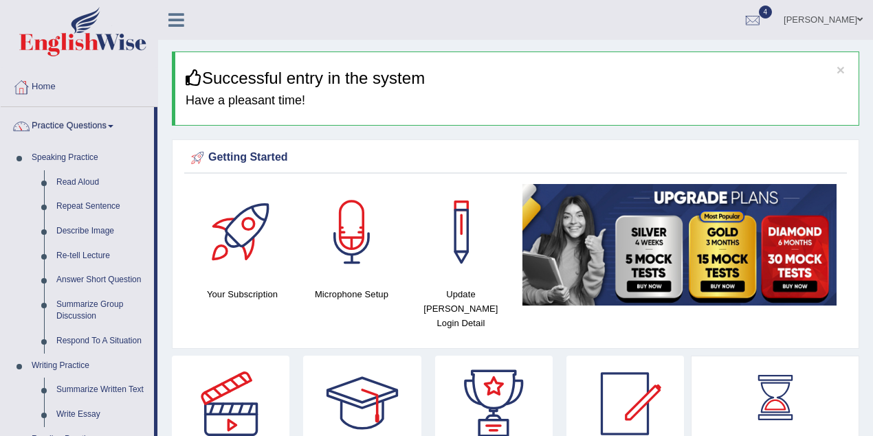
click at [102, 133] on link "Practice Questions" at bounding box center [77, 124] width 153 height 34
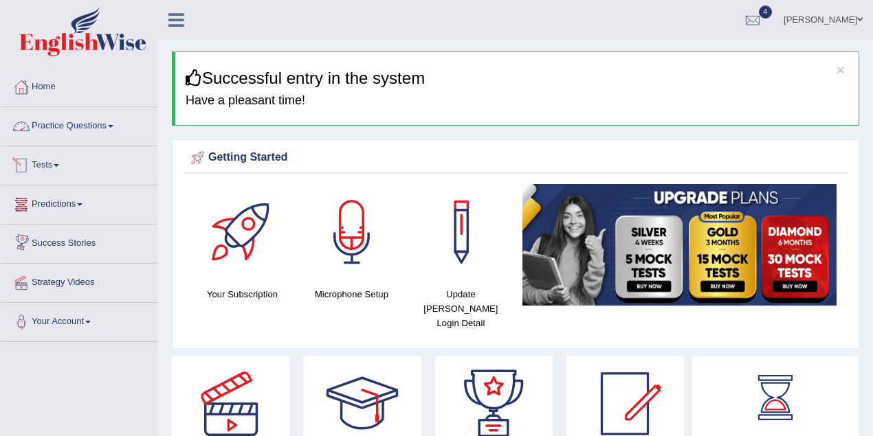
click at [58, 157] on link "Tests" at bounding box center [79, 163] width 157 height 34
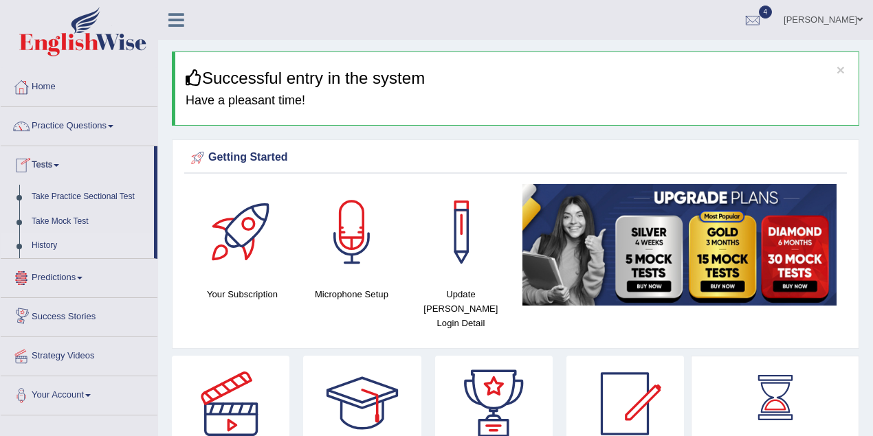
click at [59, 242] on link "History" at bounding box center [89, 246] width 129 height 25
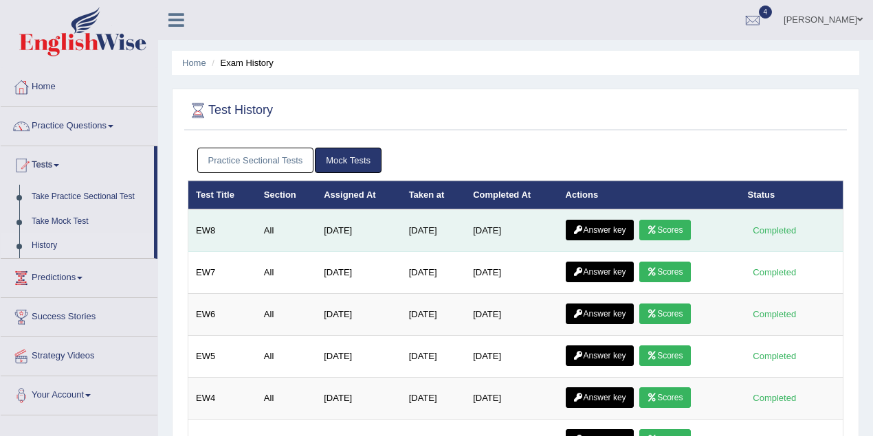
drag, startPoint x: 528, startPoint y: 228, endPoint x: 487, endPoint y: 227, distance: 41.2
click at [487, 227] on td "[DATE]" at bounding box center [511, 231] width 92 height 43
click at [608, 227] on link "Answer key" at bounding box center [600, 230] width 68 height 21
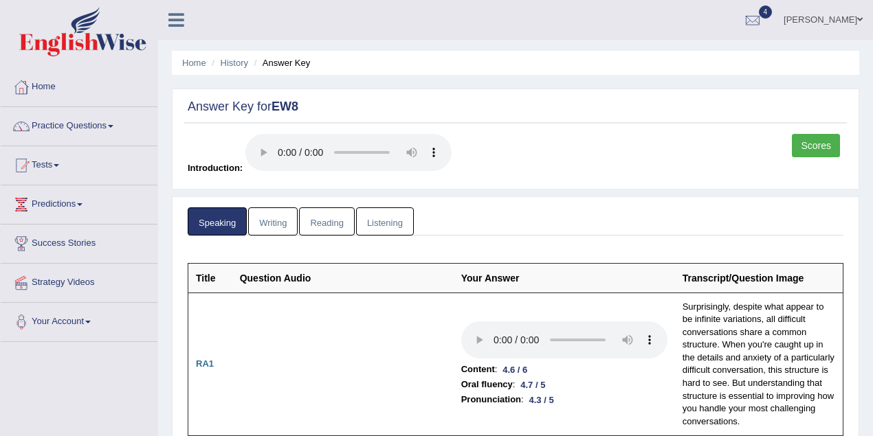
click at [282, 215] on link "Writing" at bounding box center [272, 222] width 49 height 28
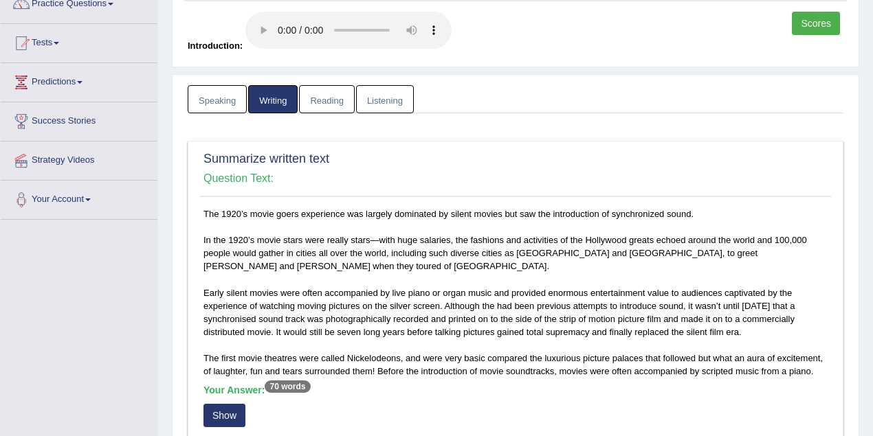
scroll to position [489, 0]
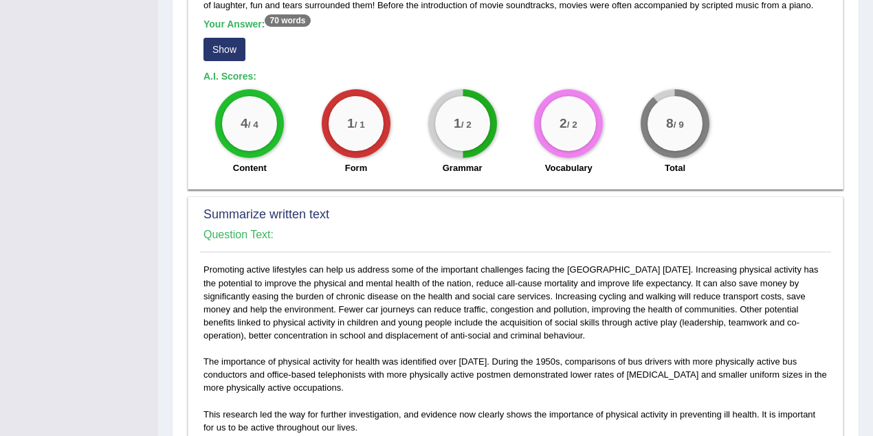
drag, startPoint x: 478, startPoint y: 132, endPoint x: 440, endPoint y: 113, distance: 42.4
click at [440, 113] on div "1 / 2" at bounding box center [462, 123] width 55 height 55
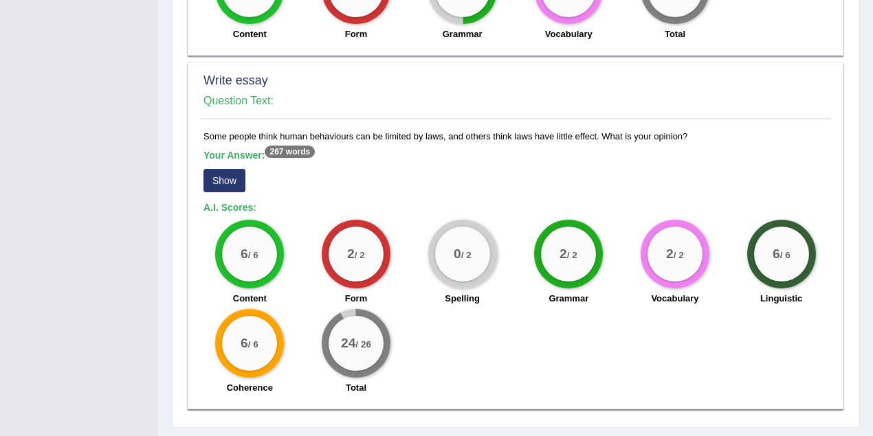
scroll to position [1076, 0]
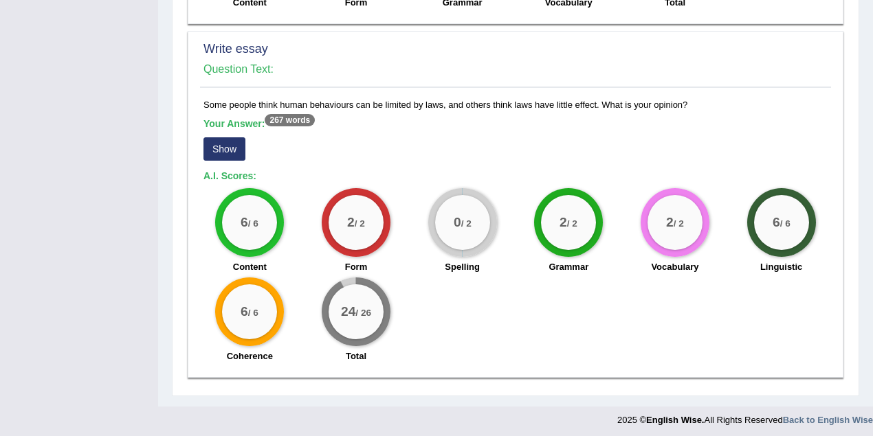
click at [235, 137] on button "Show" at bounding box center [224, 148] width 42 height 23
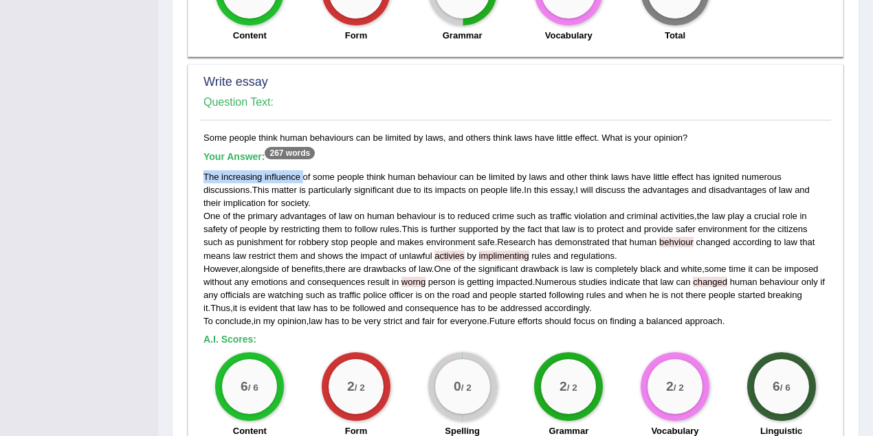
drag, startPoint x: 201, startPoint y: 173, endPoint x: 298, endPoint y: 171, distance: 96.9
click at [298, 171] on div "Some people think human behaviours can be limited by laws, and others think law…" at bounding box center [515, 332] width 631 height 403
click at [363, 156] on h5 "Your Answer: 267 words" at bounding box center [515, 157] width 624 height 12
drag, startPoint x: 413, startPoint y: 135, endPoint x: 392, endPoint y: 132, distance: 21.5
click at [384, 133] on div "Some people think human behaviours can be limited by laws, and others think law…" at bounding box center [515, 332] width 631 height 403
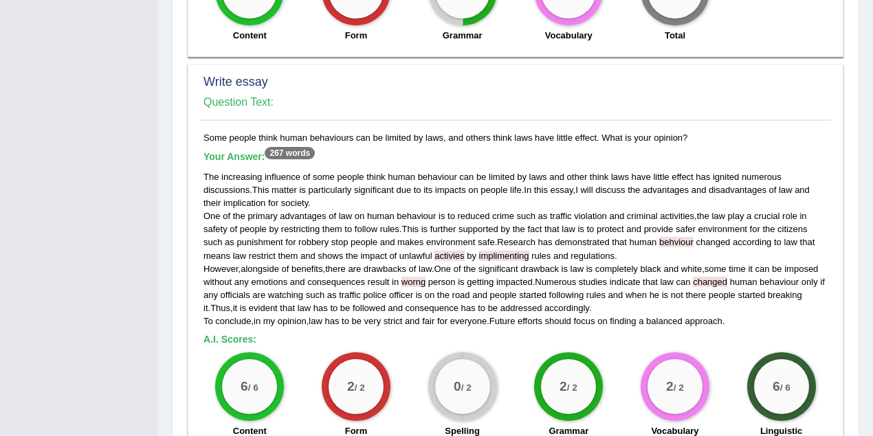
click at [432, 135] on div "Some people think human behaviours can be limited by laws, and others think law…" at bounding box center [515, 332] width 631 height 403
click at [502, 132] on div "Some people think human behaviours can be limited by laws, and others think law…" at bounding box center [515, 332] width 631 height 403
click at [564, 135] on div "Some people think human behaviours can be limited by laws, and others think law…" at bounding box center [515, 332] width 631 height 403
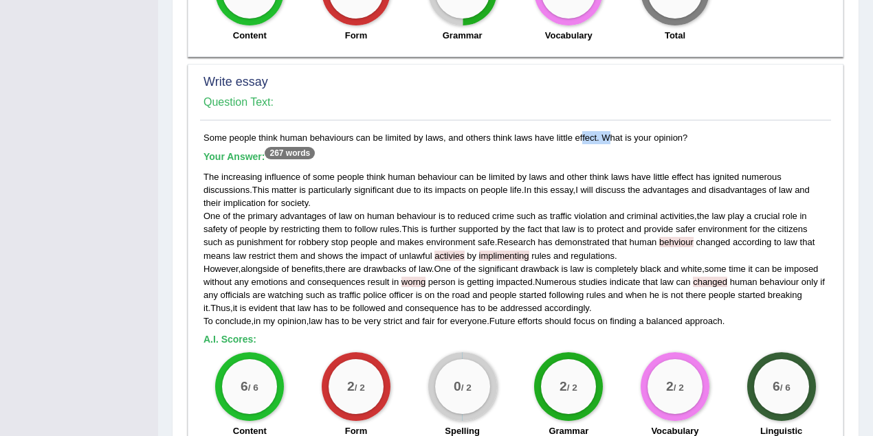
click at [564, 135] on div "Some people think human behaviours can be limited by laws, and others think law…" at bounding box center [515, 332] width 631 height 403
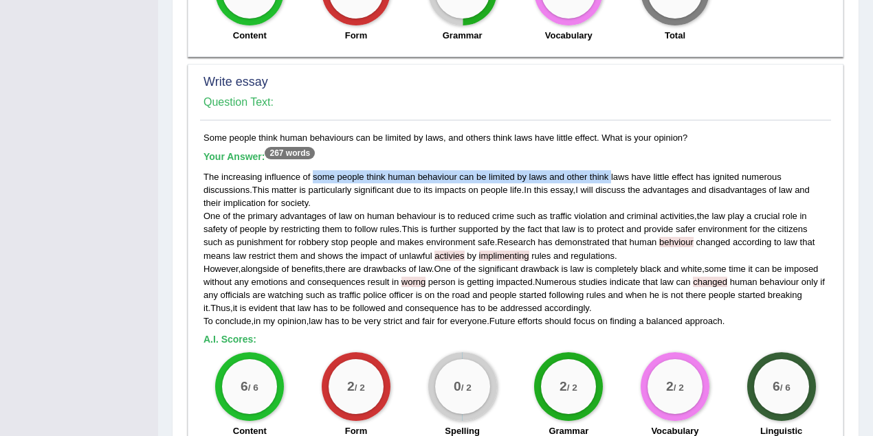
drag, startPoint x: 313, startPoint y: 173, endPoint x: 610, endPoint y: 173, distance: 296.9
click at [610, 173] on div "The increasing influence of some people think human behaviour can be limited by…" at bounding box center [515, 248] width 624 height 157
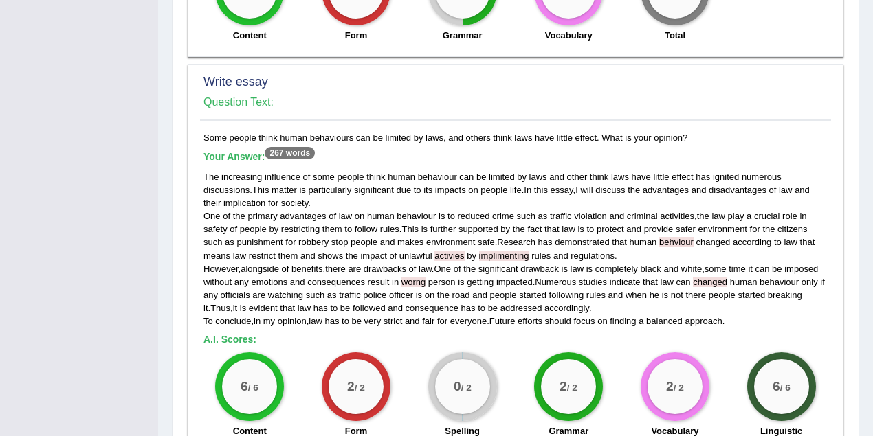
click at [473, 157] on h5 "Your Answer: 267 words" at bounding box center [515, 157] width 624 height 12
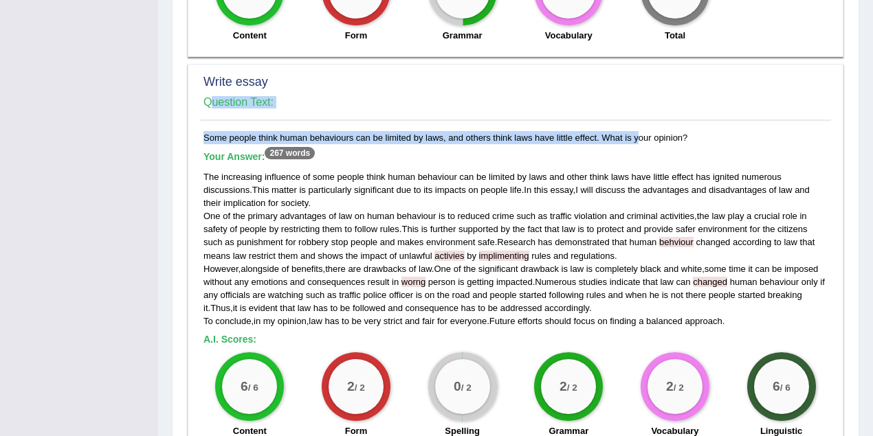
drag, startPoint x: 196, startPoint y: 134, endPoint x: 600, endPoint y: 136, distance: 404.2
click at [600, 136] on div "Write essay Question Text: Some people think human behaviours can be limited by…" at bounding box center [516, 303] width 656 height 478
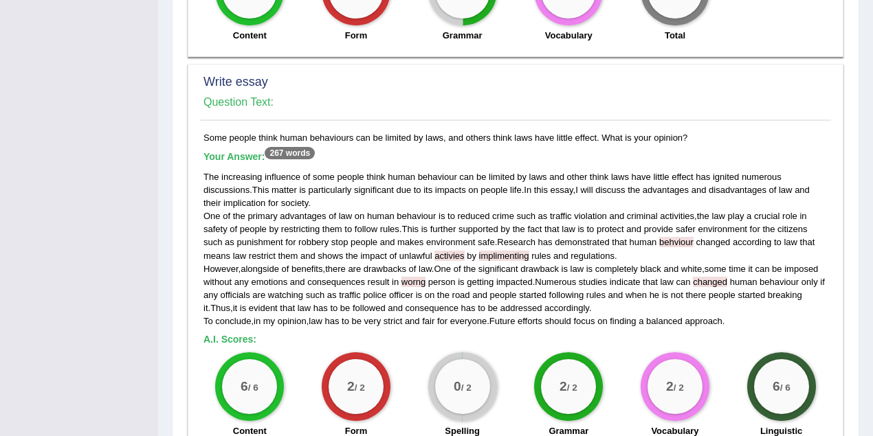
click at [526, 155] on h5 "Your Answer: 267 words" at bounding box center [515, 157] width 624 height 12
click at [509, 186] on div "The increasing influence of some people think human behaviour can be limited by…" at bounding box center [515, 248] width 624 height 157
drag, startPoint x: 524, startPoint y: 187, endPoint x: 260, endPoint y: 185, distance: 264.0
click at [260, 185] on div "The increasing influence of some people think human behaviour can be limited by…" at bounding box center [515, 248] width 624 height 157
click at [413, 187] on div "The increasing influence of some people think human behaviour can be limited by…" at bounding box center [515, 248] width 624 height 157
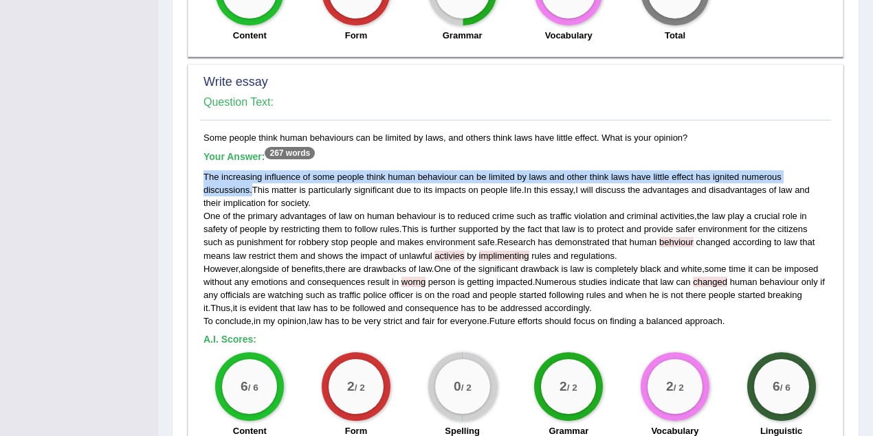
drag, startPoint x: 201, startPoint y: 172, endPoint x: 251, endPoint y: 188, distance: 52.6
click at [251, 188] on div "Some people think human behaviours can be limited by laws, and others think law…" at bounding box center [515, 332] width 631 height 403
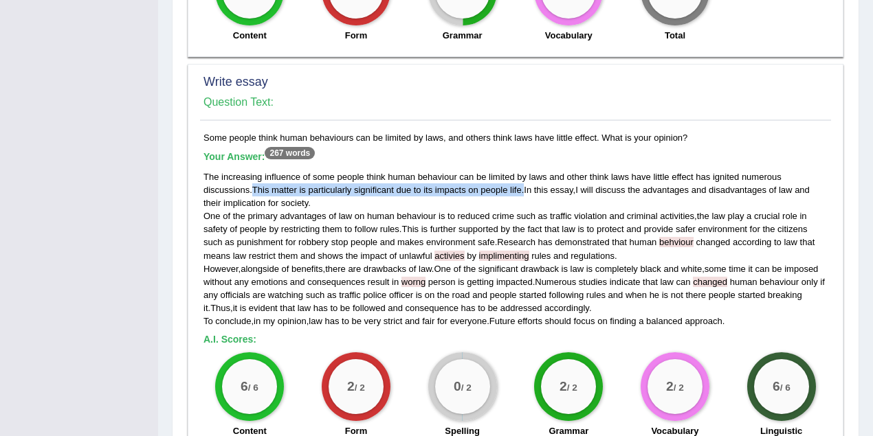
drag, startPoint x: 255, startPoint y: 184, endPoint x: 525, endPoint y: 183, distance: 270.1
click at [525, 183] on div "The increasing influence of some people think human behaviour can be limited by…" at bounding box center [515, 248] width 624 height 157
click at [484, 198] on div "The increasing influence of some people think human behaviour can be limited by…" at bounding box center [515, 248] width 624 height 157
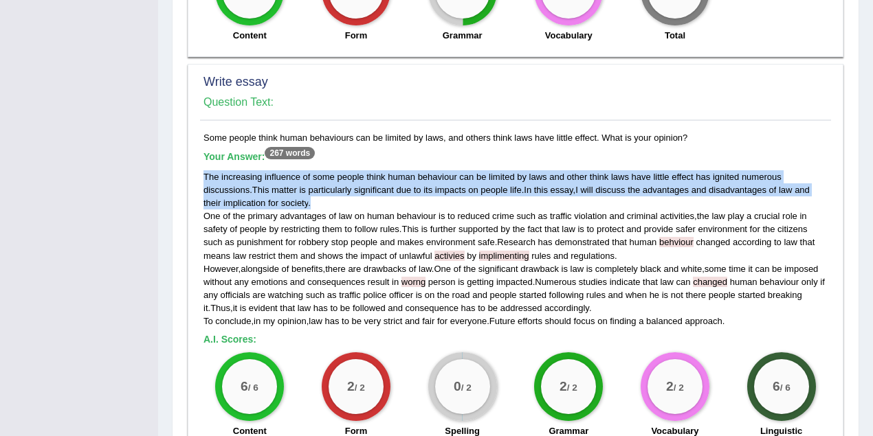
drag, startPoint x: 324, startPoint y: 198, endPoint x: 202, endPoint y: 175, distance: 124.6
click at [202, 175] on div "Some people think human behaviours can be limited by laws, and others think law…" at bounding box center [515, 332] width 631 height 403
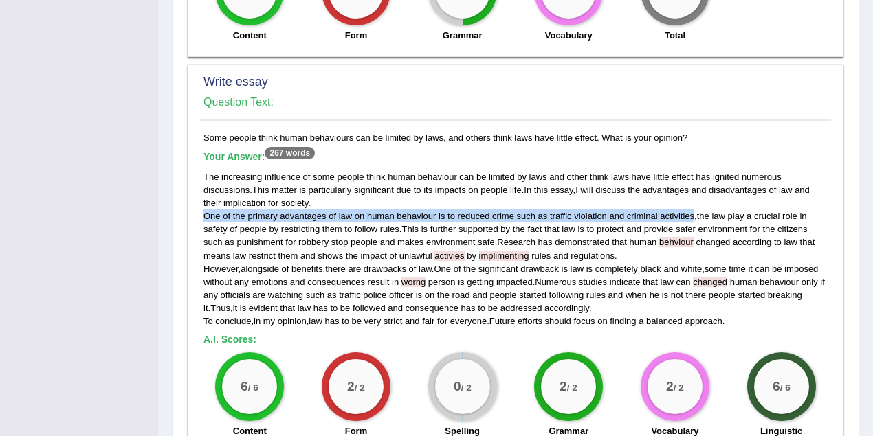
drag, startPoint x: 694, startPoint y: 213, endPoint x: 201, endPoint y: 210, distance: 493.5
click at [201, 210] on div "Some people think human behaviours can be limited by laws, and others think law…" at bounding box center [515, 332] width 631 height 403
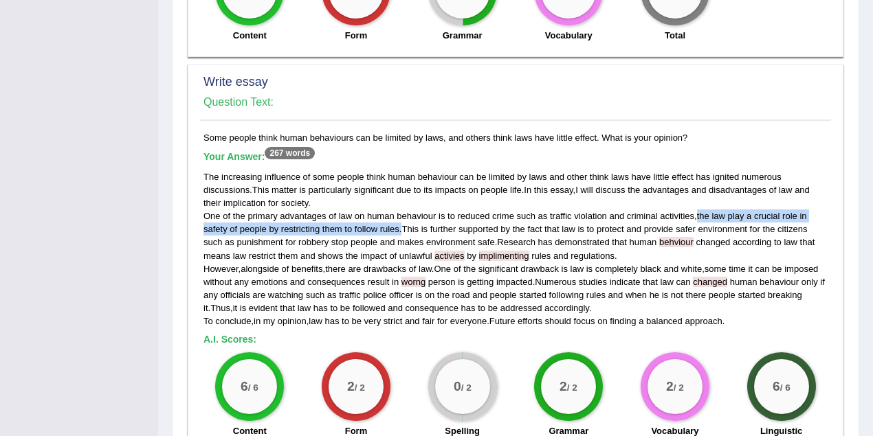
drag, startPoint x: 698, startPoint y: 214, endPoint x: 400, endPoint y: 225, distance: 298.5
click at [400, 225] on div "The increasing influence of some people think human behaviour can be limited by…" at bounding box center [515, 248] width 624 height 157
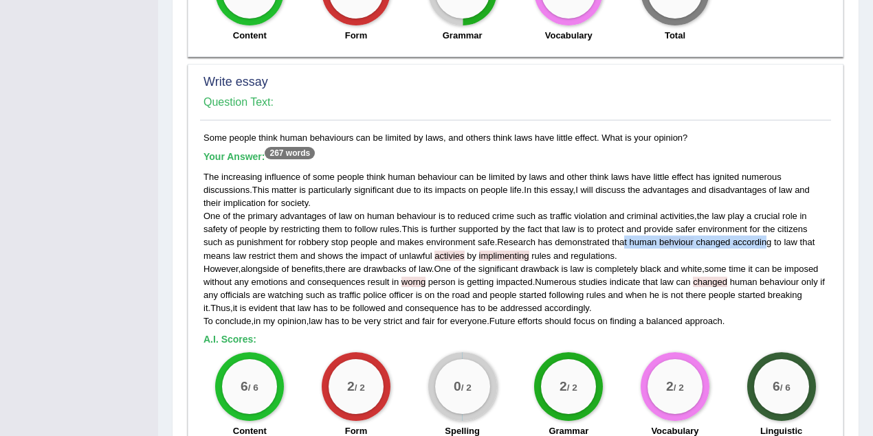
drag, startPoint x: 626, startPoint y: 237, endPoint x: 770, endPoint y: 245, distance: 143.9
click at [770, 245] on div "The increasing influence of some people think human behaviour can be limited by…" at bounding box center [515, 248] width 624 height 157
drag, startPoint x: 317, startPoint y: 254, endPoint x: 344, endPoint y: 254, distance: 26.8
click at [344, 254] on div "The increasing influence of some people think human behaviour can be limited by…" at bounding box center [515, 248] width 624 height 157
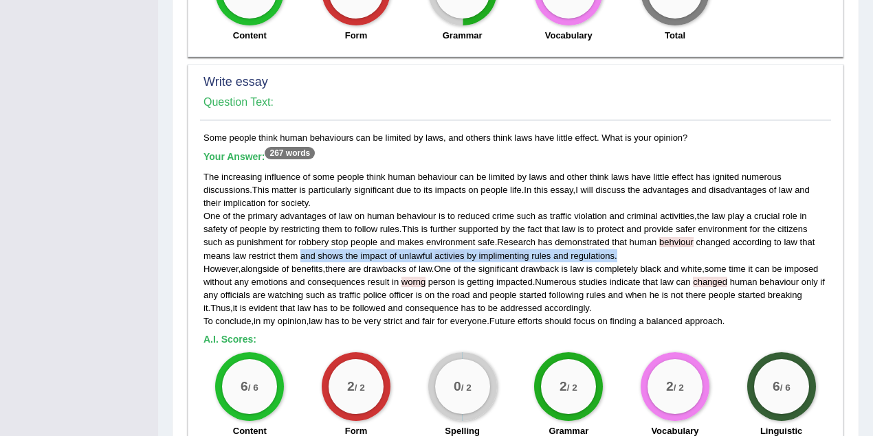
drag, startPoint x: 617, startPoint y: 250, endPoint x: 302, endPoint y: 258, distance: 315.6
click at [302, 258] on div "The increasing influence of some people think human behaviour can be limited by…" at bounding box center [515, 248] width 624 height 157
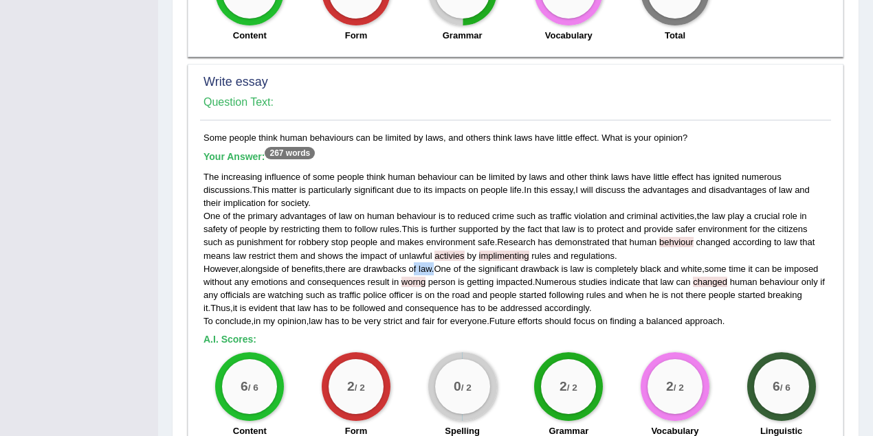
drag, startPoint x: 438, startPoint y: 266, endPoint x: 418, endPoint y: 265, distance: 20.0
click at [418, 265] on div "The increasing influence of some people think human behaviour can be limited by…" at bounding box center [515, 248] width 624 height 157
drag, startPoint x: 257, startPoint y: 134, endPoint x: 443, endPoint y: 136, distance: 186.3
click at [443, 136] on div "Some people think human behaviours can be limited by laws, and others think law…" at bounding box center [515, 332] width 631 height 403
drag, startPoint x: 435, startPoint y: 268, endPoint x: 425, endPoint y: 265, distance: 10.7
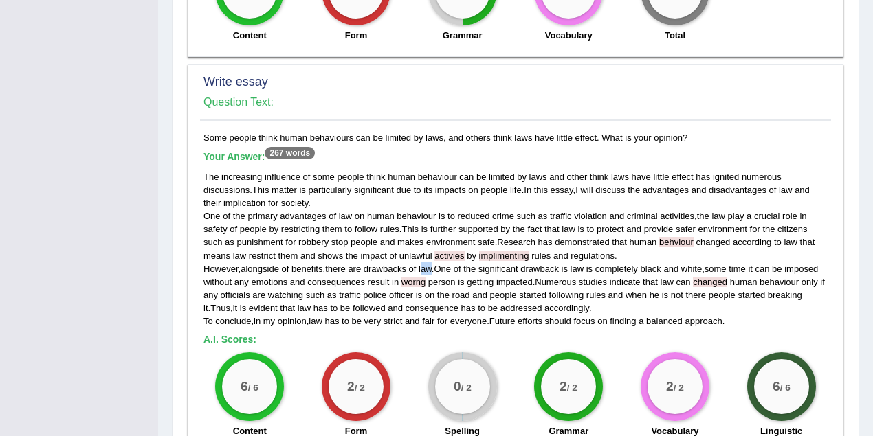
click at [425, 265] on span "law" at bounding box center [425, 269] width 13 height 10
drag, startPoint x: 598, startPoint y: 133, endPoint x: 450, endPoint y: 135, distance: 148.5
click at [450, 135] on div "Some people think human behaviours can be limited by laws, and others think law…" at bounding box center [515, 332] width 631 height 403
drag, startPoint x: 536, startPoint y: 278, endPoint x: 366, endPoint y: 278, distance: 170.5
click at [366, 278] on div "The increasing influence of some people think human behaviour can be limited by…" at bounding box center [515, 248] width 624 height 157
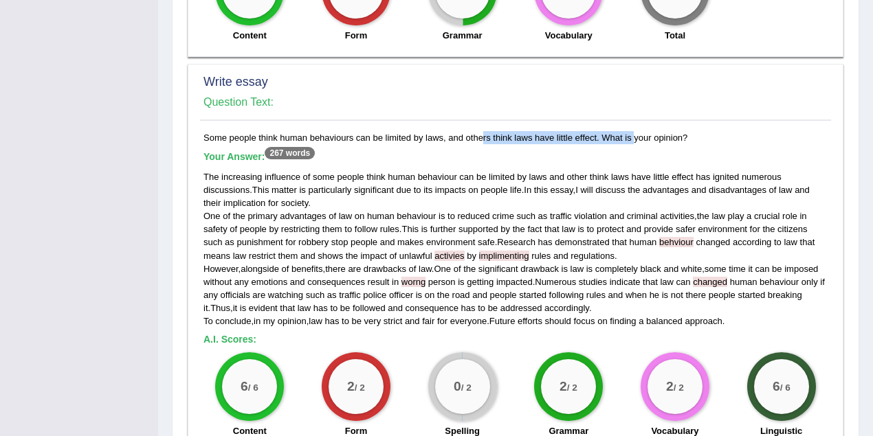
drag, startPoint x: 445, startPoint y: 136, endPoint x: 599, endPoint y: 137, distance: 153.3
click at [599, 137] on div "Some people think human behaviours can be limited by laws, and others think law…" at bounding box center [515, 332] width 631 height 403
click at [308, 311] on div "The increasing influence of some people think human behaviour can be limited by…" at bounding box center [515, 248] width 624 height 157
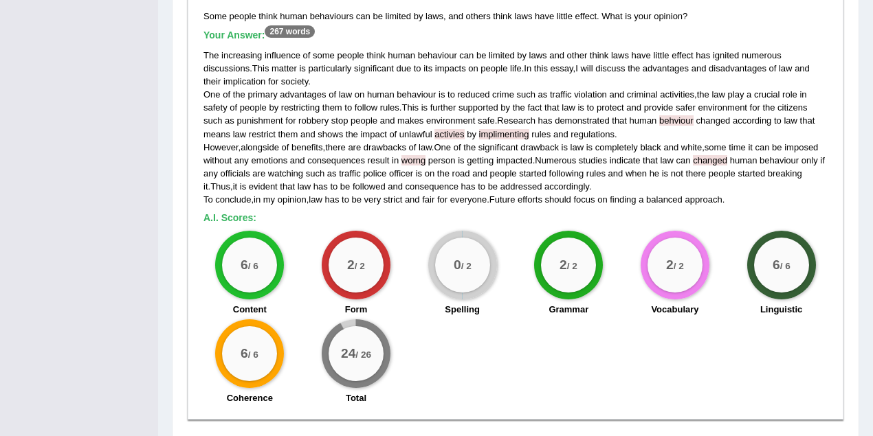
scroll to position [1147, 0]
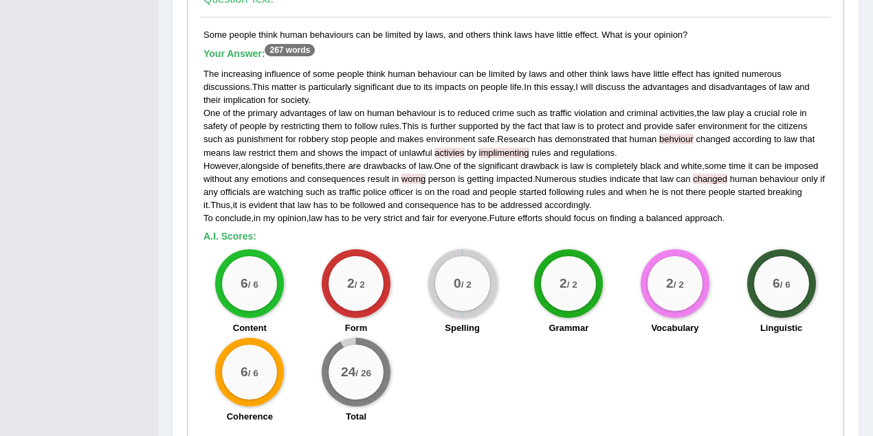
drag, startPoint x: 196, startPoint y: 27, endPoint x: 709, endPoint y: 32, distance: 513.5
click at [709, 32] on div "Write essay Question Text: Some people think human behaviours can be limited by…" at bounding box center [516, 200] width 656 height 478
click at [512, 85] on span "life" at bounding box center [516, 87] width 12 height 10
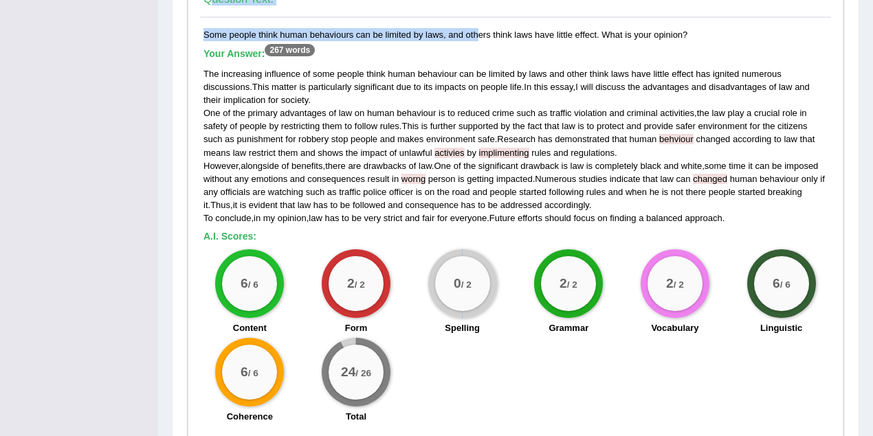
drag, startPoint x: 197, startPoint y: 29, endPoint x: 441, endPoint y: 30, distance: 244.7
click at [441, 30] on div "Write essay Question Text: Some people think human behaviours can be limited by…" at bounding box center [516, 200] width 656 height 478
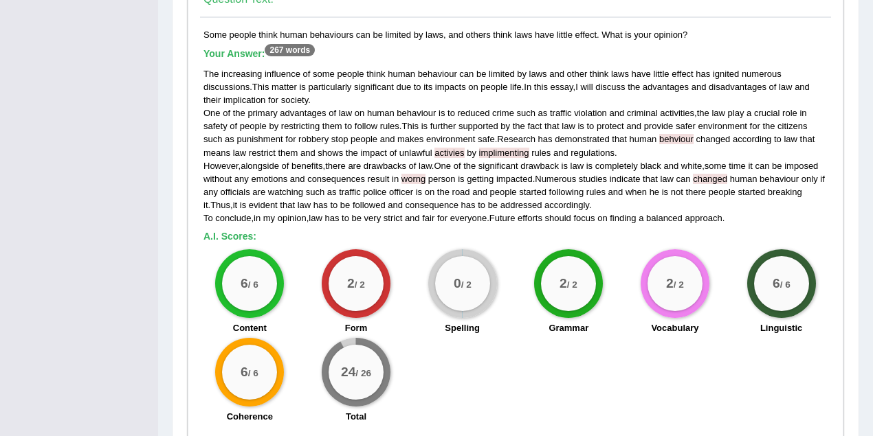
click at [425, 54] on h5 "Your Answer: 267 words" at bounding box center [515, 54] width 624 height 12
drag, startPoint x: 201, startPoint y: 67, endPoint x: 301, endPoint y: 67, distance: 99.7
click at [301, 67] on div "Some people think human behaviours can be limited by laws, and others think law…" at bounding box center [515, 229] width 631 height 403
drag, startPoint x: 202, startPoint y: 27, endPoint x: 441, endPoint y: 29, distance: 239.2
click at [441, 29] on div "Some people think human behaviours can be limited by laws, and others think law…" at bounding box center [515, 229] width 631 height 403
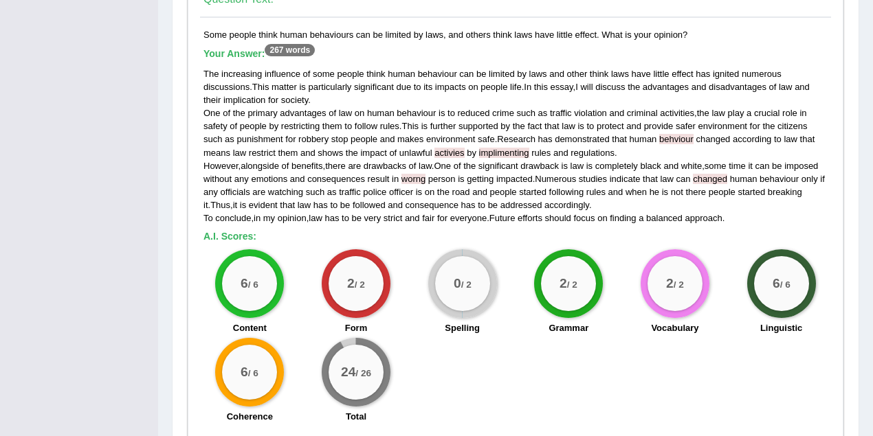
click at [348, 54] on h5 "Your Answer: 267 words" at bounding box center [515, 54] width 624 height 12
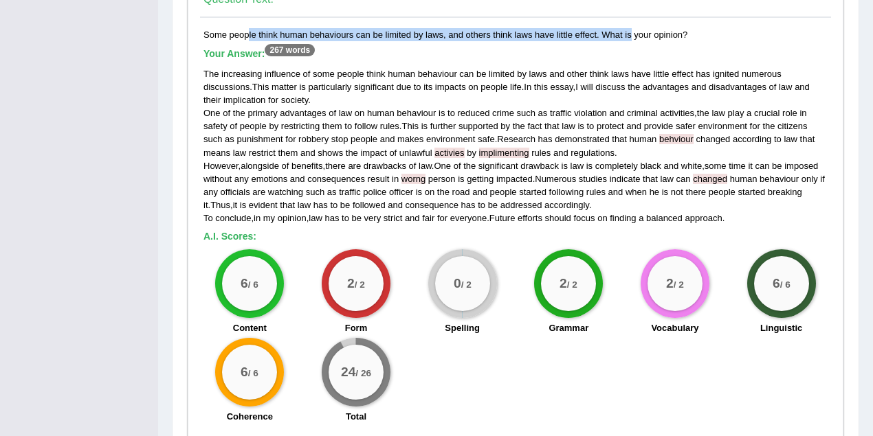
drag, startPoint x: 203, startPoint y: 32, endPoint x: 595, endPoint y: 27, distance: 391.8
click at [595, 28] on div "Some people think human behaviours can be limited by laws, and others think law…" at bounding box center [515, 229] width 631 height 403
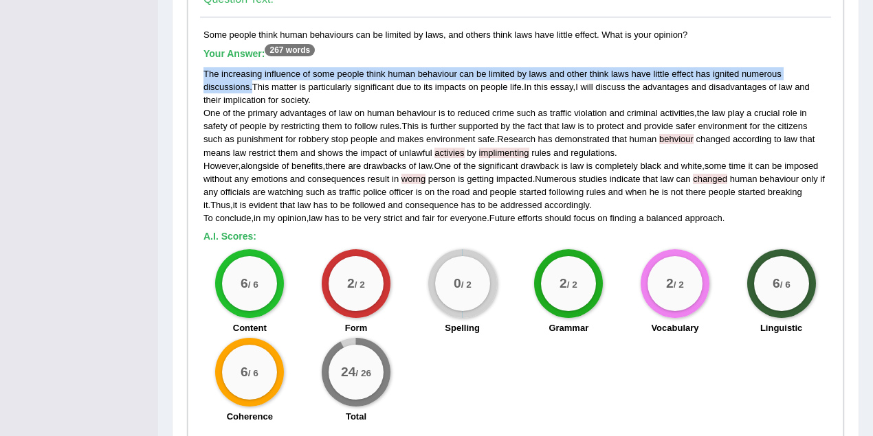
drag, startPoint x: 202, startPoint y: 68, endPoint x: 251, endPoint y: 81, distance: 50.5
click at [251, 81] on div "Some people think human behaviours can be limited by laws, and others think law…" at bounding box center [515, 229] width 631 height 403
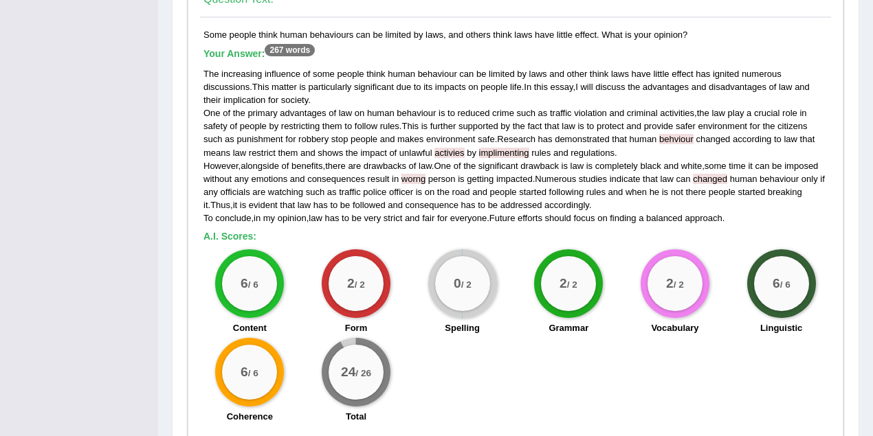
click at [360, 48] on h5 "Your Answer: 267 words" at bounding box center [515, 54] width 624 height 12
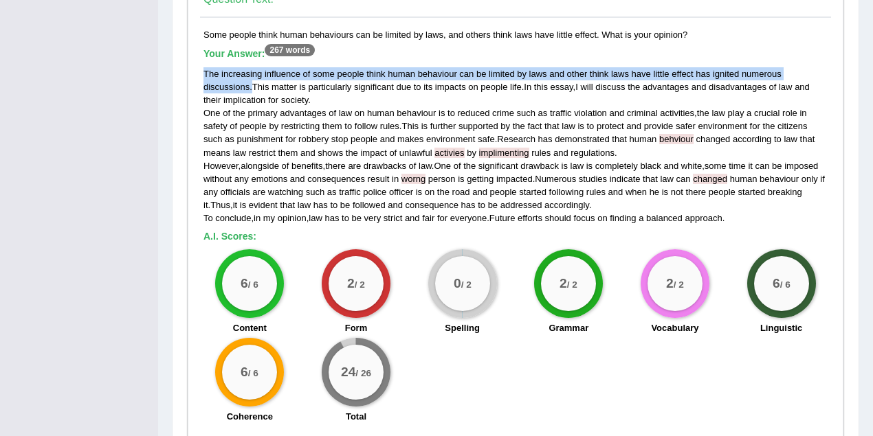
drag, startPoint x: 202, startPoint y: 68, endPoint x: 250, endPoint y: 82, distance: 50.0
click at [250, 82] on div "Some people think human behaviours can be limited by laws, and others think law…" at bounding box center [515, 229] width 631 height 403
